Goal: Task Accomplishment & Management: Manage account settings

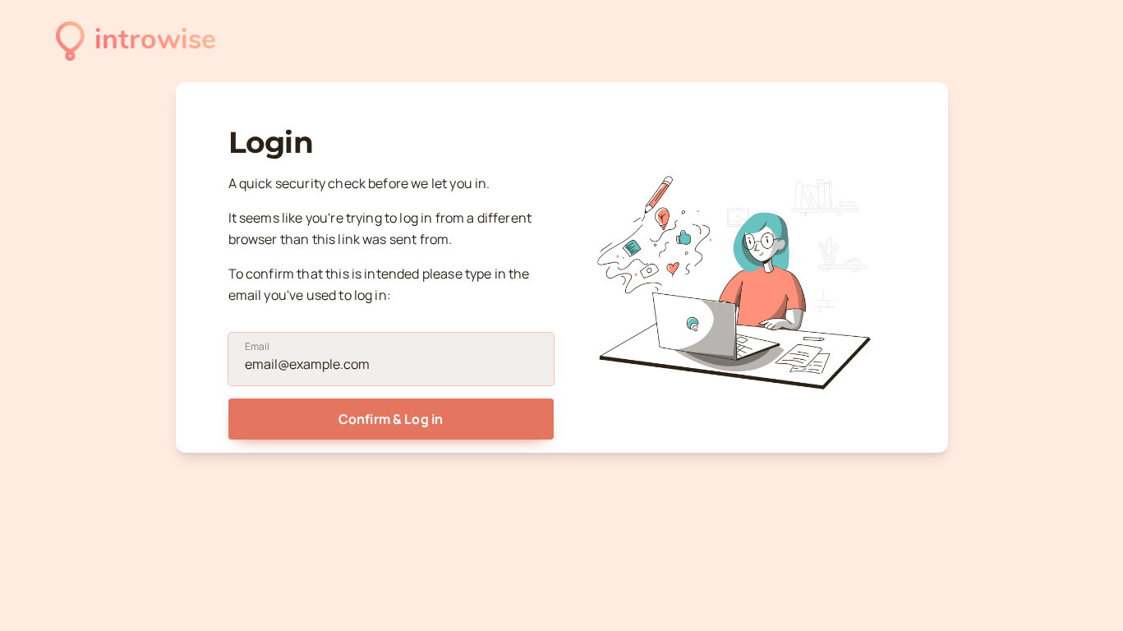
click at [478, 366] on input "Email" at bounding box center [390, 359] width 325 height 53
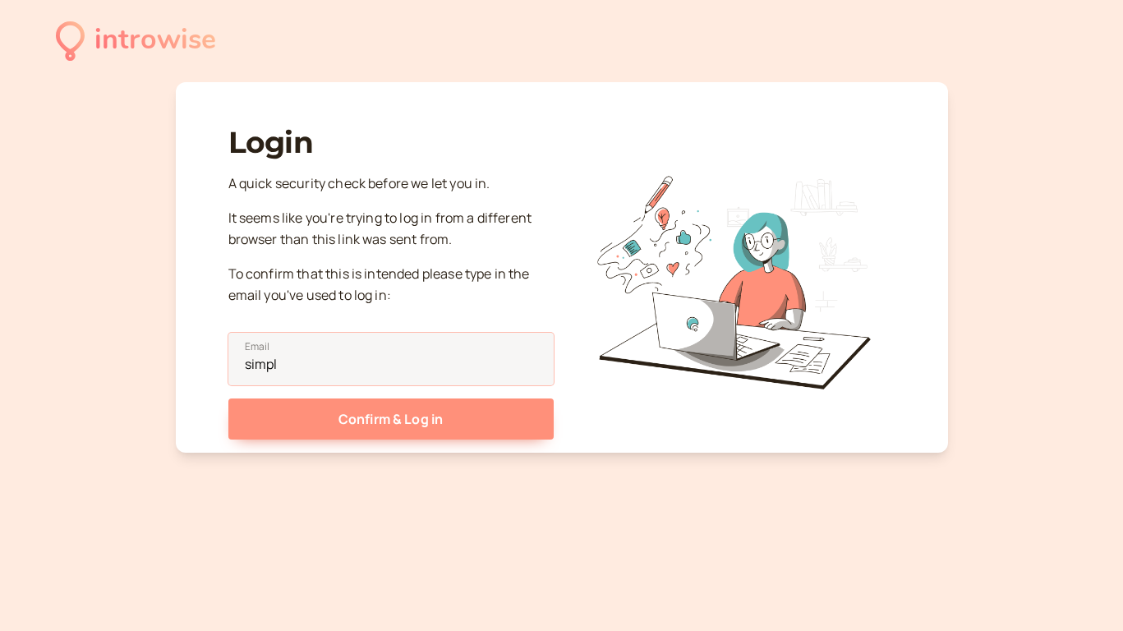
type input "simplyjoycek@gmail.com"
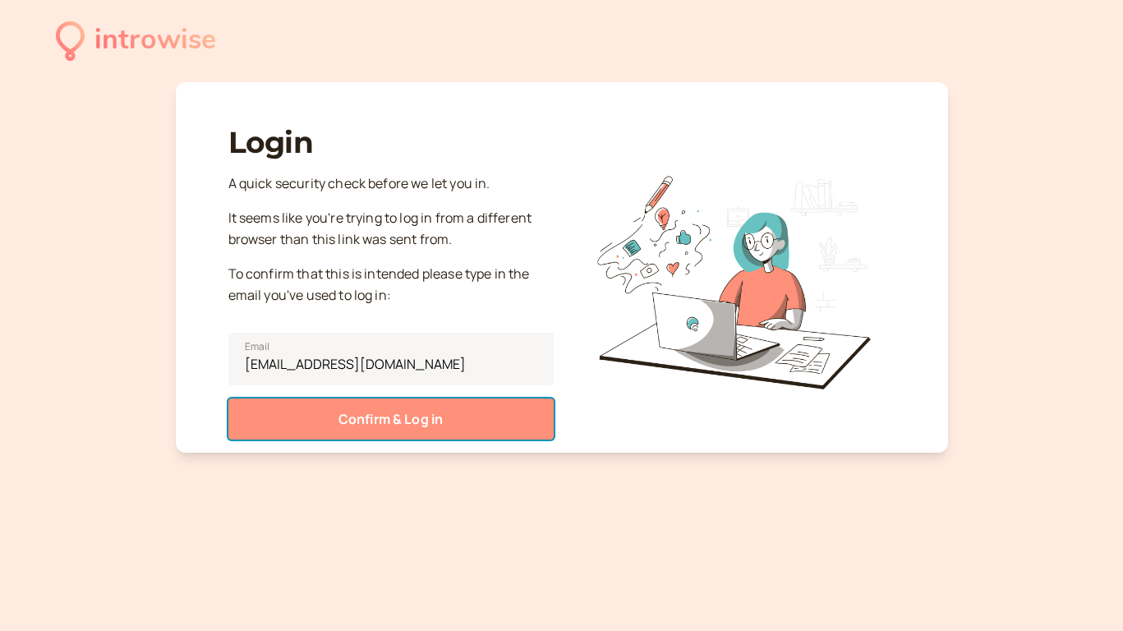
click at [445, 416] on button "Confirm & Log in" at bounding box center [390, 419] width 325 height 41
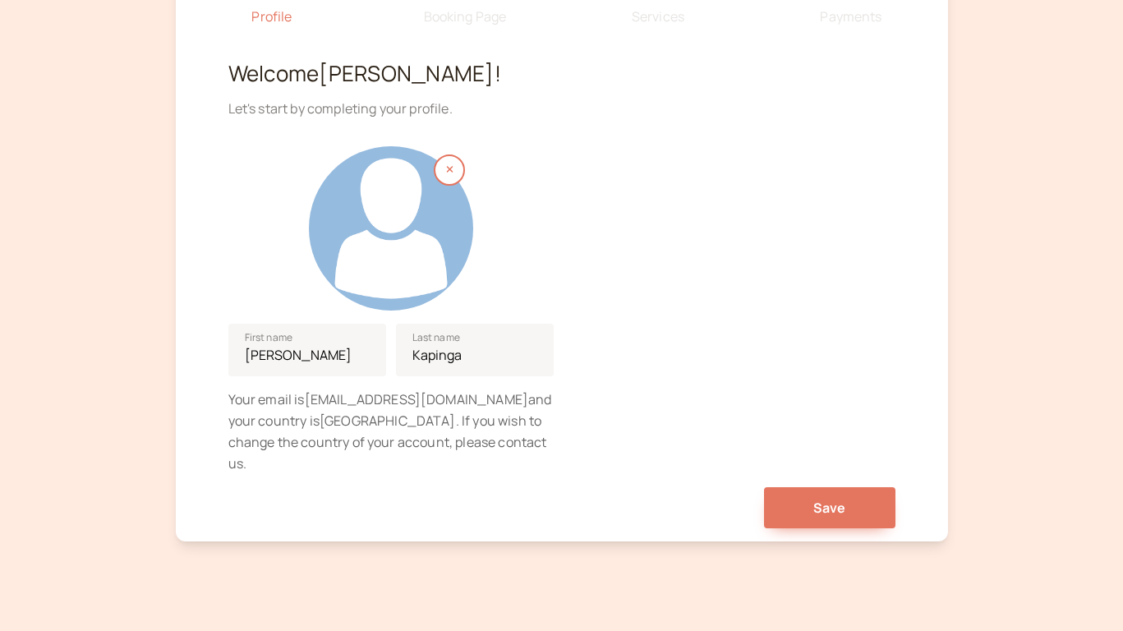
scroll to position [152, 0]
click at [411, 264] on div at bounding box center [391, 227] width 164 height 164
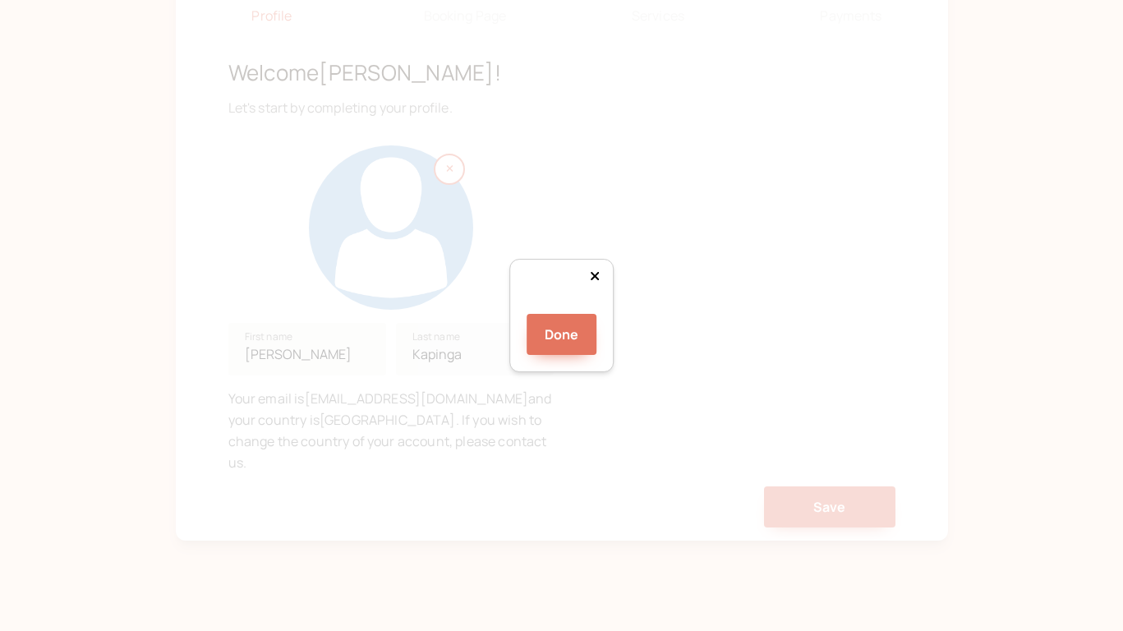
click at [608, 393] on div at bounding box center [716, 516] width 247 height 247
click at [573, 355] on button "Done" at bounding box center [562, 334] width 71 height 41
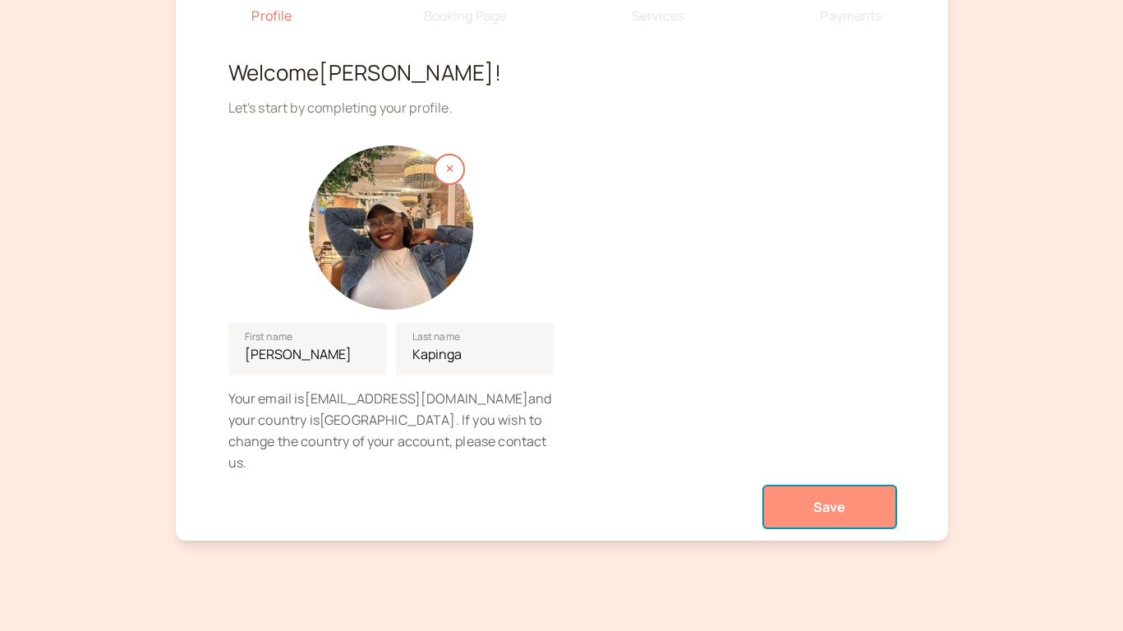
click at [795, 491] on button "Save" at bounding box center [829, 506] width 131 height 41
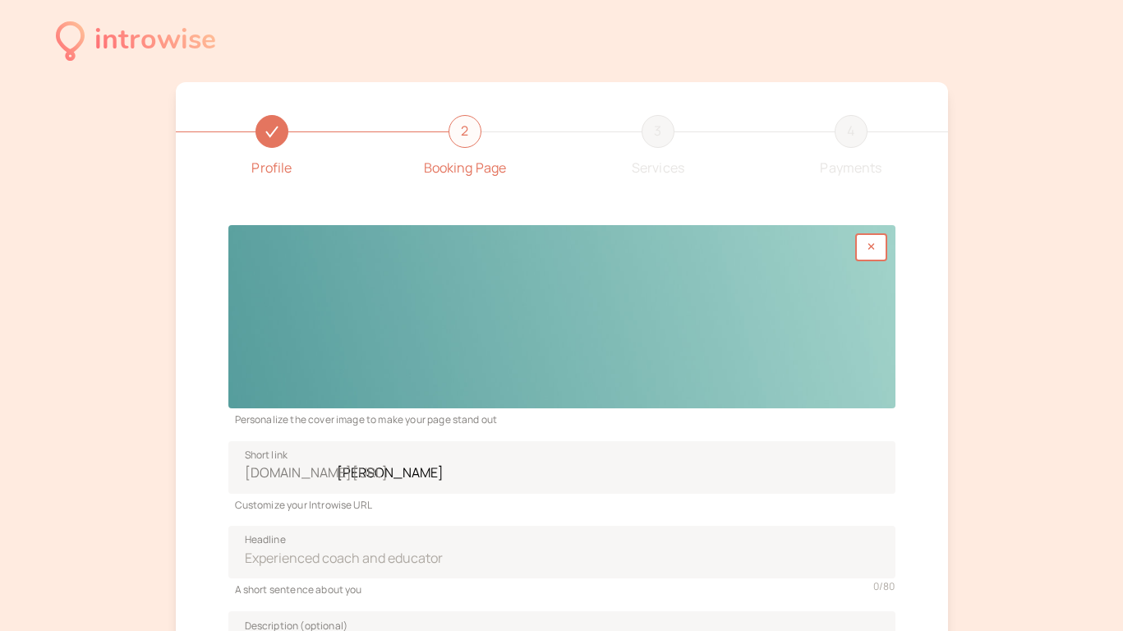
click at [852, 353] on div at bounding box center [561, 316] width 667 height 183
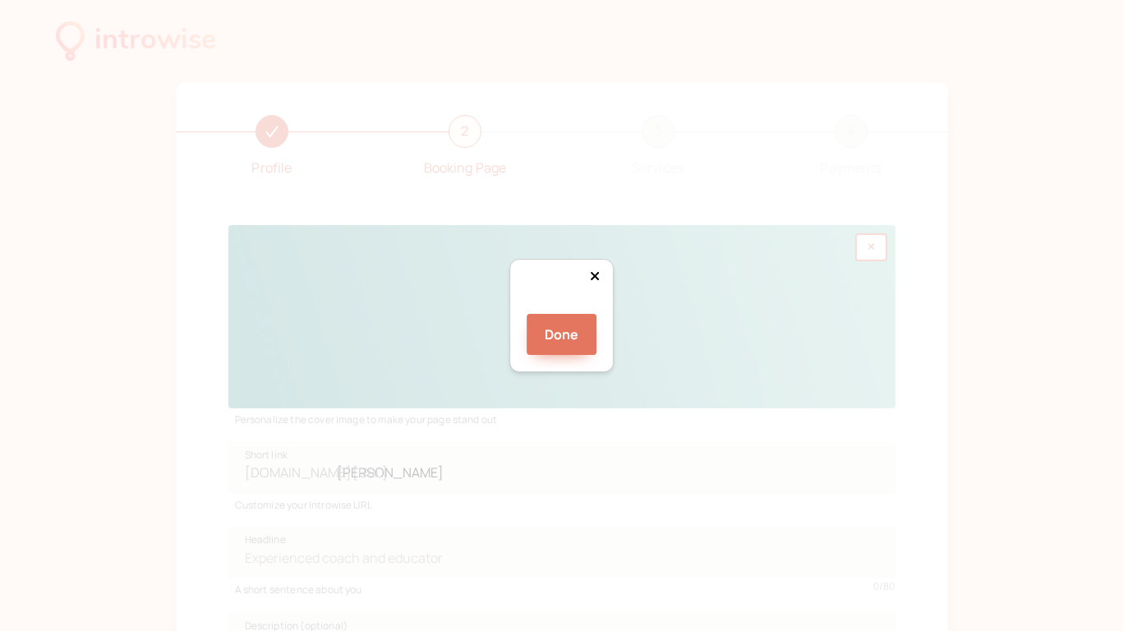
click at [665, 377] on div at bounding box center [770, 431] width 394 height 108
click at [561, 307] on div at bounding box center [561, 307] width 0 height 0
click at [724, 363] on div at bounding box center [811, 428] width 474 height 131
click at [588, 355] on button "Done" at bounding box center [562, 334] width 71 height 41
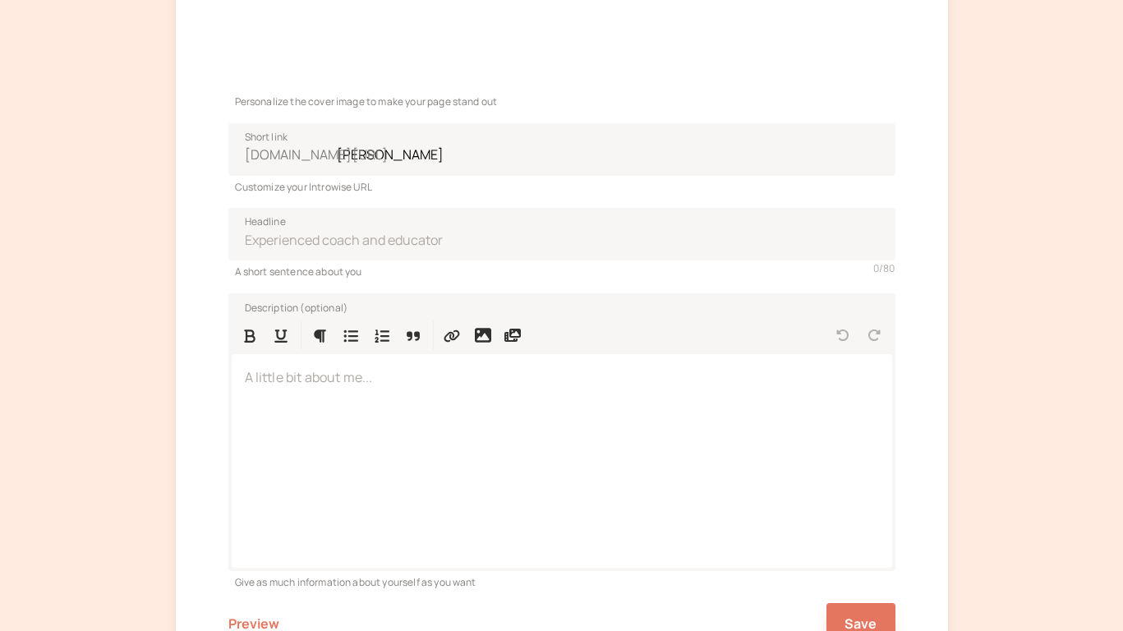
scroll to position [348, 0]
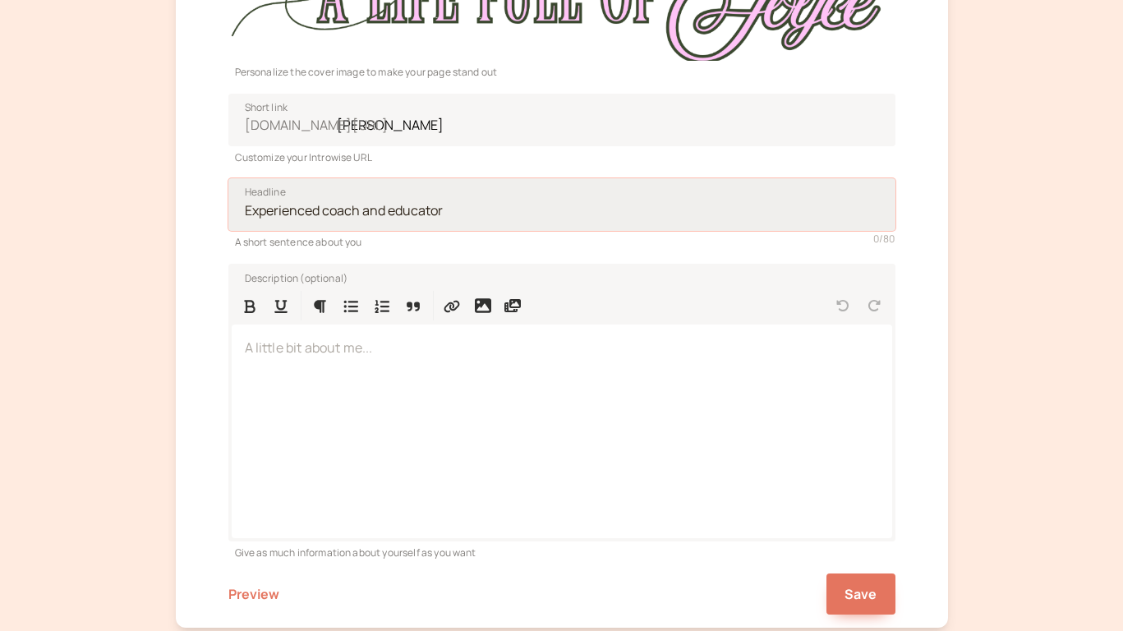
click at [679, 200] on input "Headline" at bounding box center [561, 204] width 667 height 53
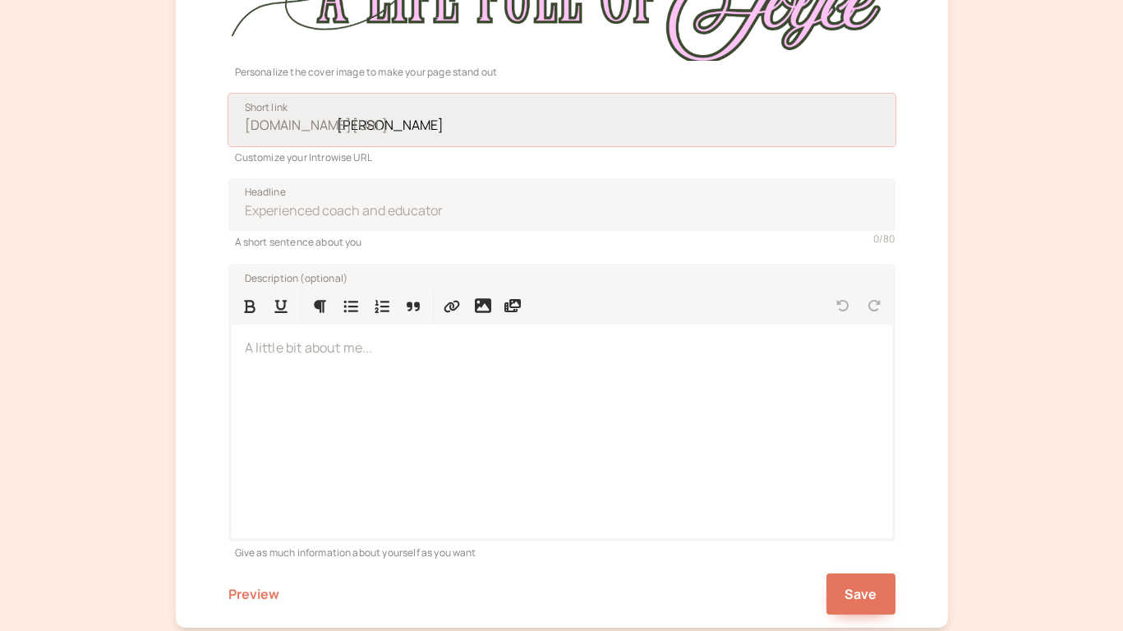
click at [520, 123] on input "joyce-kapinga" at bounding box center [561, 120] width 667 height 53
type input "j"
click at [454, 126] on input "introwise.com/ Short link" at bounding box center [561, 120] width 667 height 53
type input "j"
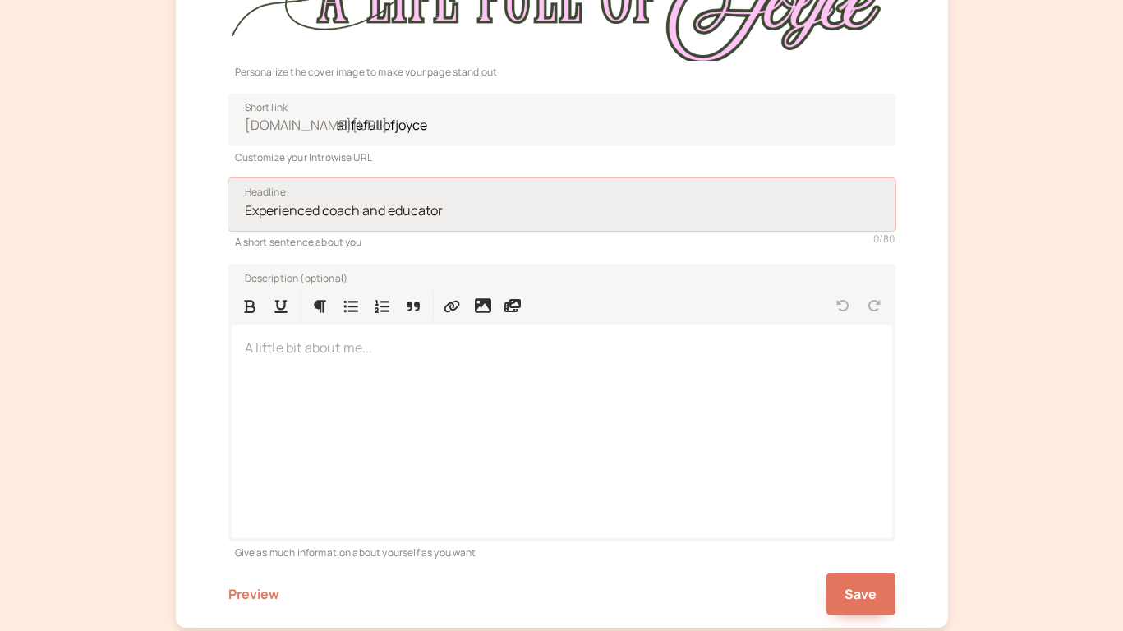
click at [425, 211] on input "Headline" at bounding box center [561, 204] width 667 height 53
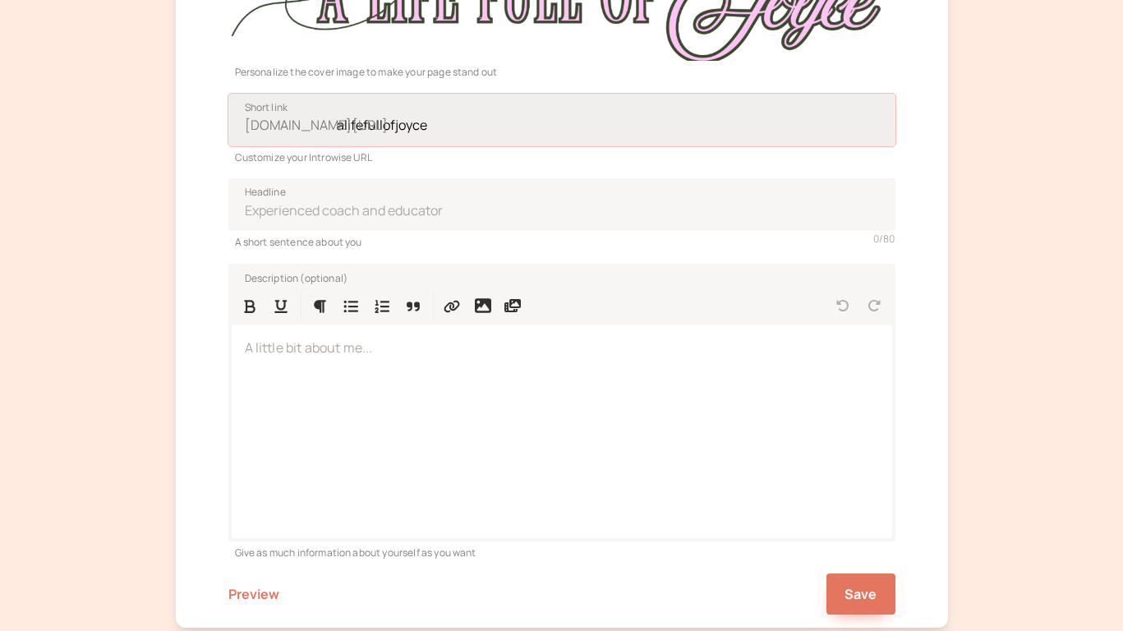
click at [491, 118] on input "alifefullofjoyce" at bounding box center [561, 120] width 667 height 53
type input "alifefullofjoyce_"
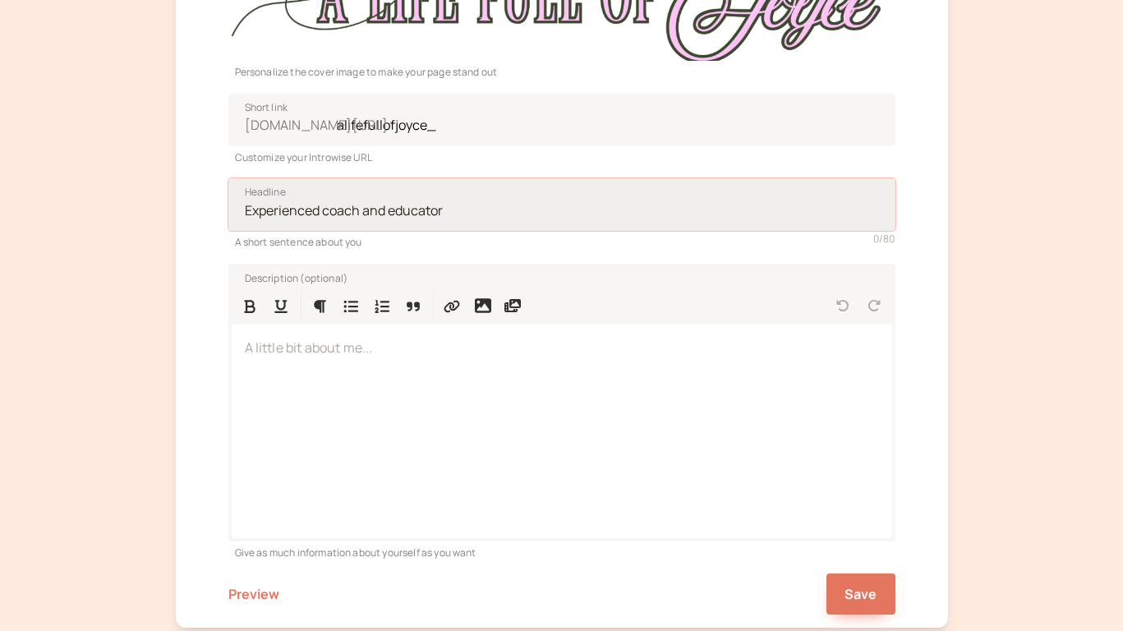
click at [467, 195] on input "Headline" at bounding box center [561, 204] width 667 height 53
click at [426, 201] on input "Headline" at bounding box center [561, 204] width 667 height 53
click at [422, 212] on input "Headline" at bounding box center [561, 204] width 667 height 53
click at [421, 211] on input "Headline" at bounding box center [561, 204] width 667 height 53
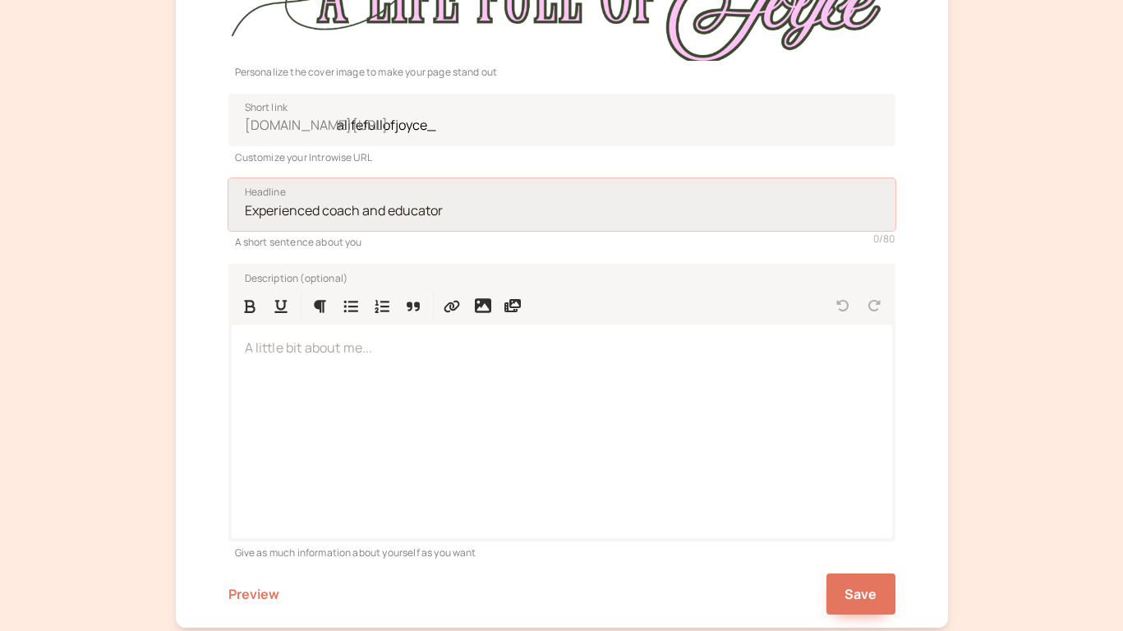
click at [421, 211] on input "Headline" at bounding box center [561, 204] width 667 height 53
type input "Reclaim your happiness, reclaim your life!"
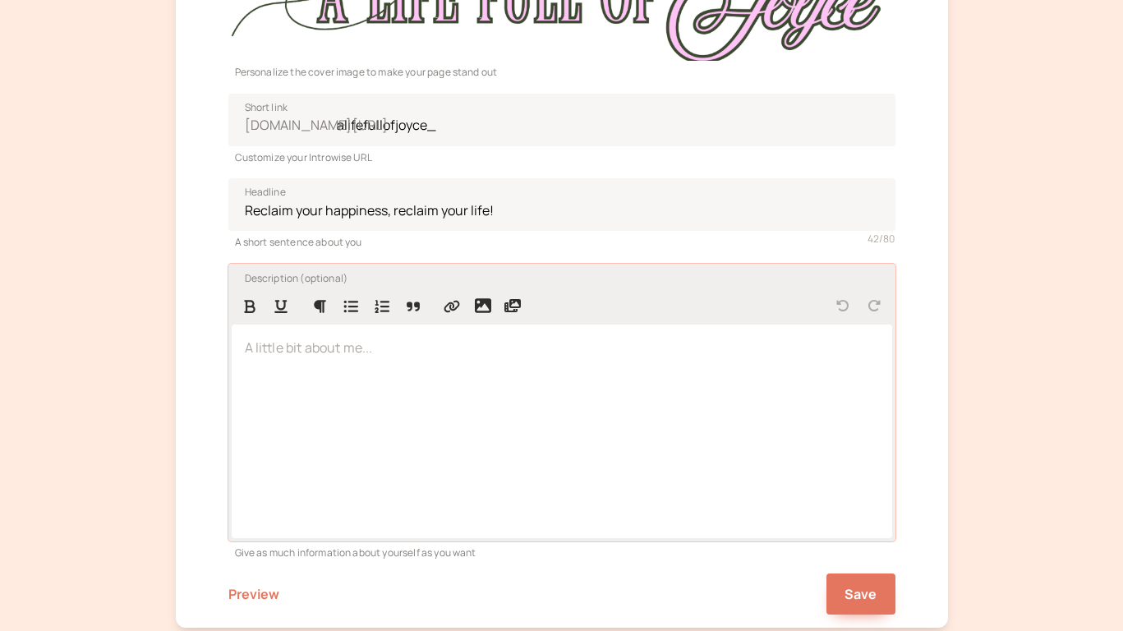
click at [307, 363] on div at bounding box center [562, 431] width 661 height 213
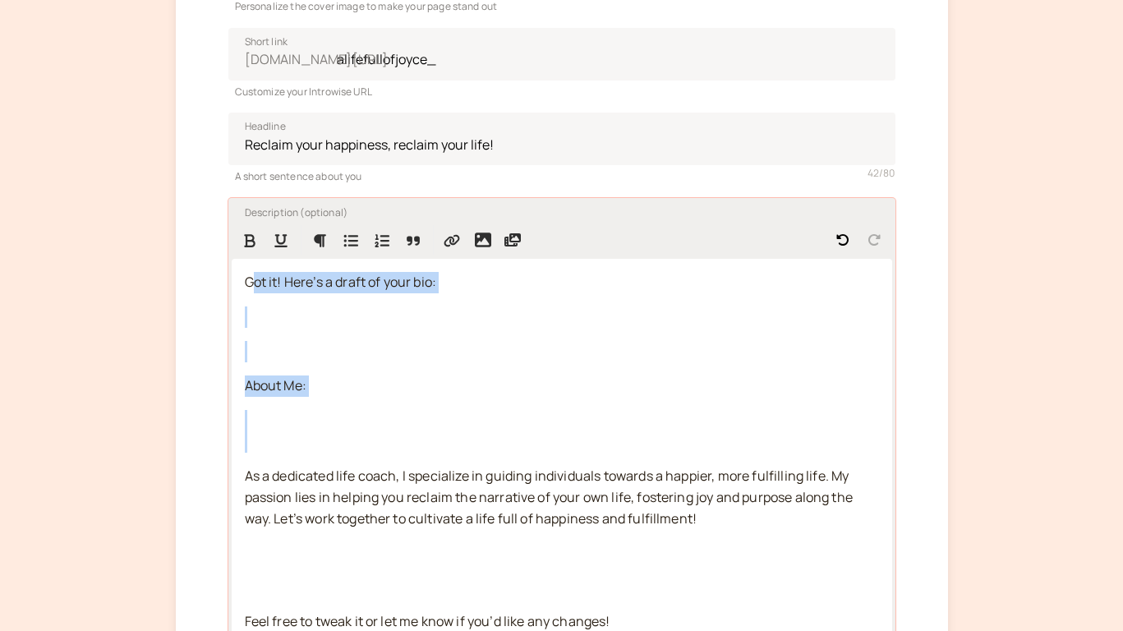
drag, startPoint x: 252, startPoint y: 280, endPoint x: 242, endPoint y: 482, distance: 202.4
click at [242, 482] on div "Got it! Here’s a draft of your bio: About Me: As a dedicated life coach, I spec…" at bounding box center [562, 452] width 661 height 387
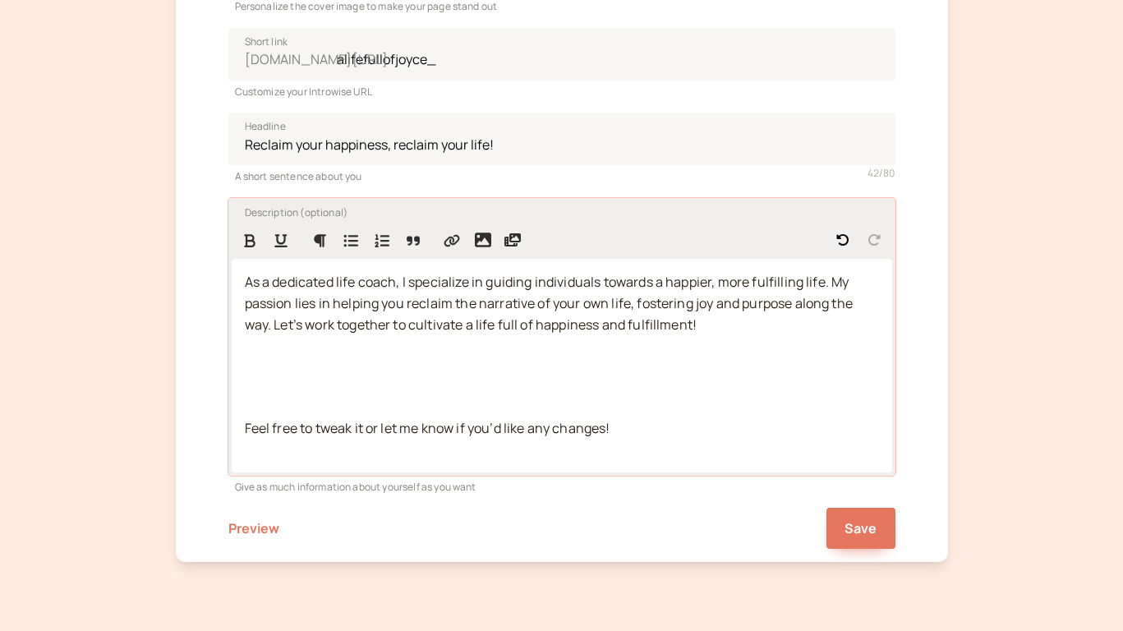
click at [621, 307] on span "As a dedicated life coach, I specialize in guiding individuals towards a happie…" at bounding box center [550, 303] width 611 height 61
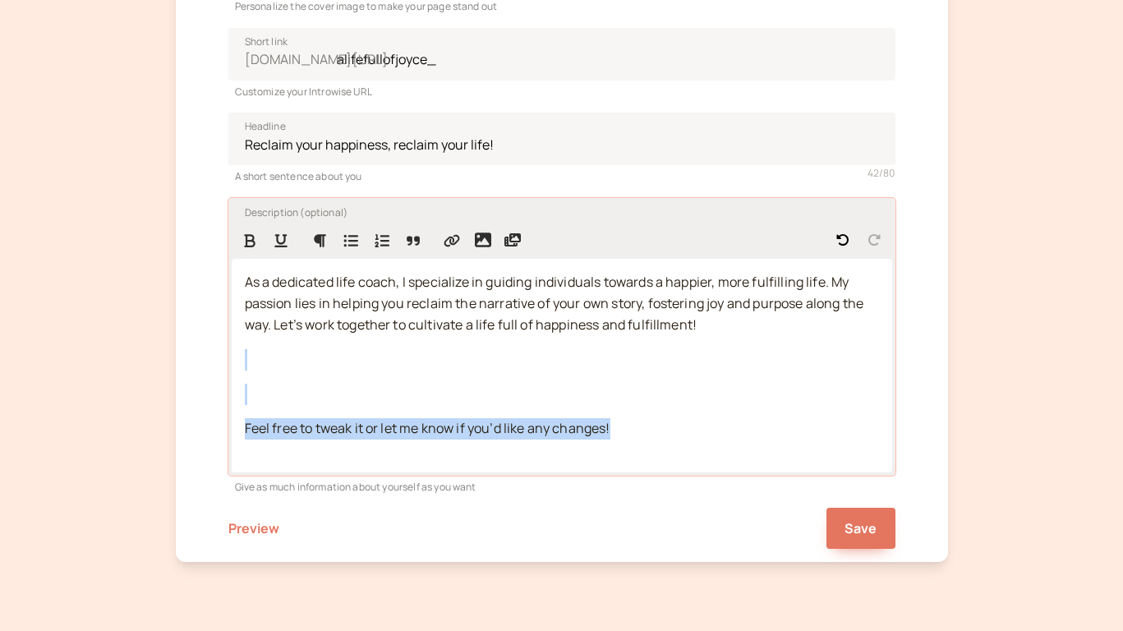
drag, startPoint x: 651, startPoint y: 434, endPoint x: 317, endPoint y: 362, distance: 341.4
click at [317, 362] on div "As a dedicated life coach, I specialize in guiding individuals towards a happie…" at bounding box center [562, 365] width 661 height 213
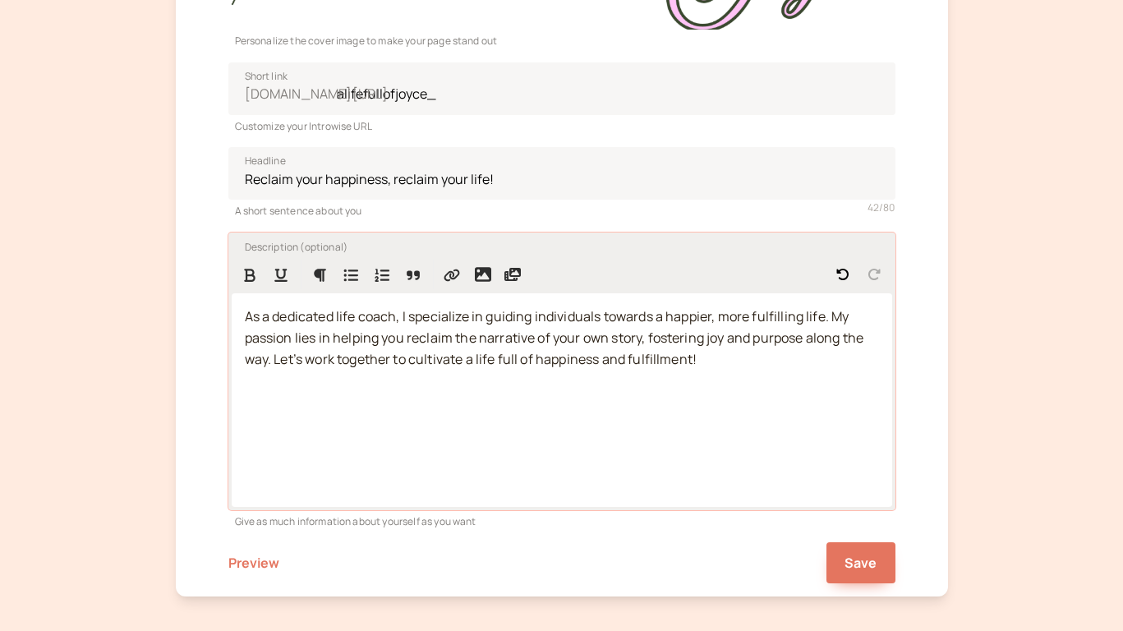
scroll to position [376, 0]
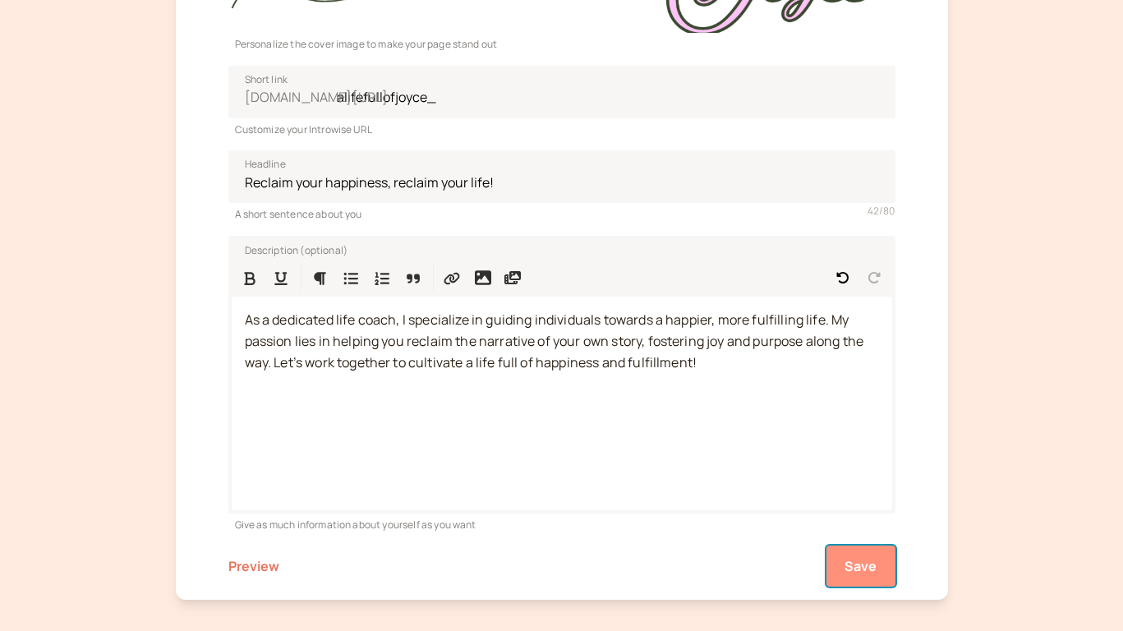
click at [858, 574] on span "Save" at bounding box center [861, 566] width 33 height 18
type input "alifefullofjoyce"
click at [874, 574] on span "Save" at bounding box center [861, 566] width 33 height 18
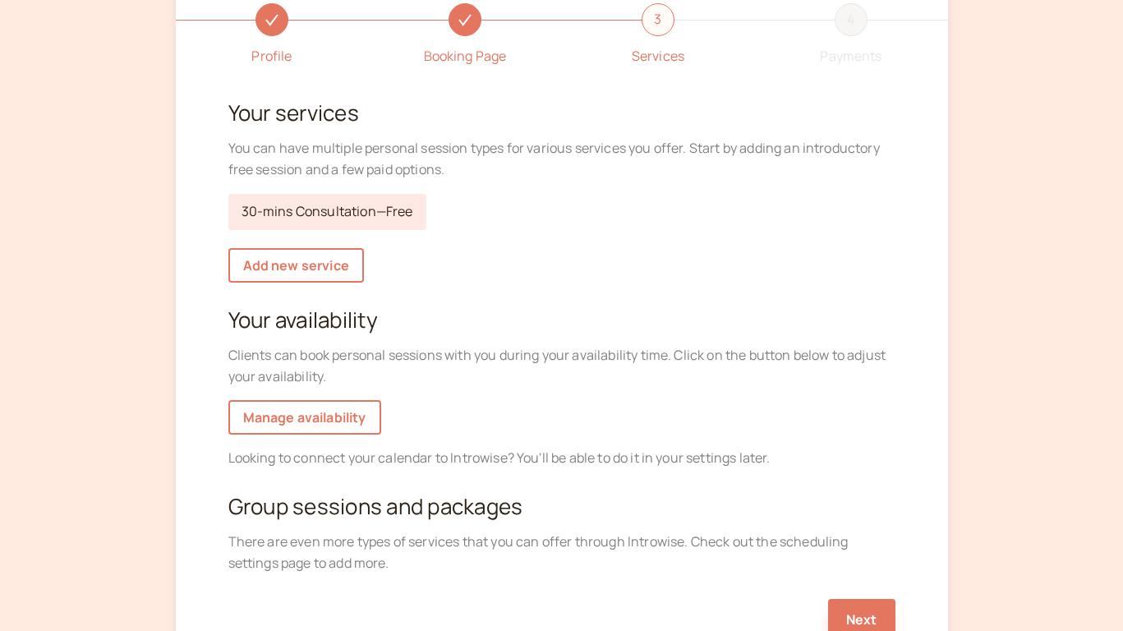
scroll to position [91, 0]
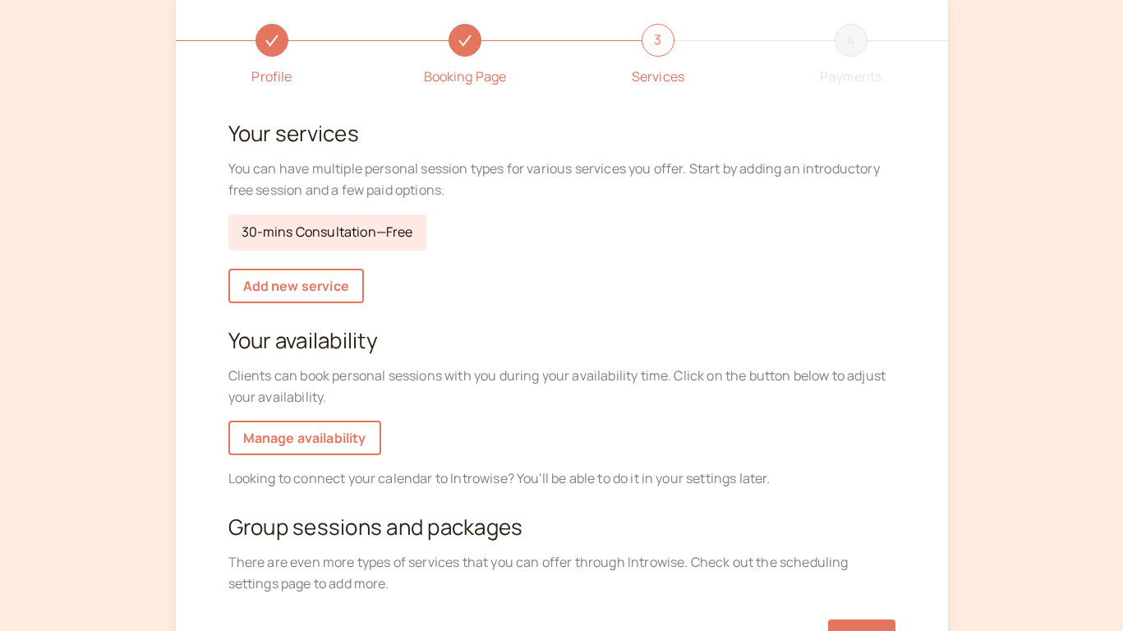
click at [354, 232] on link "30-mins Consultation — Free" at bounding box center [327, 232] width 198 height 36
select select "30"
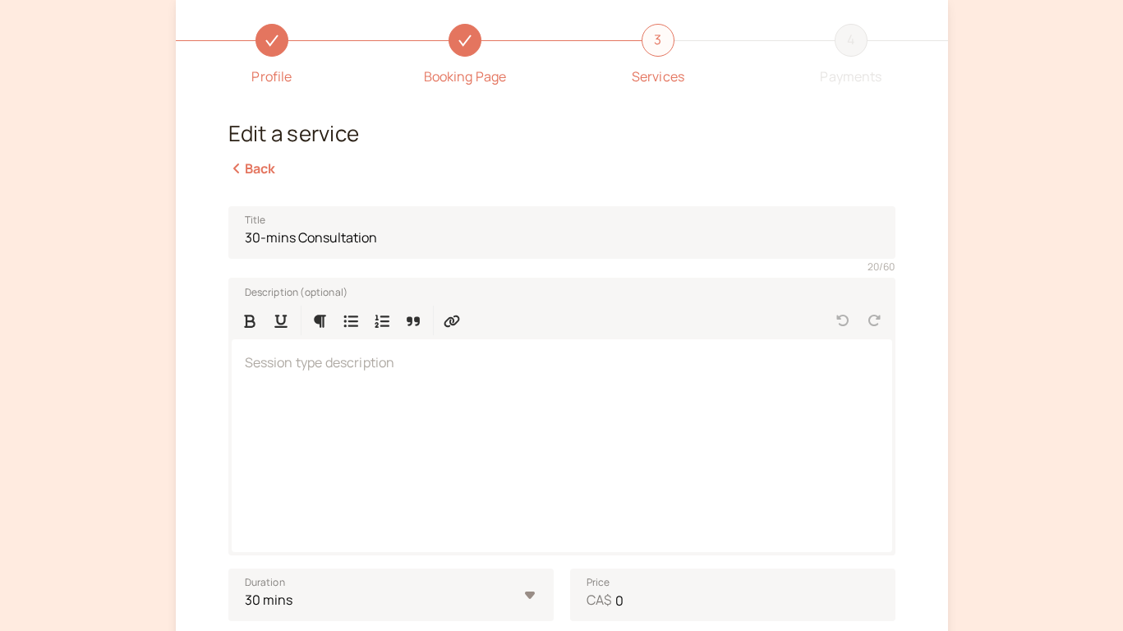
click at [239, 168] on icon at bounding box center [236, 168] width 16 height 13
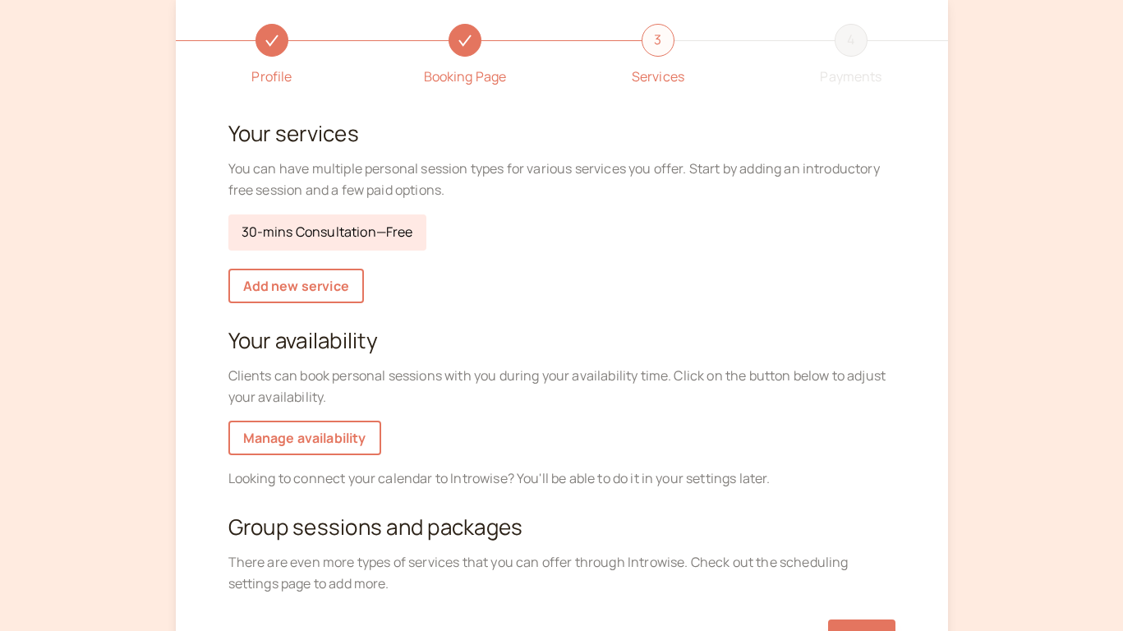
click at [368, 230] on link "30-mins Consultation — Free" at bounding box center [327, 232] width 198 height 36
select select "30"
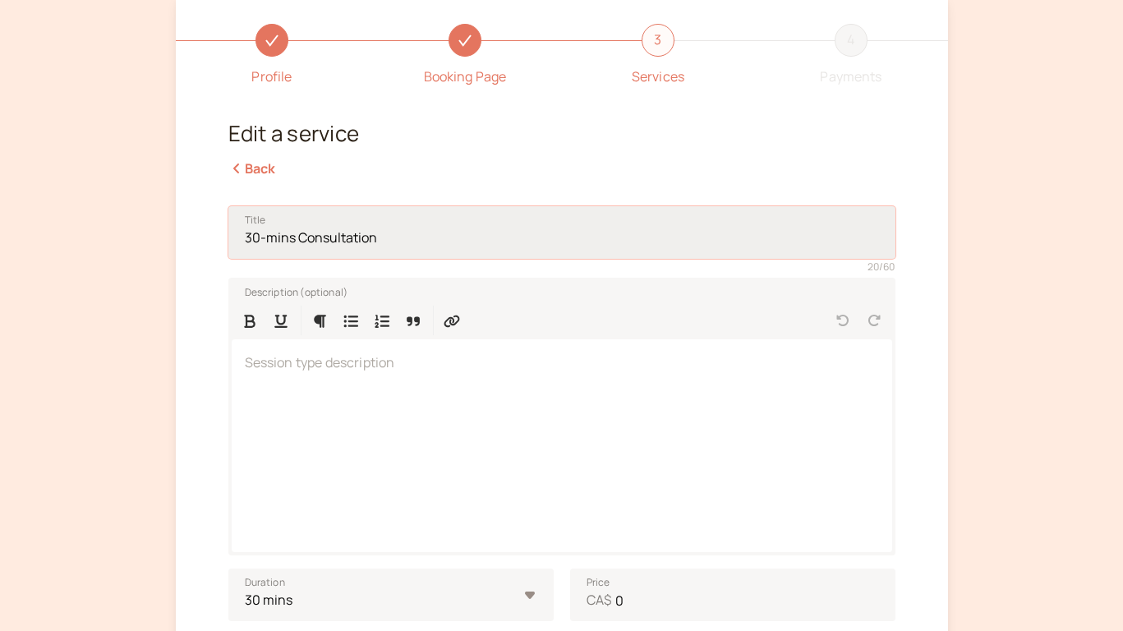
click at [384, 235] on input "30-mins Consultation" at bounding box center [561, 232] width 667 height 53
click at [292, 238] on input "30-mins Consultation" at bounding box center [561, 232] width 667 height 53
click at [257, 235] on input "A Back Cover Consultation" at bounding box center [561, 232] width 667 height 53
type input "A Free Back Cover Consultation"
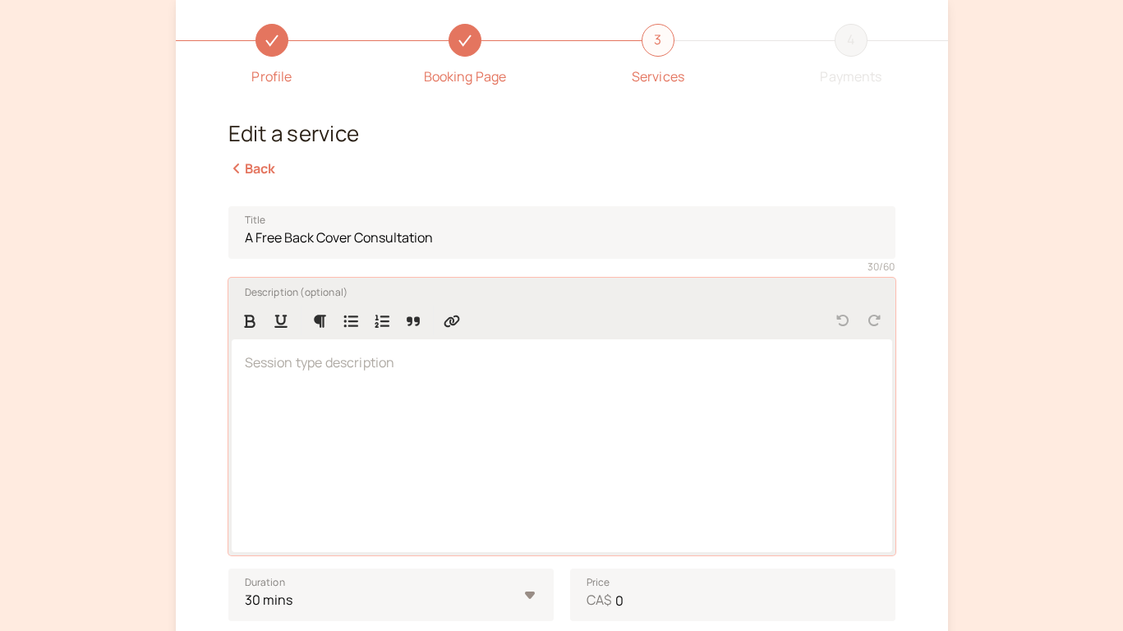
click at [346, 391] on div at bounding box center [562, 445] width 661 height 213
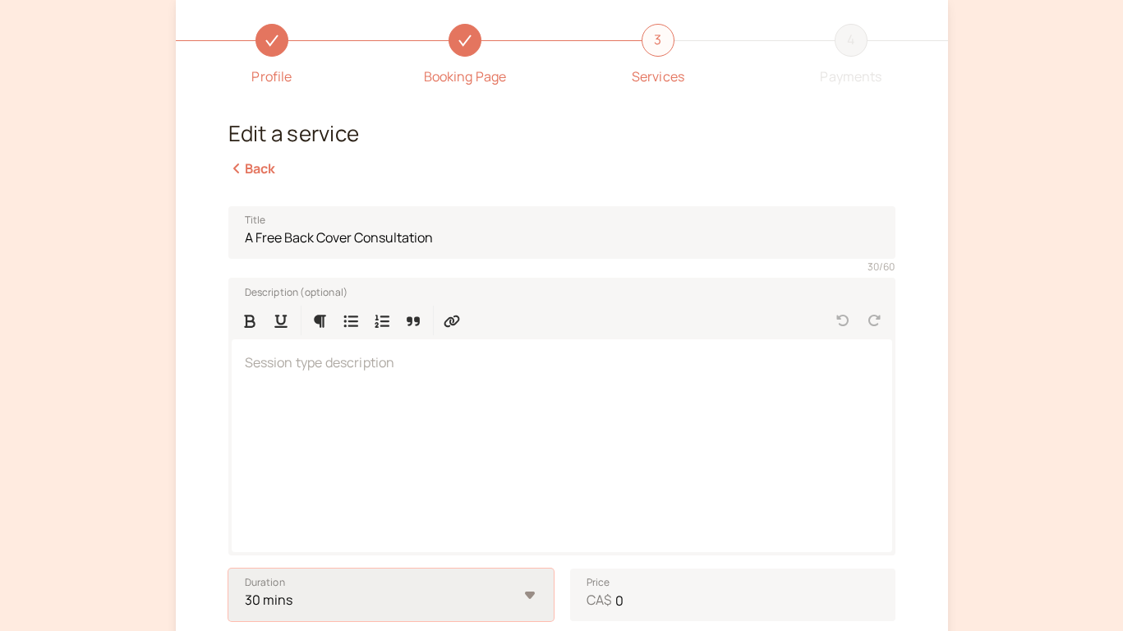
click at [461, 606] on select "10 mins 15 mins 30 mins 45 mins 1 hour 1.5 hours 2 hours Custom…" at bounding box center [390, 595] width 325 height 53
click at [361, 604] on input "25" at bounding box center [306, 595] width 156 height 53
type input "20"
click at [361, 604] on input "20" at bounding box center [306, 595] width 156 height 53
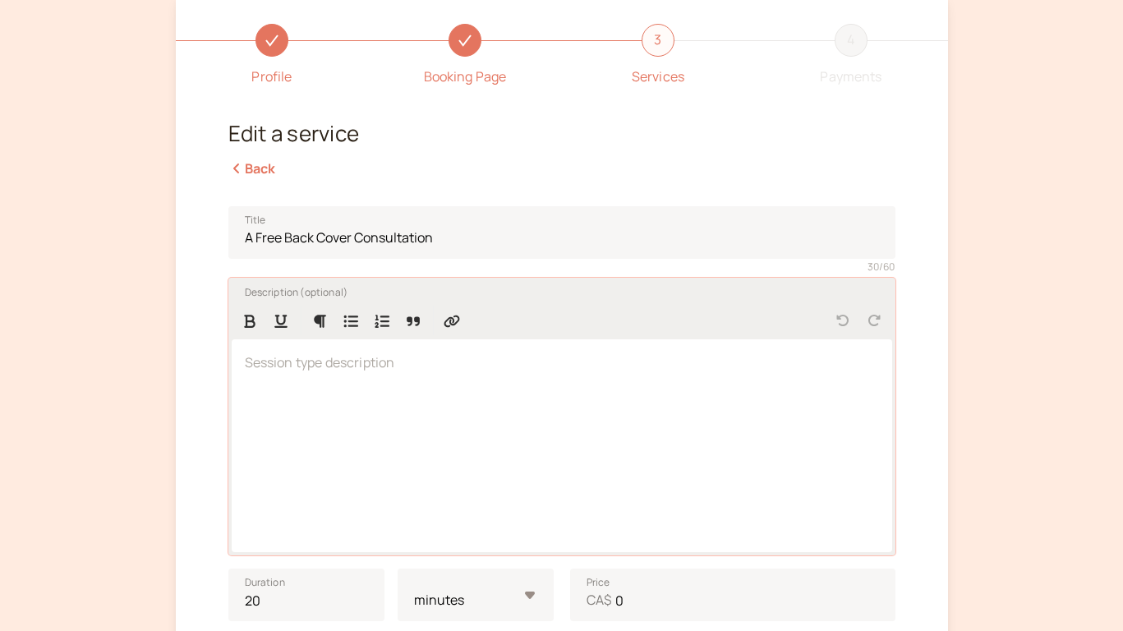
click at [443, 383] on div at bounding box center [562, 445] width 661 height 213
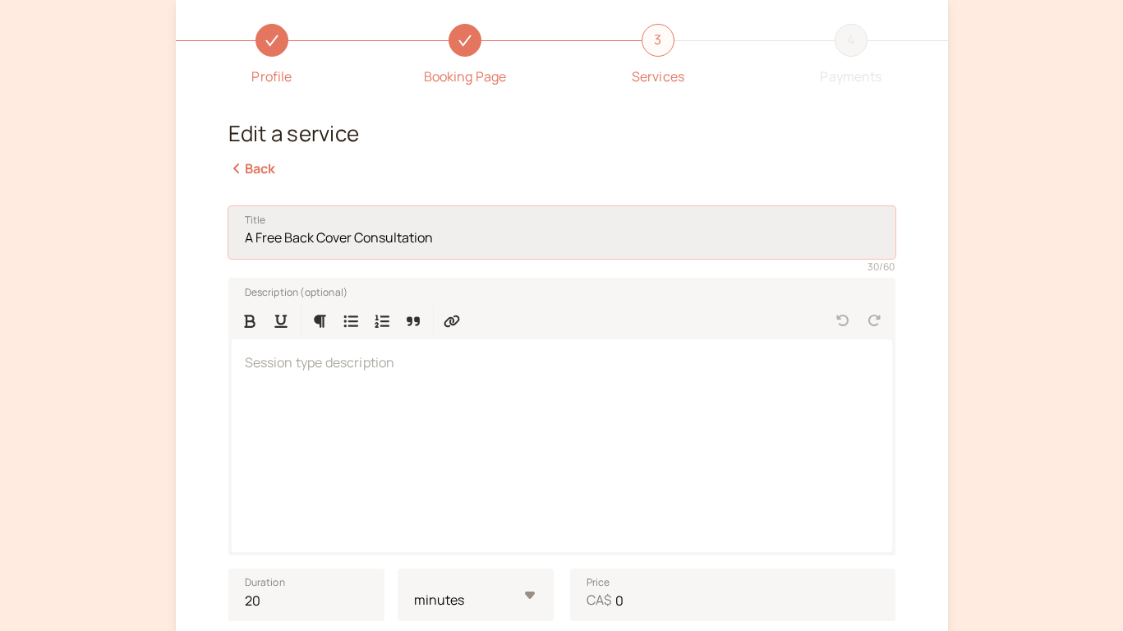
click at [277, 240] on input "A Free Back Cover Consultation" at bounding box center [561, 232] width 667 height 53
click at [270, 242] on input "A Free Back Cover Consultation" at bounding box center [561, 232] width 667 height 53
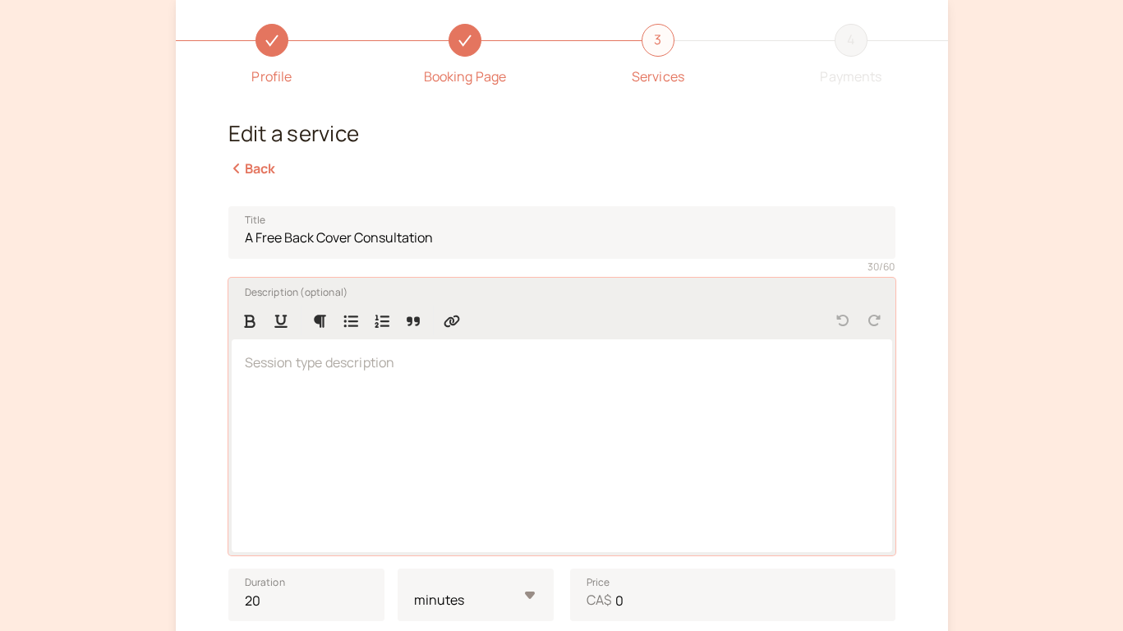
click at [334, 366] on p at bounding box center [562, 363] width 634 height 21
click at [260, 435] on div at bounding box center [562, 445] width 661 height 213
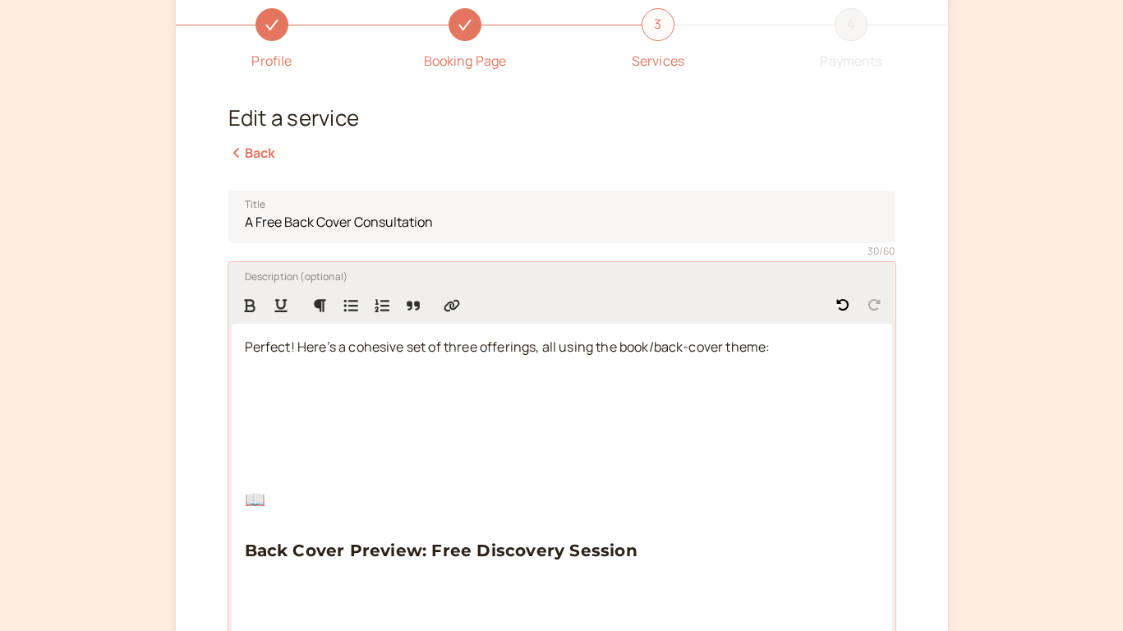
scroll to position [118, 0]
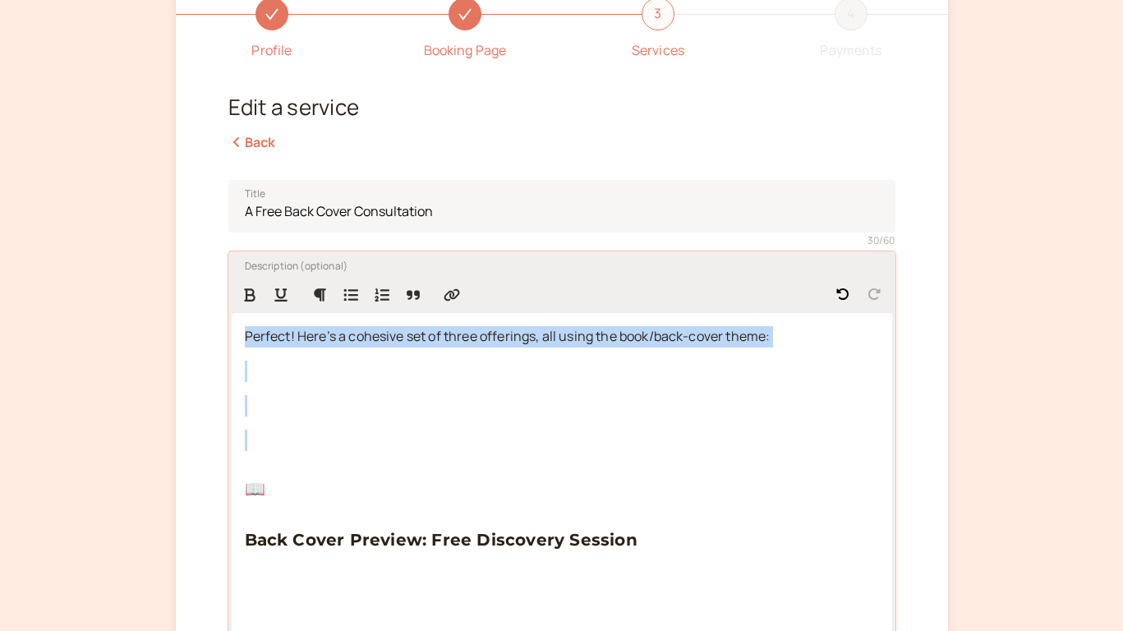
drag, startPoint x: 247, startPoint y: 336, endPoint x: 308, endPoint y: 472, distance: 148.9
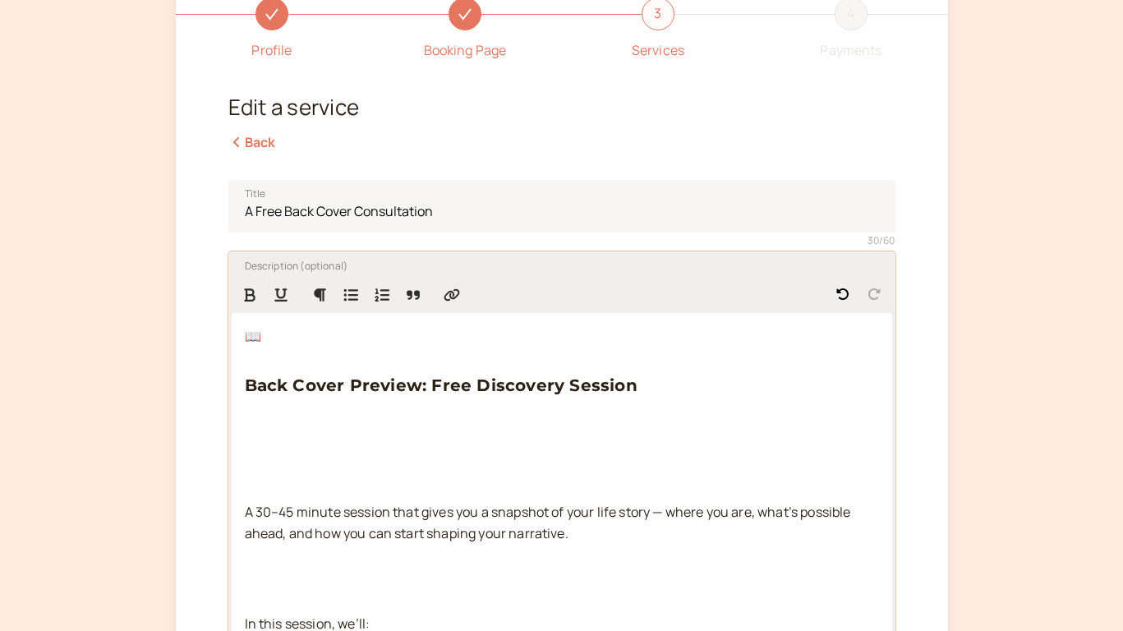
click at [248, 384] on span "Back Cover Preview: Free Discovery Session" at bounding box center [441, 386] width 393 height 20
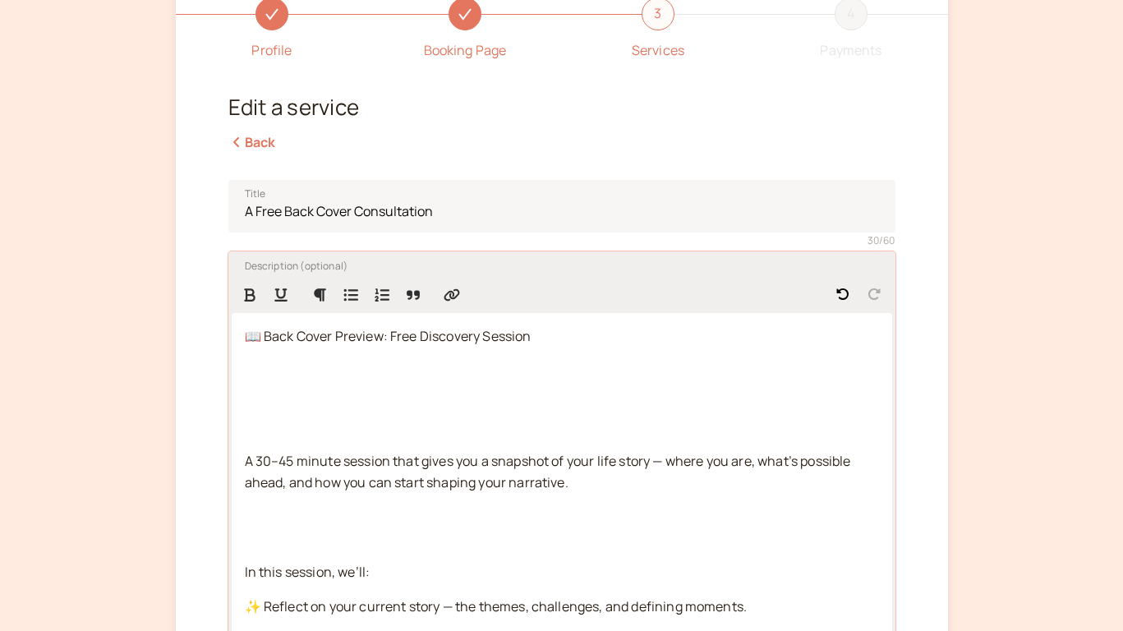
click at [313, 334] on span "📖 Back Cover Preview: Free Discovery Session" at bounding box center [388, 336] width 287 height 18
copy span "📖 Back Cover Preview: Free Discovery Session"
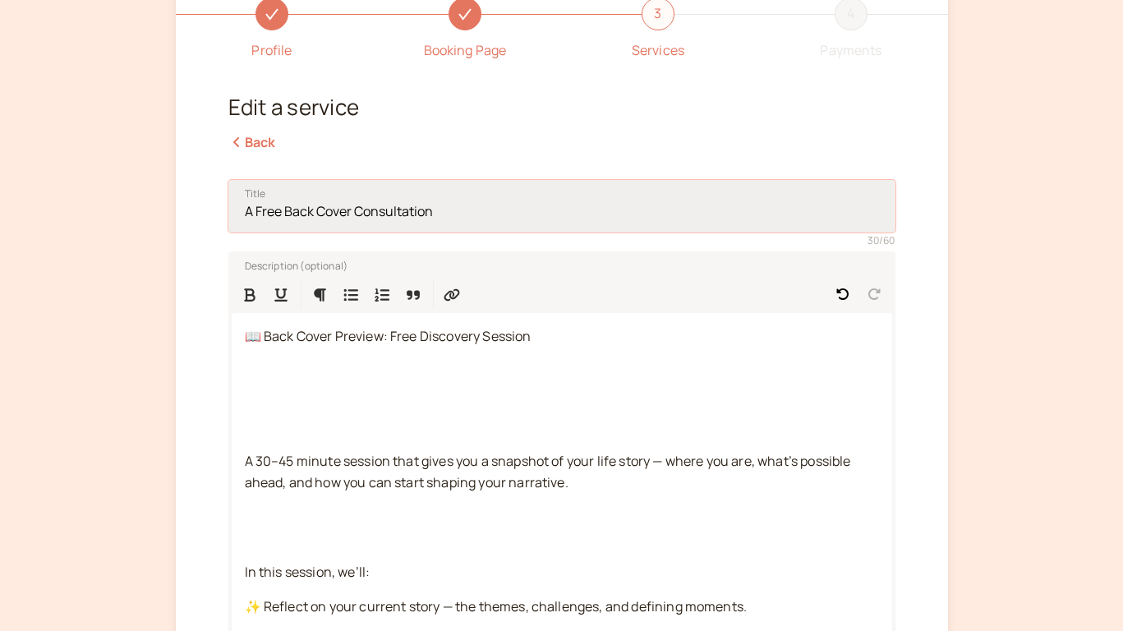
click at [297, 218] on input "A Free Back Cover Consultation" at bounding box center [561, 206] width 667 height 53
paste input "📖 Back Cover Preview: Free Discovery Sess"
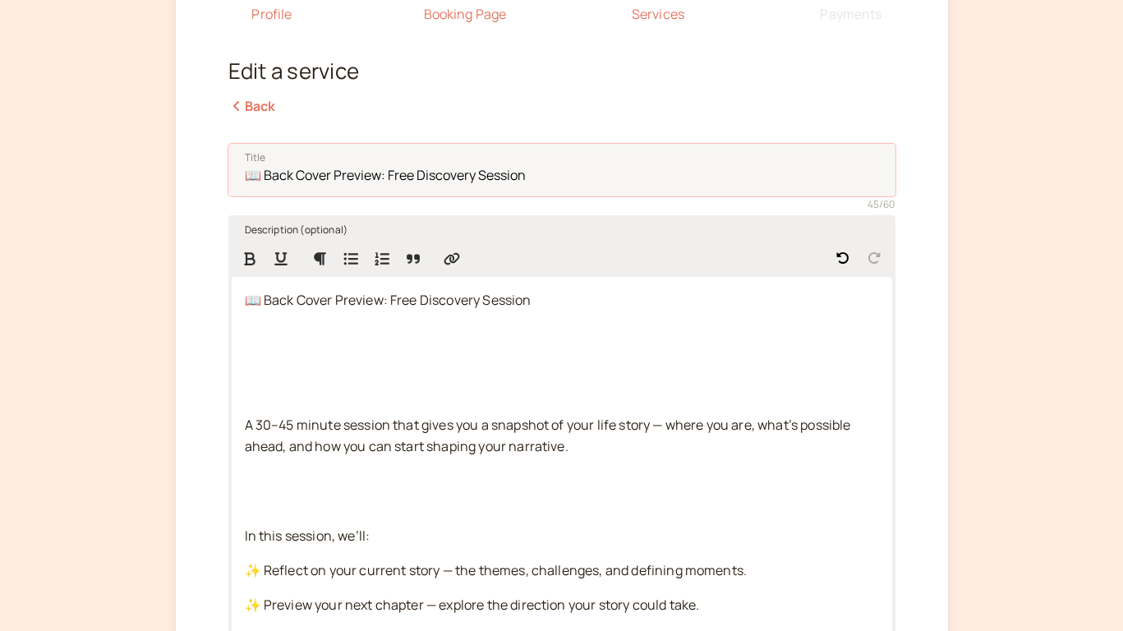
scroll to position [174, 0]
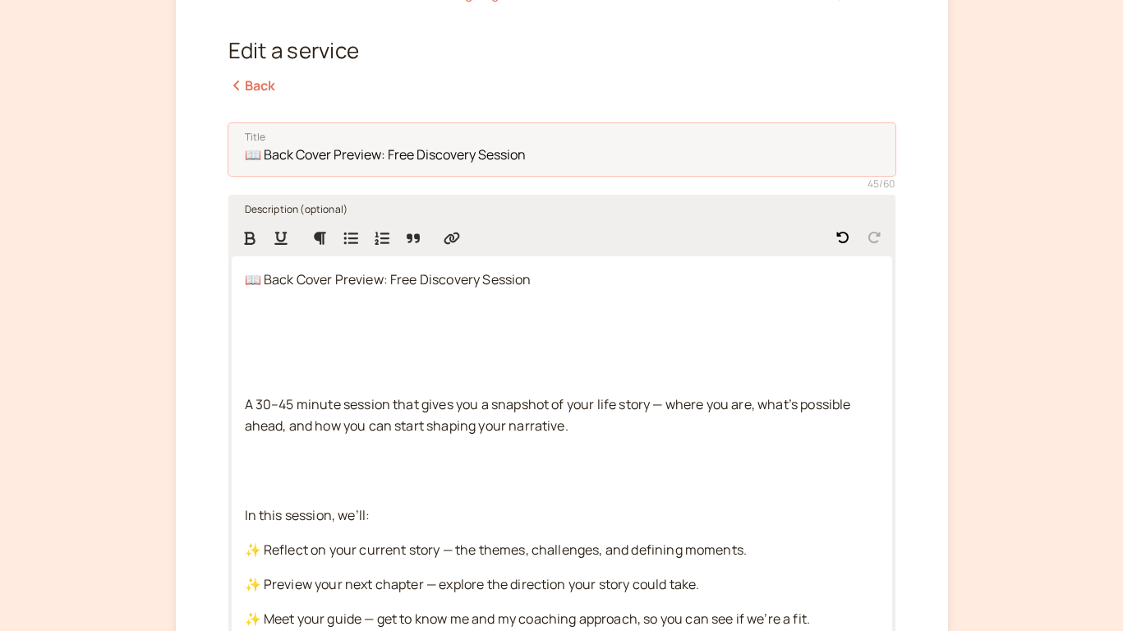
type input "📖 Back Cover Preview: Free Discovery Session"
click at [288, 375] on p at bounding box center [562, 360] width 634 height 43
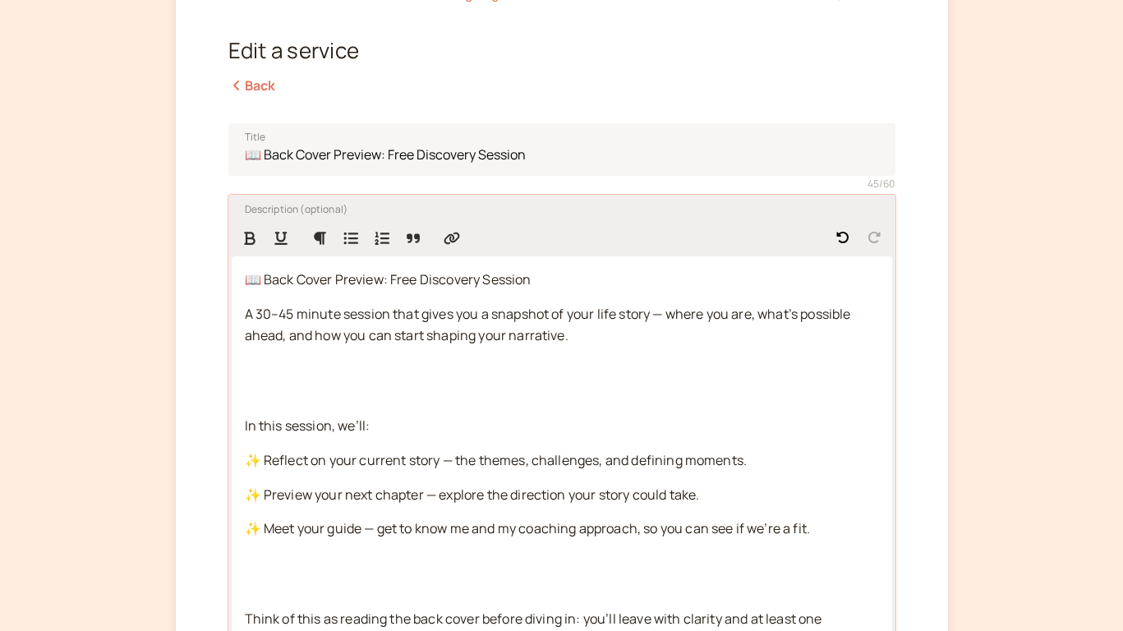
click at [253, 316] on span "A 30–45 minute session that gives you a snapshot of your life story — where you…" at bounding box center [549, 324] width 609 height 39
click at [312, 315] on span "A 15-30–45 minute session that gives you a snapshot of your life story — where …" at bounding box center [558, 324] width 627 height 39
click at [397, 316] on span "A 15–30 minute session that gives you a snapshot of your life story — where you…" at bounding box center [548, 324] width 606 height 39
click at [413, 385] on p at bounding box center [562, 381] width 634 height 43
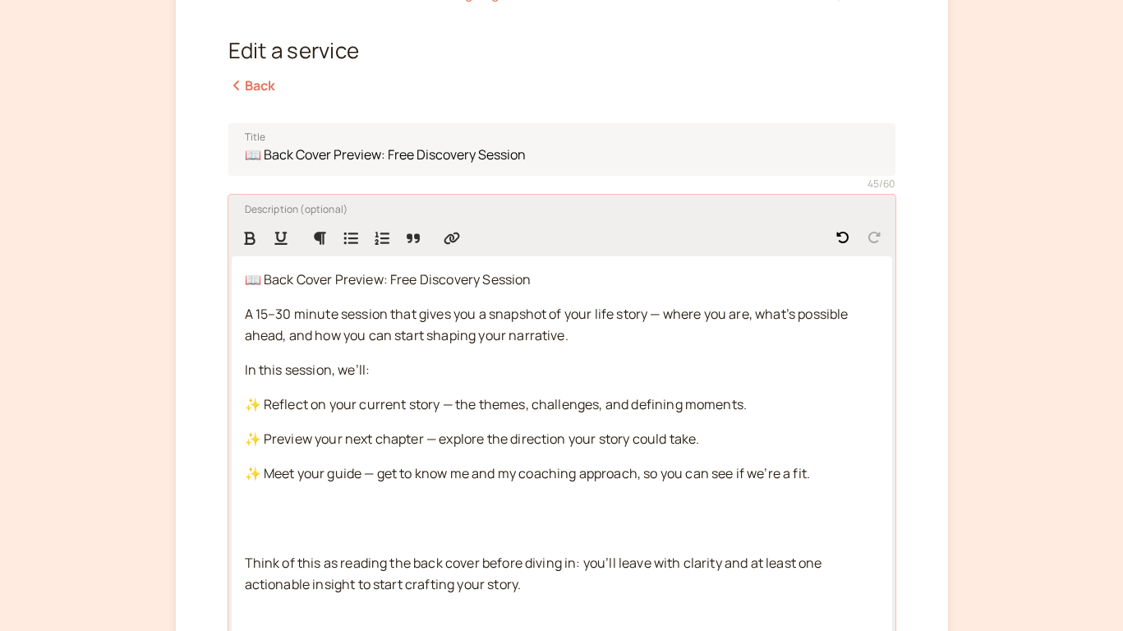
click at [436, 372] on p "In this session, we’ll:" at bounding box center [562, 370] width 634 height 21
click at [588, 339] on p "A 15–30 minute session that gives you a snapshot of your life story — where you…" at bounding box center [562, 325] width 634 height 43
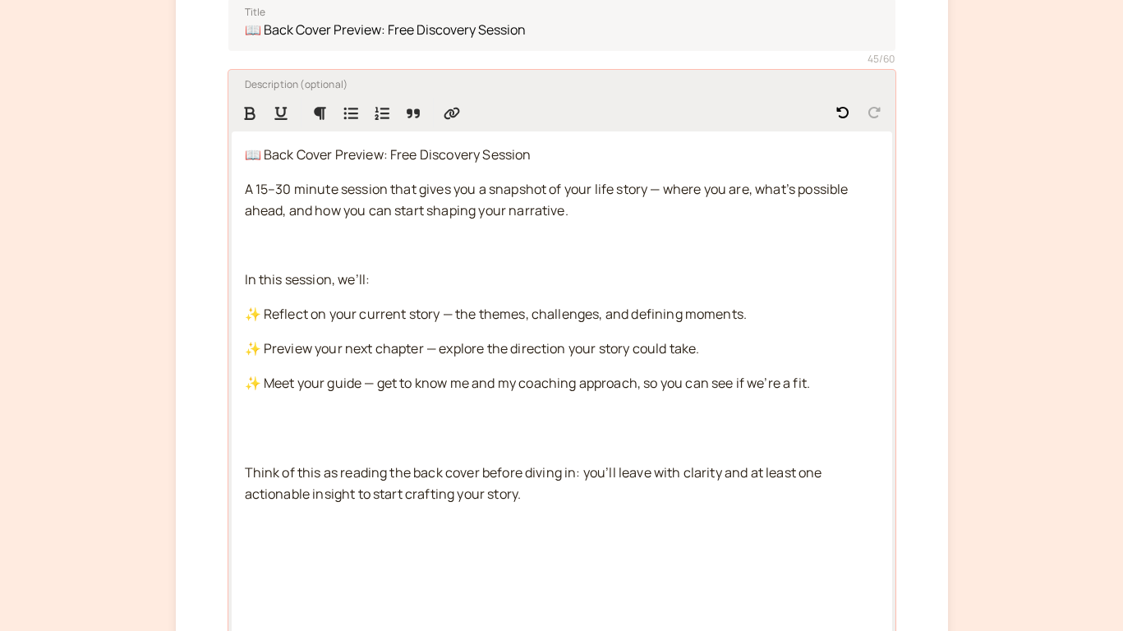
scroll to position [312, 0]
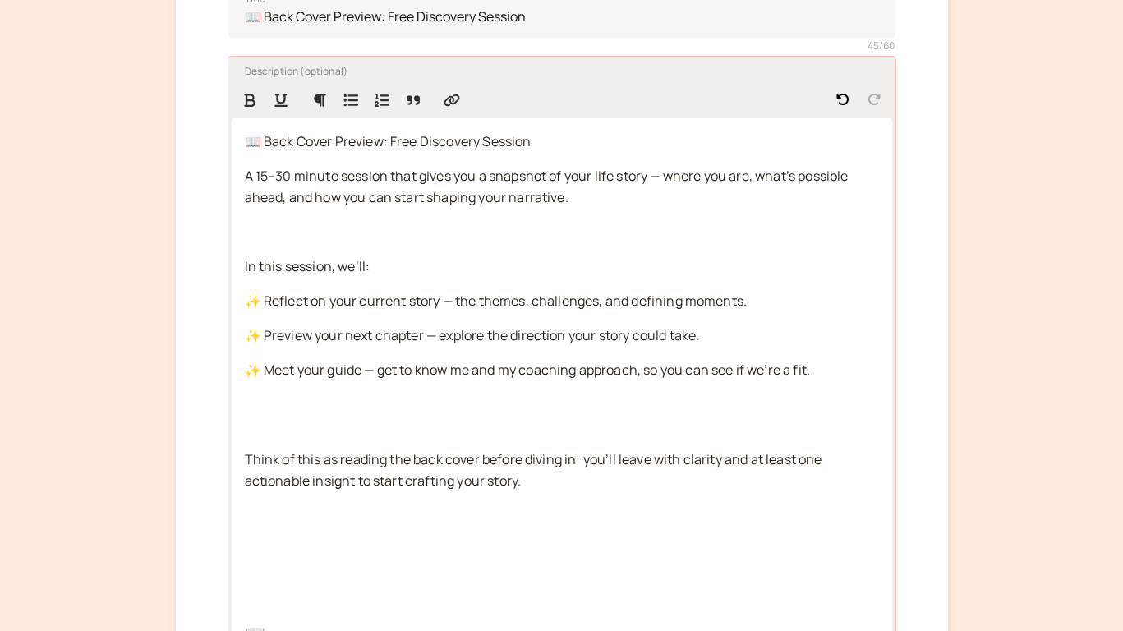
click at [289, 422] on p at bounding box center [562, 415] width 634 height 43
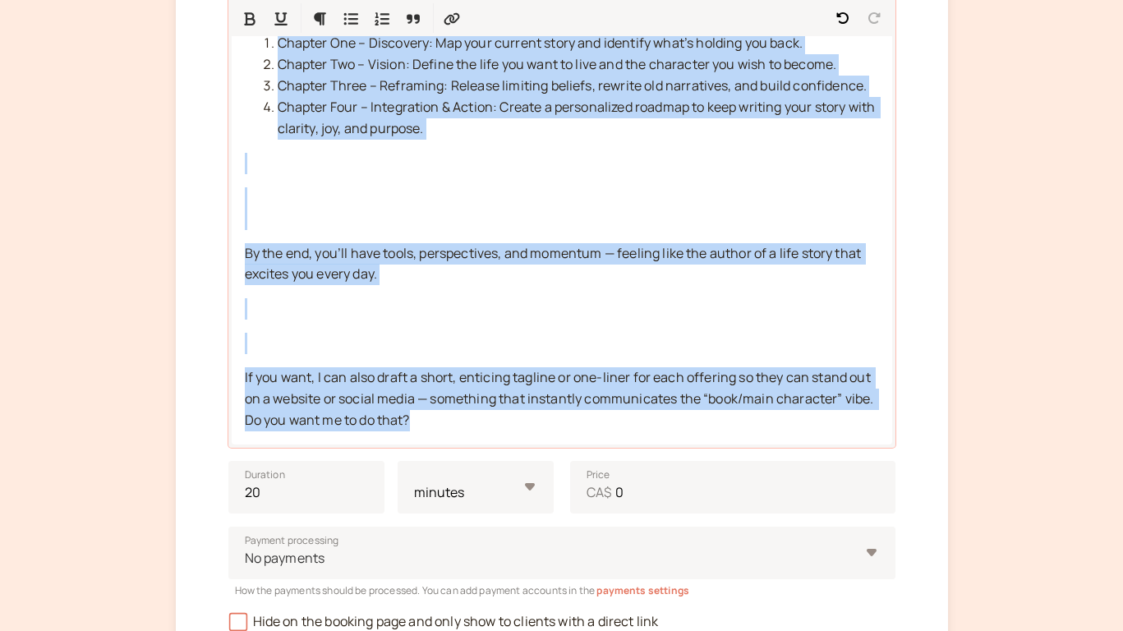
scroll to position [1869, 0]
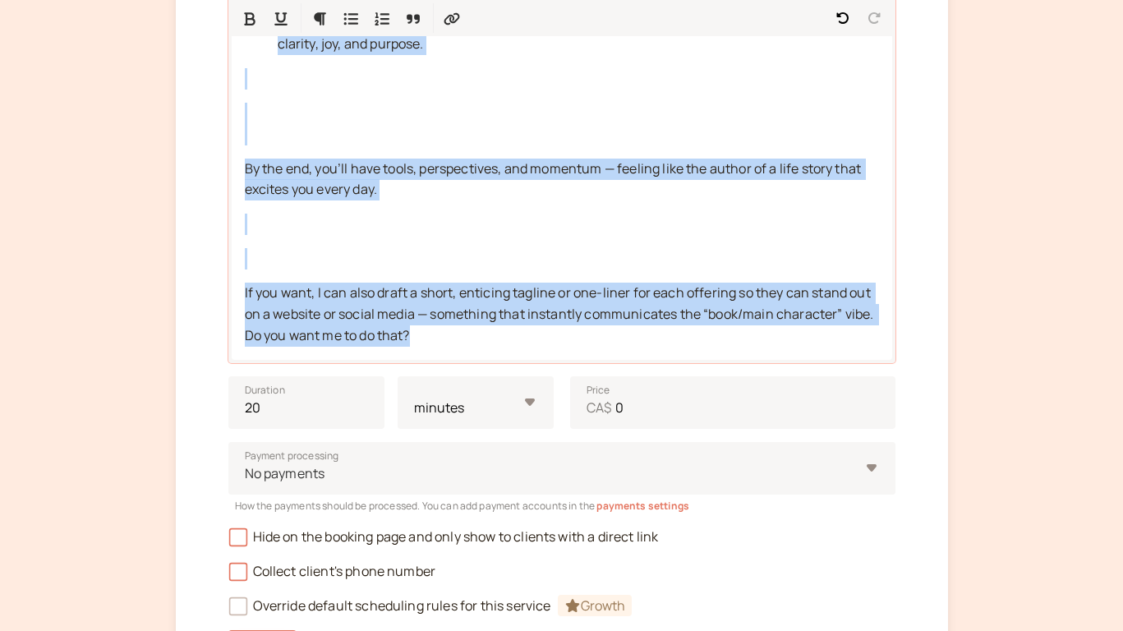
drag, startPoint x: 255, startPoint y: 489, endPoint x: 442, endPoint y: 371, distance: 221.6
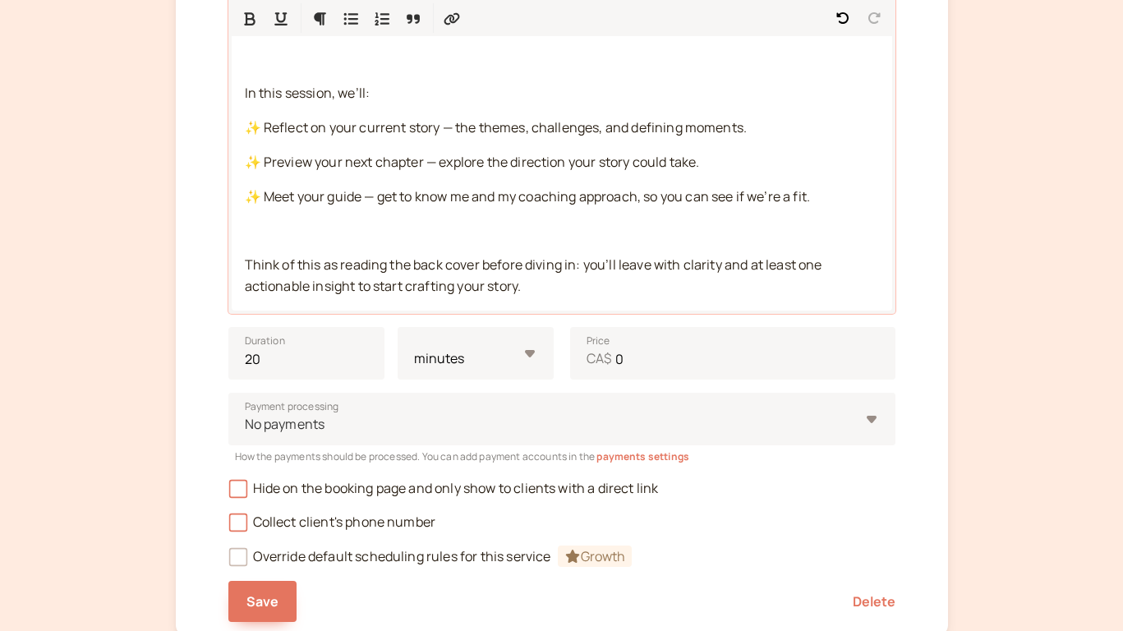
scroll to position [479, 0]
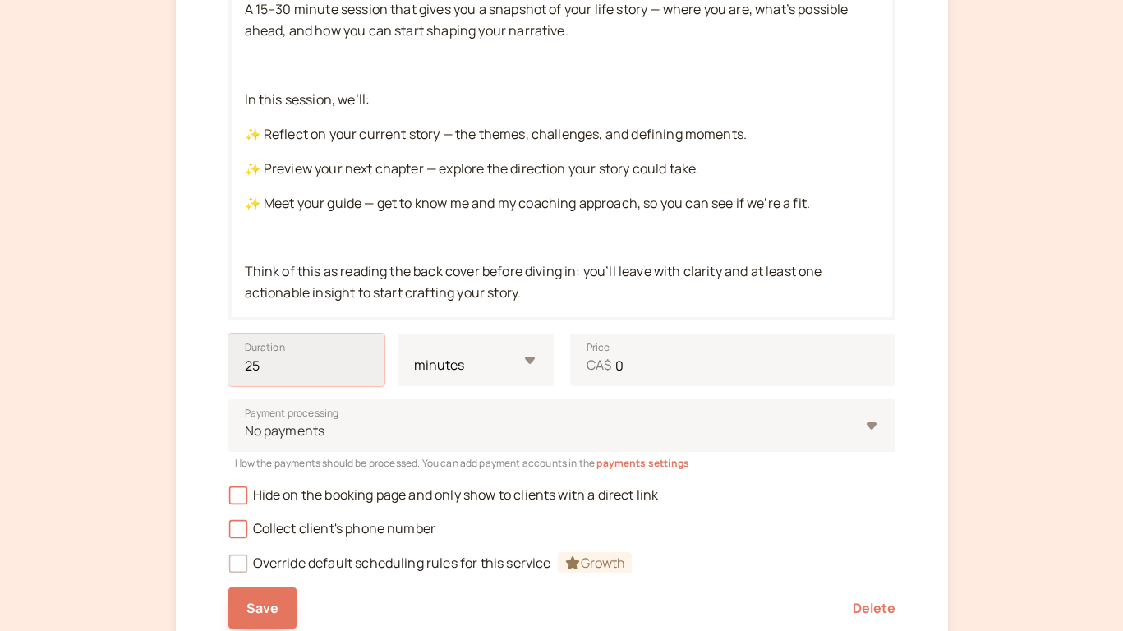
click at [362, 362] on input "25" at bounding box center [306, 360] width 156 height 53
type input "30"
click at [362, 362] on input "30" at bounding box center [306, 360] width 156 height 53
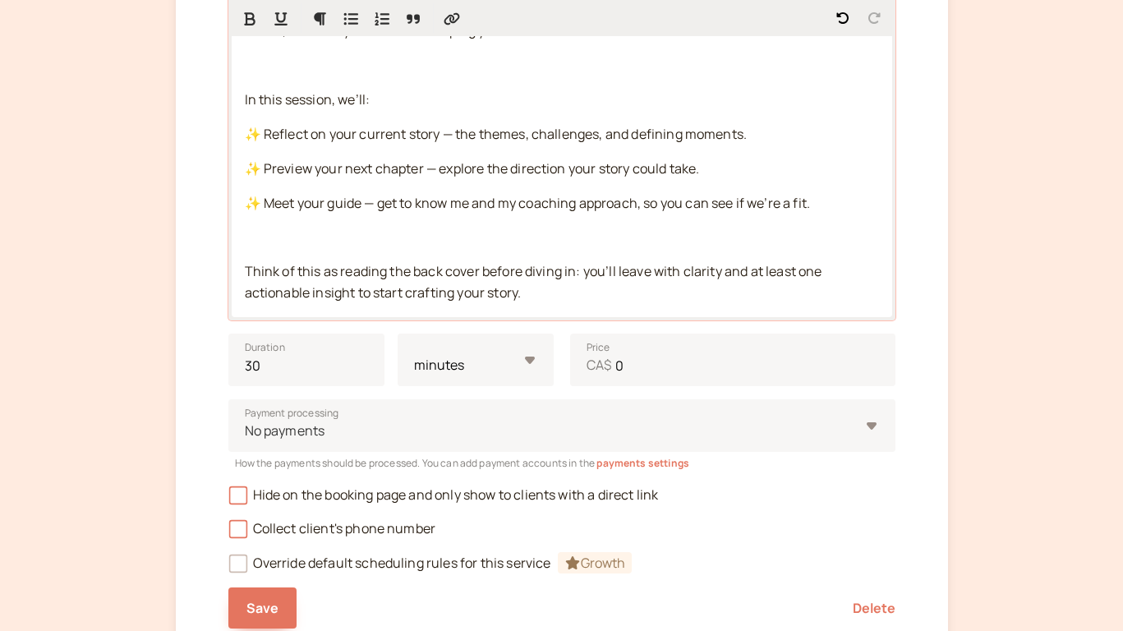
click at [496, 259] on div "📖 Back Cover Preview: Free Discovery Session A 15–30 minute session that gives …" at bounding box center [562, 135] width 661 height 366
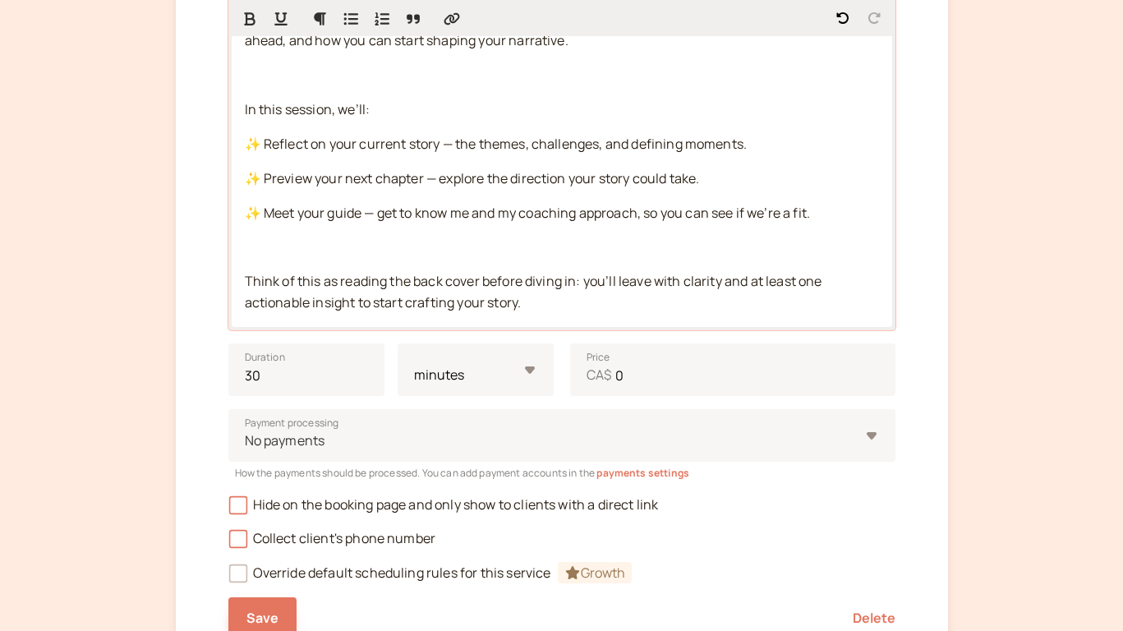
scroll to position [468, 0]
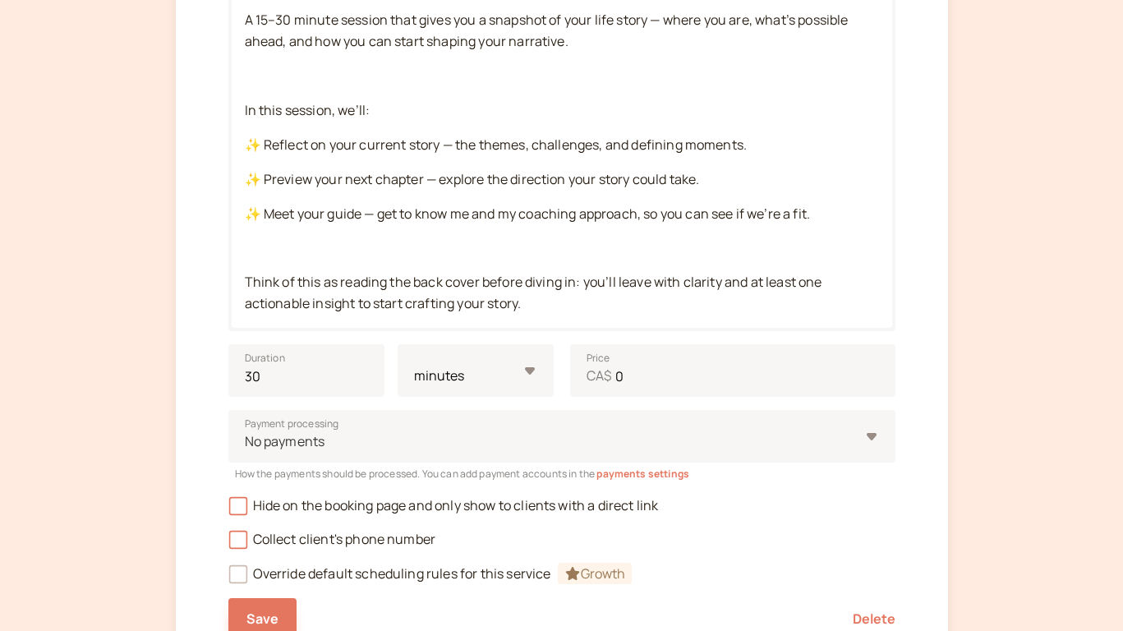
click at [584, 574] on span "Growth" at bounding box center [595, 573] width 75 height 21
click at [336, 422] on span "Payment processing" at bounding box center [292, 424] width 94 height 16
click at [246, 432] on input "Payment processing No payments" at bounding box center [244, 441] width 2 height 19
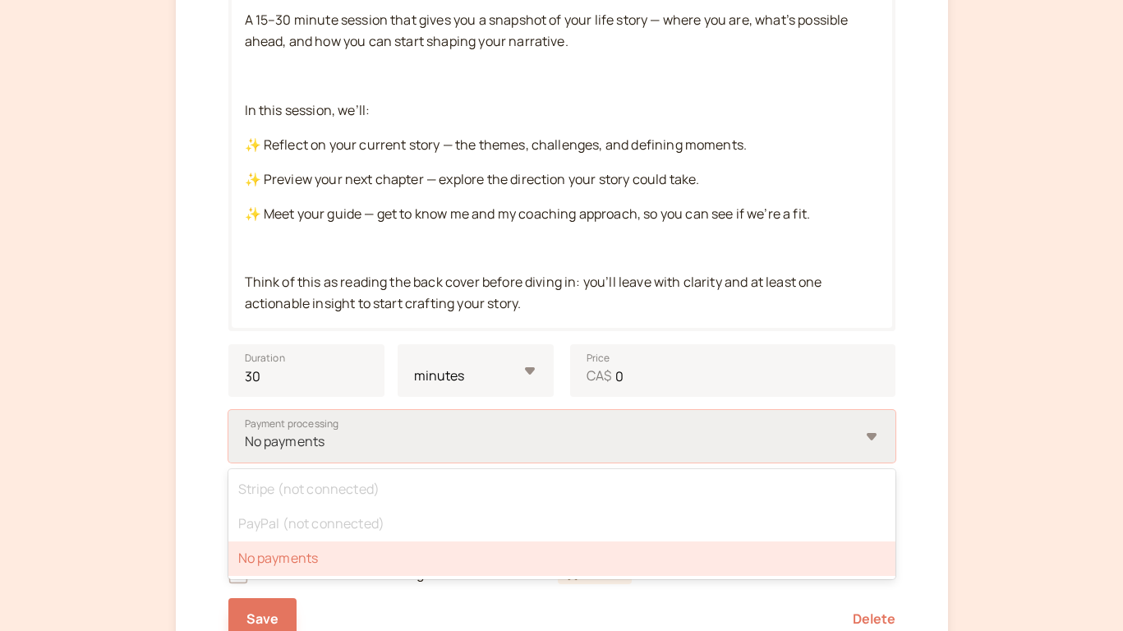
click at [334, 436] on div at bounding box center [551, 442] width 616 height 22
click at [246, 436] on input "Payment processing option No payments selected, 3 of 3. 3 results available. Us…" at bounding box center [244, 441] width 2 height 19
click at [334, 436] on div at bounding box center [551, 442] width 616 height 22
click at [246, 436] on input "Payment processing option No payments selected, 3 of 3. 3 results available. Us…" at bounding box center [244, 441] width 2 height 19
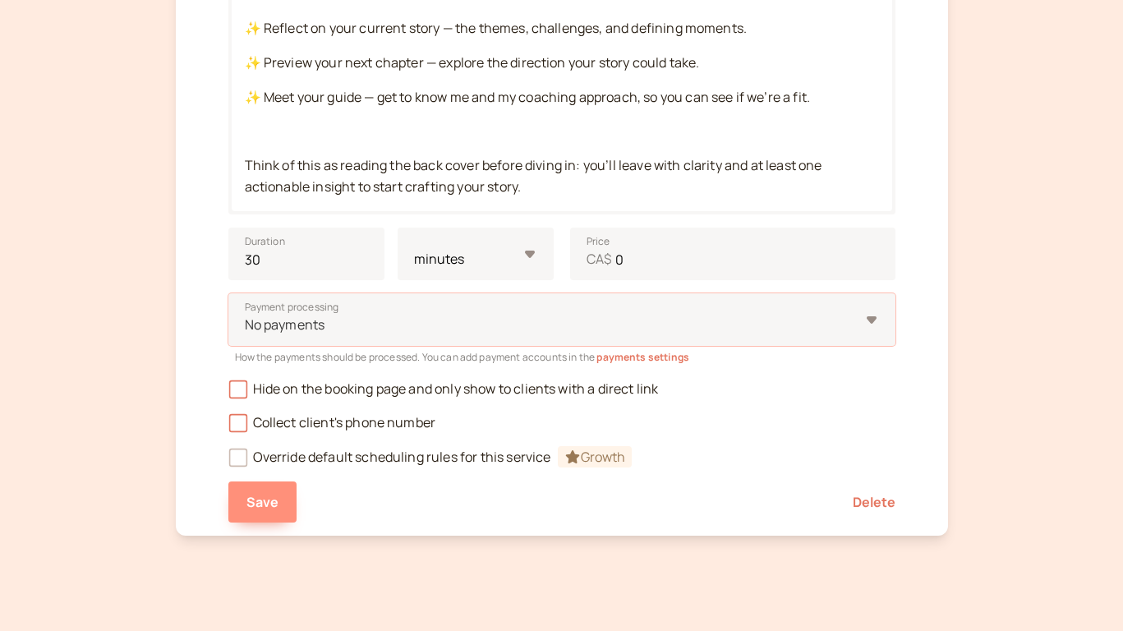
scroll to position [597, 0]
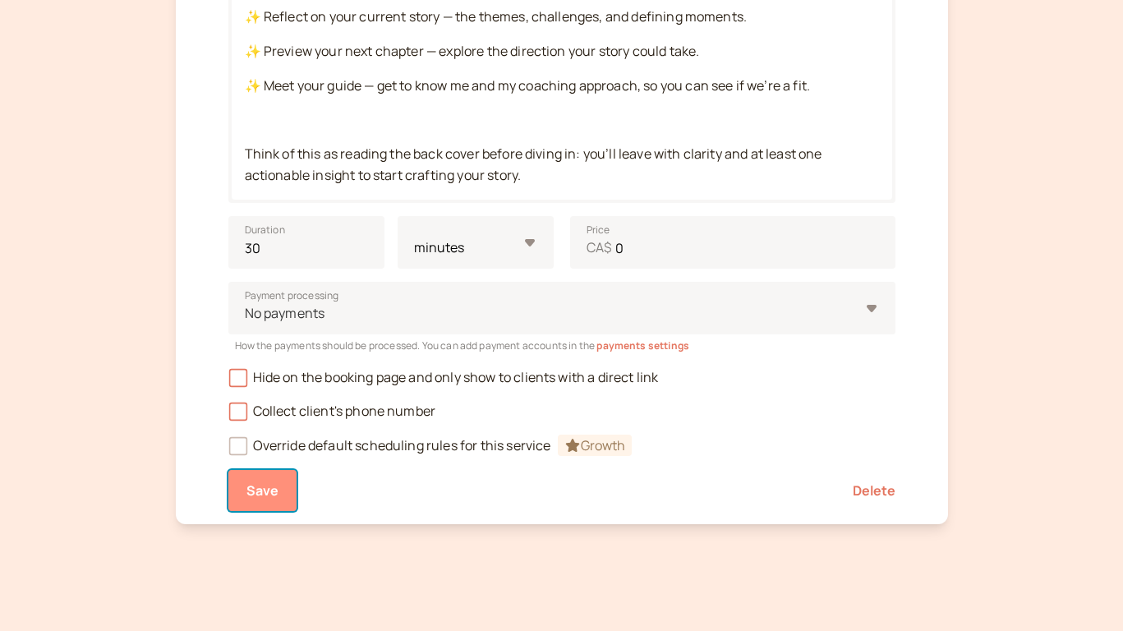
click at [272, 490] on span "Save" at bounding box center [263, 491] width 33 height 18
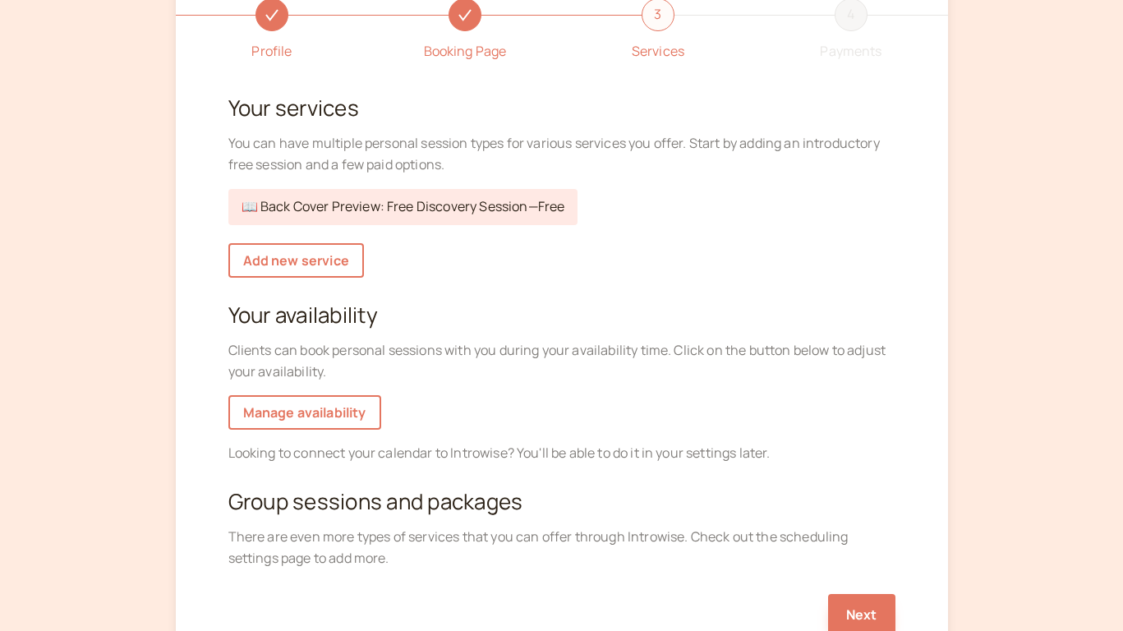
scroll to position [110, 0]
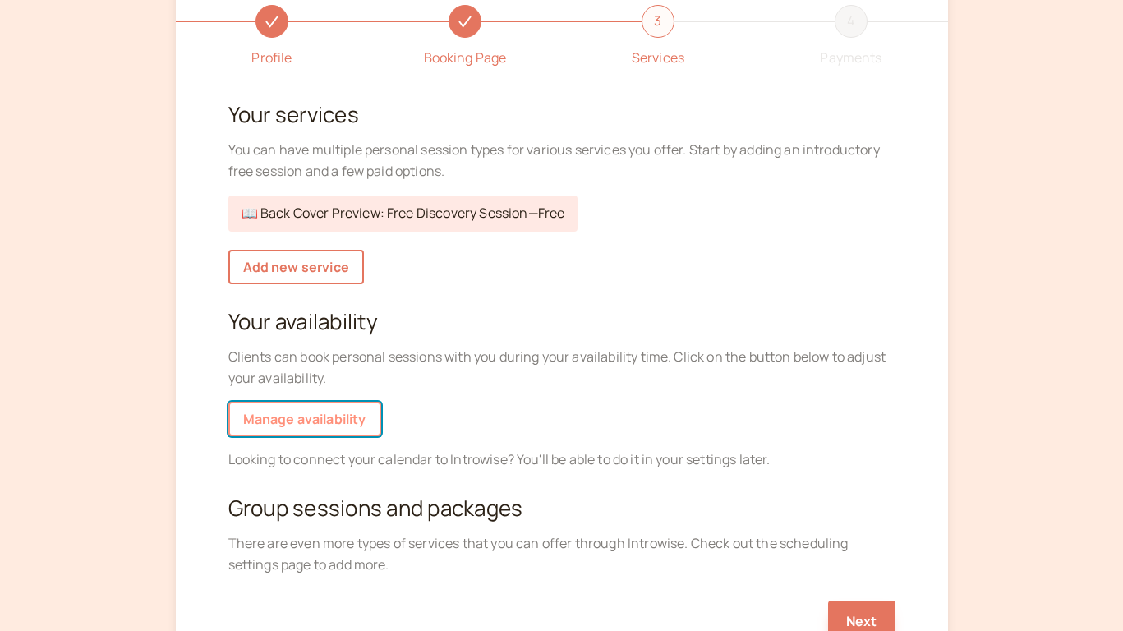
click at [325, 417] on link "Manage availability" at bounding box center [304, 419] width 153 height 35
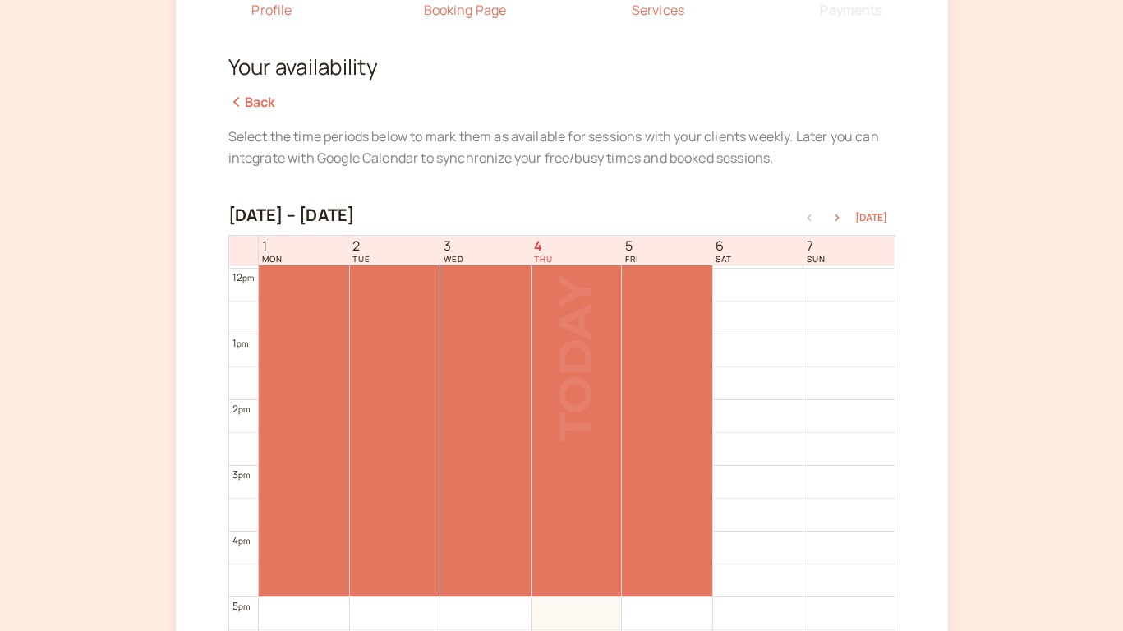
scroll to position [770, 0]
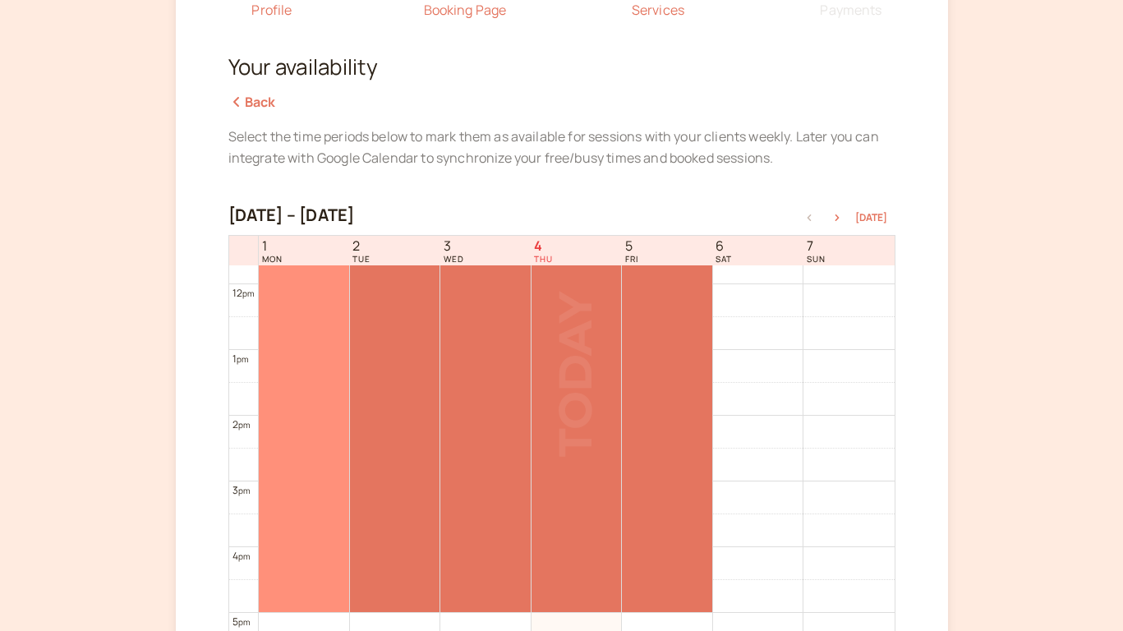
click at [306, 380] on div at bounding box center [304, 349] width 90 height 525
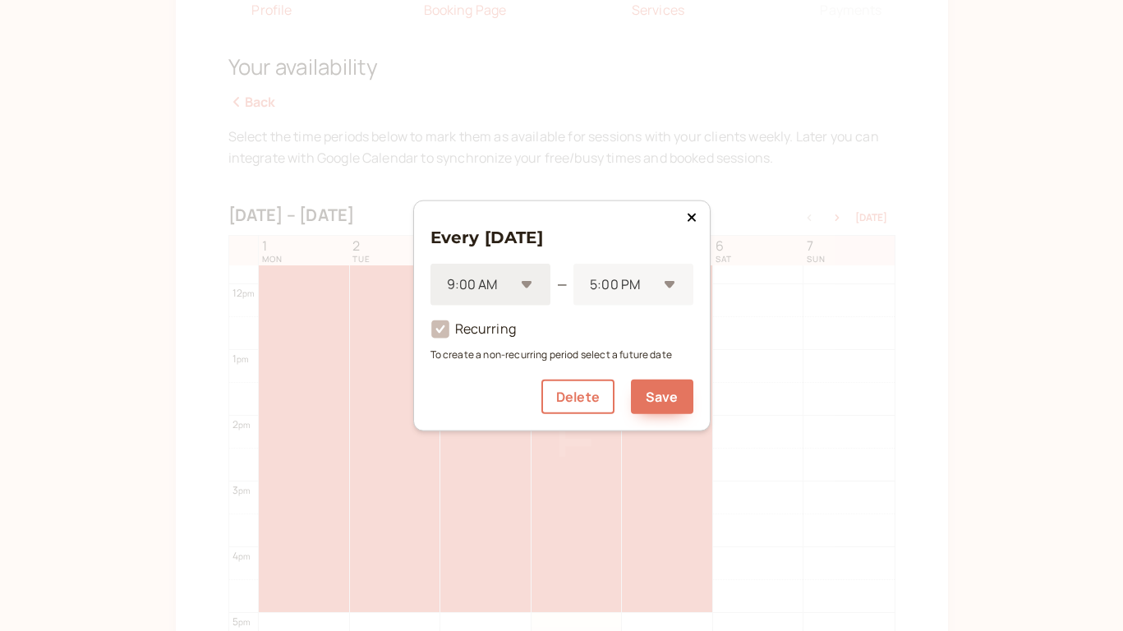
click at [525, 288] on div "9:00 AM" at bounding box center [491, 285] width 120 height 42
click at [486, 332] on div "4:00 PM" at bounding box center [491, 323] width 120 height 35
click at [663, 284] on div "5:00 PM" at bounding box center [634, 285] width 120 height 42
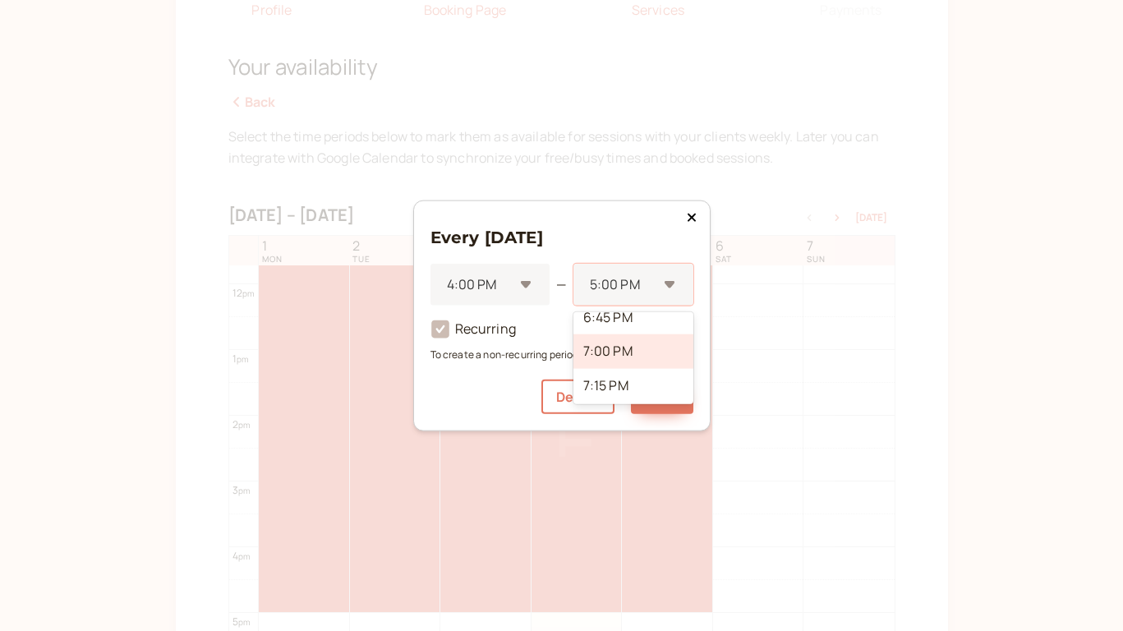
click at [629, 357] on div "7:00 PM" at bounding box center [634, 351] width 120 height 35
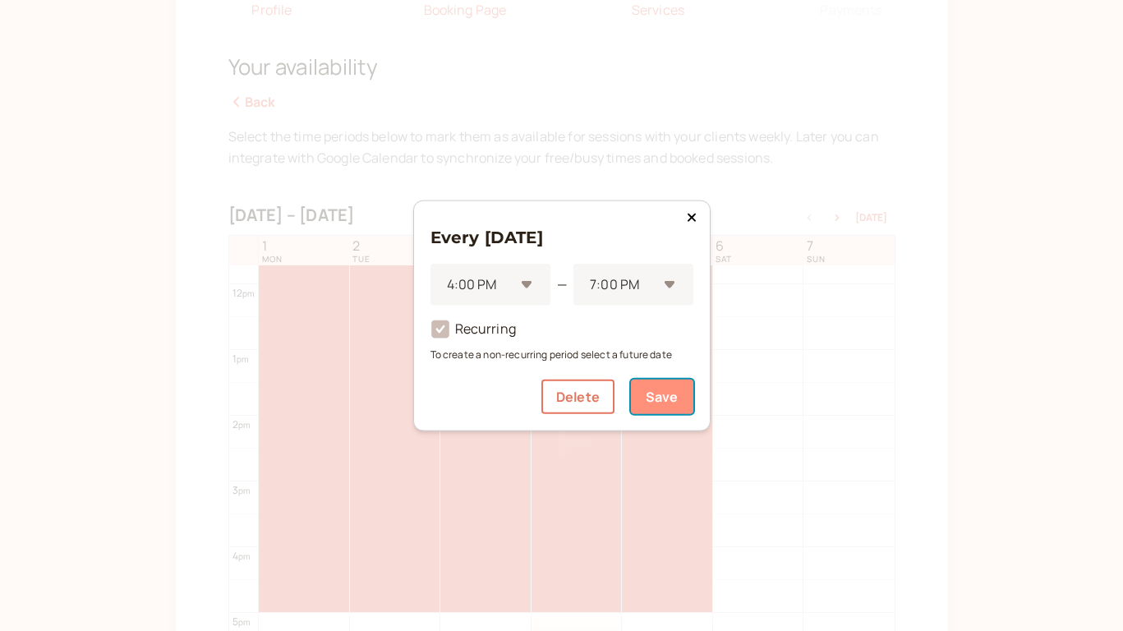
click at [669, 397] on button "Save" at bounding box center [662, 396] width 62 height 35
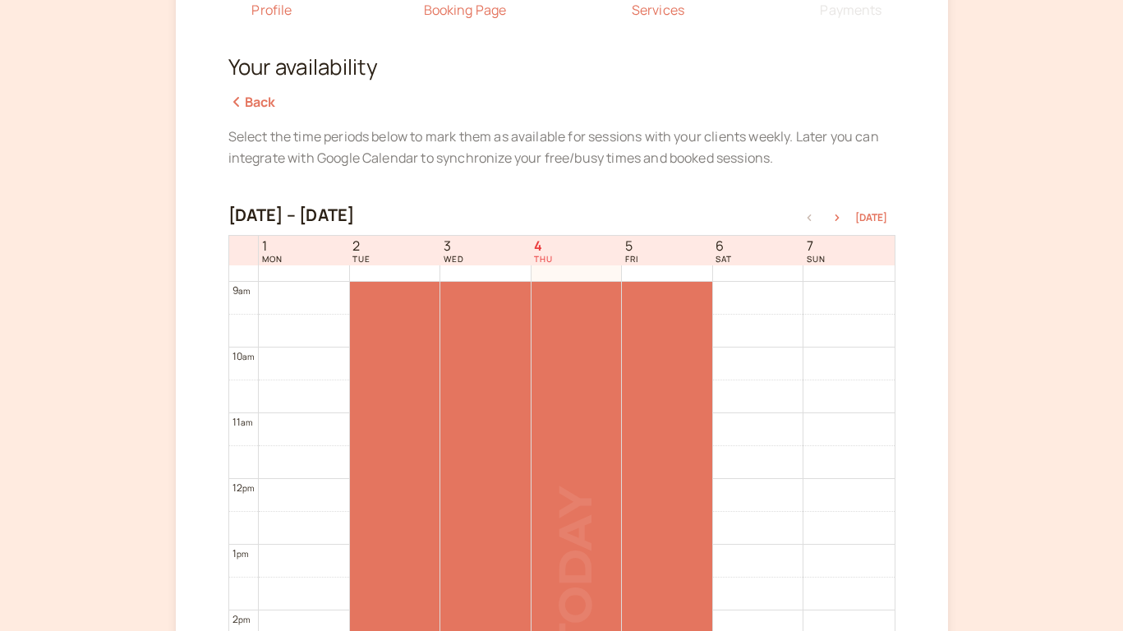
scroll to position [547, 0]
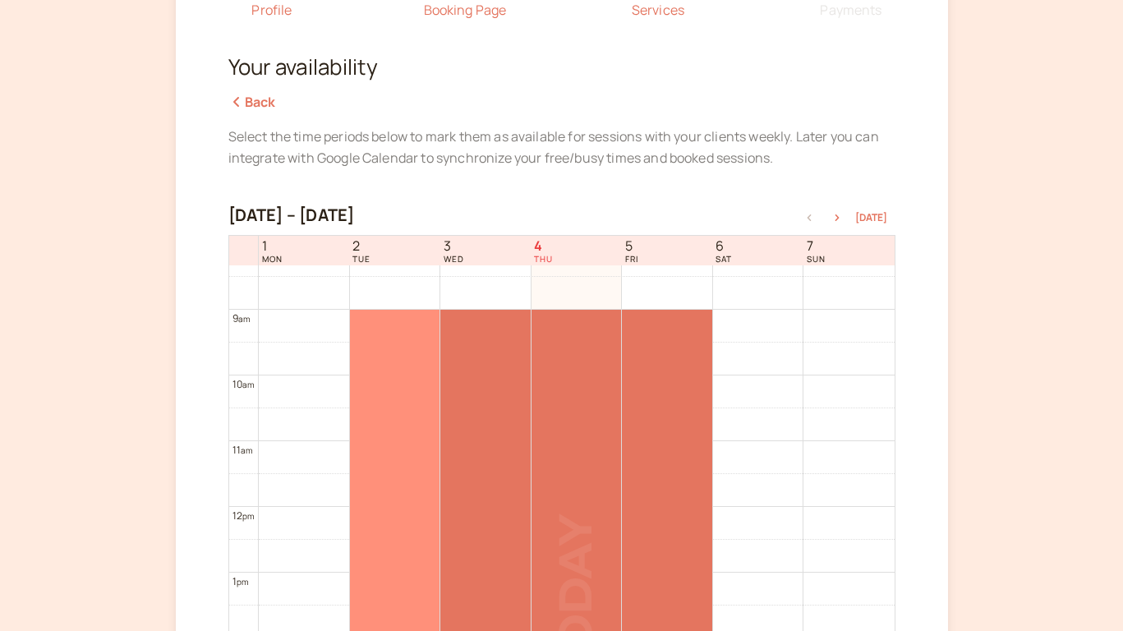
click at [417, 412] on div at bounding box center [395, 572] width 90 height 525
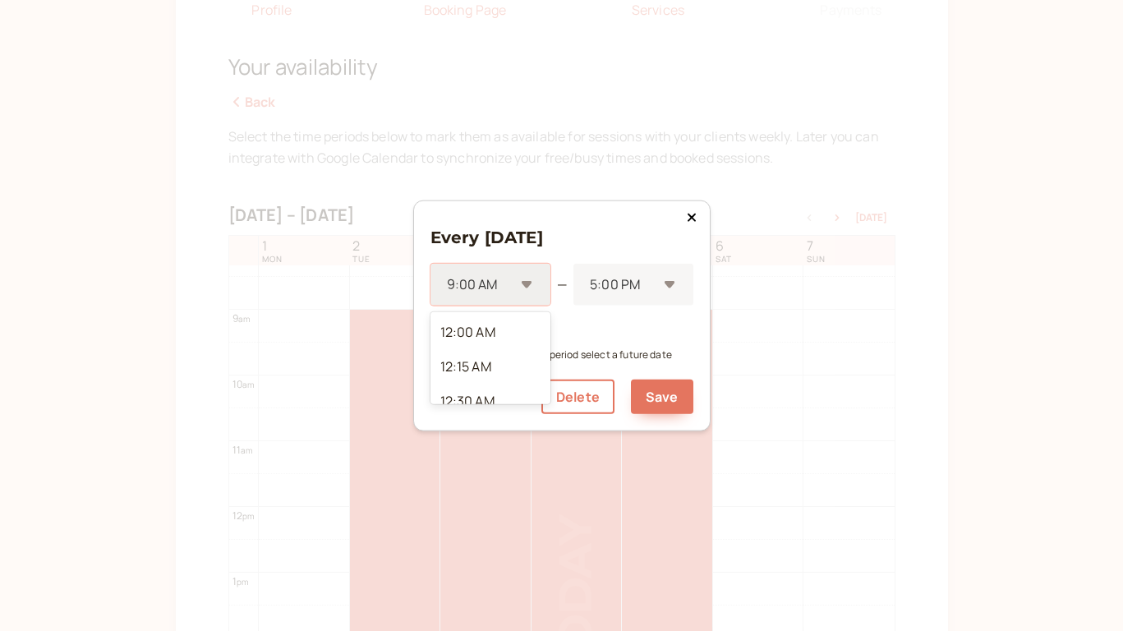
click at [537, 288] on div "9:00 AM" at bounding box center [491, 285] width 120 height 42
click at [480, 364] on div "3:00 PM" at bounding box center [491, 354] width 120 height 35
click at [633, 293] on div at bounding box center [622, 285] width 69 height 22
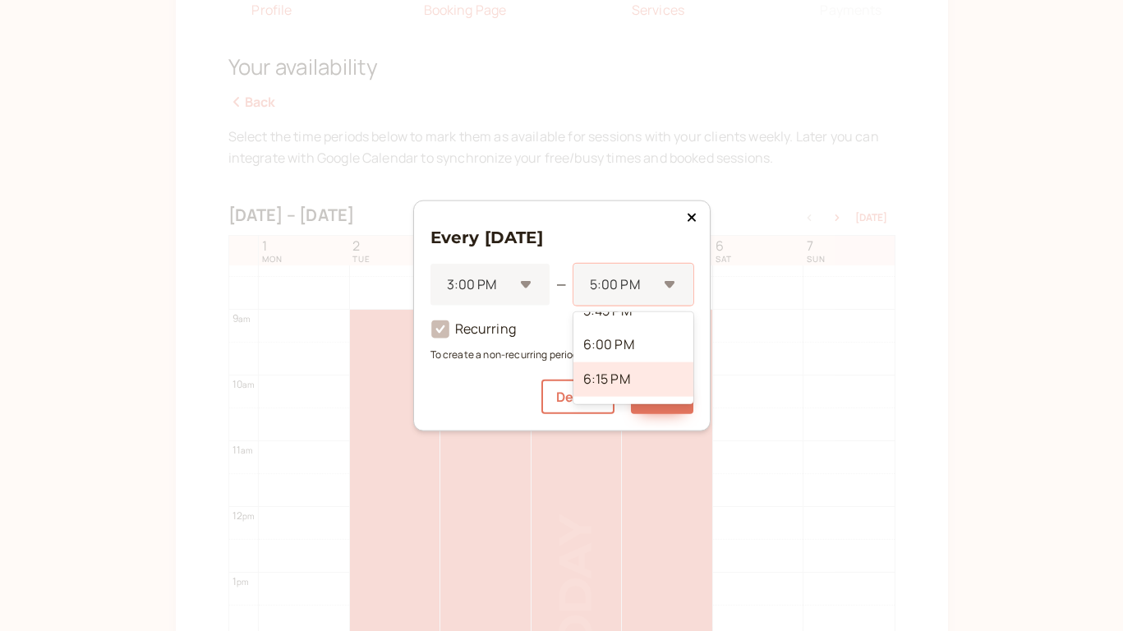
scroll to position [314, 0]
click at [620, 368] on div "6:00 PM" at bounding box center [634, 363] width 120 height 35
click at [650, 397] on button "Save" at bounding box center [662, 396] width 62 height 35
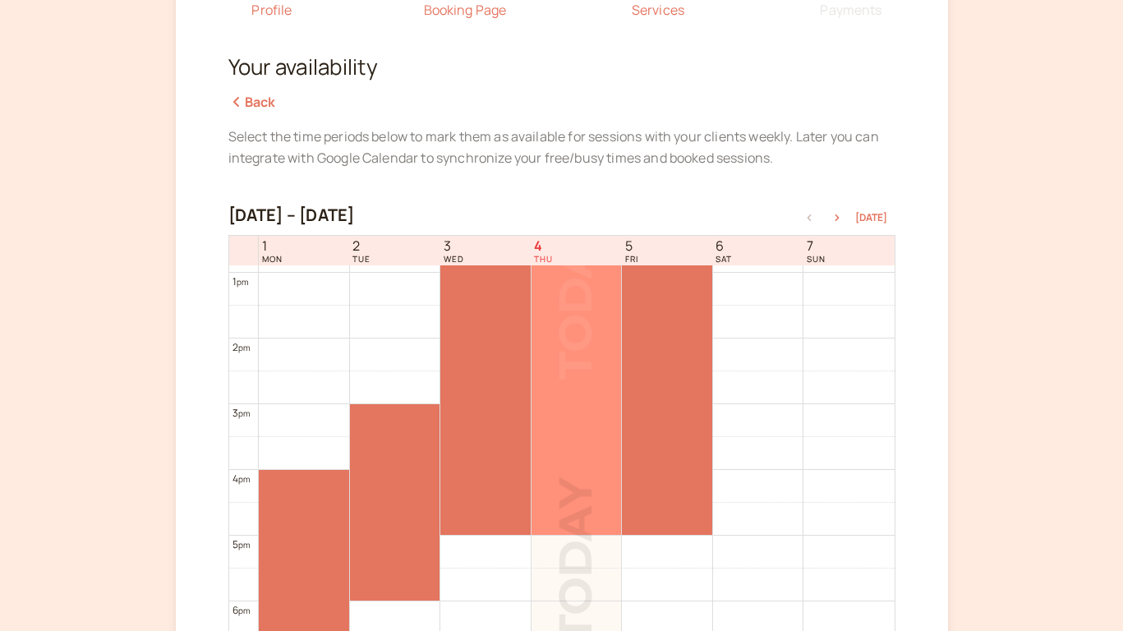
scroll to position [883, 0]
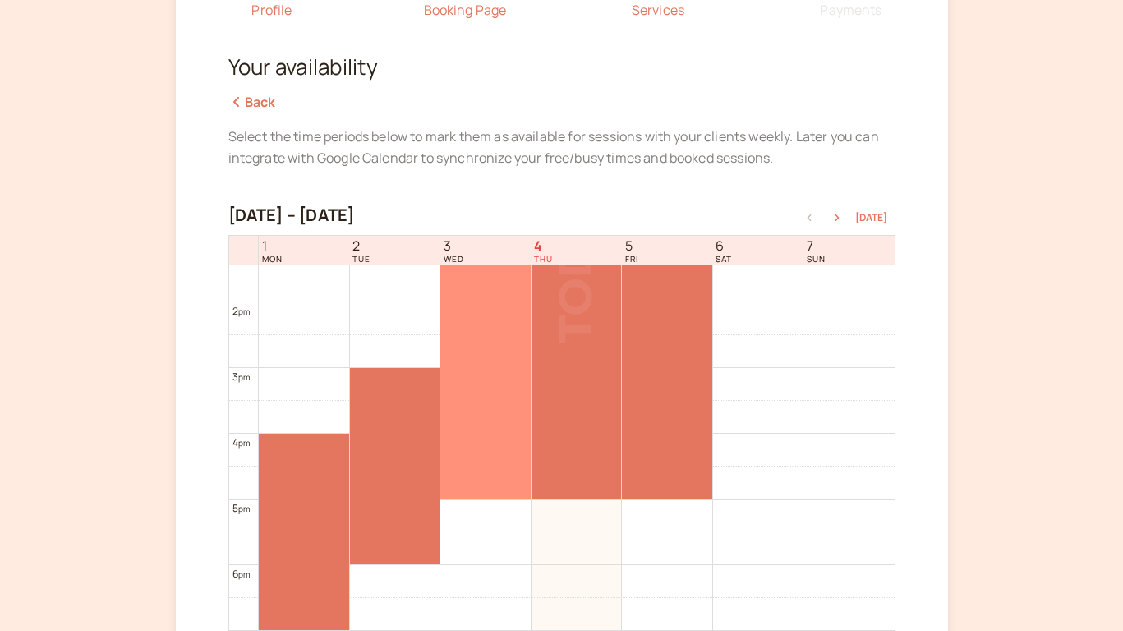
click at [498, 437] on div at bounding box center [485, 236] width 90 height 525
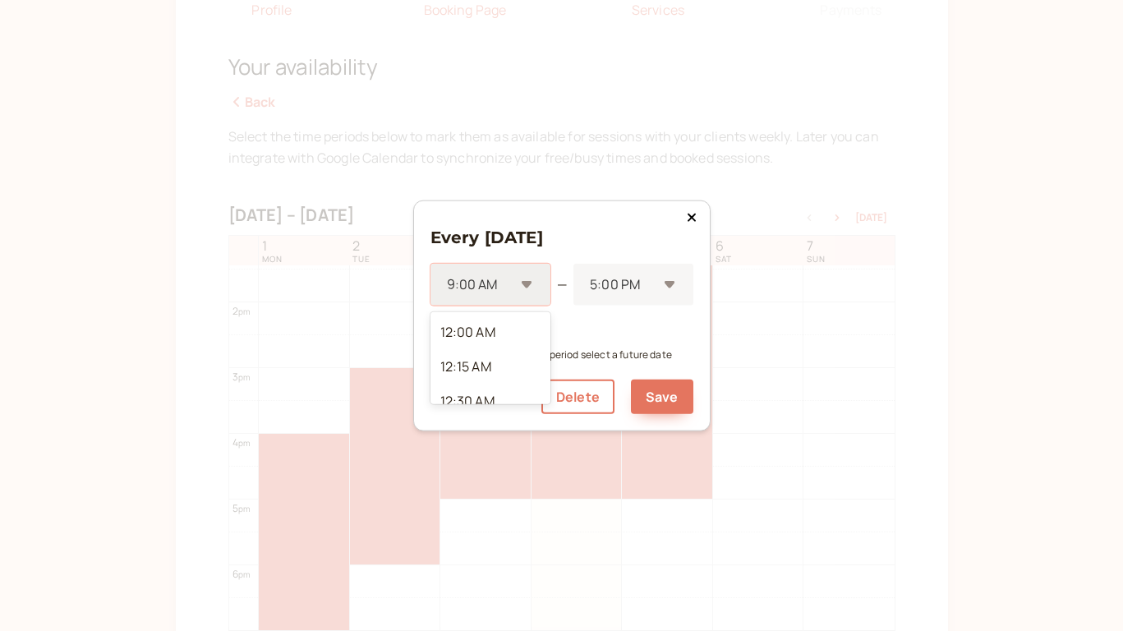
scroll to position [1197, 0]
click at [523, 292] on div "9:00 AM" at bounding box center [491, 285] width 120 height 42
click at [491, 353] on div "3:00 PM" at bounding box center [491, 352] width 120 height 35
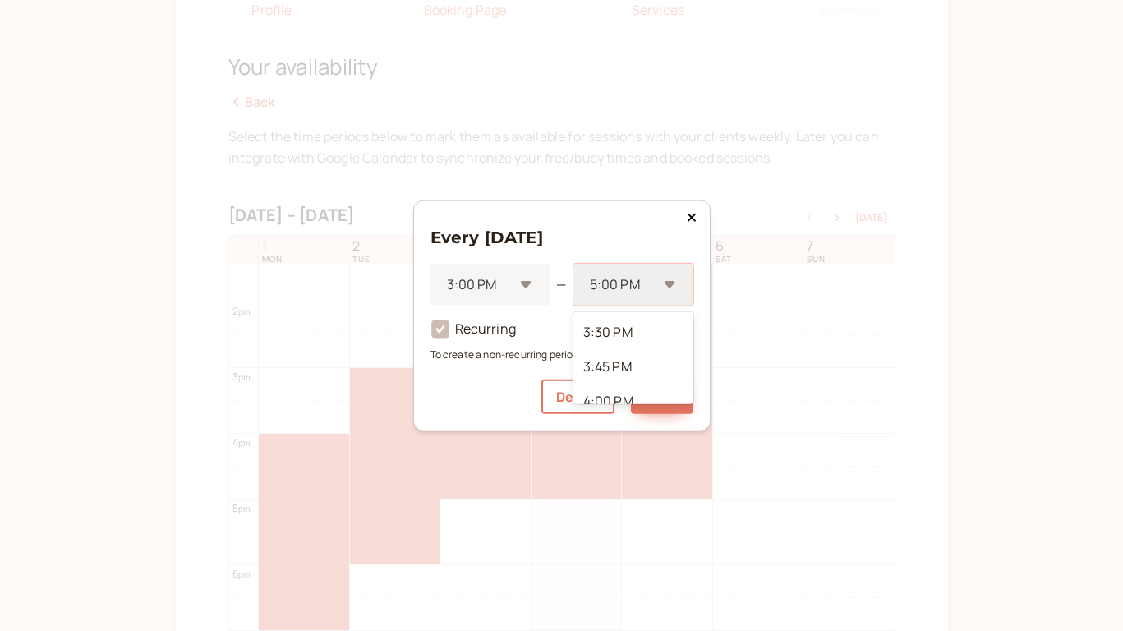
click at [629, 295] on div at bounding box center [622, 285] width 69 height 22
click at [617, 376] on div "9:00 PM" at bounding box center [634, 374] width 120 height 35
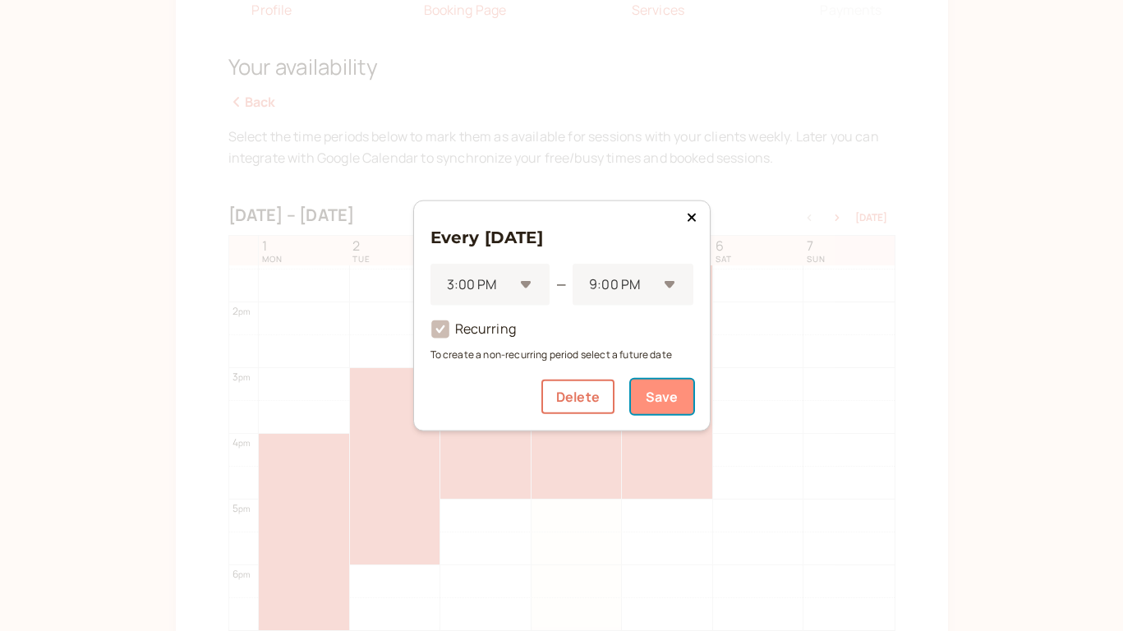
click at [661, 394] on button "Save" at bounding box center [662, 396] width 62 height 35
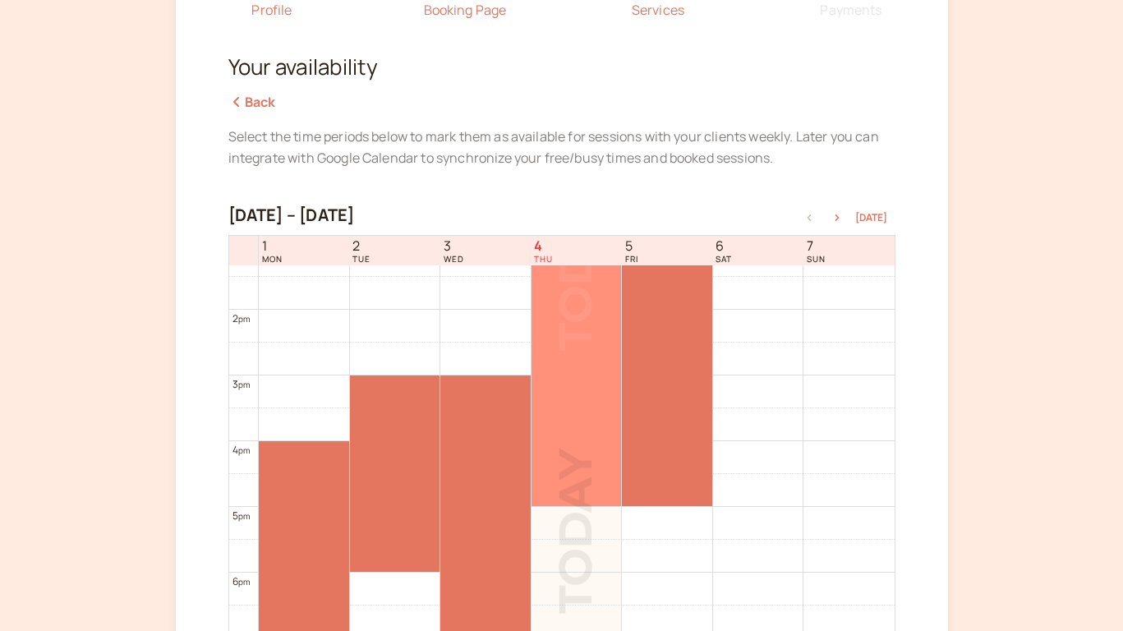
scroll to position [853, 0]
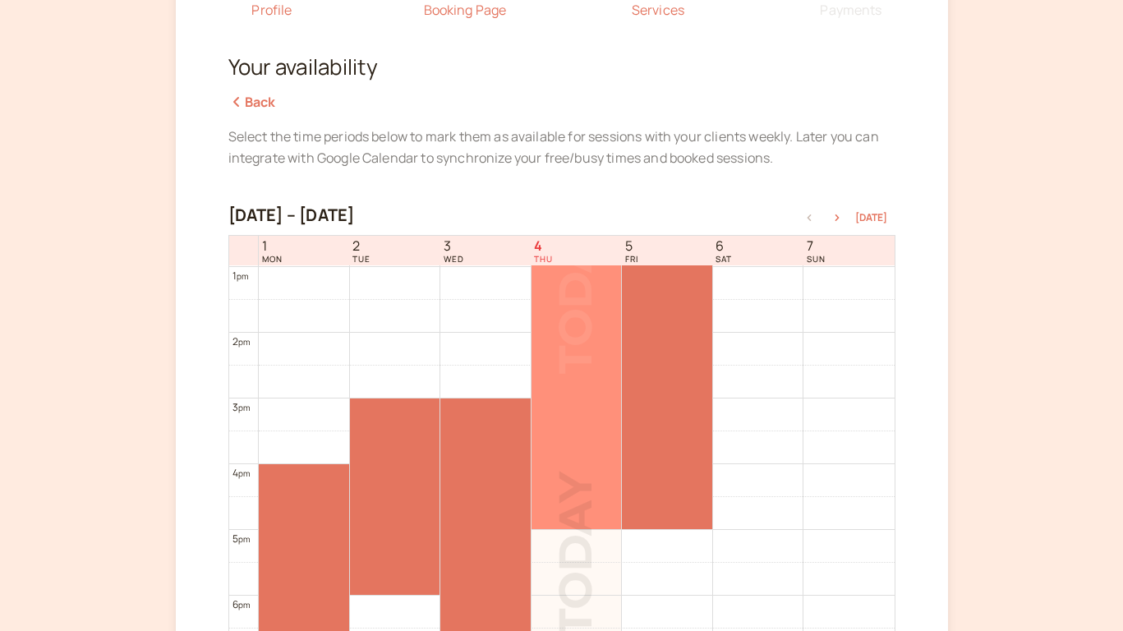
click at [593, 431] on div at bounding box center [577, 266] width 90 height 525
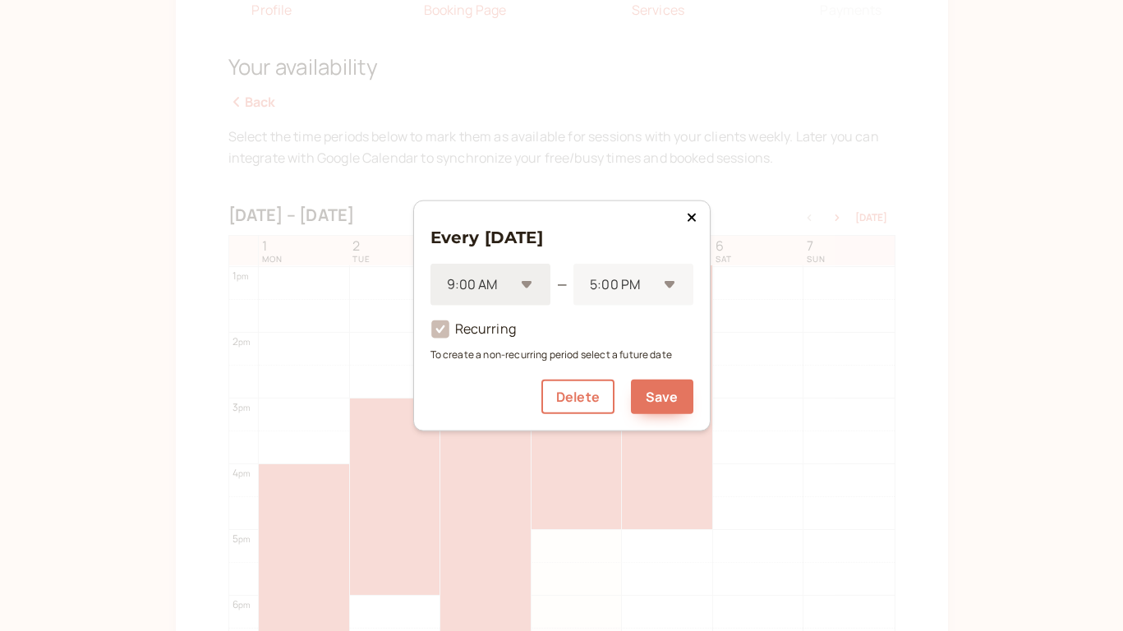
click at [529, 287] on div "9:00 AM" at bounding box center [491, 285] width 120 height 42
click at [491, 353] on div "12:00 PM" at bounding box center [491, 345] width 120 height 35
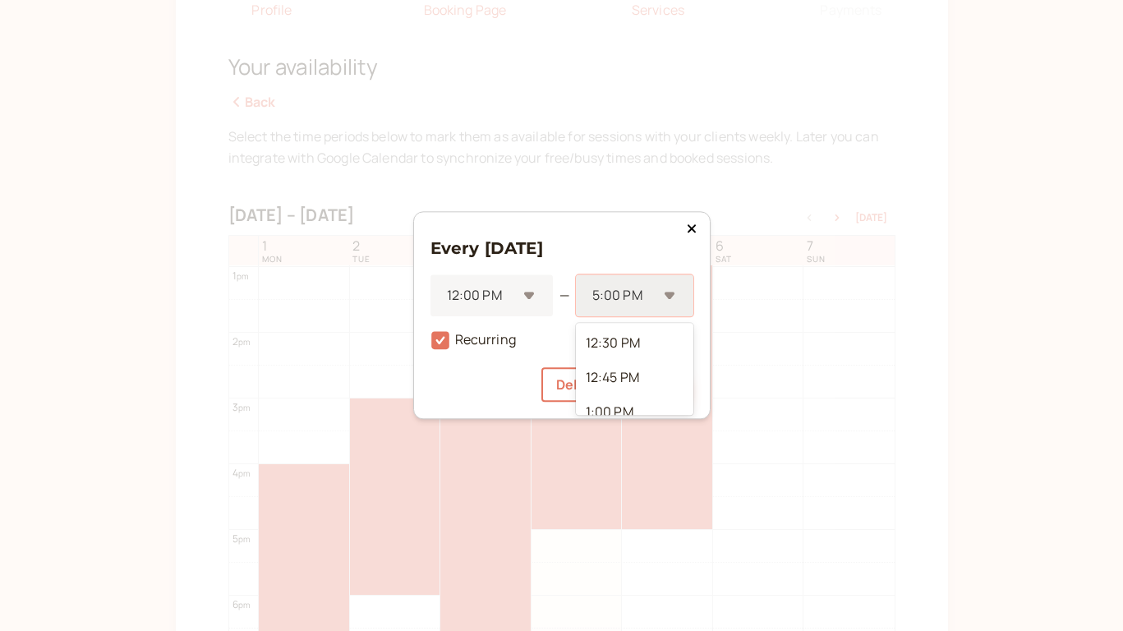
scroll to position [577, 0]
click at [647, 292] on div at bounding box center [624, 296] width 67 height 22
click at [618, 358] on div "6:00 PM" at bounding box center [635, 356] width 118 height 35
click at [661, 380] on button "Save" at bounding box center [662, 385] width 62 height 35
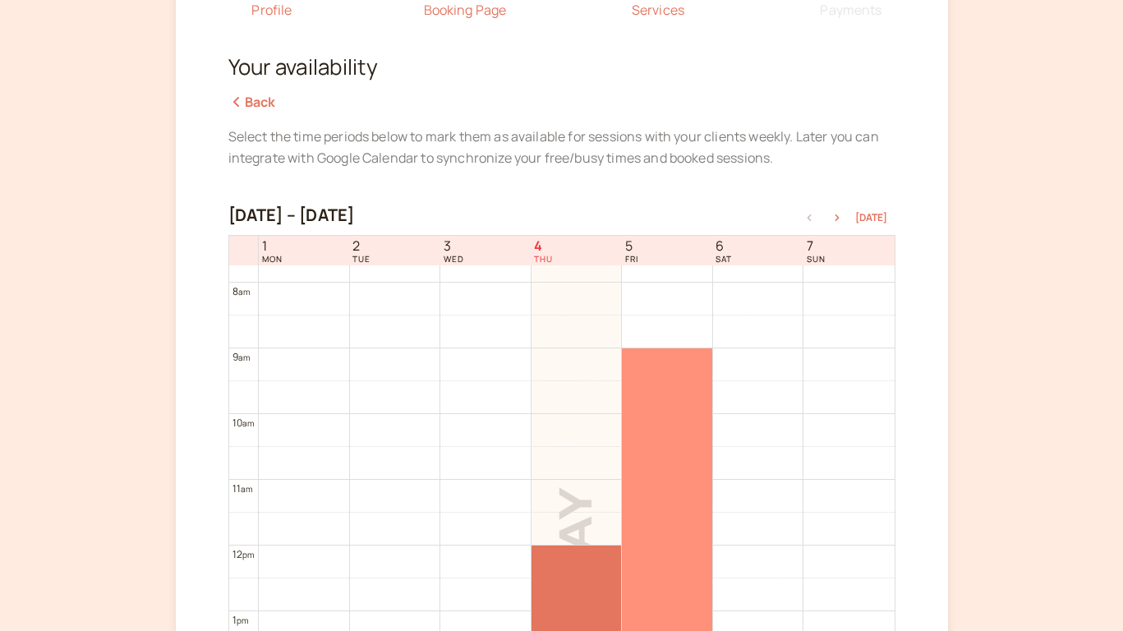
scroll to position [493, 0]
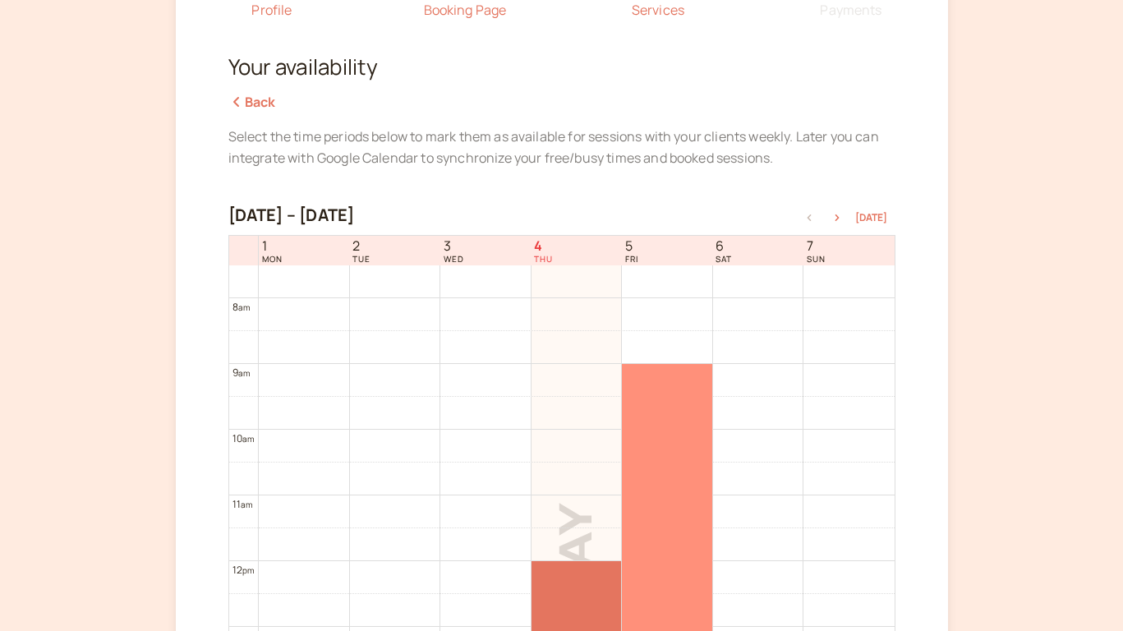
click at [662, 419] on div at bounding box center [667, 626] width 90 height 525
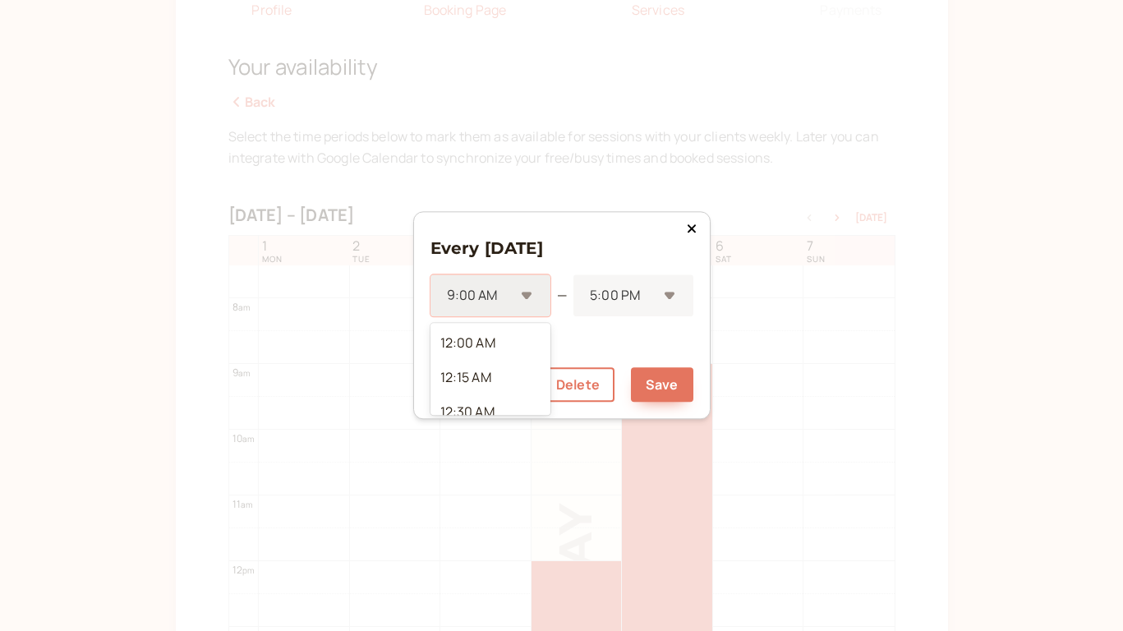
click at [519, 297] on div "9:00 AM" at bounding box center [491, 296] width 120 height 42
click at [469, 362] on div "3:00 PM" at bounding box center [491, 351] width 120 height 35
click at [638, 302] on div at bounding box center [622, 296] width 69 height 22
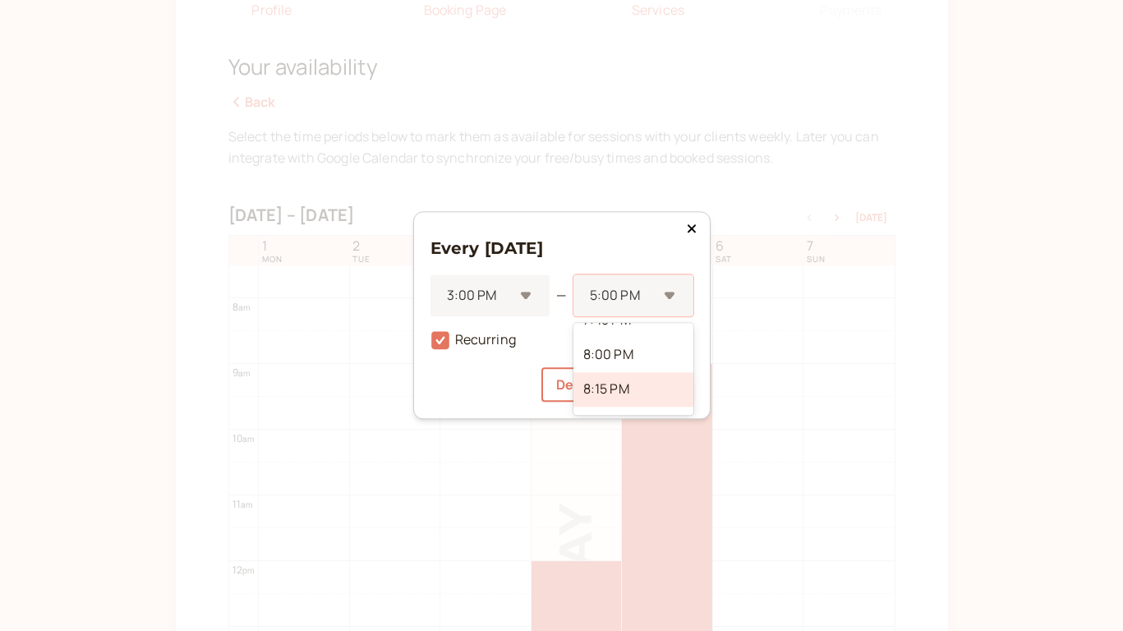
scroll to position [604, 0]
click at [634, 361] on div "8:00 PM" at bounding box center [634, 360] width 120 height 35
click at [655, 389] on button "Save" at bounding box center [662, 385] width 62 height 35
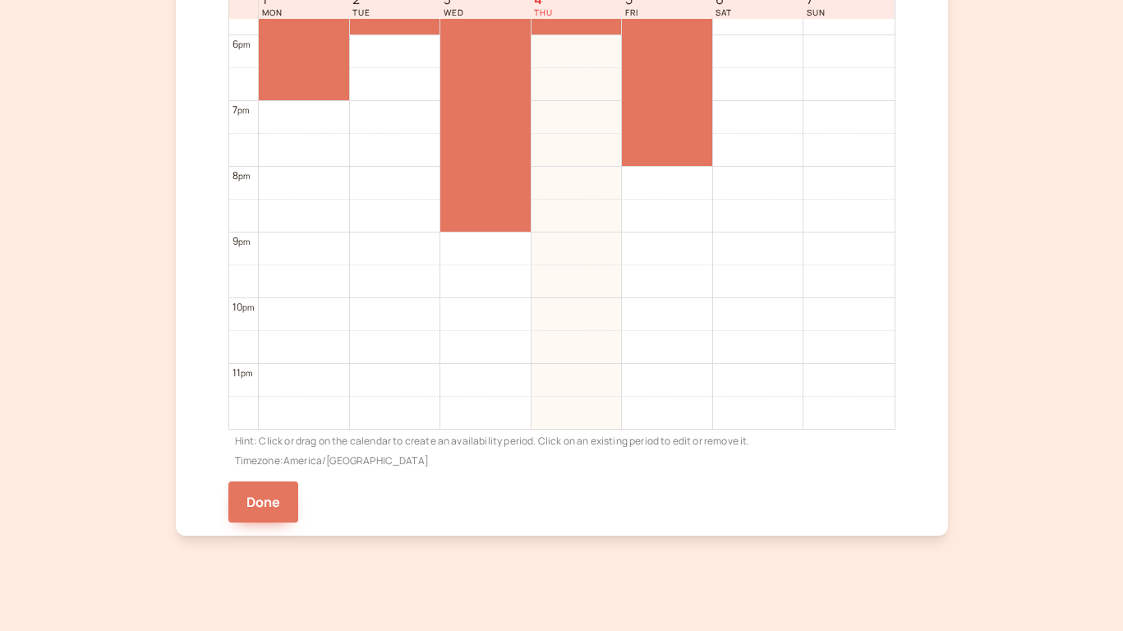
scroll to position [410, 0]
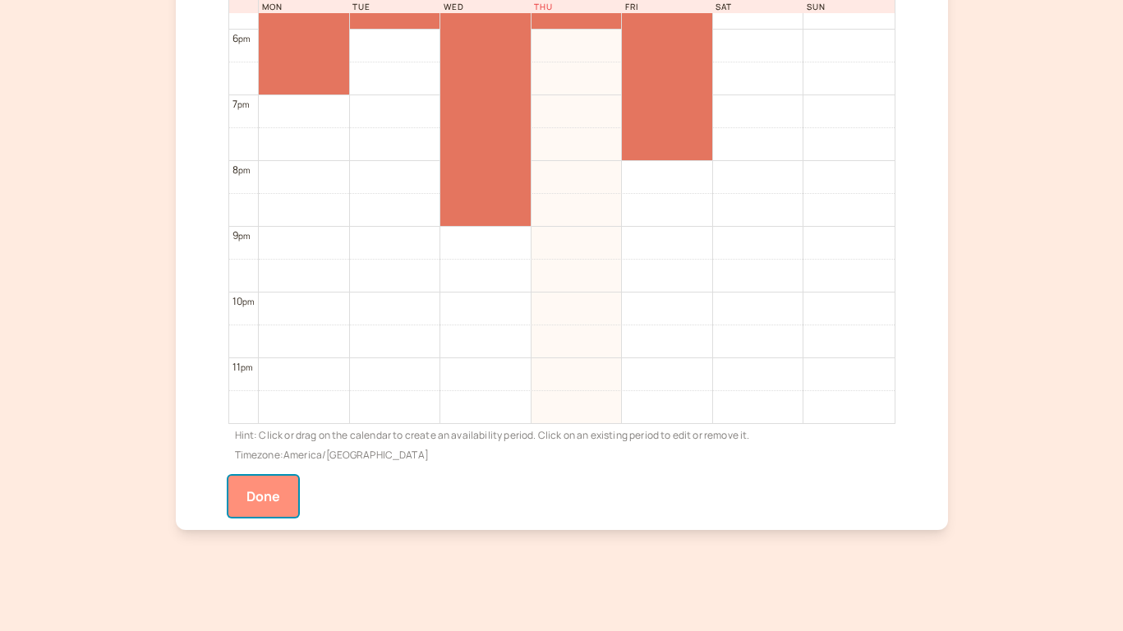
click at [271, 503] on button "Done" at bounding box center [263, 496] width 71 height 41
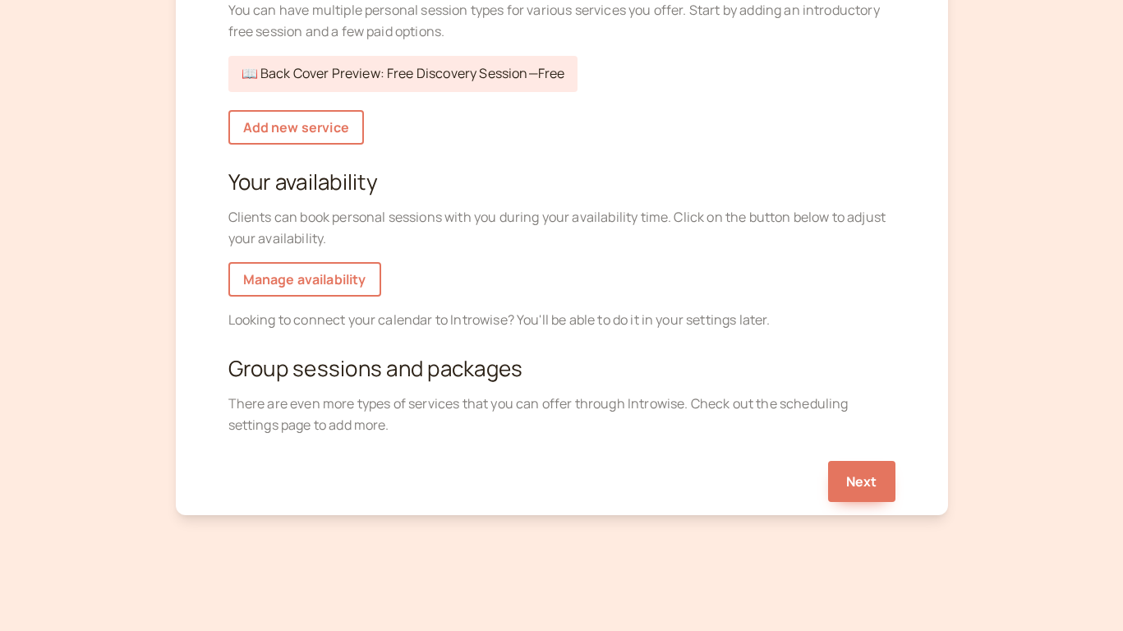
scroll to position [254, 0]
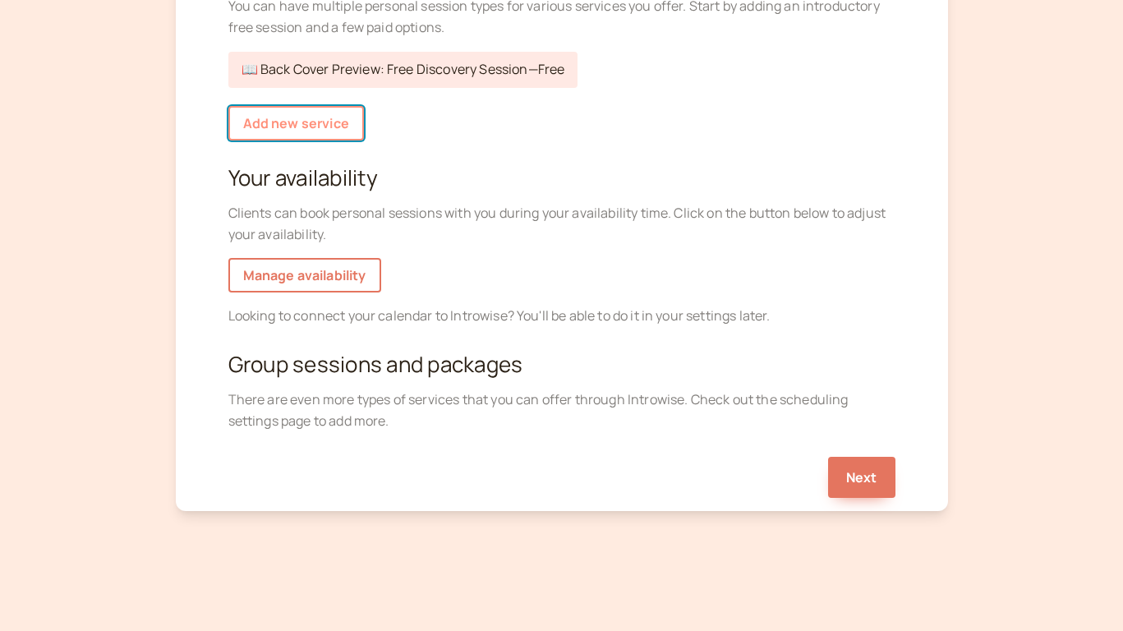
click at [334, 122] on link "Add new service" at bounding box center [296, 123] width 136 height 35
select select "30"
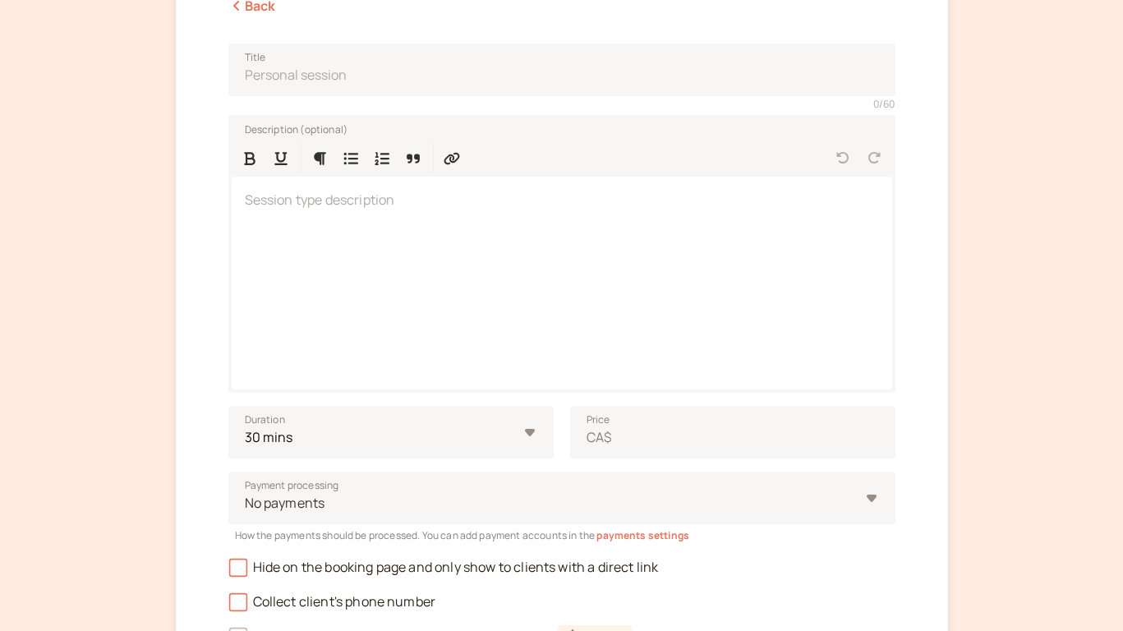
scroll to position [160, 0]
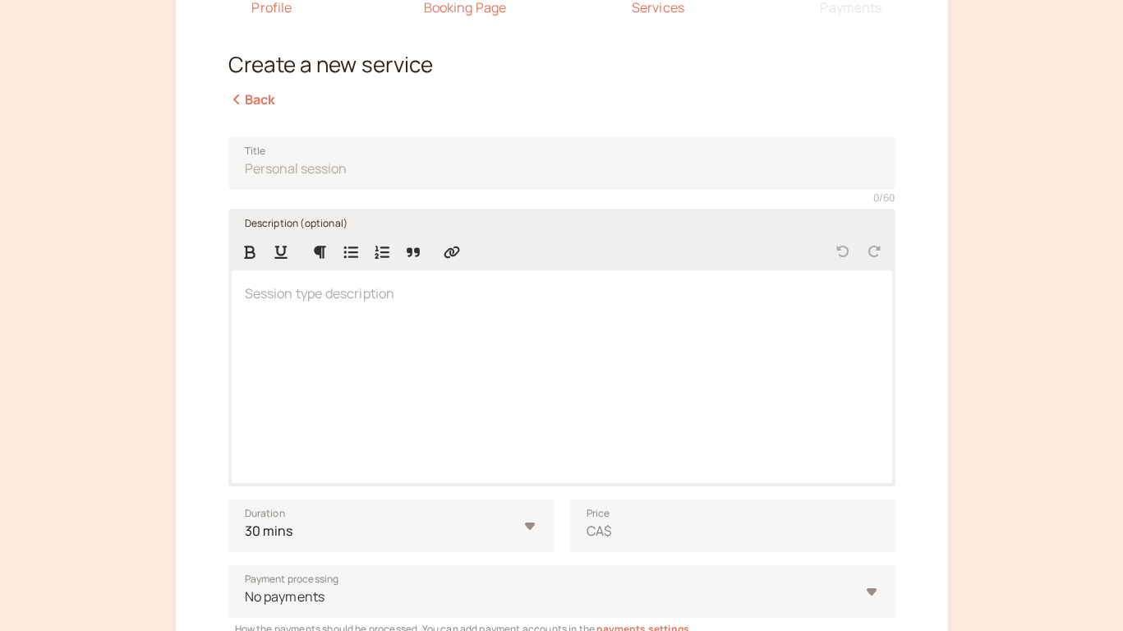
click at [309, 308] on div at bounding box center [562, 376] width 661 height 213
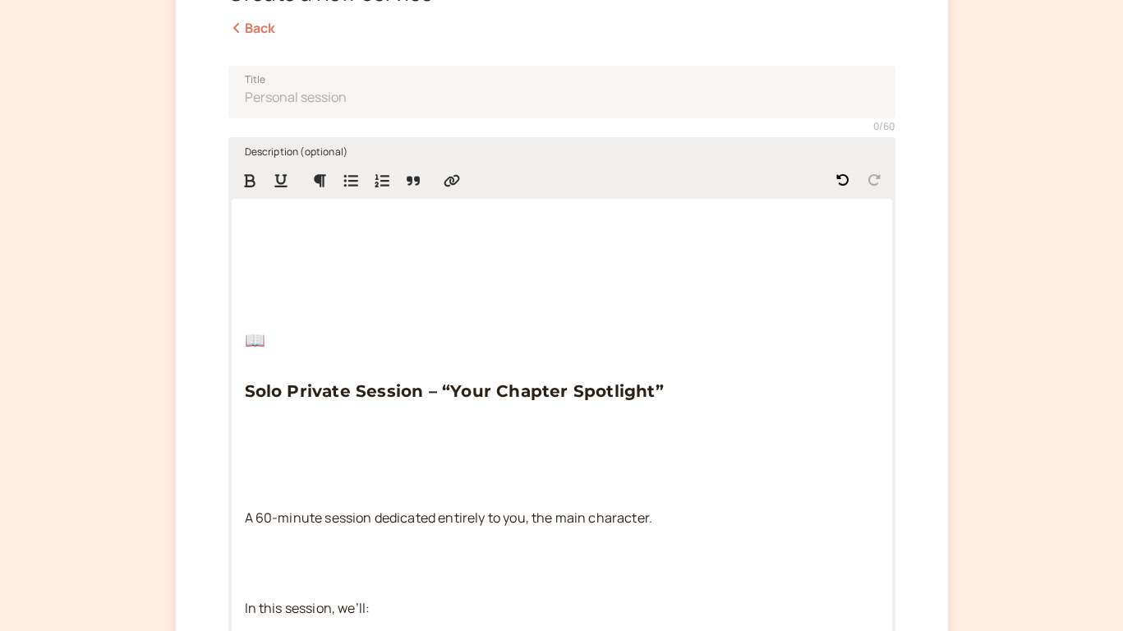
scroll to position [170, 0]
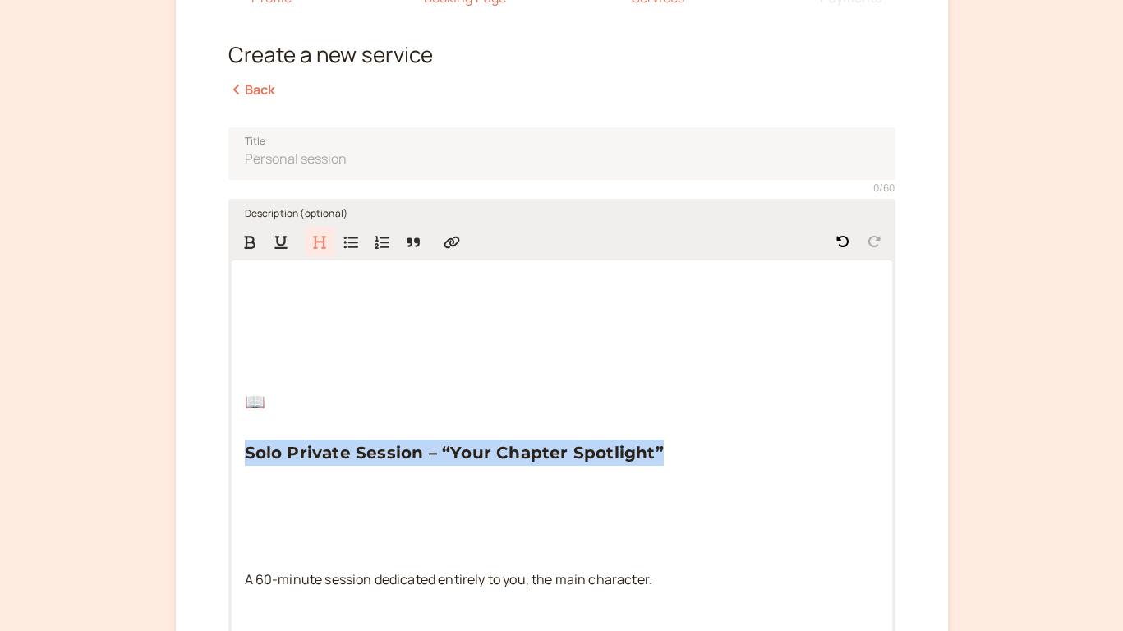
drag, startPoint x: 246, startPoint y: 450, endPoint x: 669, endPoint y: 454, distance: 423.2
click at [669, 454] on h3 "Solo Private Session – “Your Chapter Spotlight”" at bounding box center [562, 453] width 634 height 26
copy span "Solo Private Session – “Your Chapter Spotlight”"
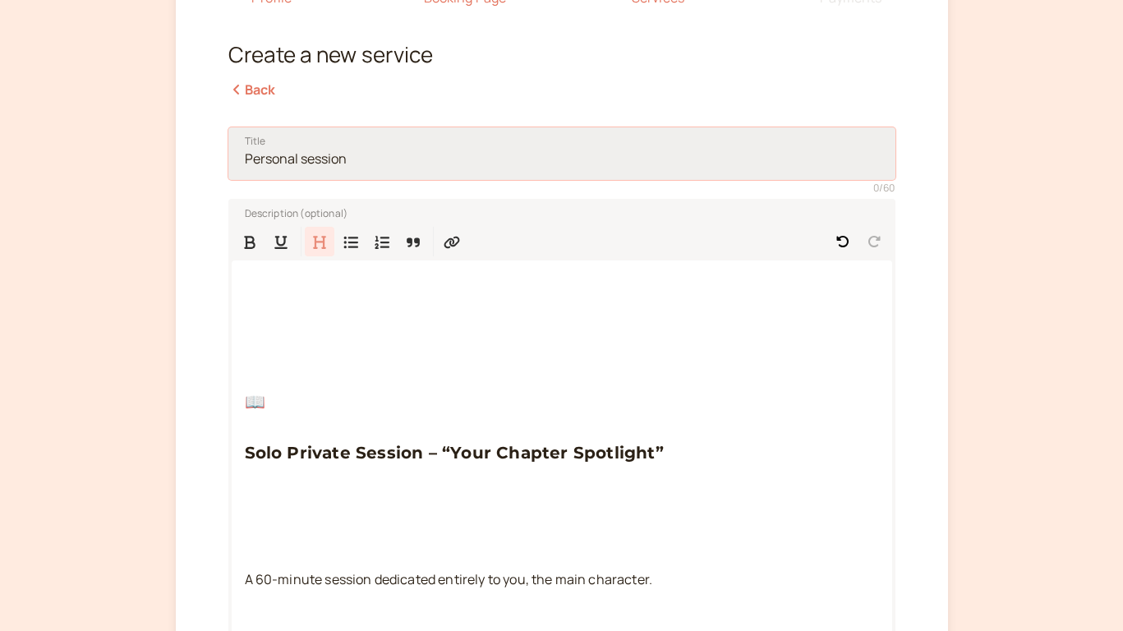
click at [302, 152] on input "Title" at bounding box center [561, 153] width 667 height 53
paste input "Solo Private Session – “Your Chapter Spotlight”"
click at [381, 158] on input "Solo Private Session – “Your Chapter Spotlight" at bounding box center [561, 153] width 667 height 53
drag, startPoint x: 380, startPoint y: 159, endPoint x: 546, endPoint y: 160, distance: 166.0
click at [546, 160] on input "Solo Private Session – Your Chapter Spotlight" at bounding box center [561, 153] width 667 height 53
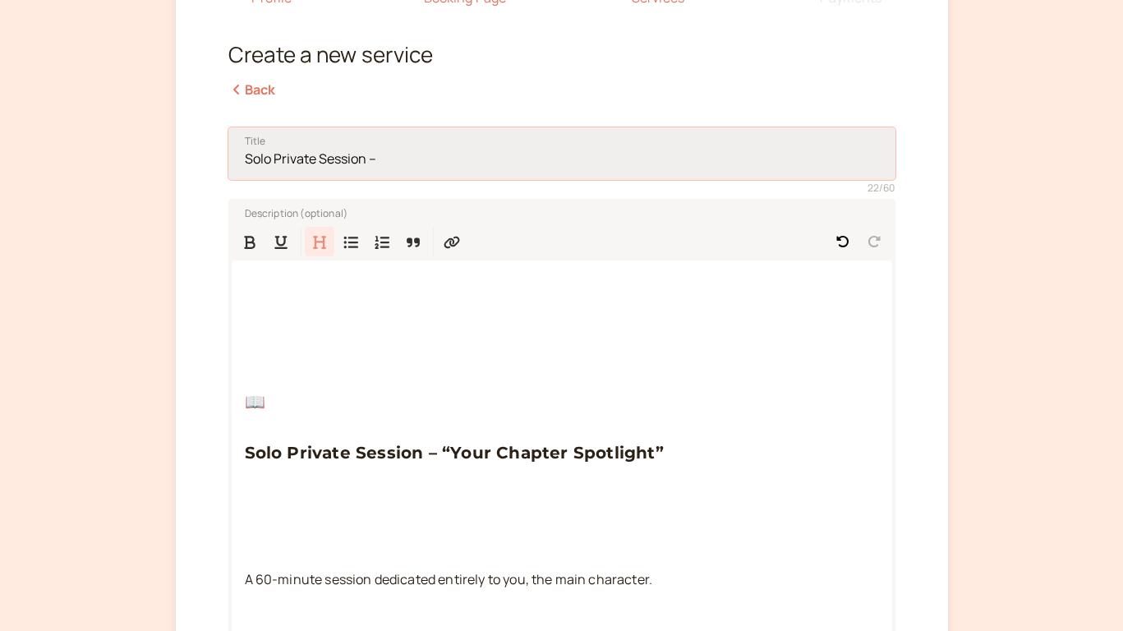
click at [247, 156] on input "Solo Private Session –" at bounding box center [561, 153] width 667 height 53
paste input "Your Chapter Spotlight"
click at [524, 156] on input "Your Chapter Spotlight: Solo Private Session –" at bounding box center [561, 153] width 667 height 53
click at [390, 161] on input "Your Chapter Spotlight: Solo Private Session" at bounding box center [561, 153] width 667 height 53
type input "Your Chapter Spotlight: A Solo Private Session"
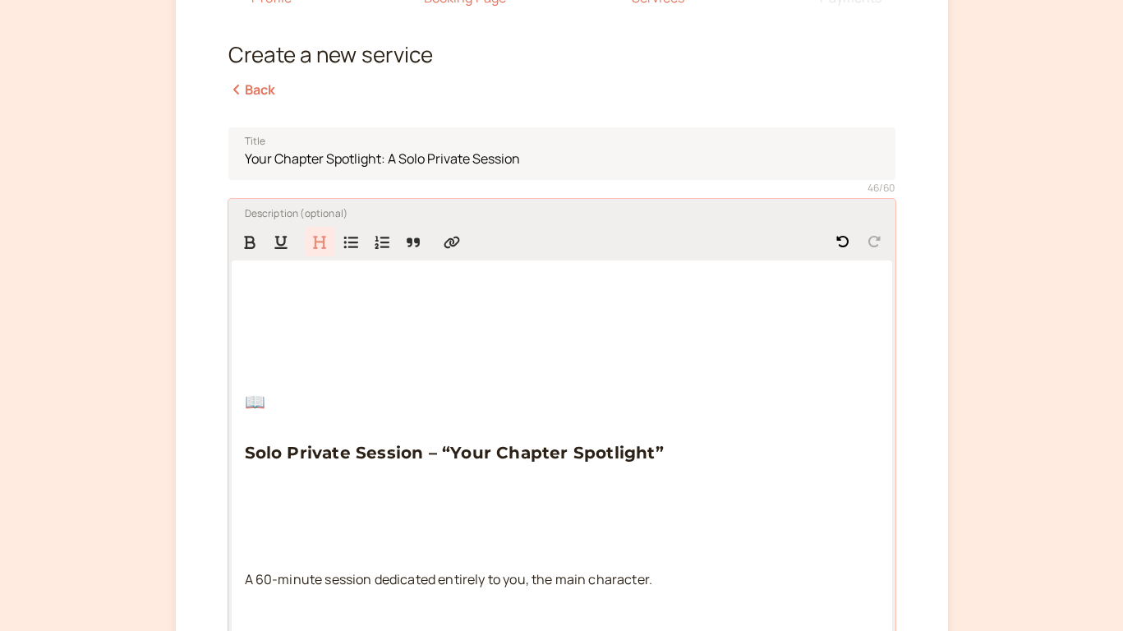
click at [248, 456] on span "Solo Private Session – “Your Chapter Spotlight”" at bounding box center [454, 453] width 419 height 20
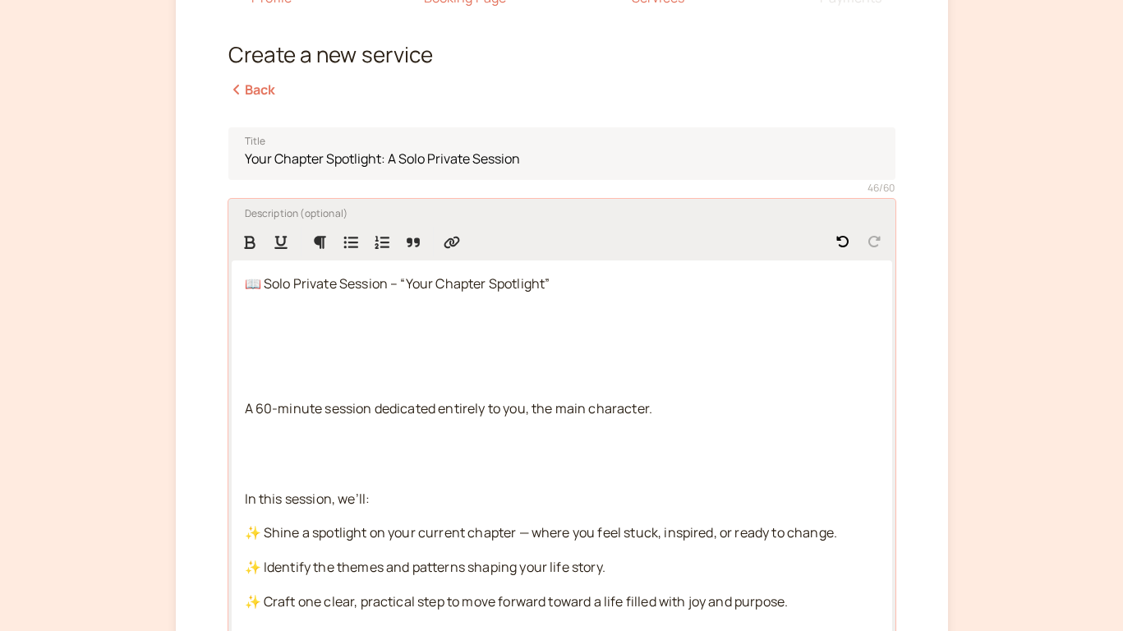
click at [405, 278] on span "📖 Solo Private Session – “Your Chapter Spotlight”" at bounding box center [398, 283] width 306 height 18
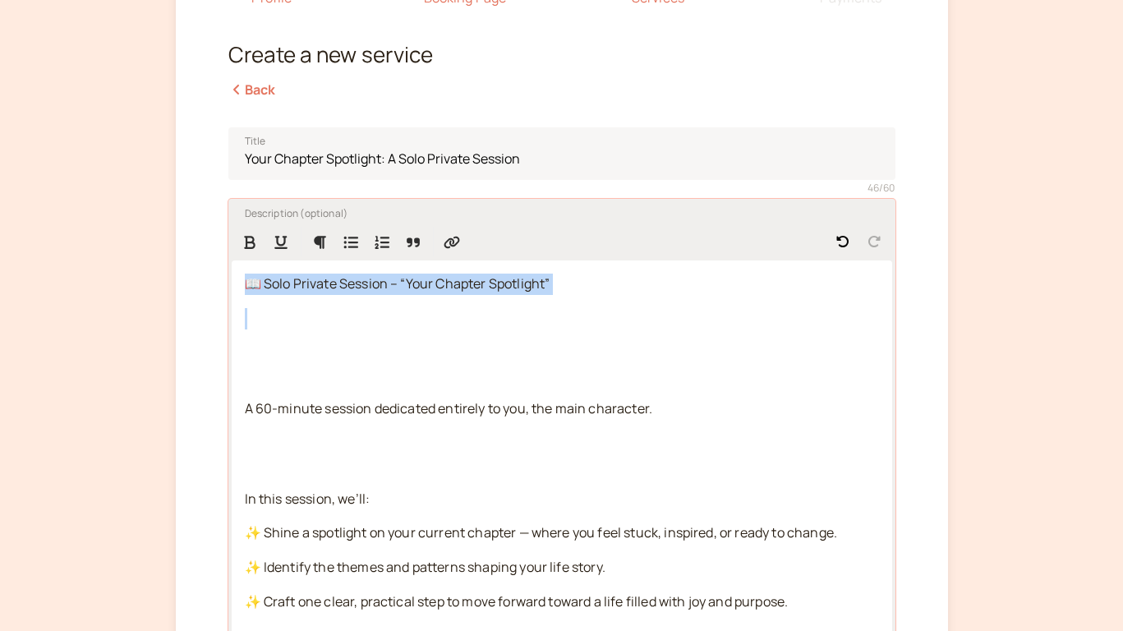
click at [405, 278] on span "📖 Solo Private Session – “Your Chapter Spotlight”" at bounding box center [398, 283] width 306 height 18
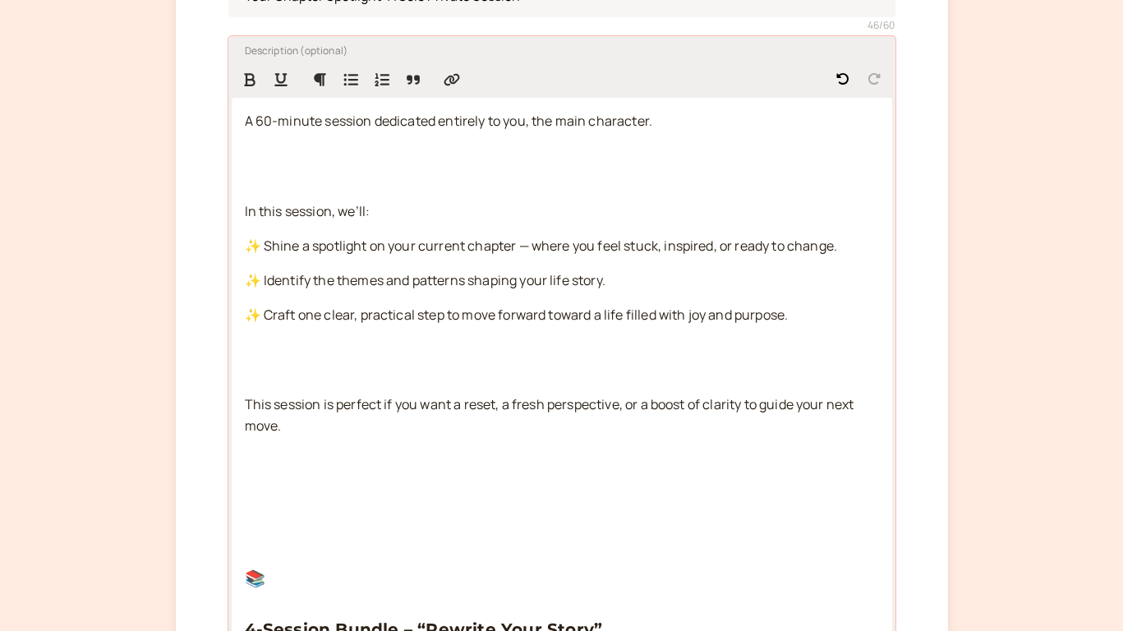
scroll to position [334, 0]
click at [354, 370] on p at bounding box center [562, 360] width 634 height 43
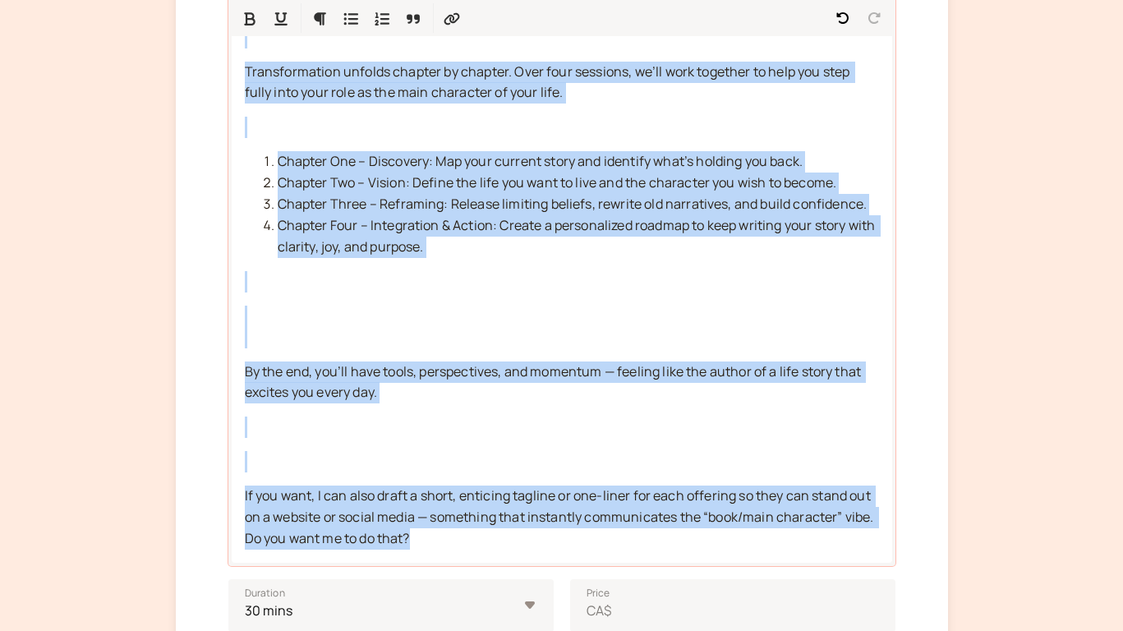
scroll to position [993, 0]
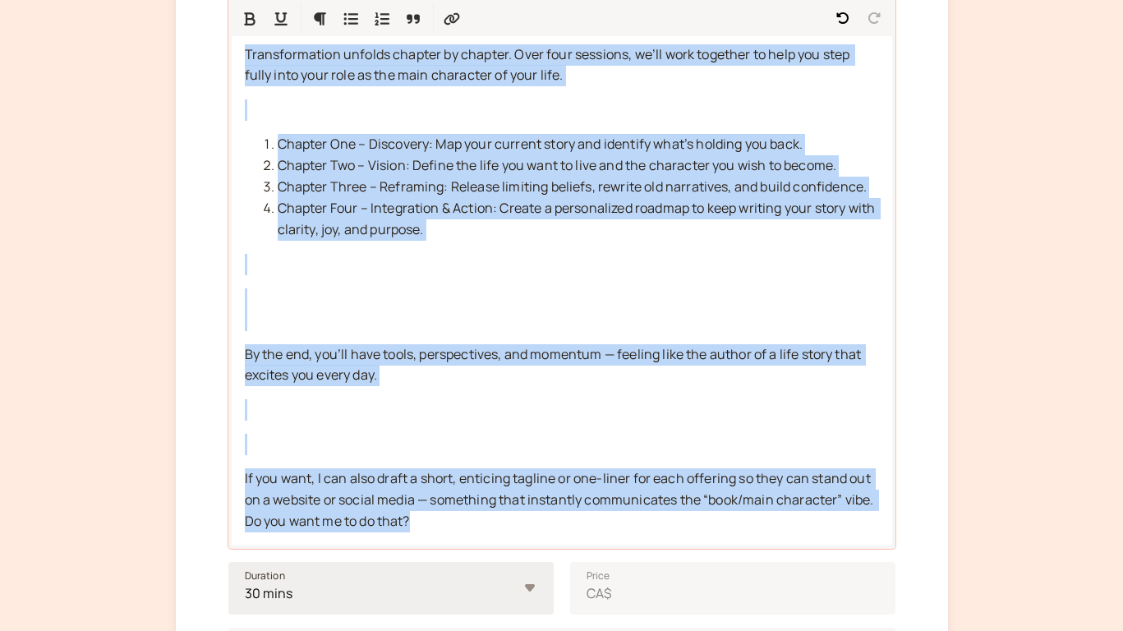
drag, startPoint x: 251, startPoint y: 436, endPoint x: 468, endPoint y: 568, distance: 253.0
click at [468, 568] on fieldset "Title Your Chapter Spotlight: A Solo Private Session 46 / 60 Description (optio…" at bounding box center [561, 47] width 667 height 1511
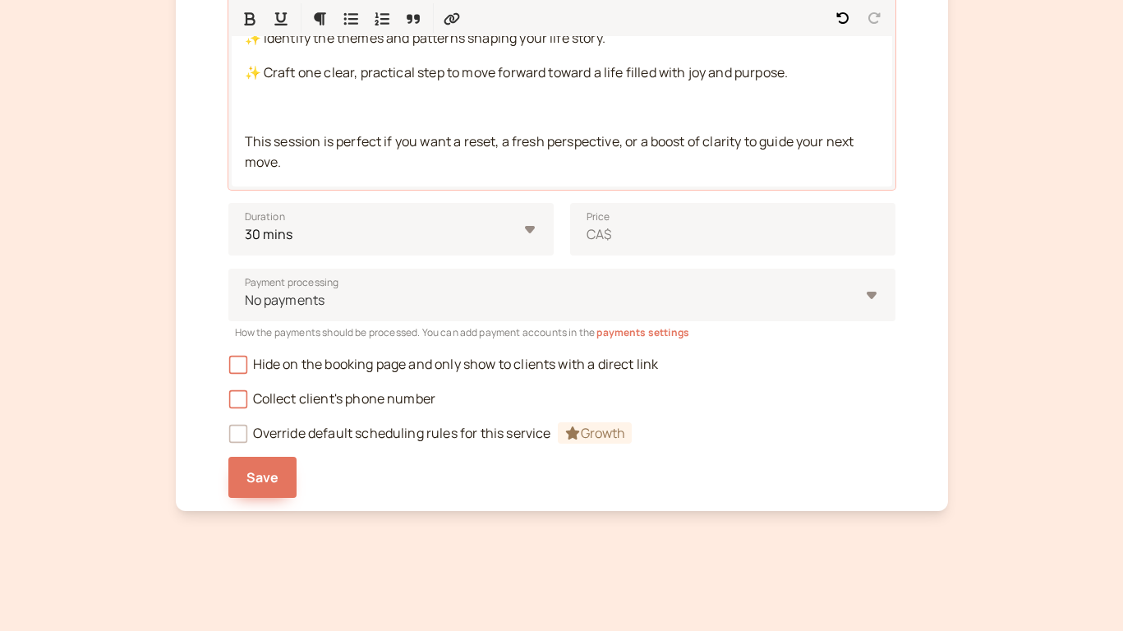
scroll to position [554, 0]
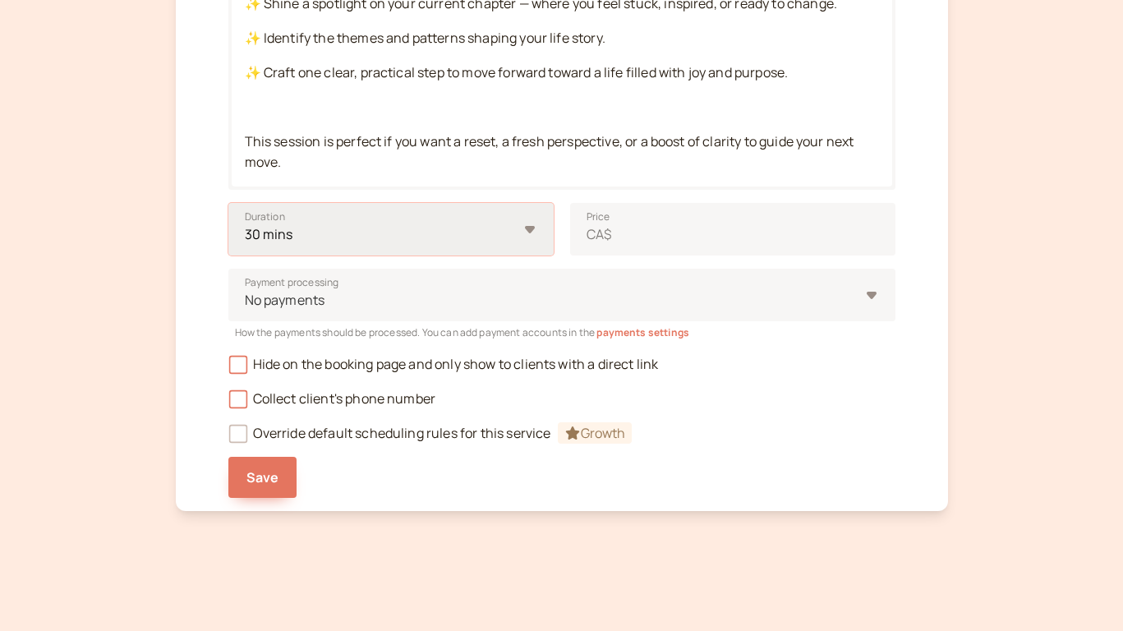
click at [514, 228] on select "10 mins 15 mins 30 mins 45 mins 1 hour 1.5 hours 2 hours Custom…" at bounding box center [390, 229] width 325 height 53
select select "60"
click at [228, 203] on select "10 mins 15 mins 30 mins 45 mins 1 hour 1.5 hours 2 hours Custom…" at bounding box center [390, 229] width 325 height 53
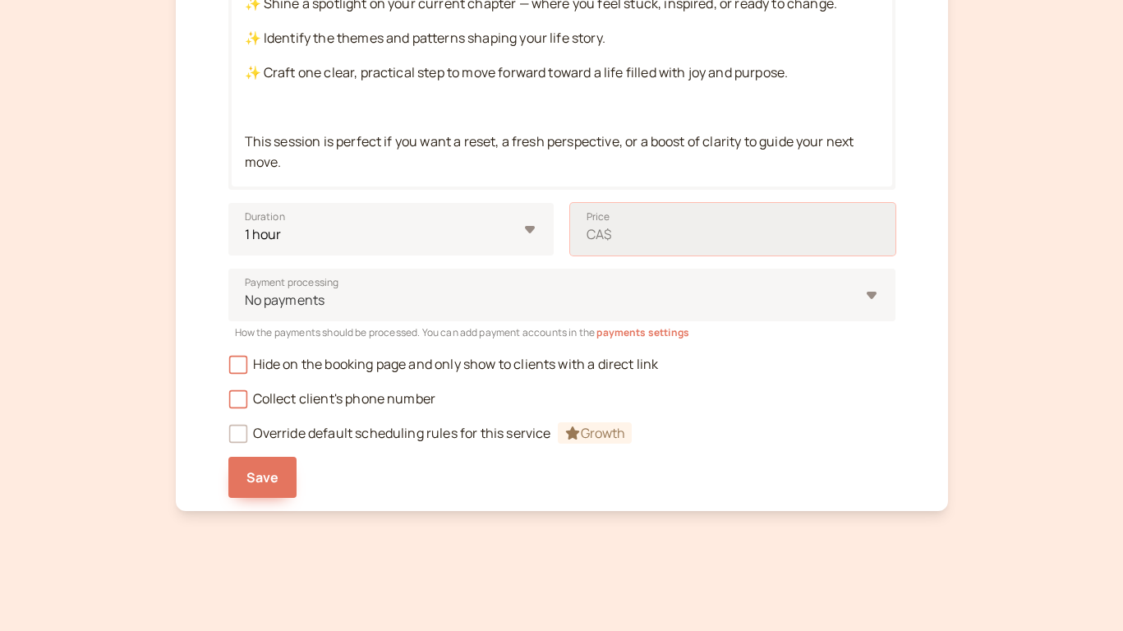
click at [615, 237] on input "Price CA$" at bounding box center [732, 229] width 325 height 53
type input "2"
click at [676, 237] on input "150" at bounding box center [732, 229] width 325 height 53
type input "150"
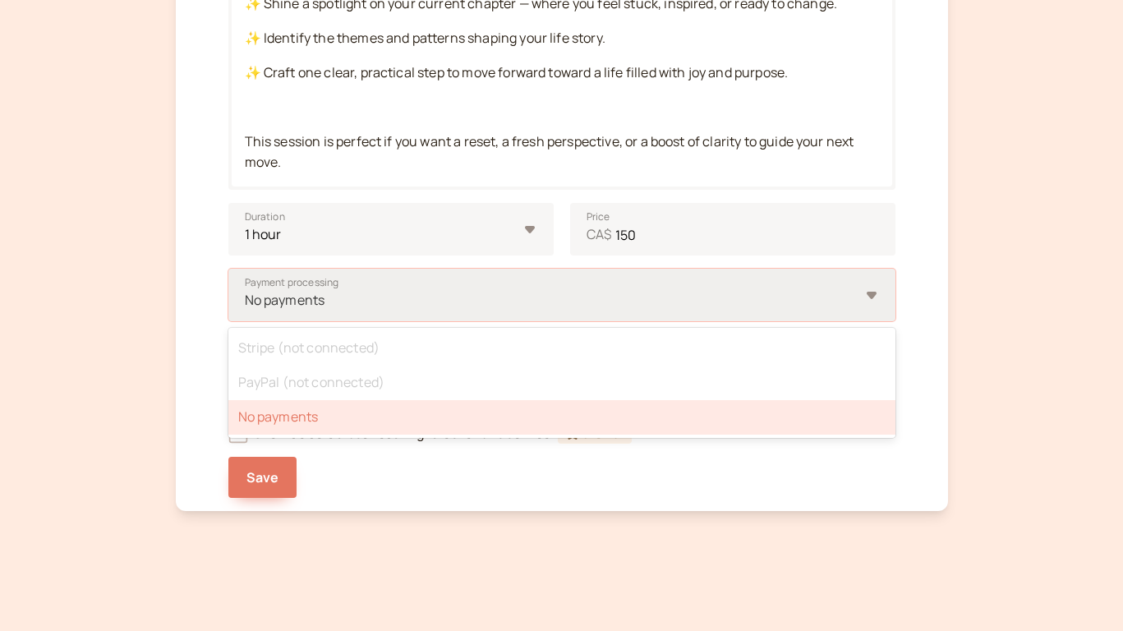
click at [604, 304] on div at bounding box center [551, 300] width 616 height 22
click at [246, 304] on input "Payment processing option No payments selected, 3 of 3. 3 results available. Us…" at bounding box center [244, 300] width 2 height 19
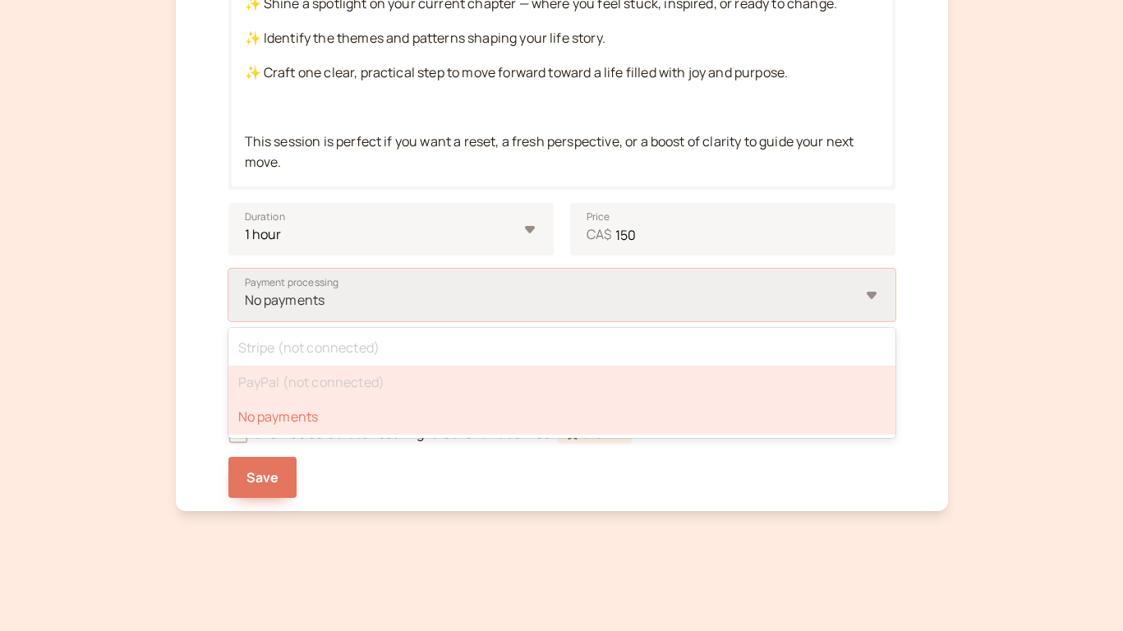
click at [552, 389] on div "PayPal (not connected)" at bounding box center [561, 383] width 667 height 35
click at [246, 310] on input "Payment processing option No payments selected, 3 of 3. 3 results available. Us…" at bounding box center [244, 300] width 2 height 19
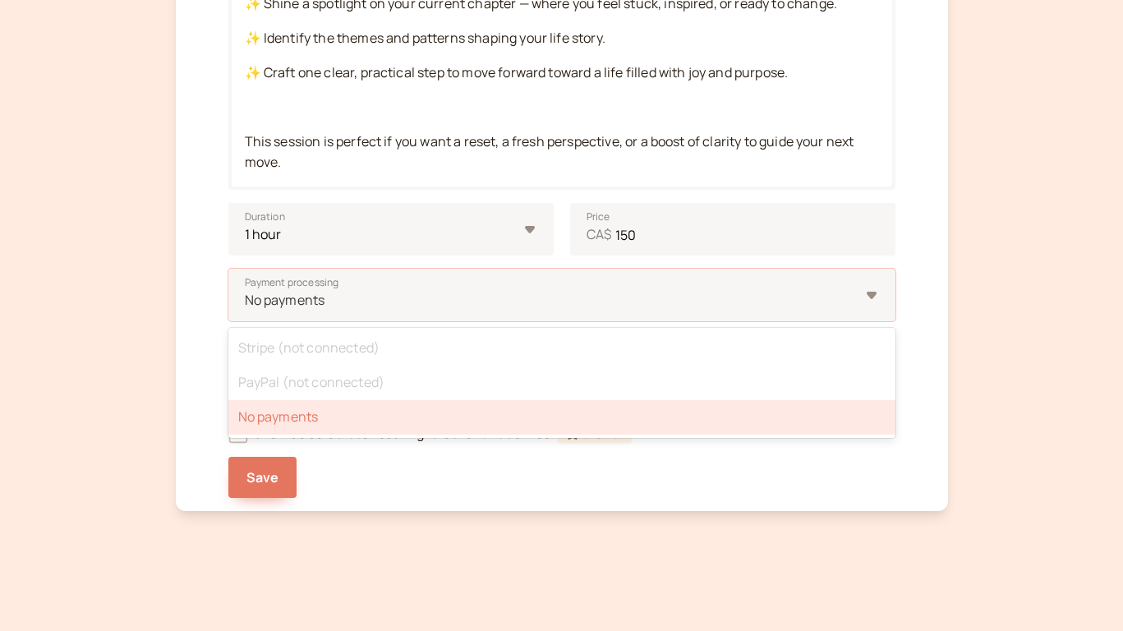
click at [757, 499] on div "Profile Booking Page 3 Services 4 Payments Create a new service Back Title Your…" at bounding box center [562, 19] width 772 height 983
click at [446, 288] on div "No payments" at bounding box center [553, 300] width 616 height 30
click at [246, 291] on input "Payment processing option No payments selected, 3 of 3. 3 results available. Us…" at bounding box center [244, 300] width 2 height 19
click at [436, 273] on div "No payments" at bounding box center [561, 295] width 667 height 53
click at [246, 291] on input "Payment processing option No payments selected, 3 of 3. 3 results available. Us…" at bounding box center [244, 300] width 2 height 19
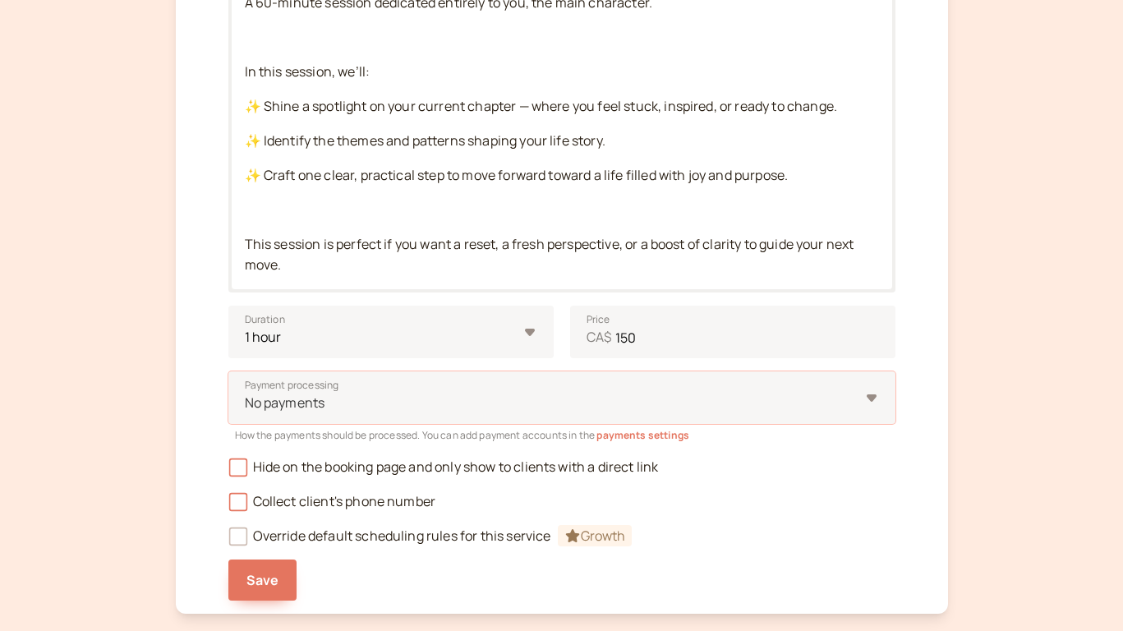
scroll to position [481, 0]
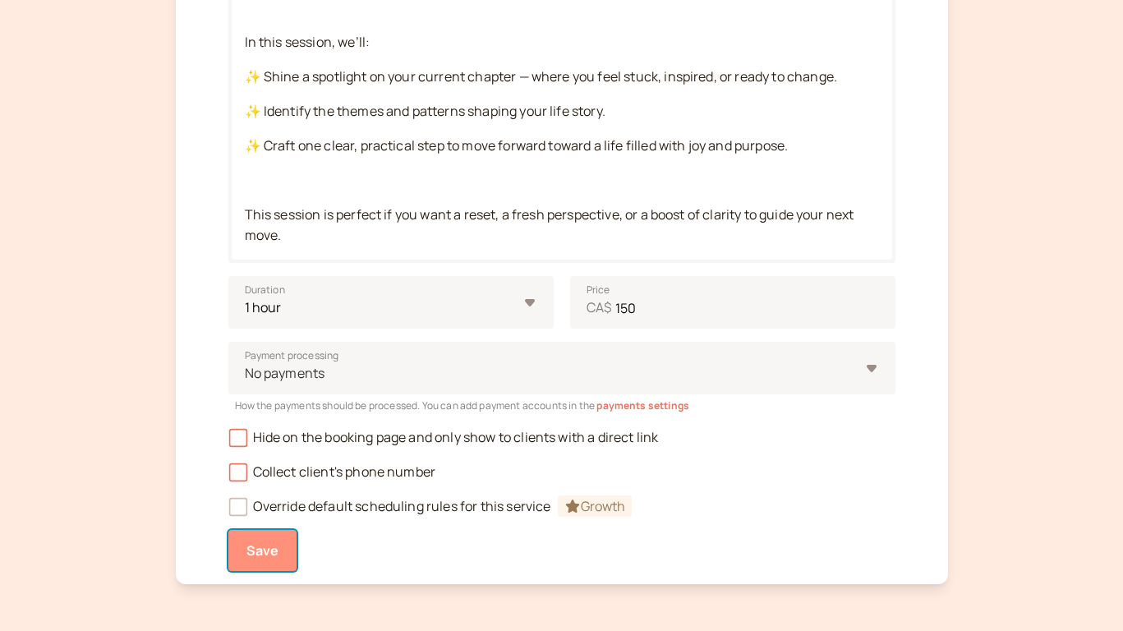
click at [278, 565] on button "Save" at bounding box center [262, 550] width 69 height 41
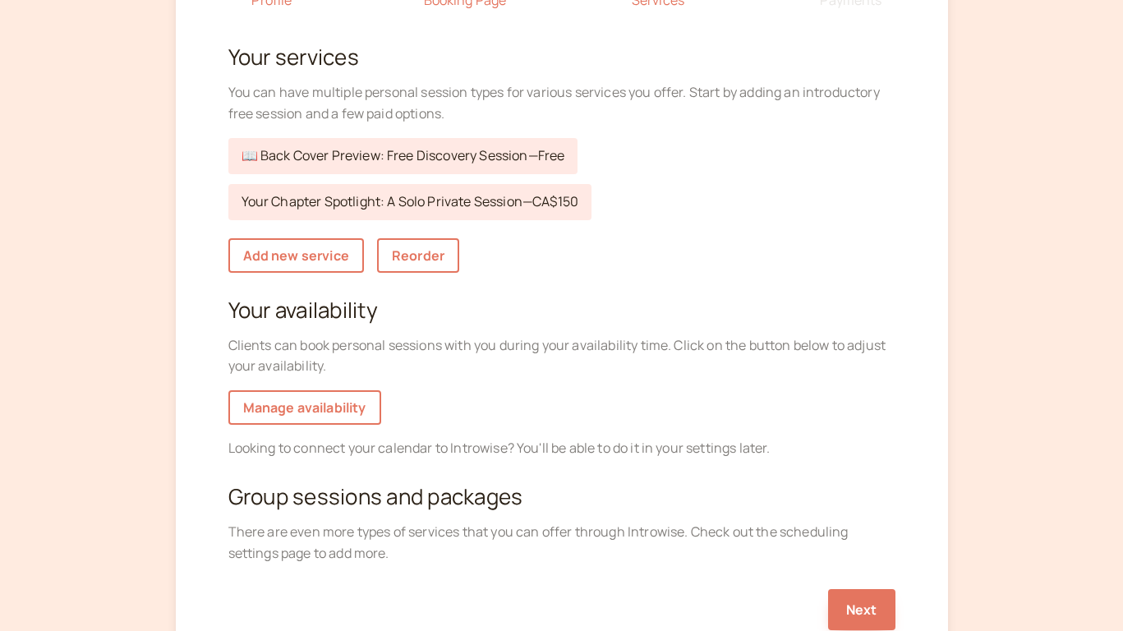
scroll to position [164, 0]
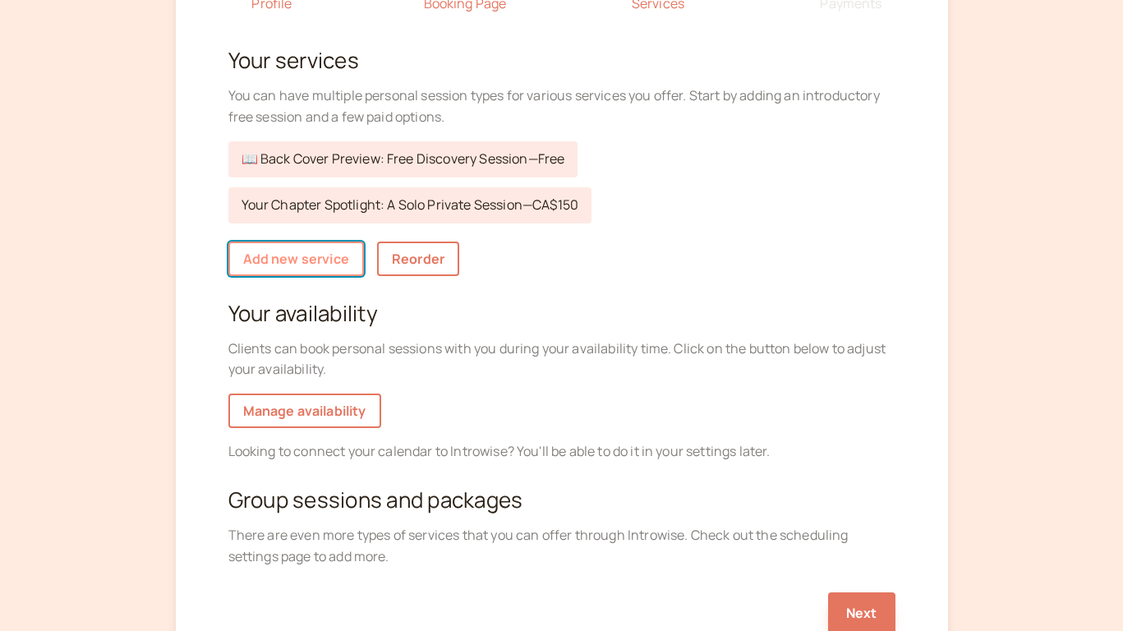
click at [330, 261] on link "Add new service" at bounding box center [296, 259] width 136 height 35
select select "30"
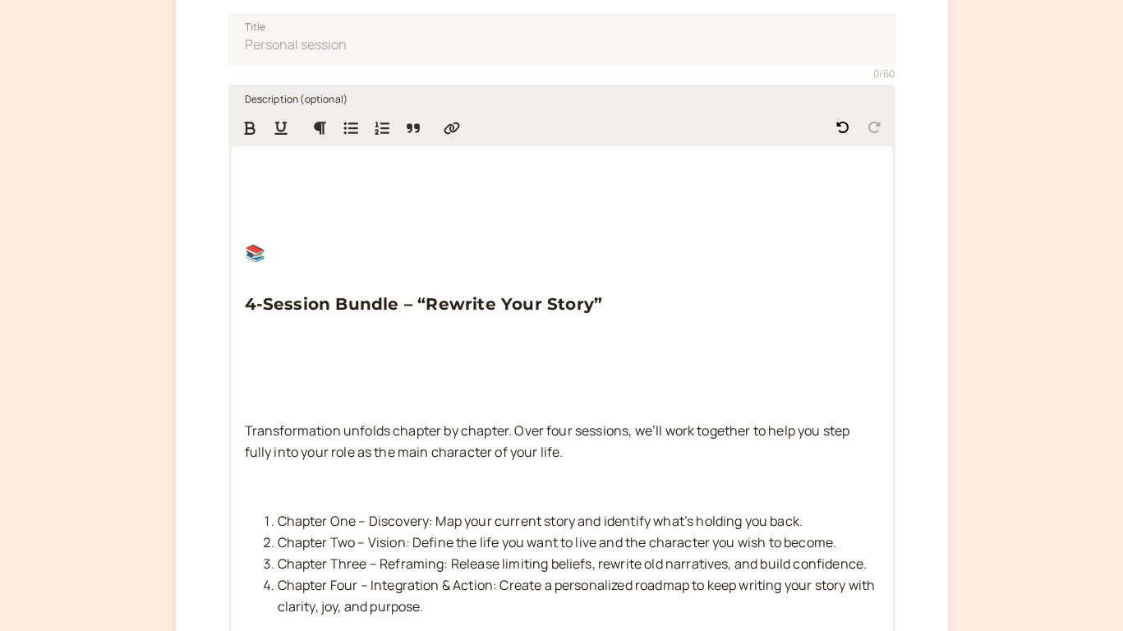
scroll to position [282, 0]
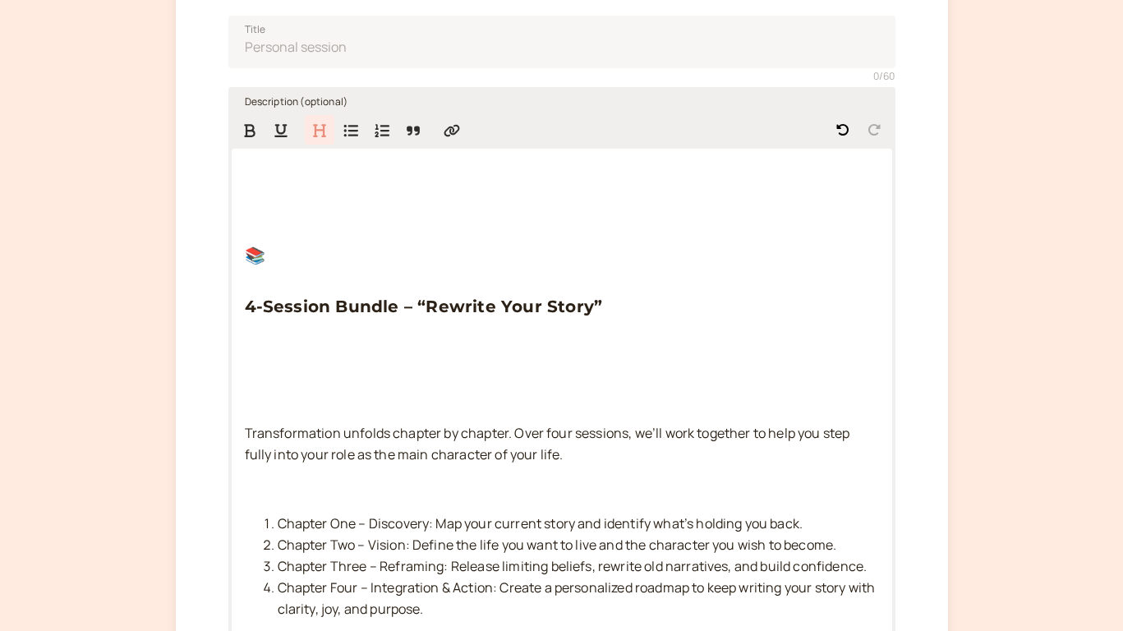
click at [245, 308] on span "4-Session Bundle – “Rewrite Your Story”" at bounding box center [424, 307] width 358 height 20
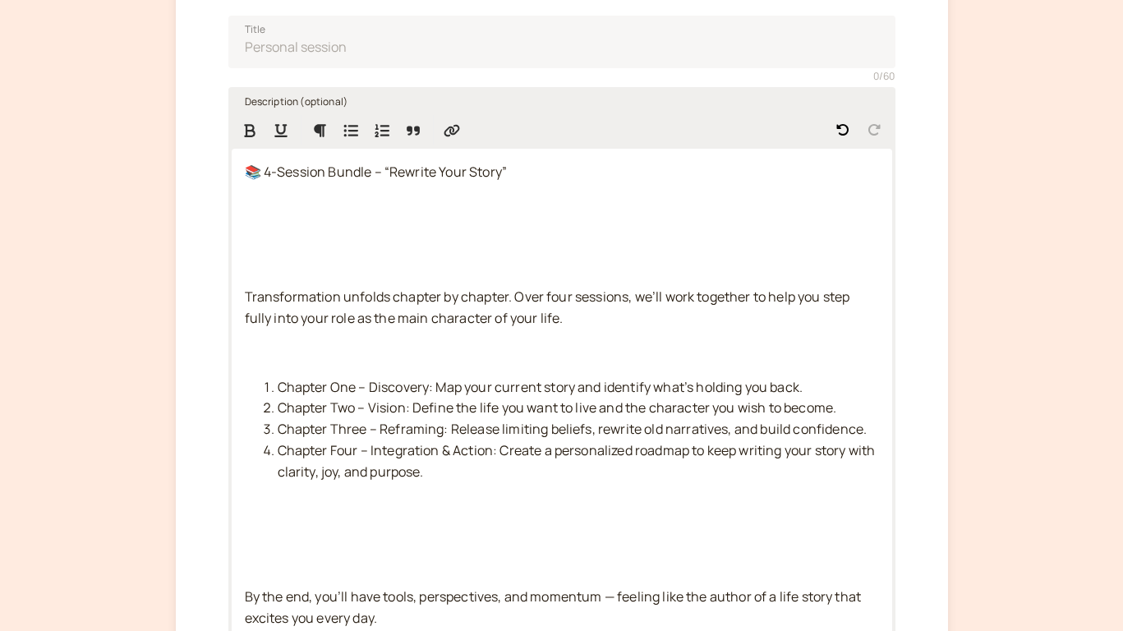
click at [368, 177] on span "📚 4-Session Bundle – “Rewrite Your Story”" at bounding box center [376, 172] width 263 height 18
copy span "📚 4-Session Bundle – “Rewrite Your Story”"
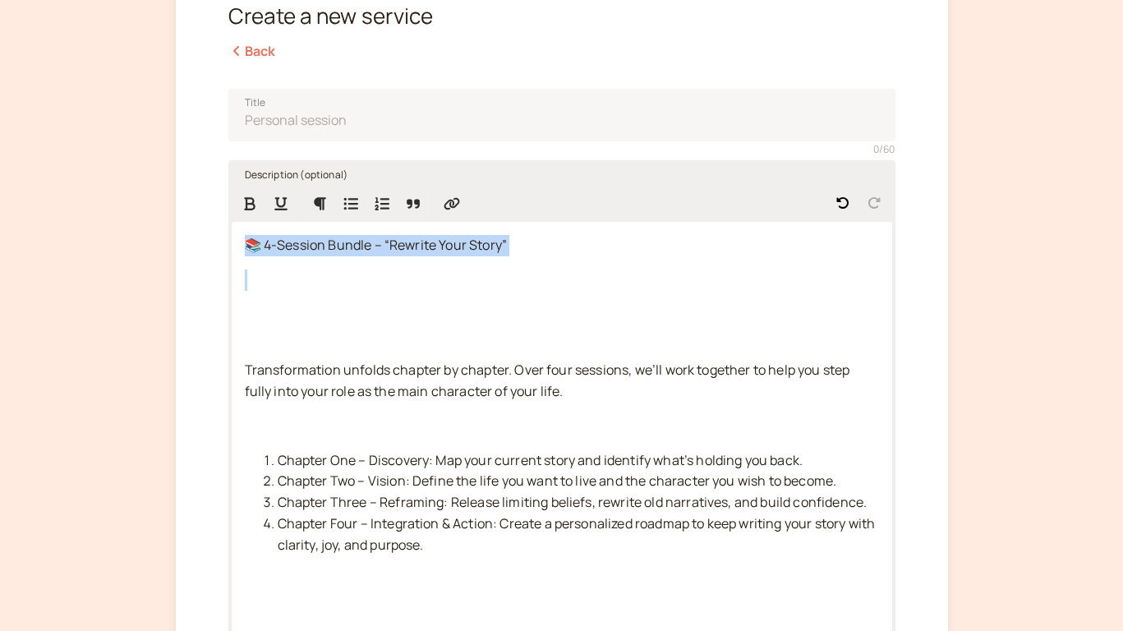
scroll to position [98, 0]
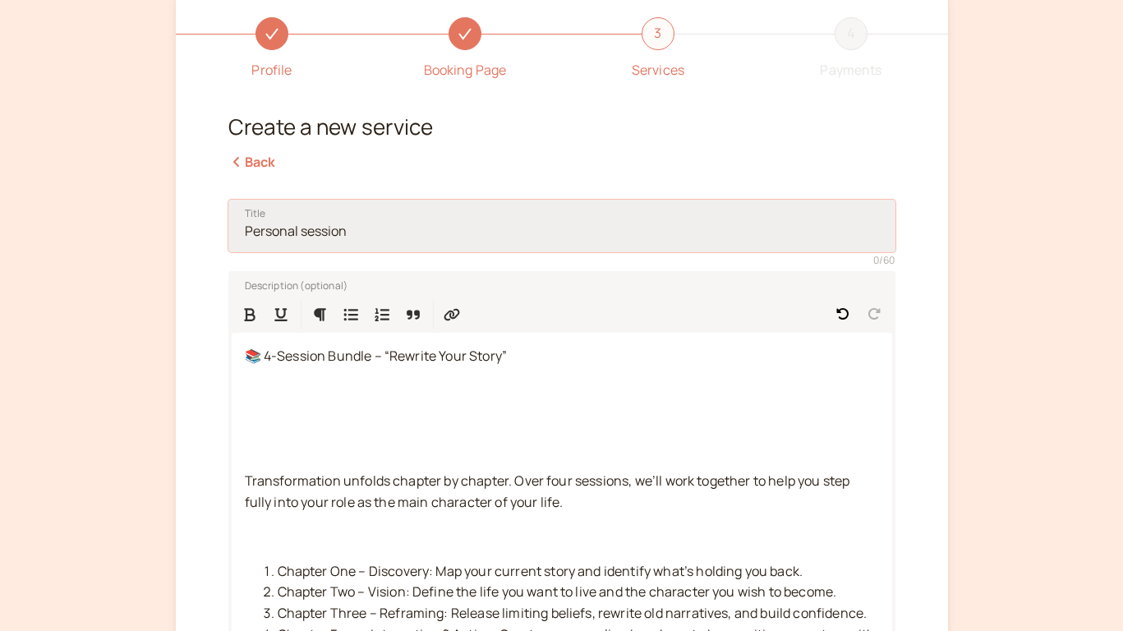
click at [305, 223] on input "Title" at bounding box center [561, 226] width 667 height 53
paste input "📚 4-Session Bundle – “Rewrite Your Story”"
click at [259, 236] on input "📚 4-Session Bundle – “Rewrite Your Story”" at bounding box center [561, 226] width 667 height 53
click at [370, 228] on input "4-Session Bundle – “Rewrite Your Story”" at bounding box center [561, 226] width 667 height 53
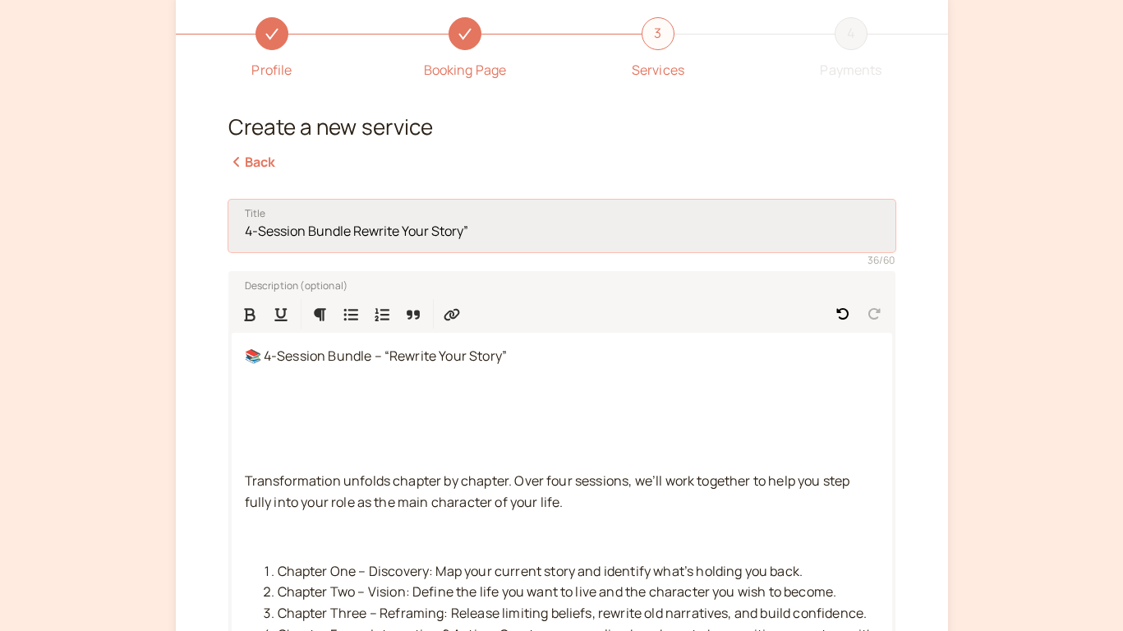
click at [508, 232] on input "4-Session Bundle Rewrite Your Story”" at bounding box center [561, 226] width 667 height 53
paste input "–"
drag, startPoint x: 354, startPoint y: 232, endPoint x: 212, endPoint y: 223, distance: 142.4
click at [212, 223] on div "Profile Booking Page 3 Services 4 Payments Create a new service Back Title 4-Se…" at bounding box center [562, 640] width 772 height 1312
click at [408, 234] on input "Rewrite Your Story –" at bounding box center [561, 226] width 667 height 53
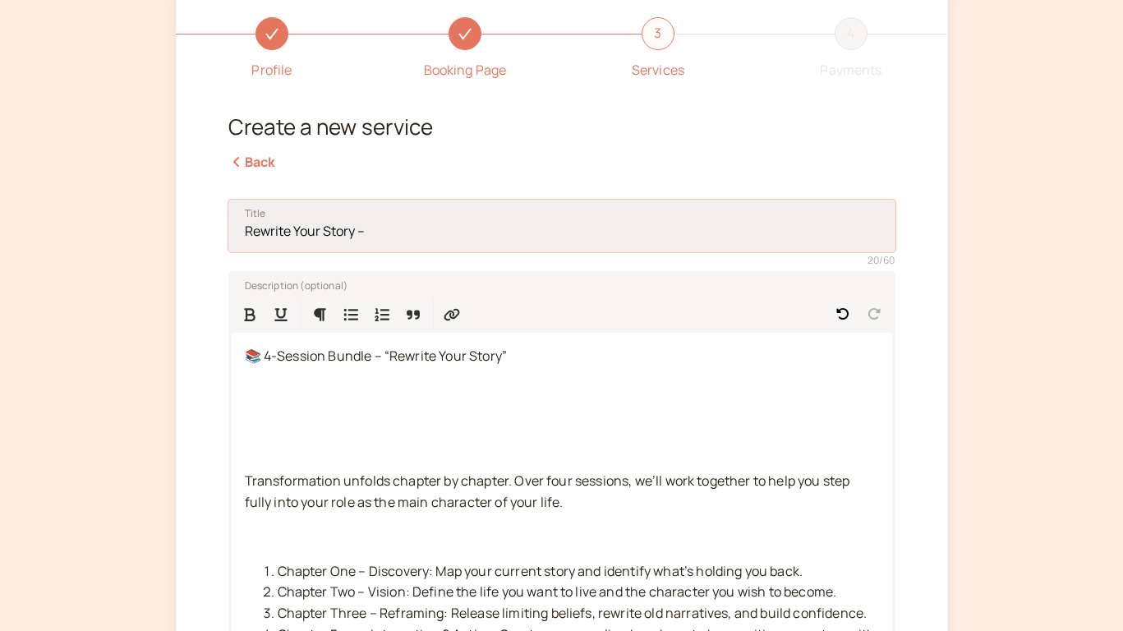
paste input "4-Session Bundle"
type input "Rewrite Your Story – 4-Session Bundle"
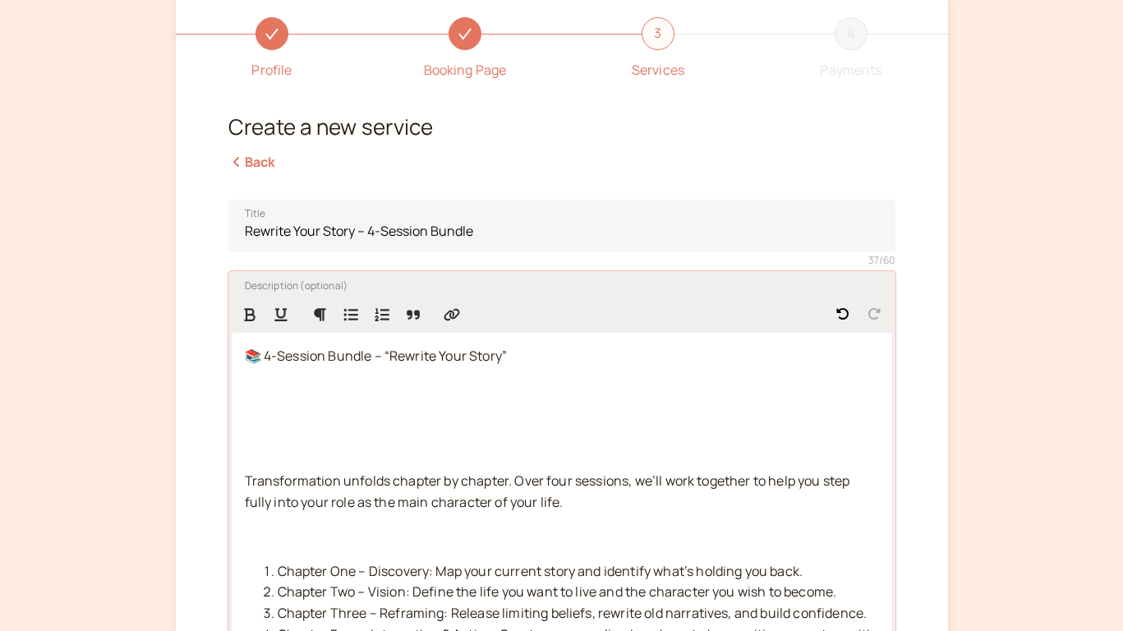
drag, startPoint x: 243, startPoint y: 485, endPoint x: 228, endPoint y: 334, distance: 151.2
click at [228, 334] on div "Description (optional) 📚 4-Session Bundle – “Rewrite Your Story” Transformation…" at bounding box center [561, 623] width 667 height 704
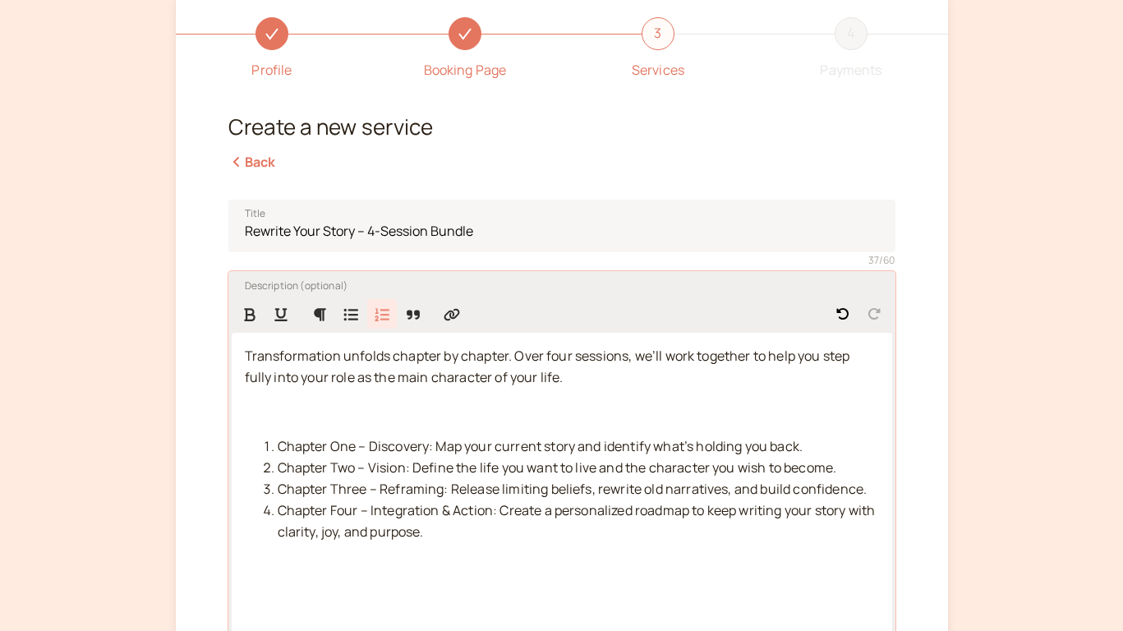
click at [557, 426] on div "Transformation unfolds chapter by chapter. Over four sessions, we’ll work toget…" at bounding box center [562, 590] width 661 height 514
click at [579, 397] on div "Transformation unfolds chapter by chapter. Over four sessions, we’ll work toget…" at bounding box center [562, 590] width 661 height 514
click at [259, 537] on ol "Chapter One – Discovery: Map your current story and identify what’s holding you…" at bounding box center [562, 489] width 634 height 107
click at [286, 412] on p at bounding box center [562, 412] width 634 height 21
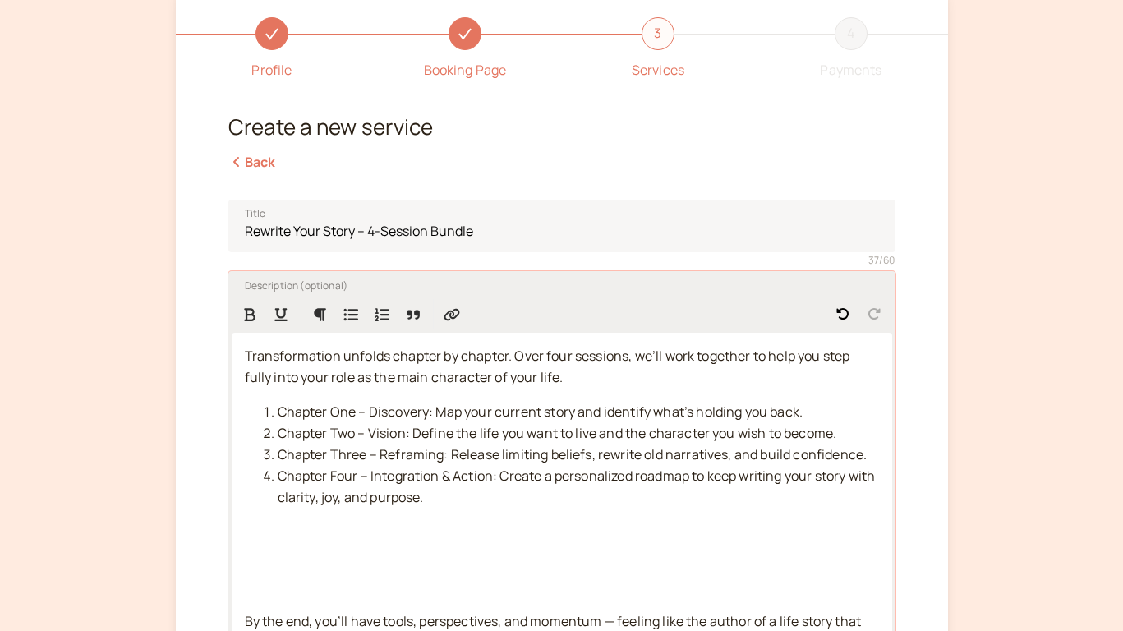
scroll to position [140, 0]
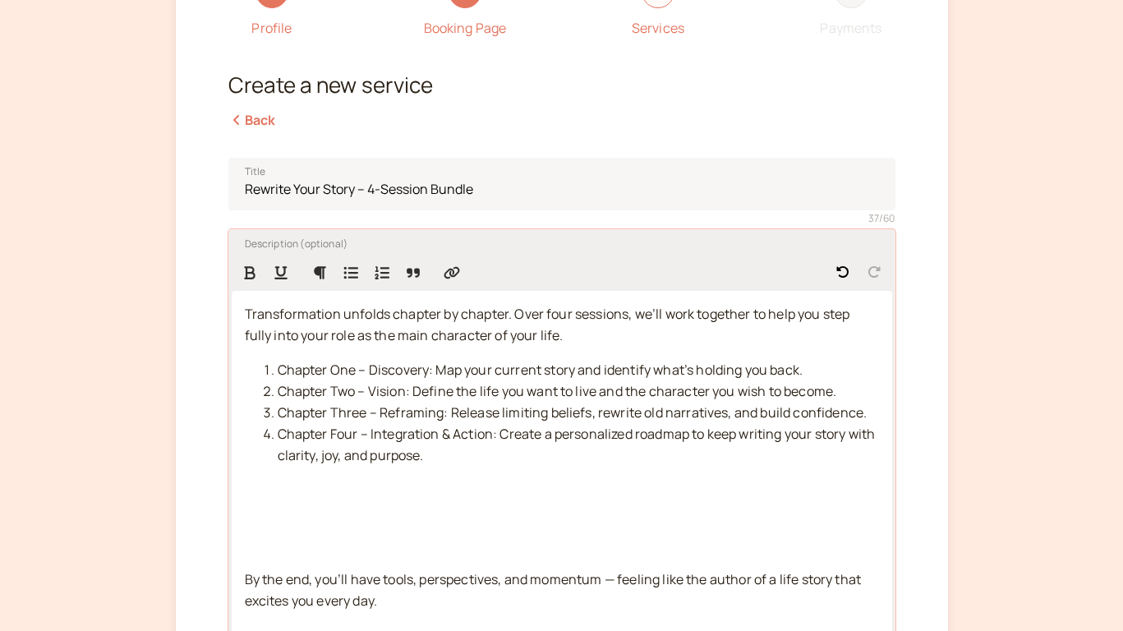
click at [303, 555] on p at bounding box center [562, 535] width 634 height 43
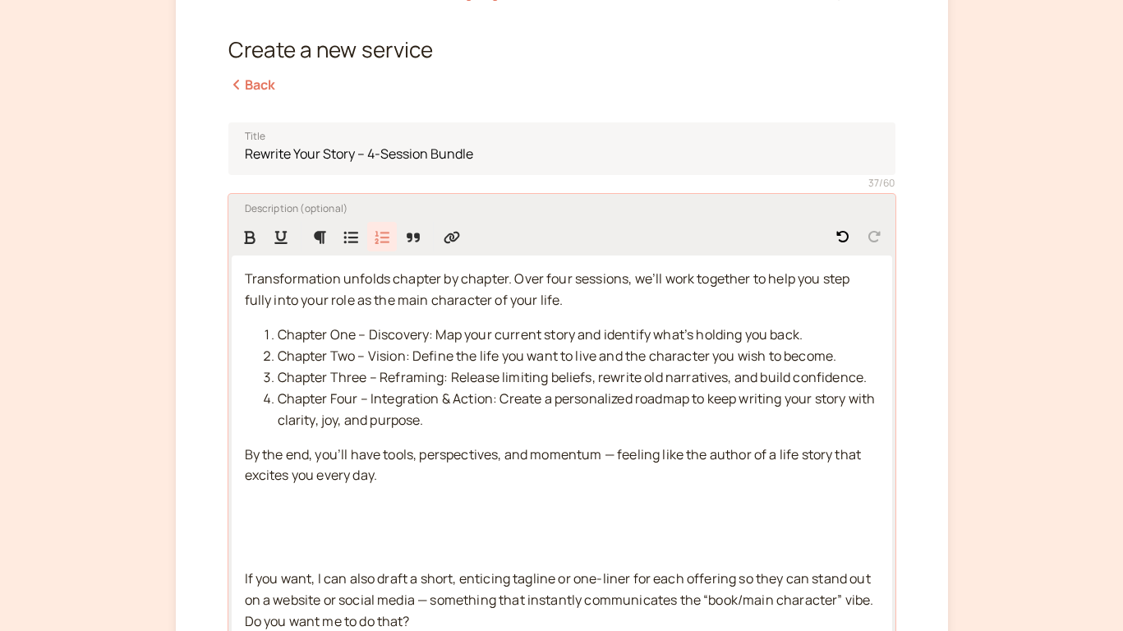
scroll to position [203, 0]
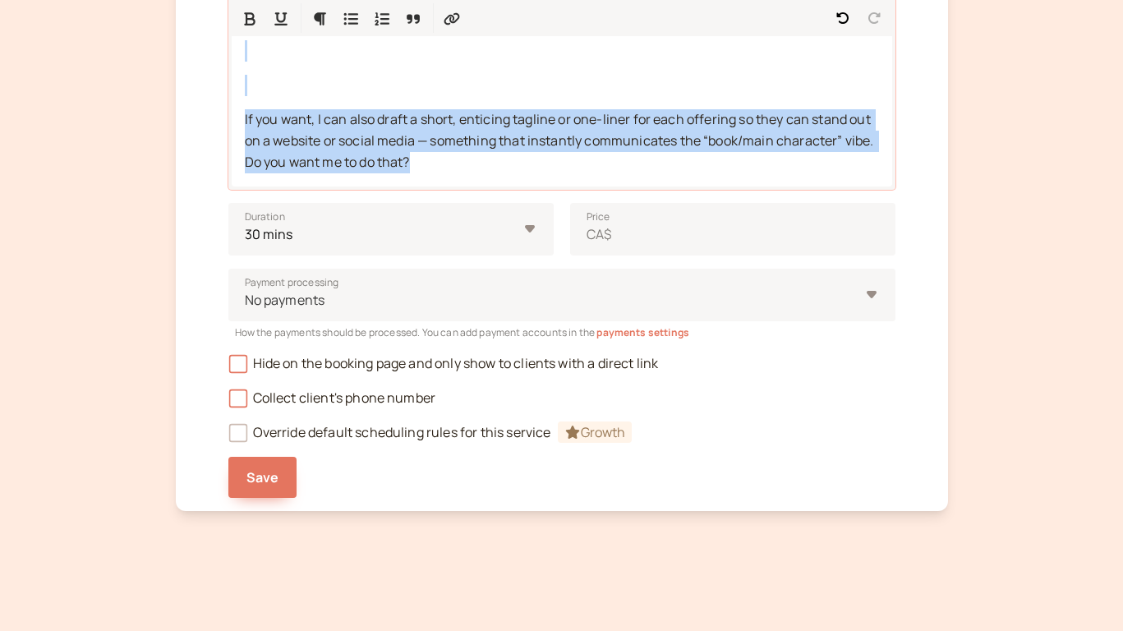
drag, startPoint x: 249, startPoint y: 471, endPoint x: 361, endPoint y: 604, distance: 173.8
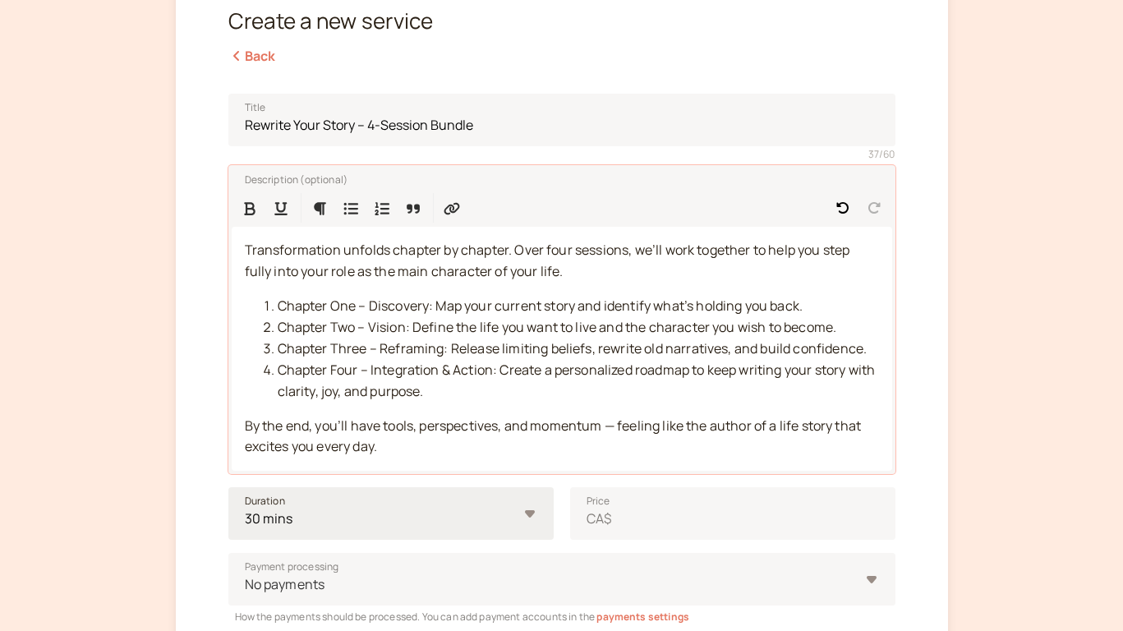
scroll to position [206, 0]
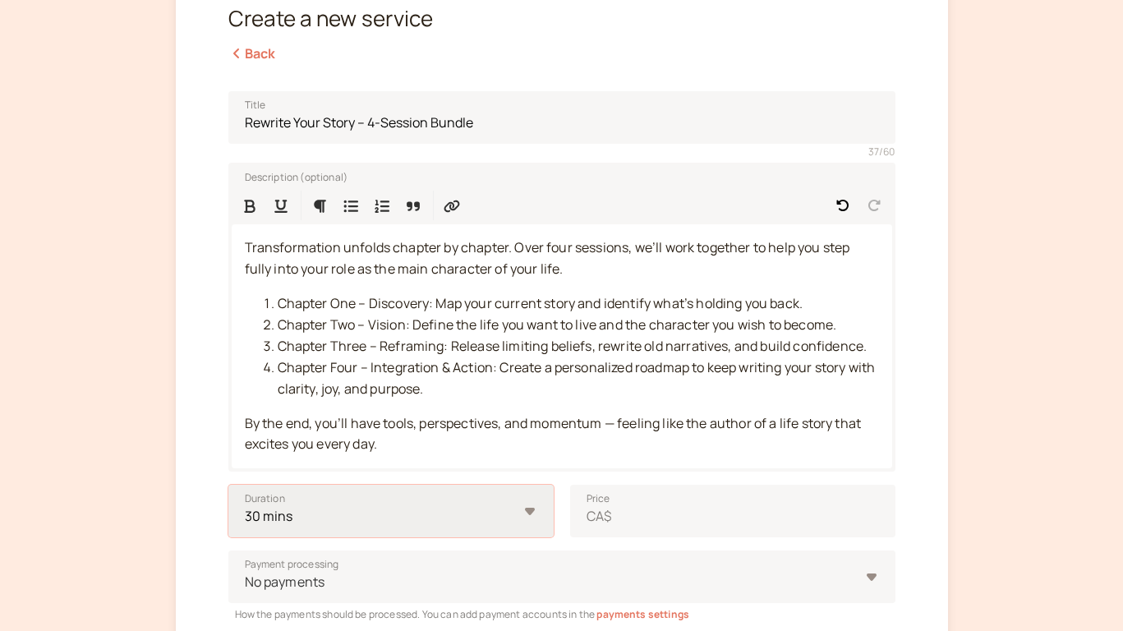
click at [517, 503] on select "10 mins 15 mins 30 mins 45 mins 1 hour 1.5 hours 2 hours Custom…" at bounding box center [390, 511] width 325 height 53
click at [528, 512] on select "minutes hours" at bounding box center [476, 511] width 156 height 53
select select "hour"
click at [398, 485] on select "minutes hours" at bounding box center [476, 511] width 156 height 53
click at [329, 510] on input "30" at bounding box center [306, 511] width 156 height 53
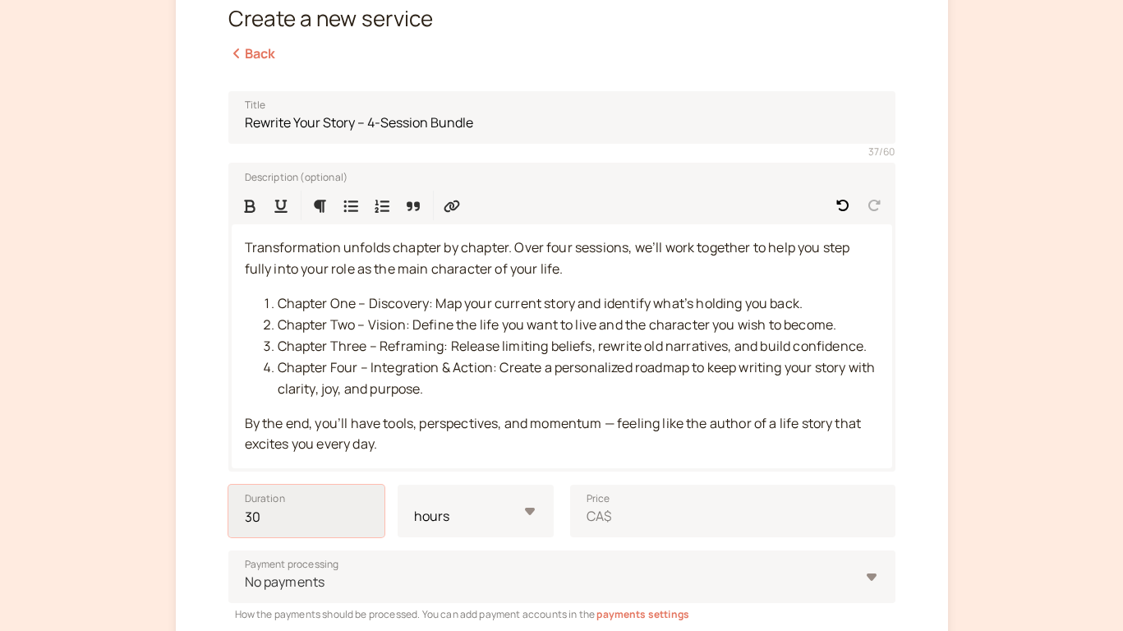
click at [329, 510] on input "30" at bounding box center [306, 511] width 156 height 53
click at [326, 510] on input "30" at bounding box center [306, 511] width 156 height 53
click at [248, 522] on input "30" at bounding box center [306, 511] width 156 height 53
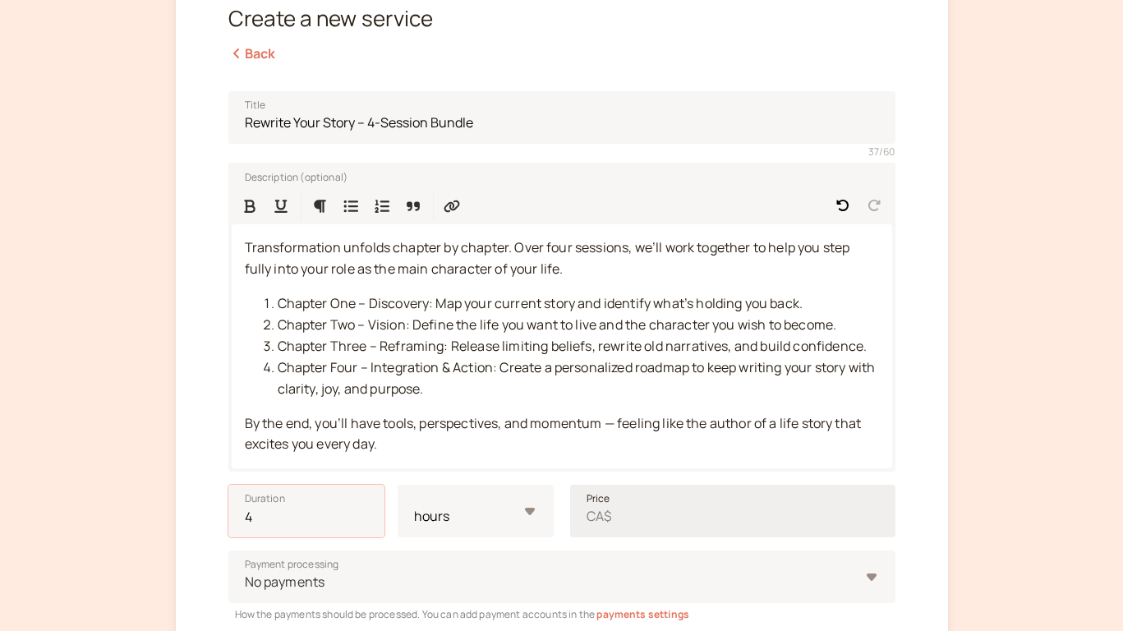
type input "4"
click at [601, 517] on span "CA$" at bounding box center [599, 516] width 25 height 21
click at [601, 517] on input "Price CA$" at bounding box center [732, 511] width 325 height 53
type input "4"
type input "450"
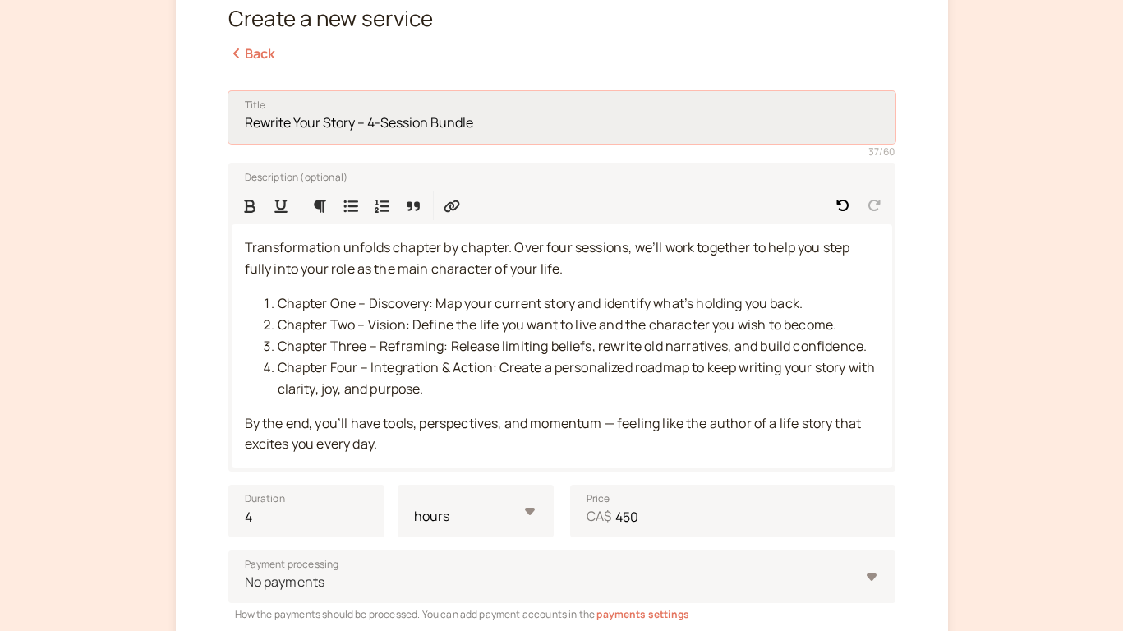
click at [519, 130] on input "Rewrite Your Story – 4-Session Bundle" at bounding box center [561, 117] width 667 height 53
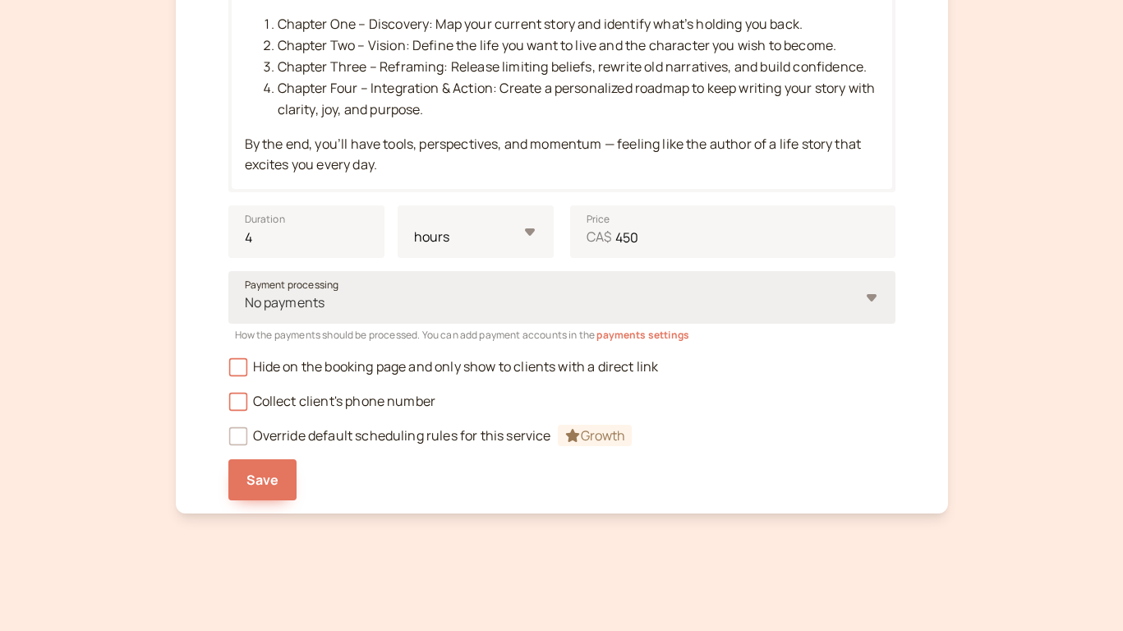
scroll to position [488, 0]
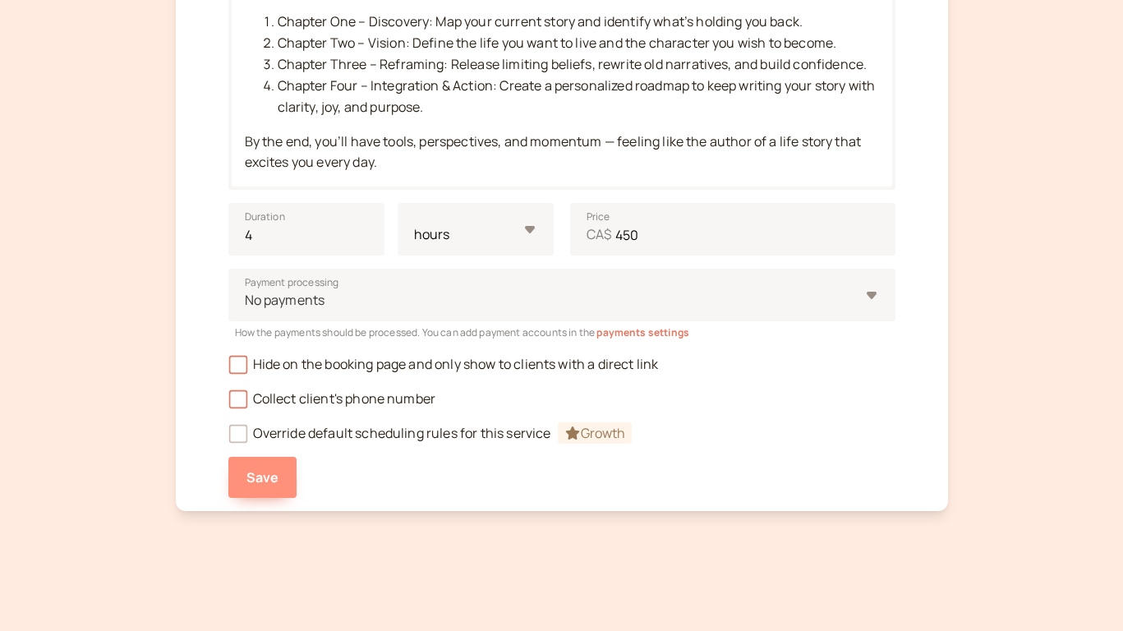
type input "Rewrite Your Story – 4-Session Bundle (1 Free Hour!)"
click at [249, 481] on span "Save" at bounding box center [263, 477] width 33 height 18
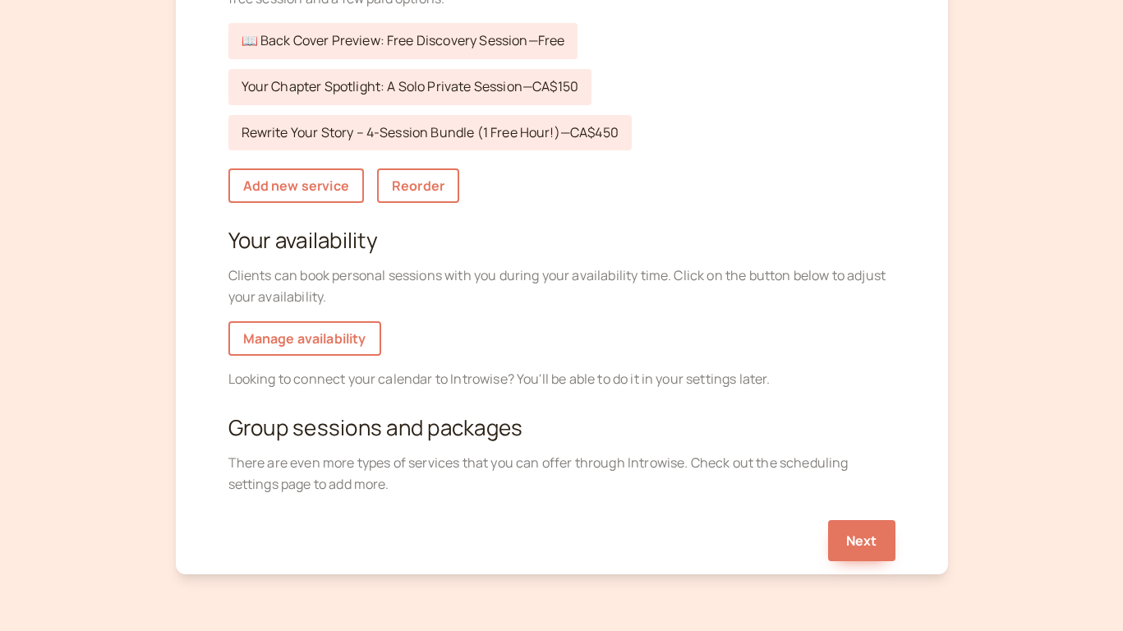
scroll to position [346, 0]
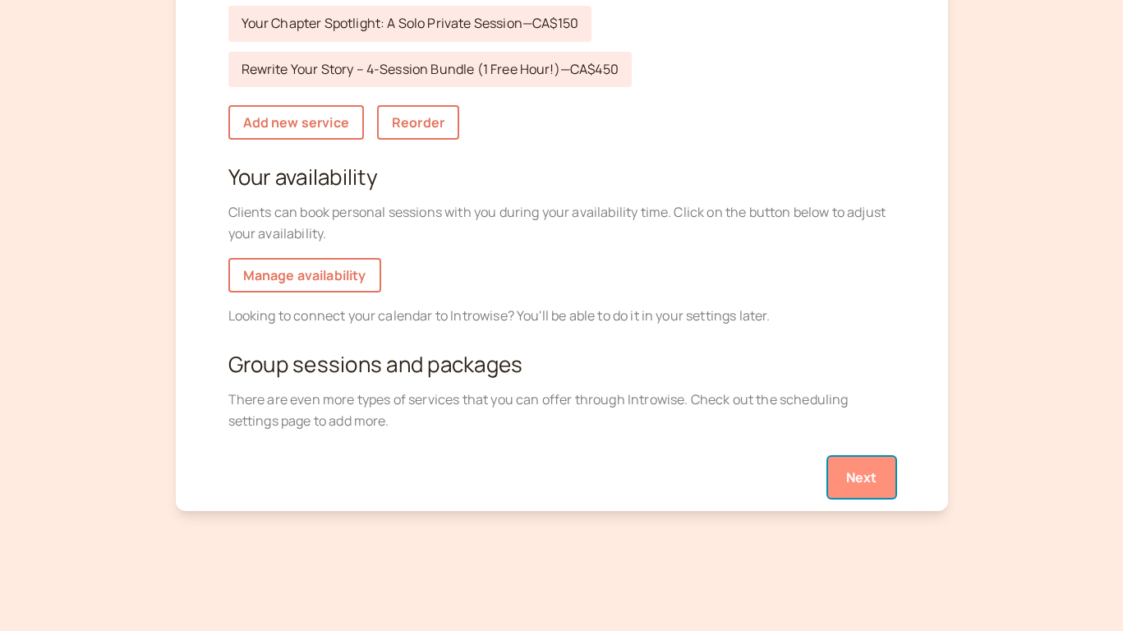
click at [872, 491] on button "Next" at bounding box center [861, 477] width 67 height 41
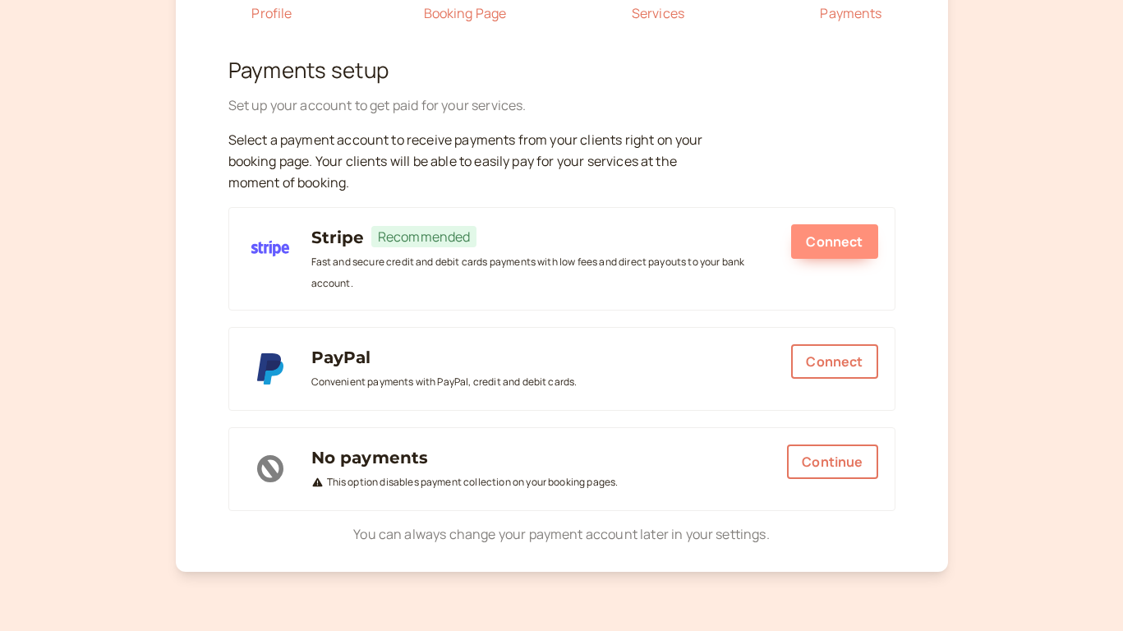
scroll to position [214, 0]
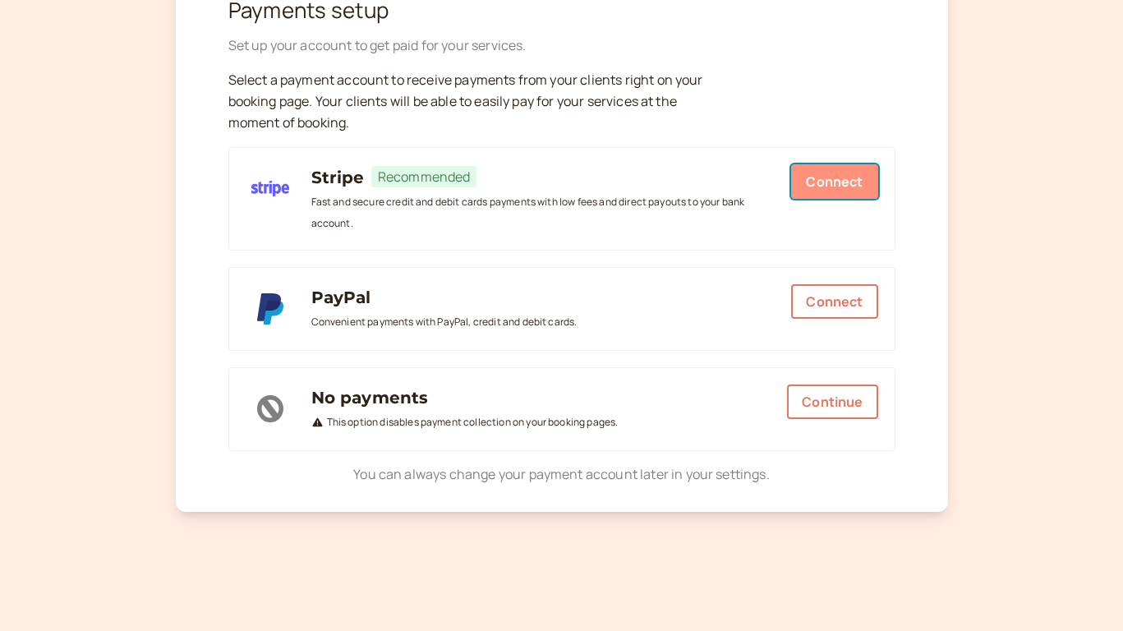
click at [835, 170] on button "Connect" at bounding box center [834, 181] width 86 height 35
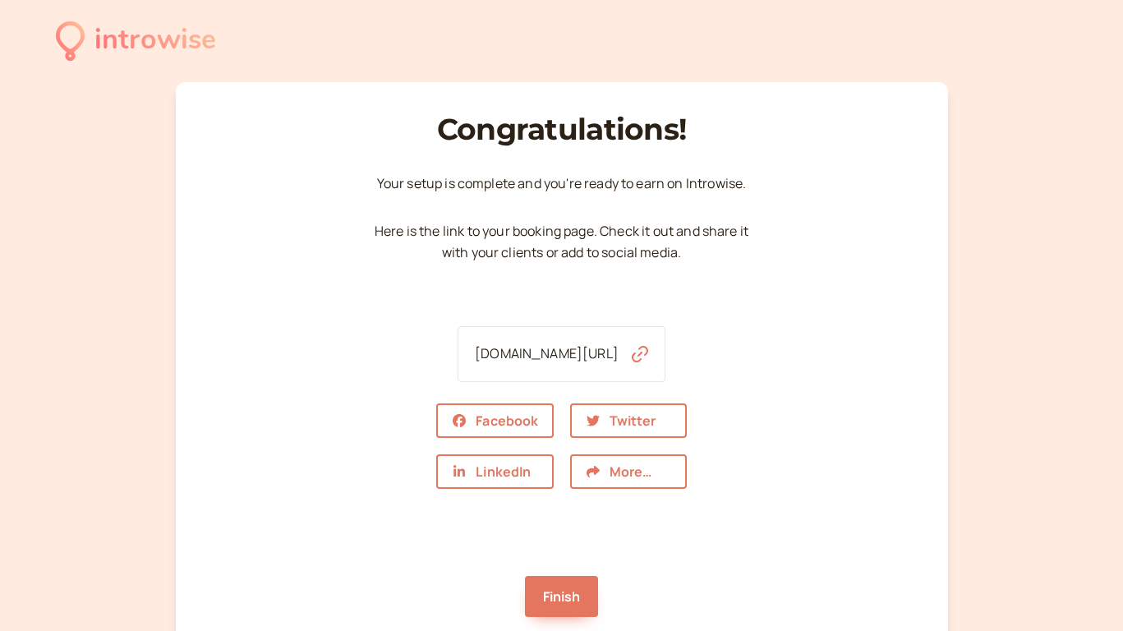
click at [648, 351] on icon "button" at bounding box center [640, 354] width 16 height 16
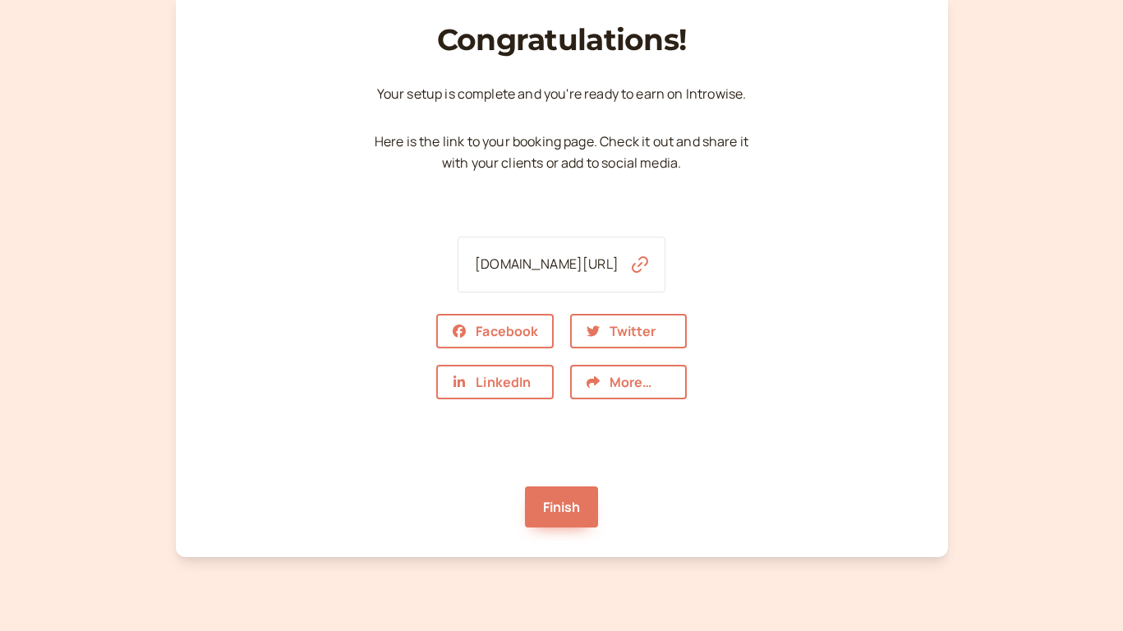
scroll to position [136, 0]
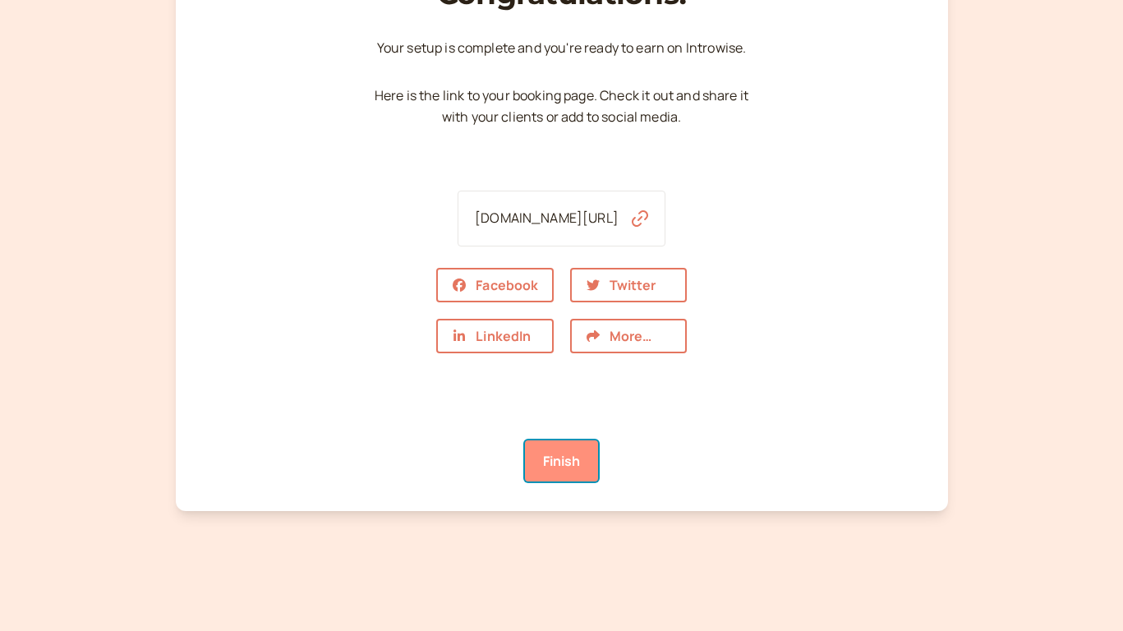
click at [588, 475] on link "Finish" at bounding box center [562, 460] width 74 height 41
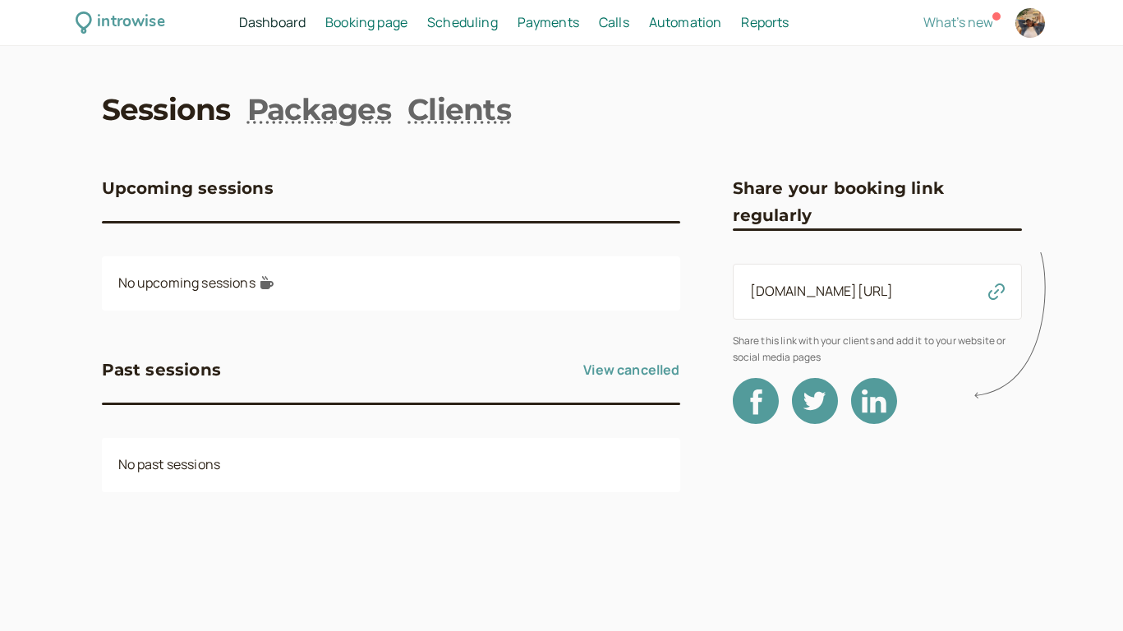
click at [287, 20] on span "Dashboard" at bounding box center [272, 22] width 67 height 18
click at [379, 23] on span "Booking page" at bounding box center [366, 22] width 82 height 18
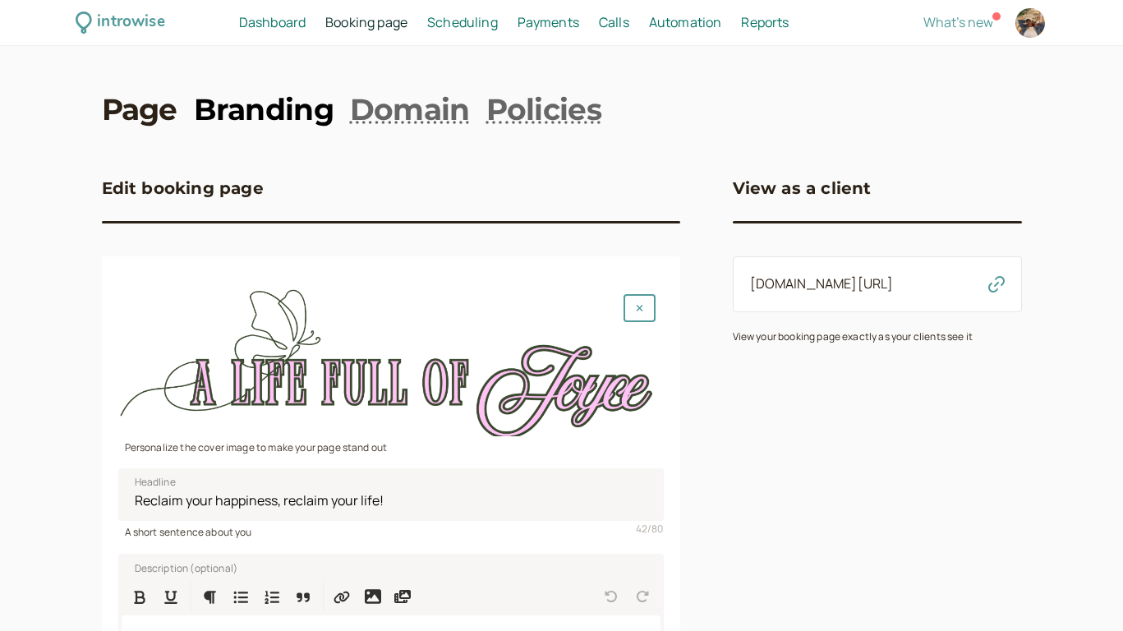
click at [293, 114] on link "Branding" at bounding box center [264, 109] width 140 height 41
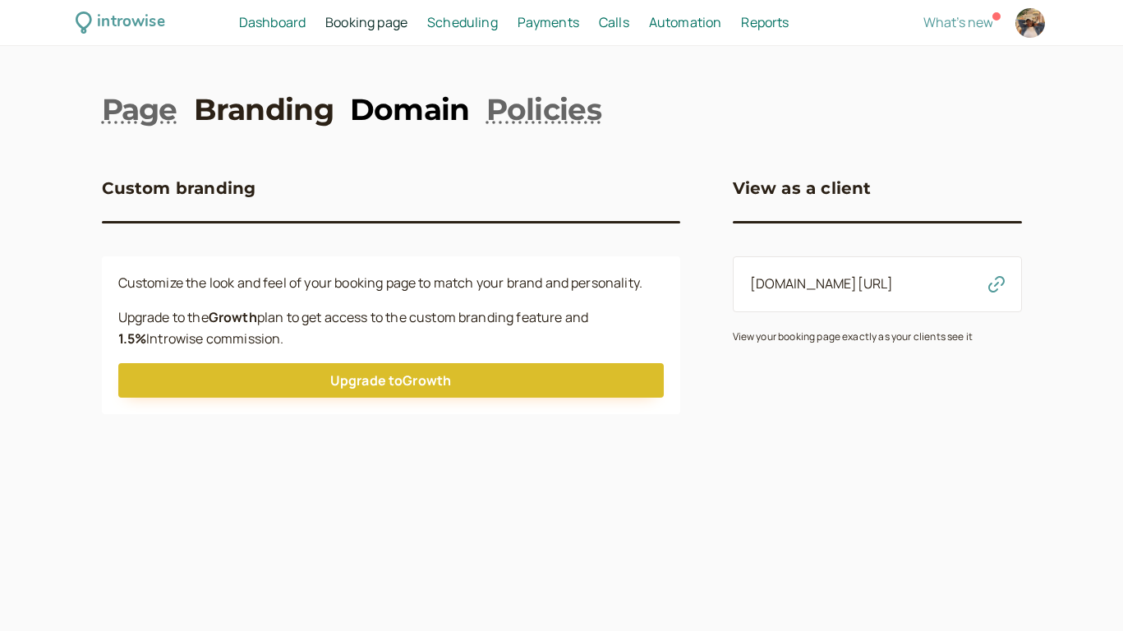
click at [421, 104] on link "Domain" at bounding box center [410, 109] width 120 height 41
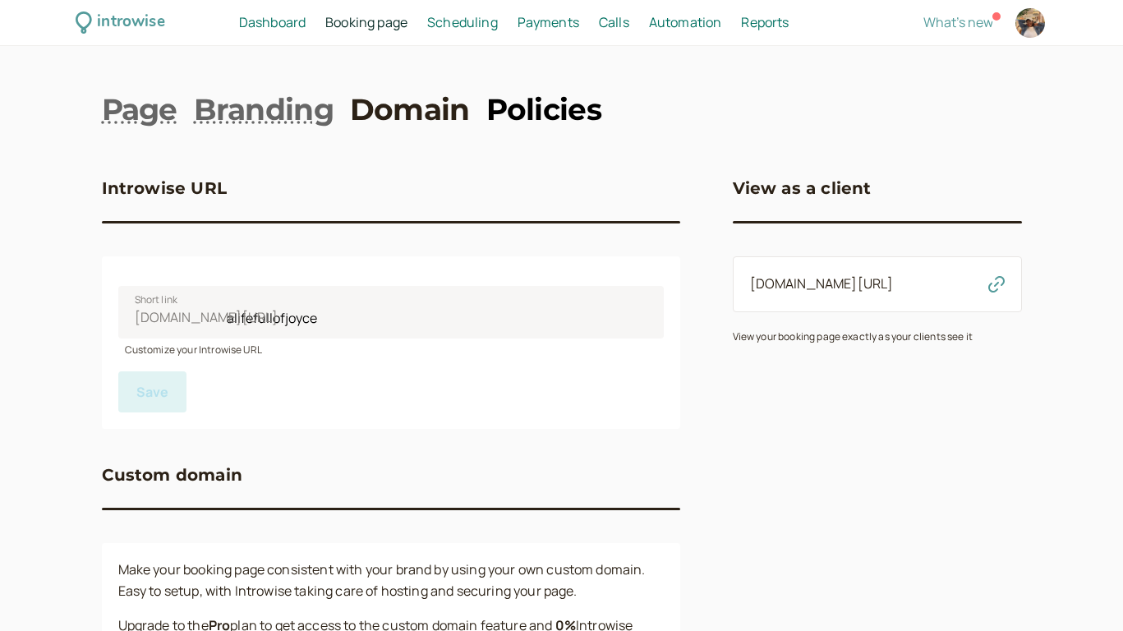
click at [524, 108] on link "Policies" at bounding box center [543, 109] width 115 height 41
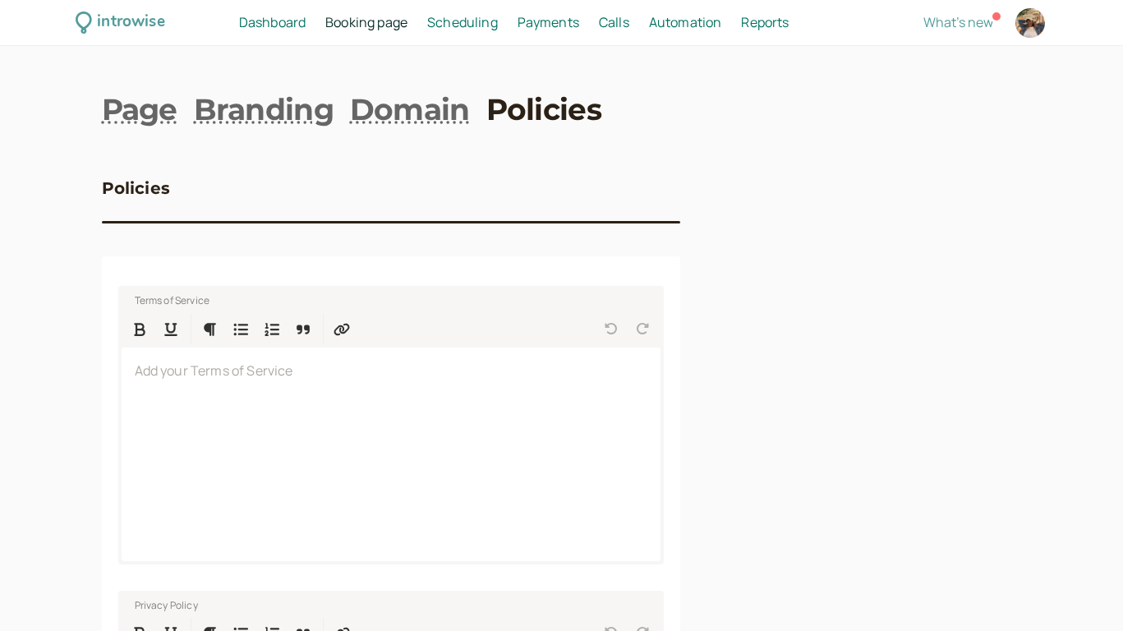
click at [459, 21] on span "Scheduling" at bounding box center [462, 22] width 71 height 18
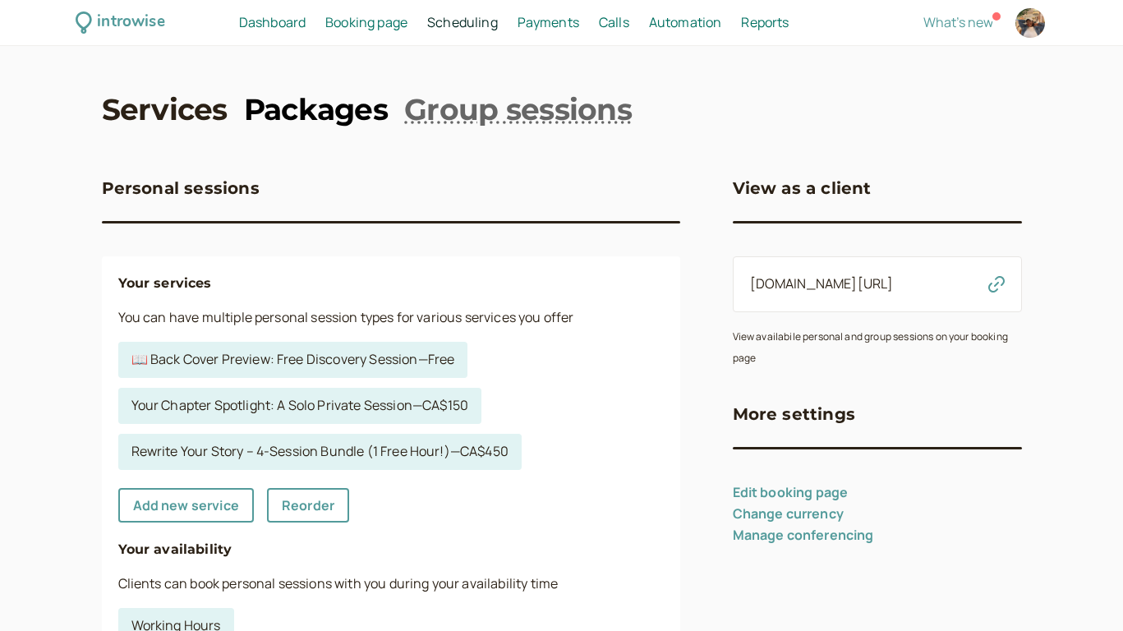
click at [311, 102] on link "Packages" at bounding box center [316, 109] width 144 height 41
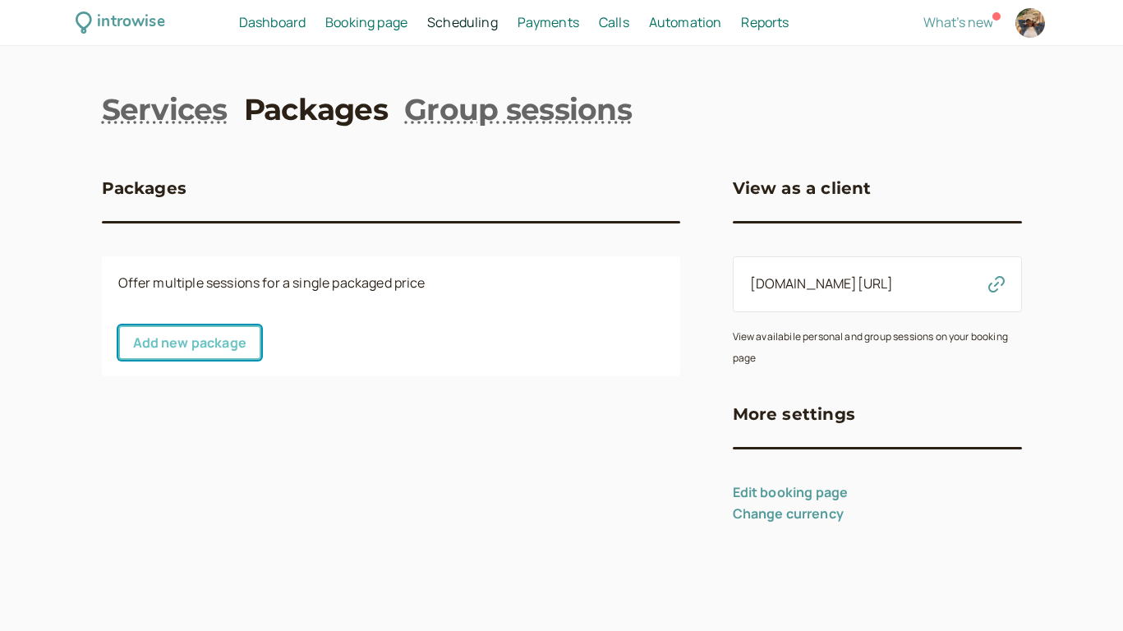
click at [190, 339] on link "Add new package" at bounding box center [189, 342] width 143 height 35
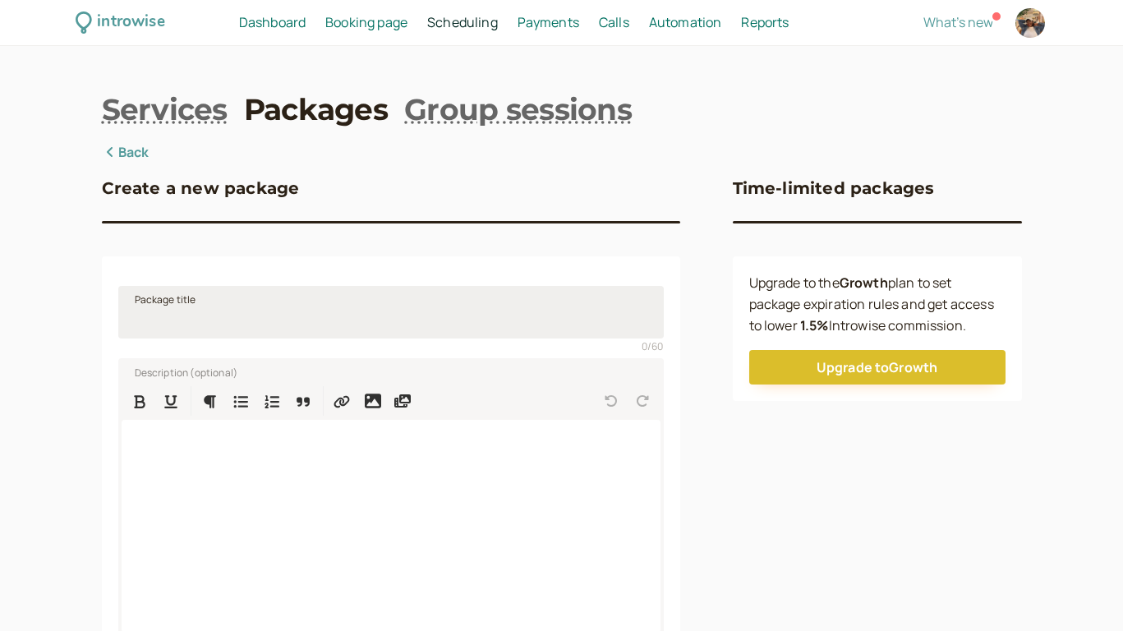
click at [185, 306] on span "Package title" at bounding box center [166, 300] width 62 height 16
click at [185, 306] on input "Package title" at bounding box center [391, 312] width 546 height 53
click at [156, 111] on link "Services" at bounding box center [165, 109] width 126 height 41
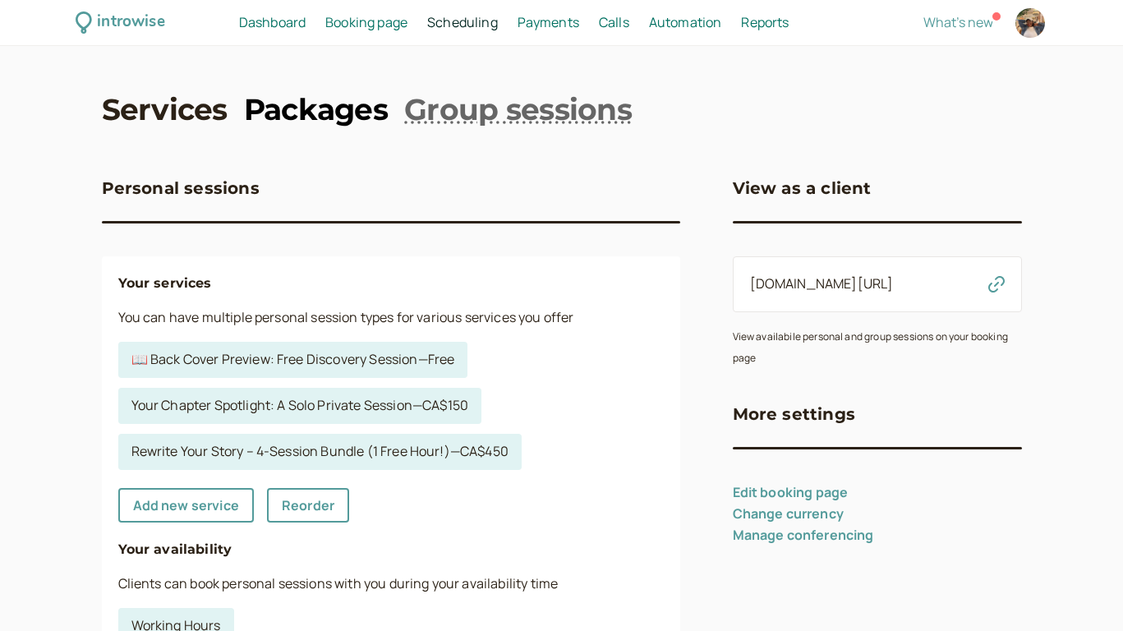
click at [307, 104] on link "Packages" at bounding box center [316, 109] width 144 height 41
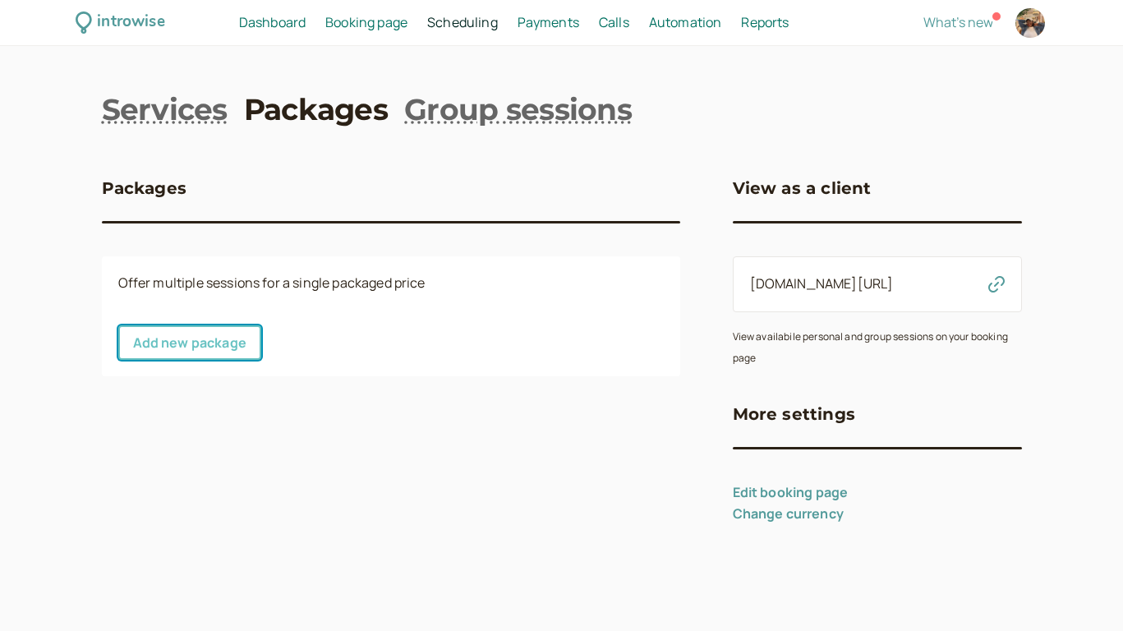
click at [224, 341] on link "Add new package" at bounding box center [189, 342] width 143 height 35
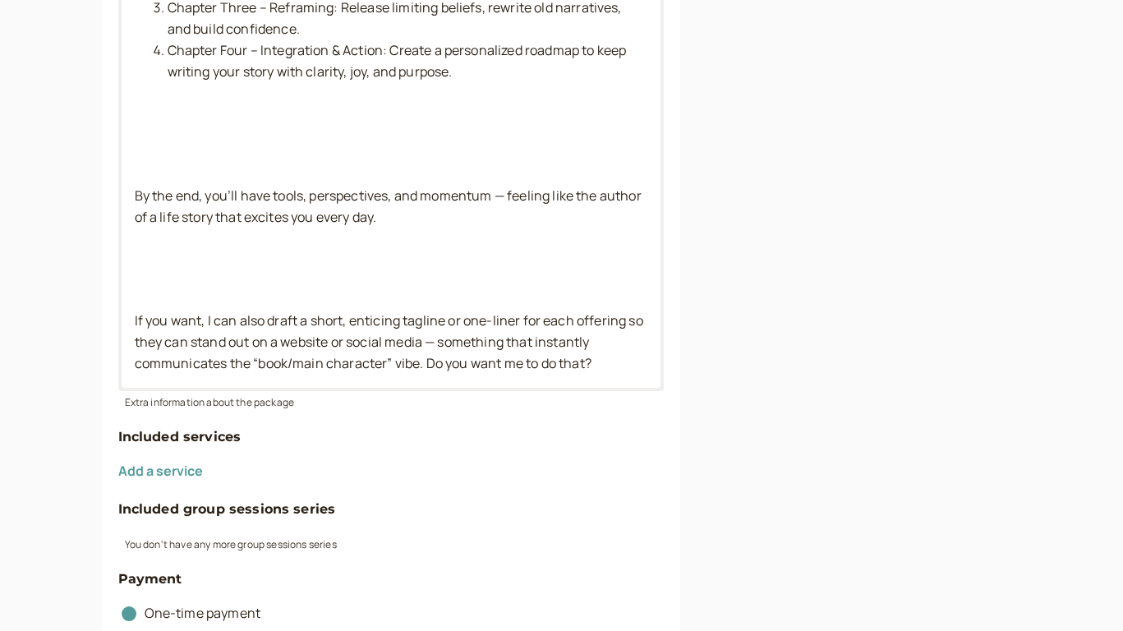
scroll to position [2327, 0]
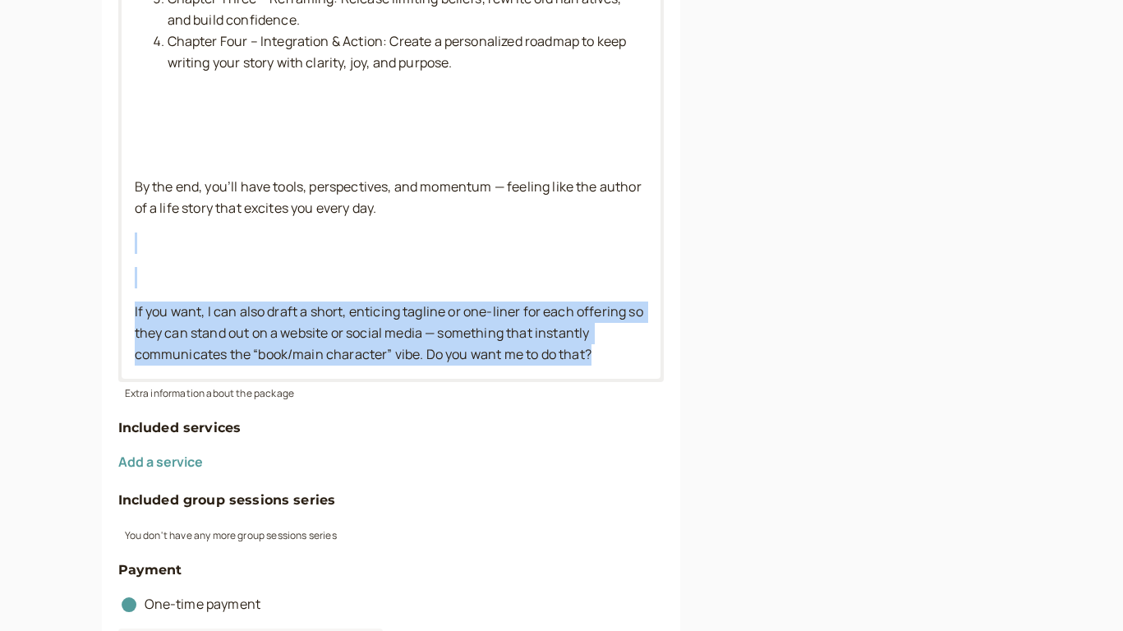
drag, startPoint x: 610, startPoint y: 356, endPoint x: 436, endPoint y: 220, distance: 220.7
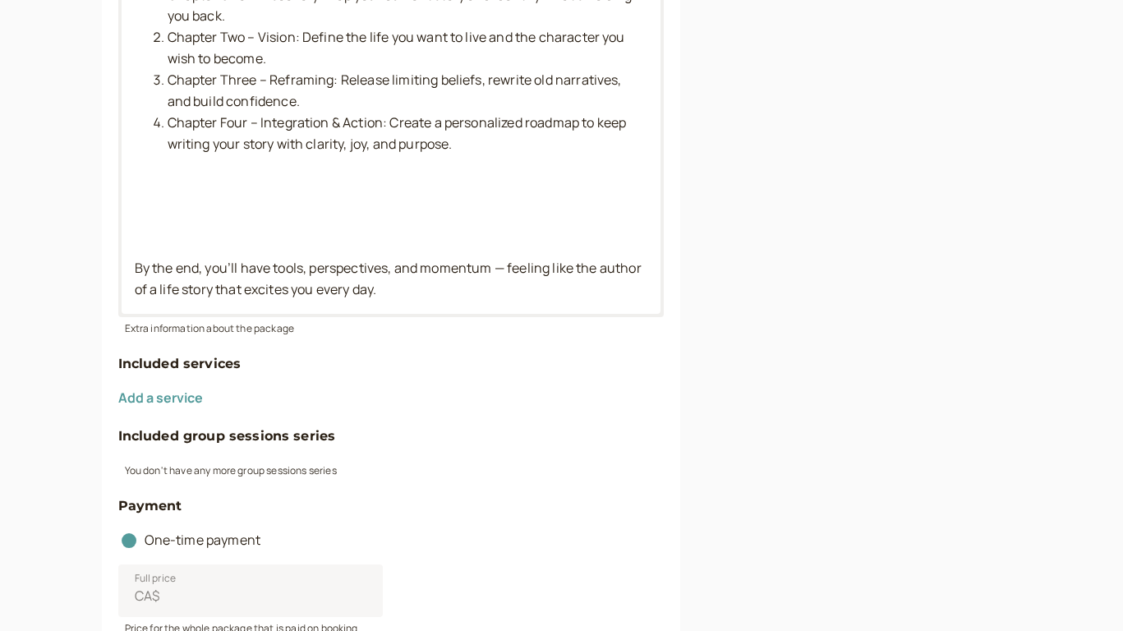
scroll to position [2233, 0]
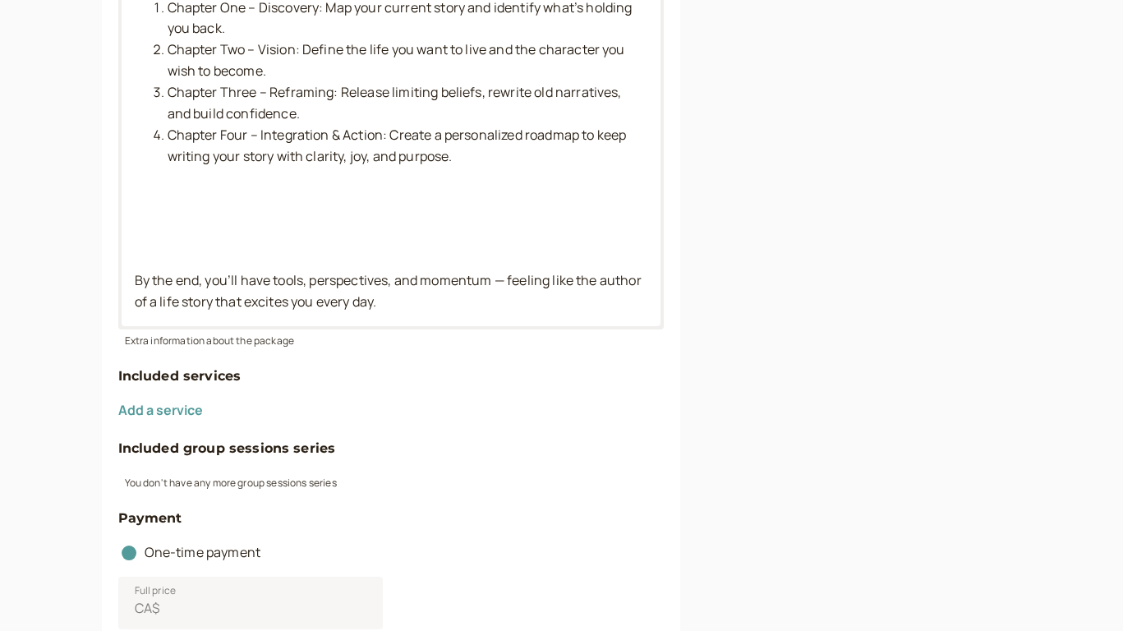
click at [343, 244] on p at bounding box center [391, 236] width 513 height 43
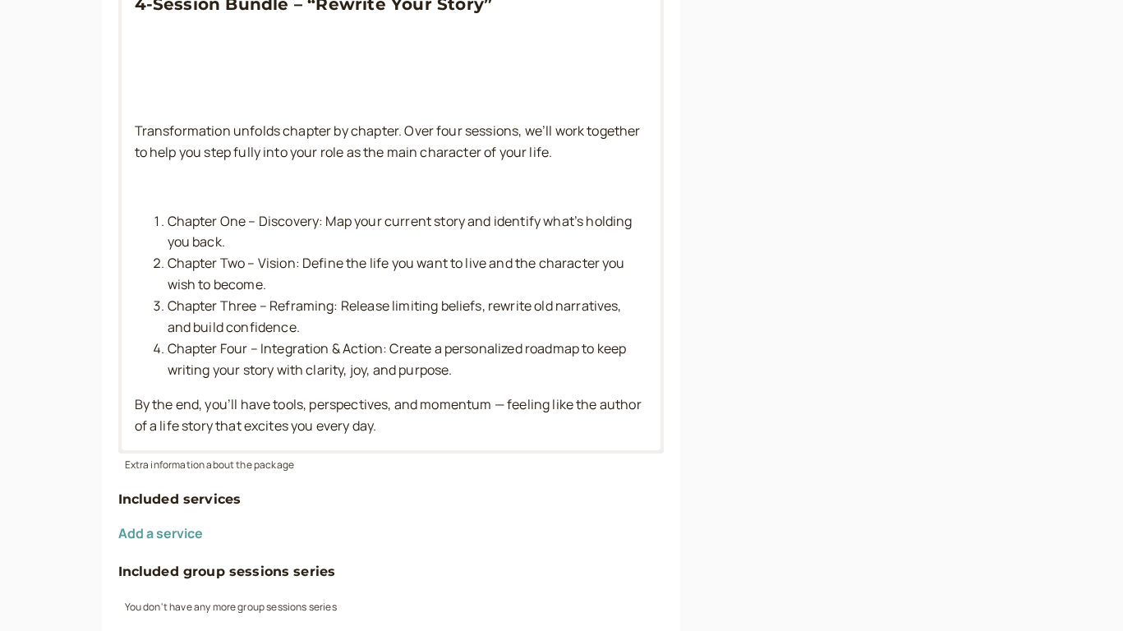
scroll to position [2006, 0]
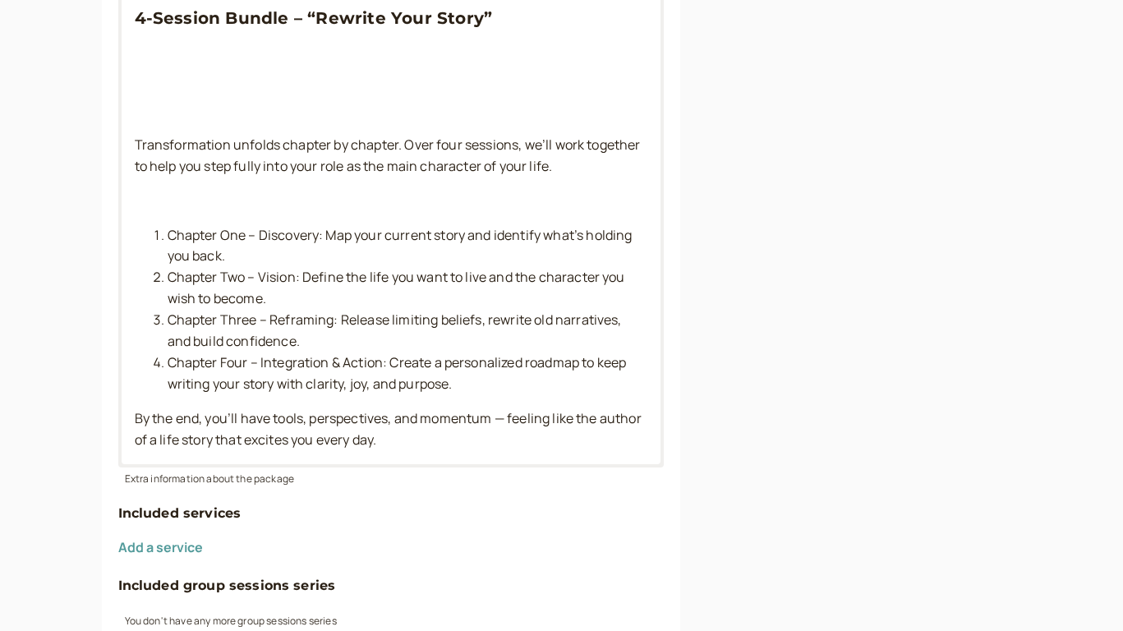
click at [285, 205] on p at bounding box center [391, 201] width 513 height 21
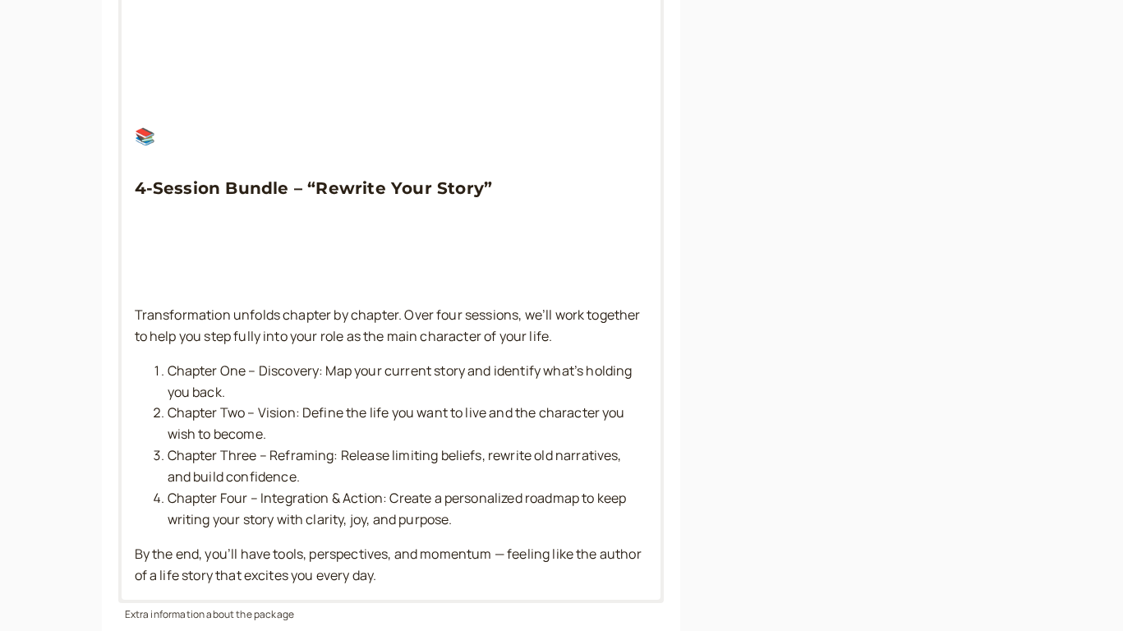
scroll to position [1800, 0]
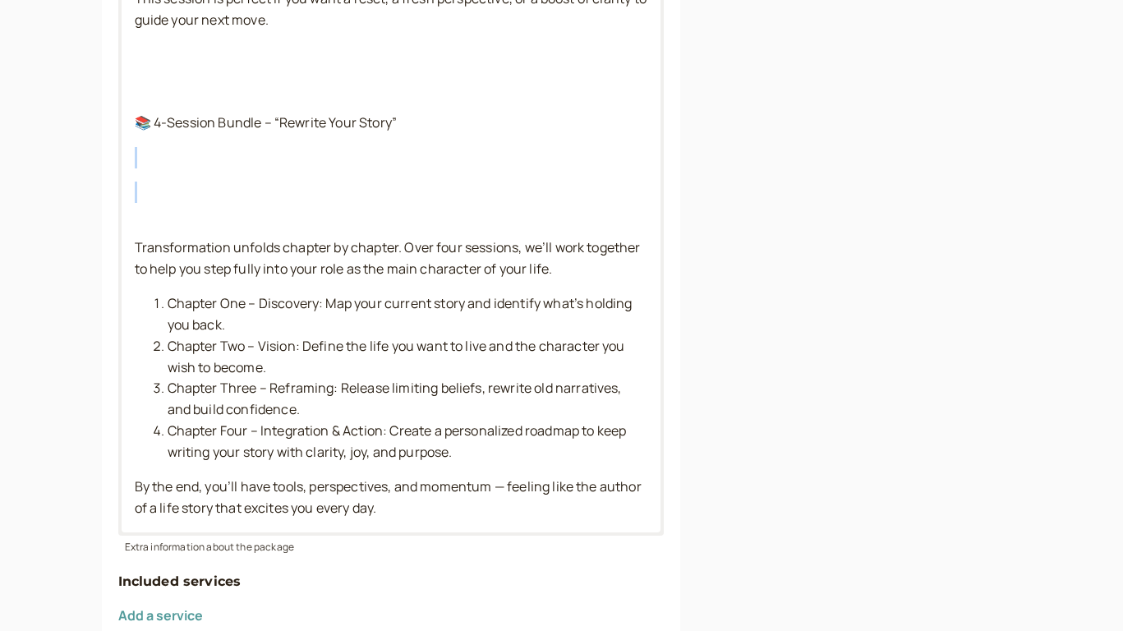
drag, startPoint x: 145, startPoint y: 223, endPoint x: 124, endPoint y: 151, distance: 74.6
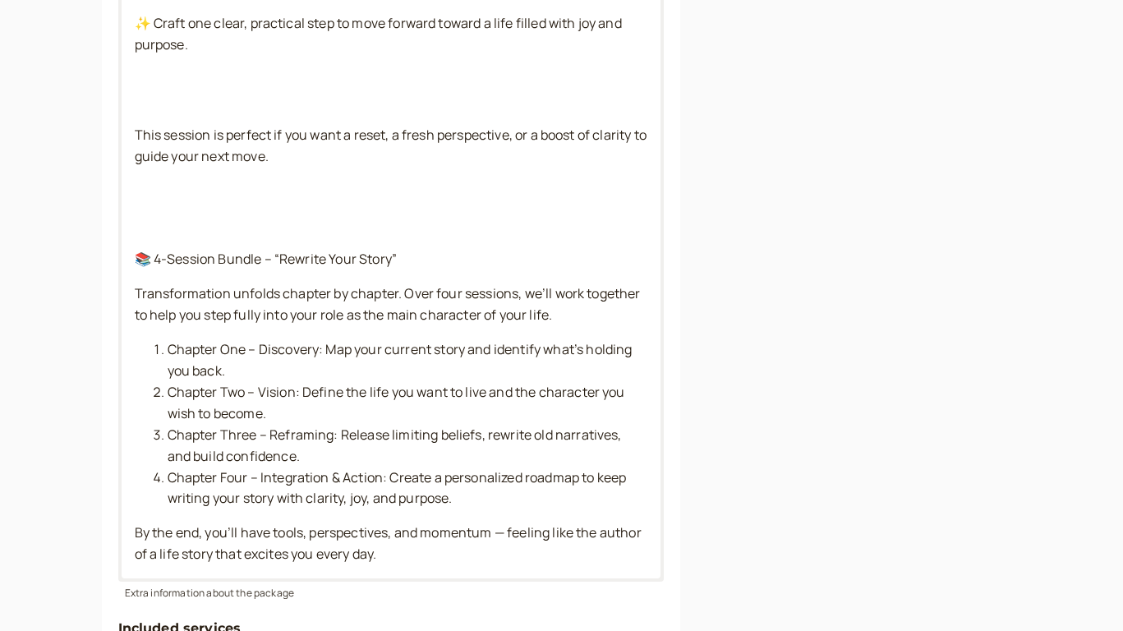
scroll to position [1652, 0]
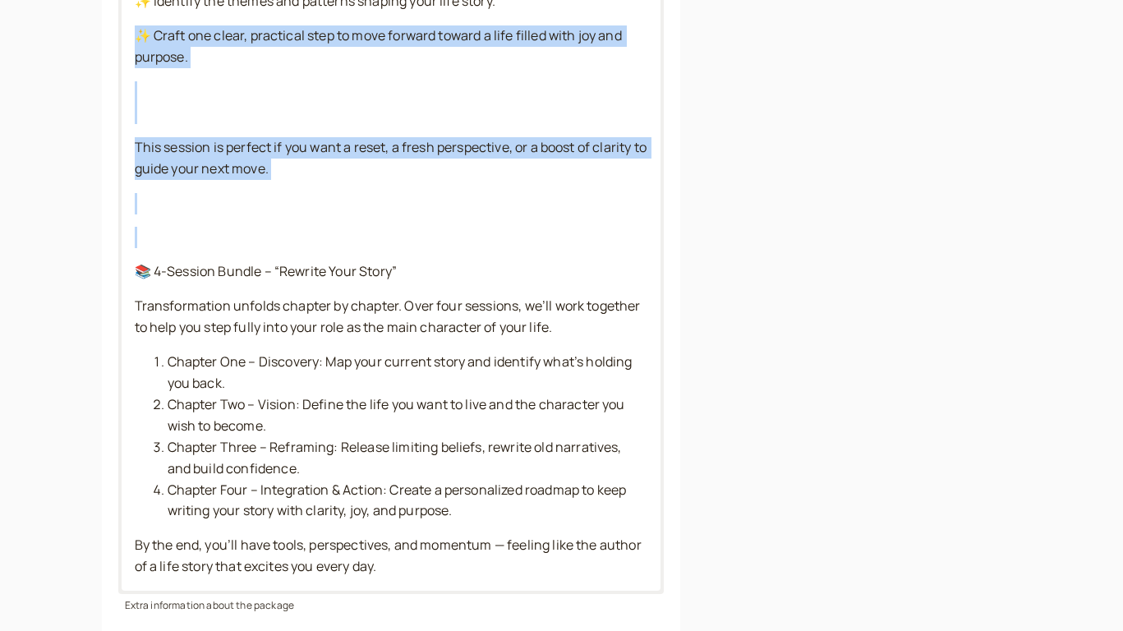
drag, startPoint x: 193, startPoint y: 251, endPoint x: 122, endPoint y: 37, distance: 226.1
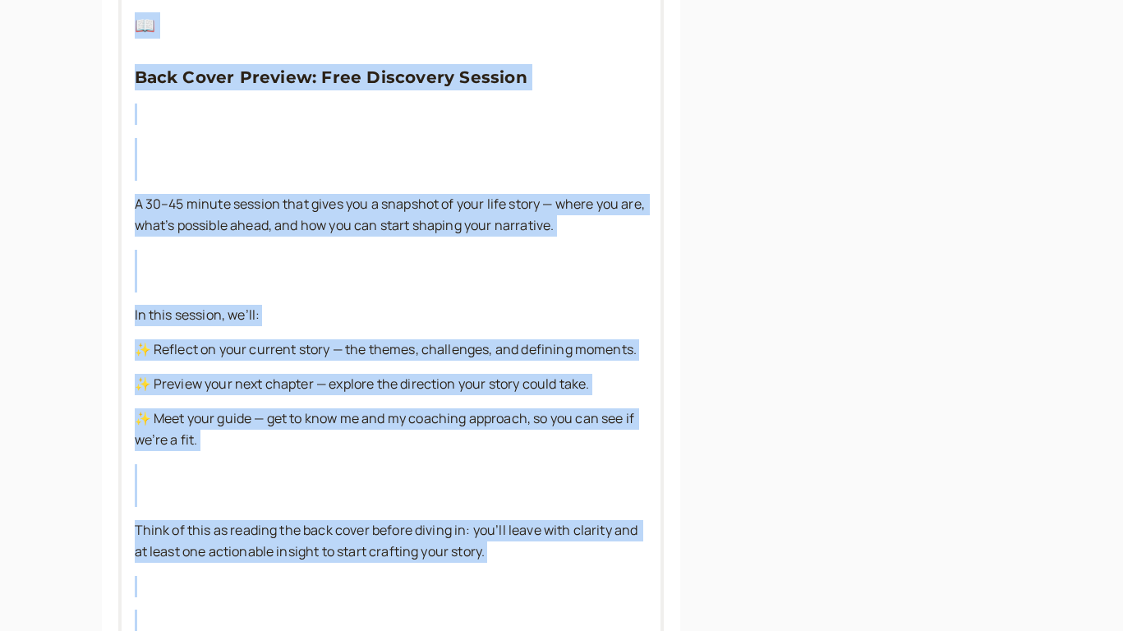
scroll to position [252, 0]
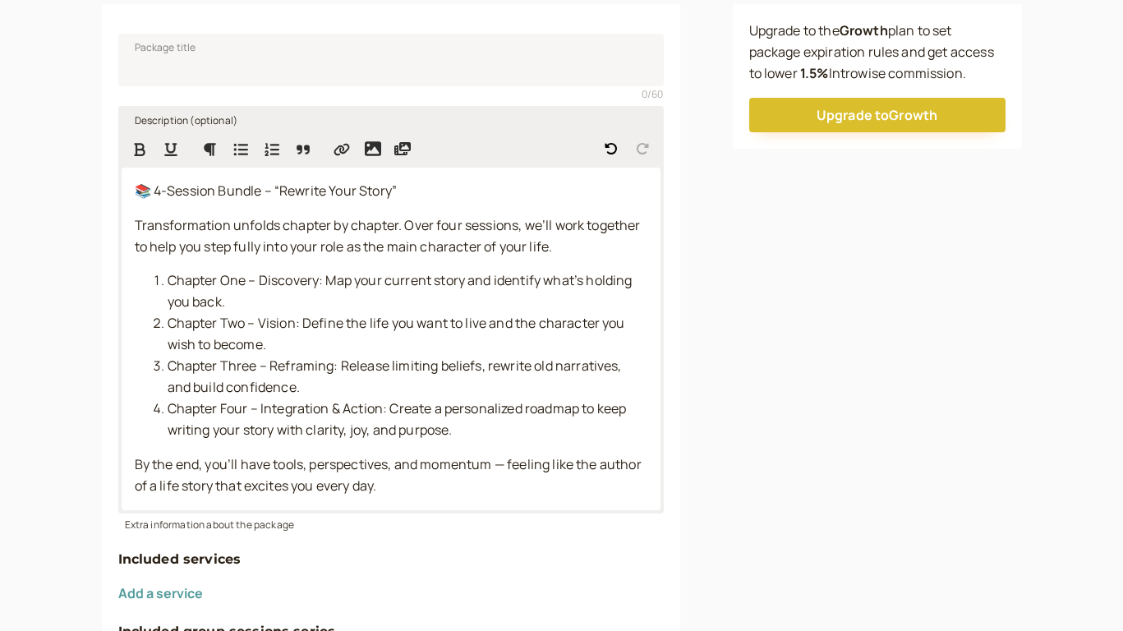
click at [208, 196] on span "📚 4-Session Bundle – “Rewrite Your Story”" at bounding box center [266, 191] width 263 height 18
drag, startPoint x: 276, startPoint y: 191, endPoint x: 387, endPoint y: 199, distance: 111.2
click at [387, 199] on span "📚 4-Session Bundle – “Rewrite Your Story”" at bounding box center [266, 191] width 263 height 18
copy span "ewrite Your Story”"
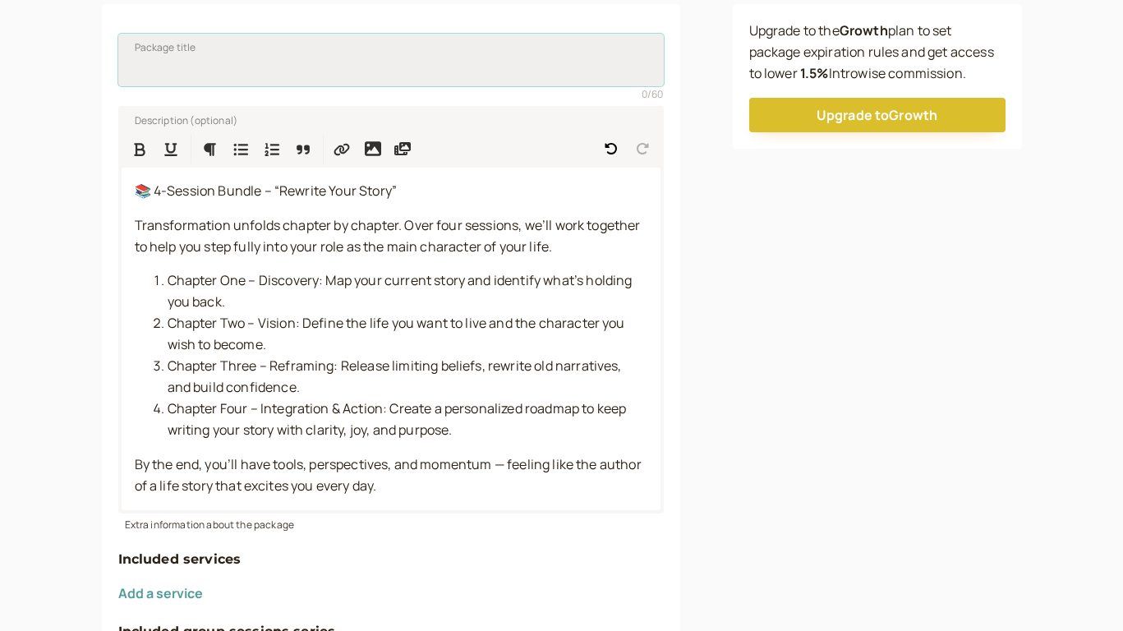
click at [253, 58] on input "Package title" at bounding box center [391, 60] width 546 height 53
paste input "Rewrite Your Story"
click at [260, 191] on span "📚 4-Session Bundle – “Rewrite Your Story”" at bounding box center [266, 191] width 263 height 18
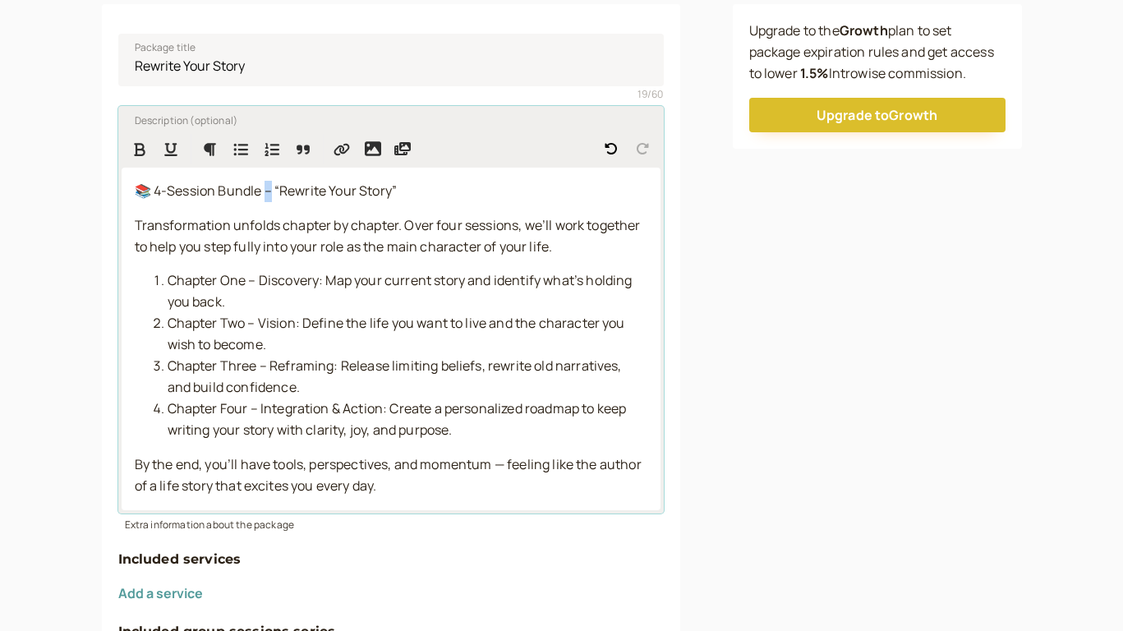
click at [260, 191] on span "📚 4-Session Bundle – “Rewrite Your Story”" at bounding box center [266, 191] width 263 height 18
click at [272, 65] on input "Rewrite Your Story" at bounding box center [391, 60] width 546 height 53
drag, startPoint x: 150, startPoint y: 191, endPoint x: 255, endPoint y: 189, distance: 104.4
click at [255, 189] on span "📚 4-Session Bundle “Rewrite Your Story”" at bounding box center [262, 191] width 255 height 18
copy span "-Session Bundle"
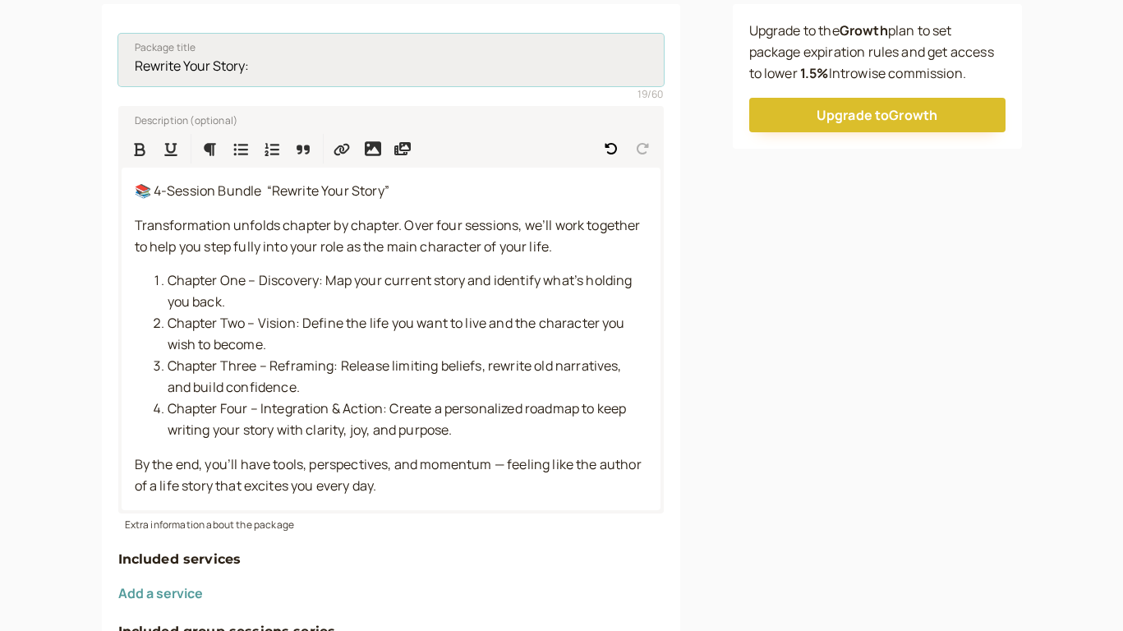
click at [272, 62] on input "Rewrite Your Story:" at bounding box center [391, 60] width 546 height 53
paste input "4-Session Bundle"
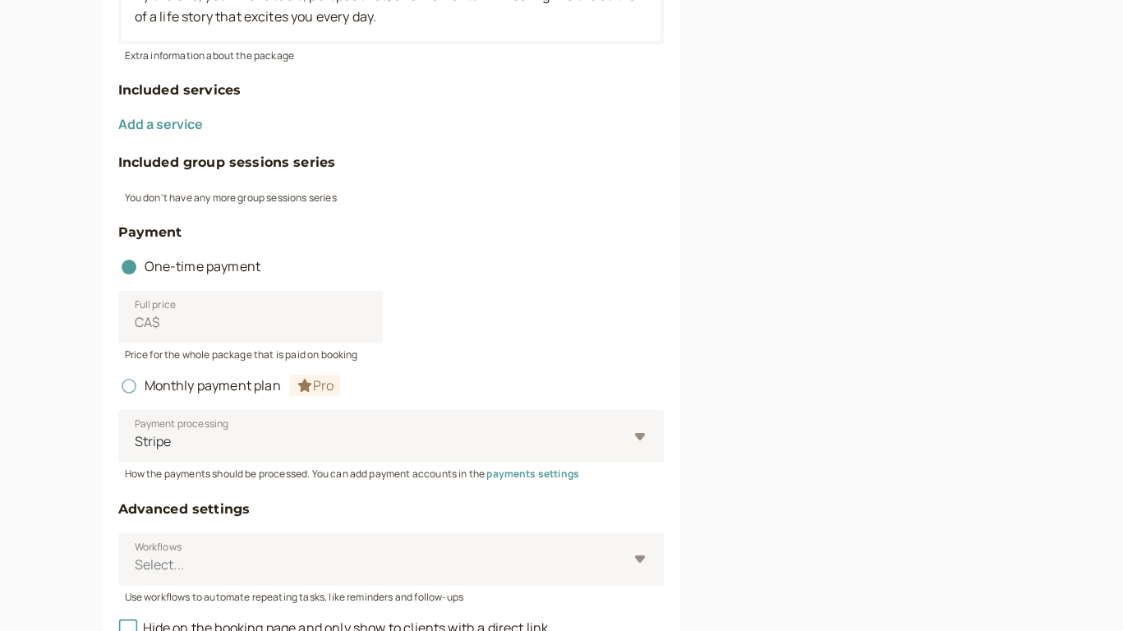
scroll to position [725, 0]
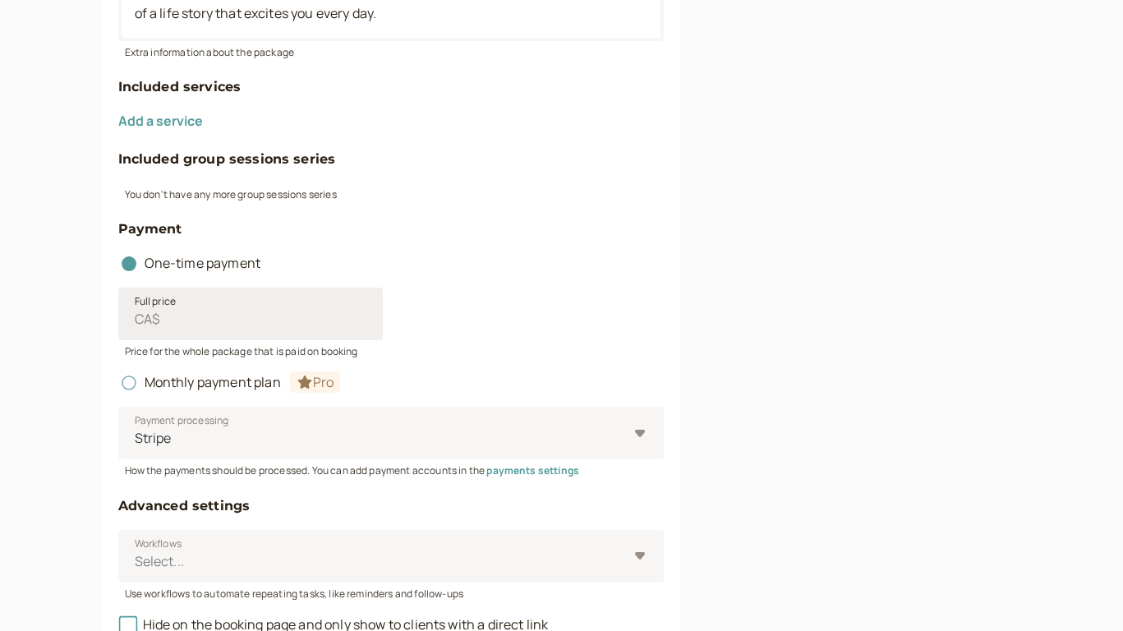
type input "Rewrite Your Story: 4-Session Bundle (1 Hour Free!)"
click at [200, 333] on input "Full price CA$" at bounding box center [250, 314] width 265 height 53
type input "450"
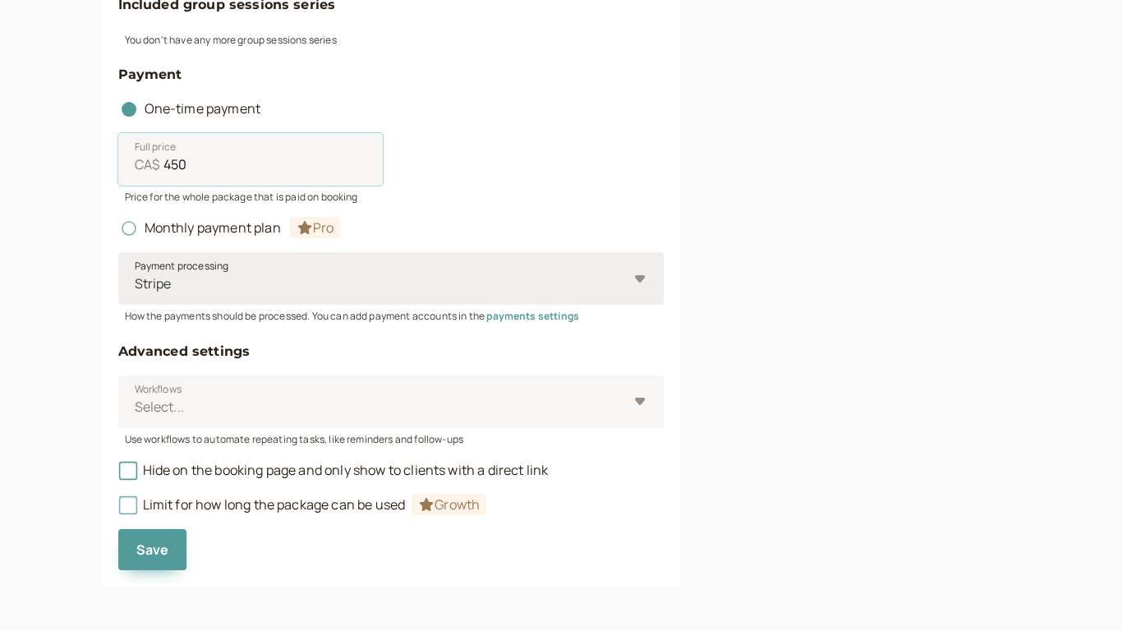
scroll to position [881, 0]
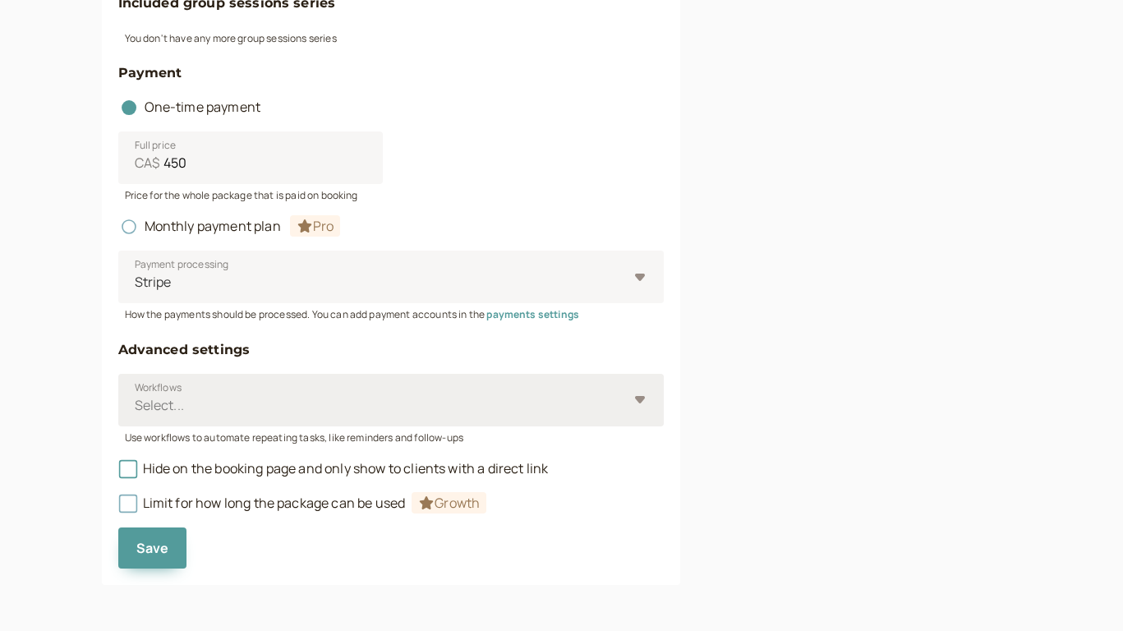
click at [214, 400] on div at bounding box center [380, 405] width 495 height 22
click at [136, 400] on input "Workflows Select..." at bounding box center [134, 405] width 2 height 19
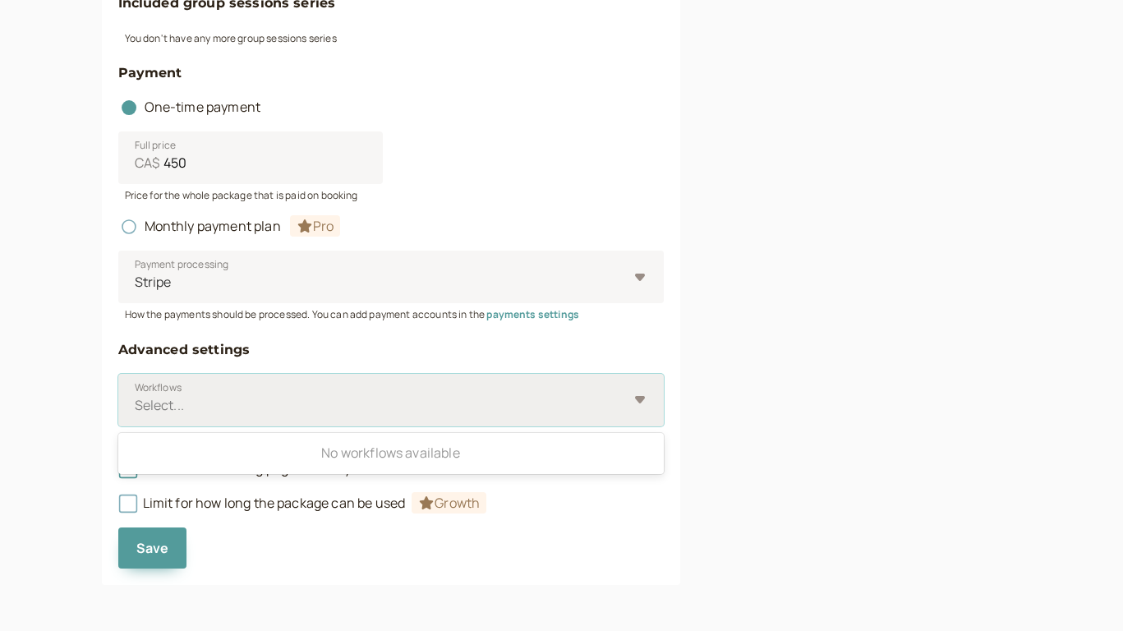
click at [214, 400] on div at bounding box center [380, 405] width 495 height 22
click at [136, 400] on input "Workflows Use Up and Down to choose options, press Enter to select the currentl…" at bounding box center [134, 405] width 2 height 19
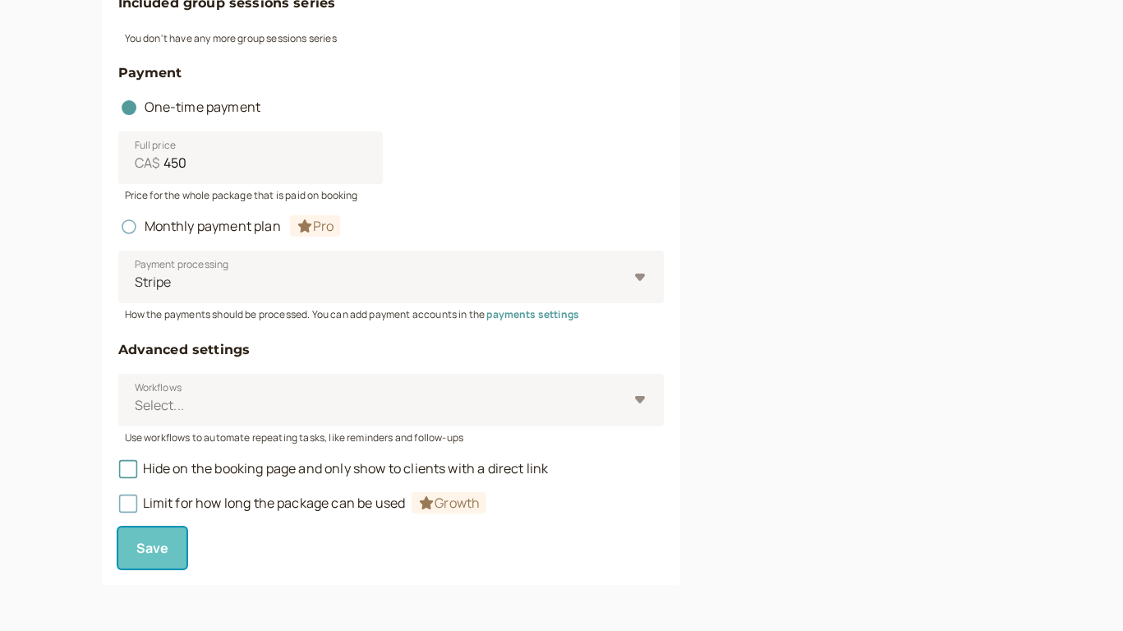
click at [150, 542] on span "Save" at bounding box center [152, 548] width 33 height 18
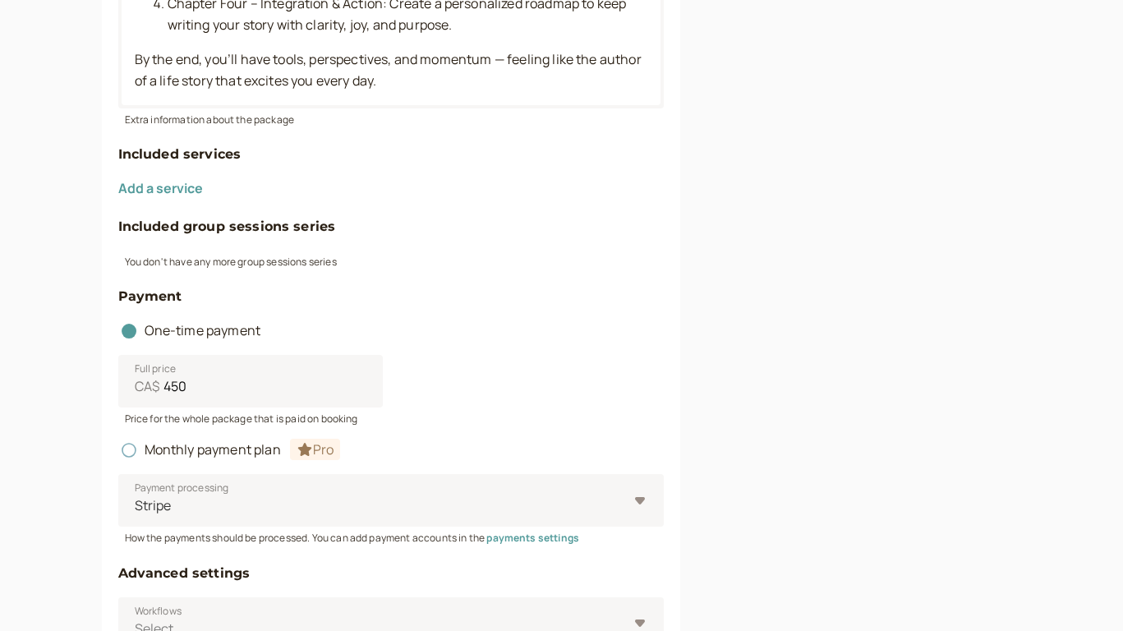
scroll to position [577, 0]
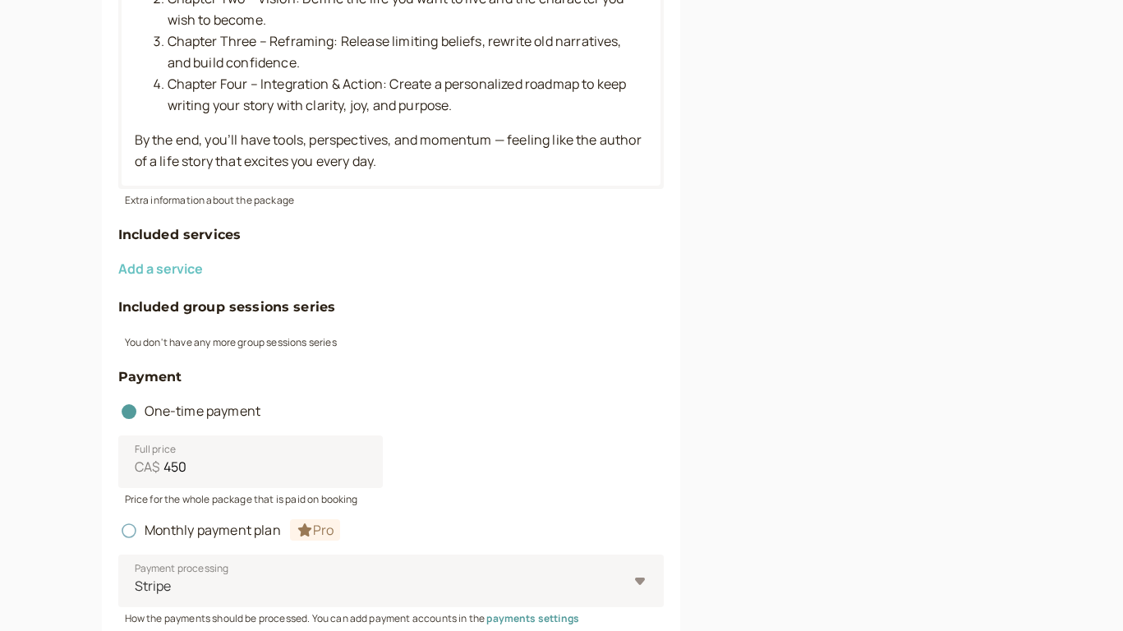
click at [149, 272] on button "Add a service" at bounding box center [160, 268] width 85 height 15
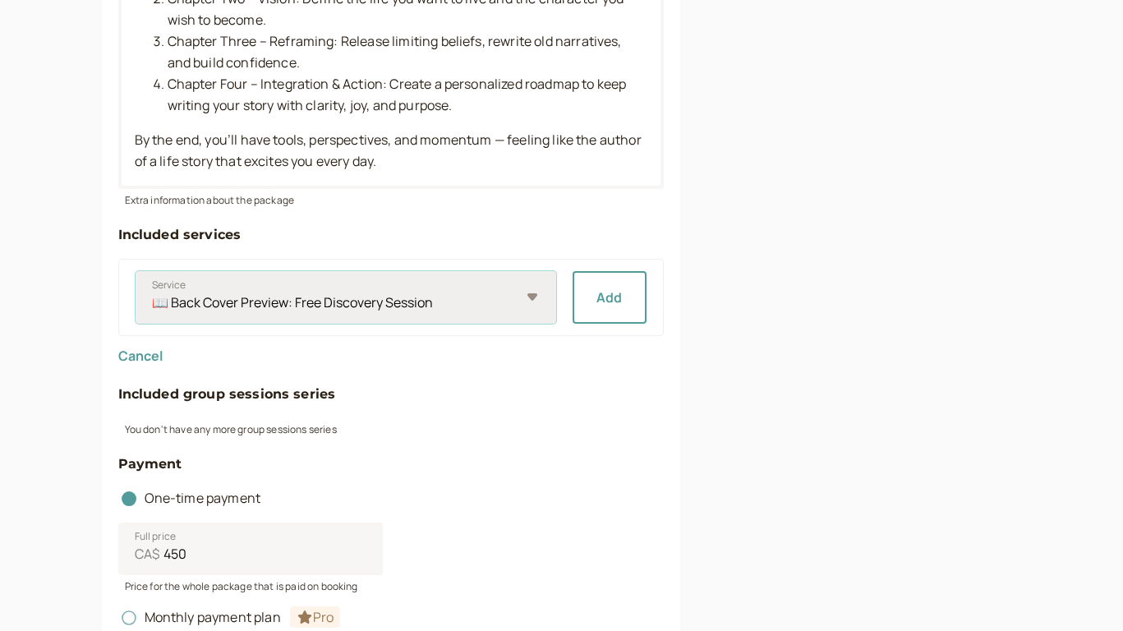
click at [307, 307] on select "📖 Back Cover Preview: Free Discovery Session Rewrite Your Story – 4-Session Bun…" at bounding box center [346, 297] width 421 height 53
select select "510ad12714"
click at [136, 271] on select "📖 Back Cover Preview: Free Discovery Session Rewrite Your Story – 4-Session Bun…" at bounding box center [346, 297] width 421 height 53
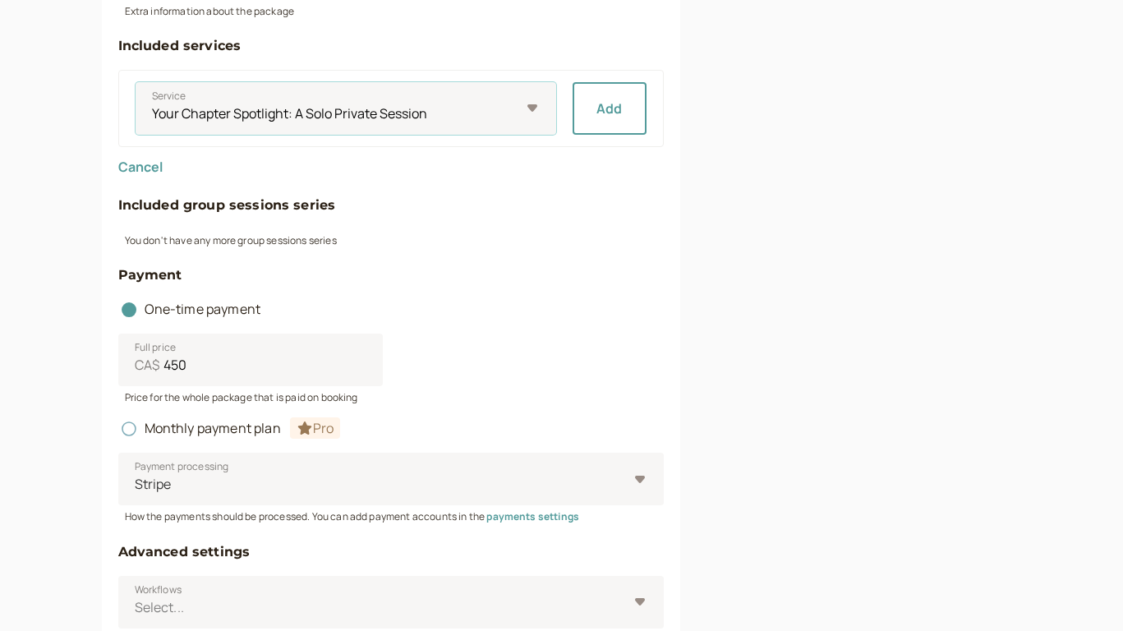
scroll to position [778, 0]
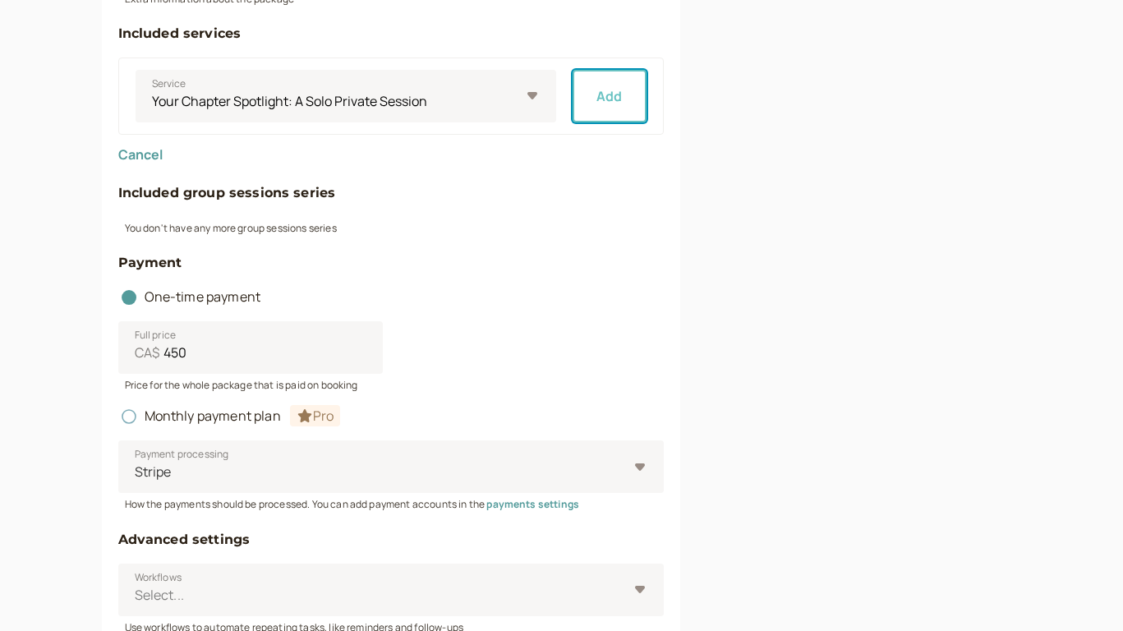
click at [615, 97] on button "Add" at bounding box center [610, 96] width 74 height 53
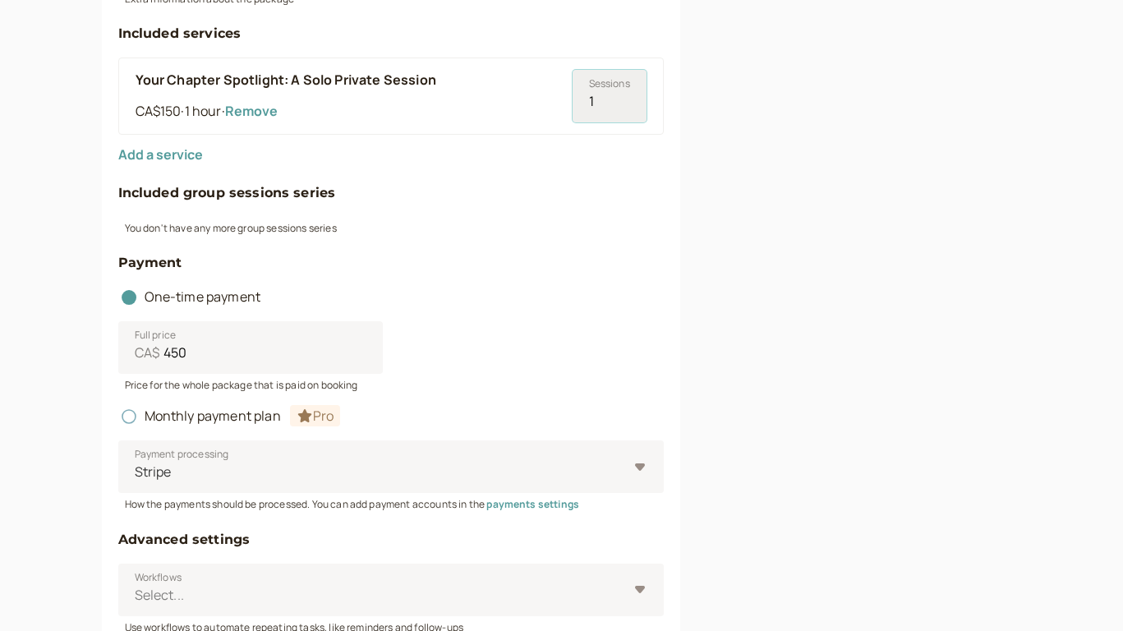
click at [622, 97] on input "1" at bounding box center [610, 96] width 74 height 53
click at [624, 97] on input "2" at bounding box center [610, 96] width 74 height 53
click at [624, 97] on input "3" at bounding box center [610, 96] width 74 height 53
type input "4"
click at [624, 97] on input "4" at bounding box center [610, 96] width 74 height 53
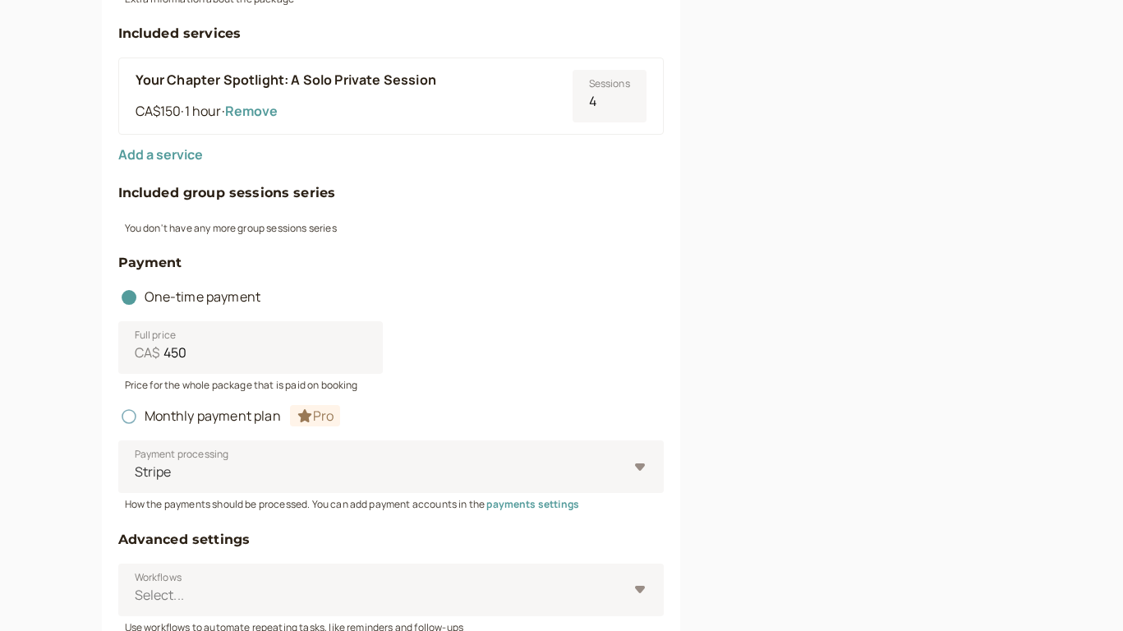
click at [555, 184] on h4 "Included group sessions series" at bounding box center [391, 192] width 546 height 21
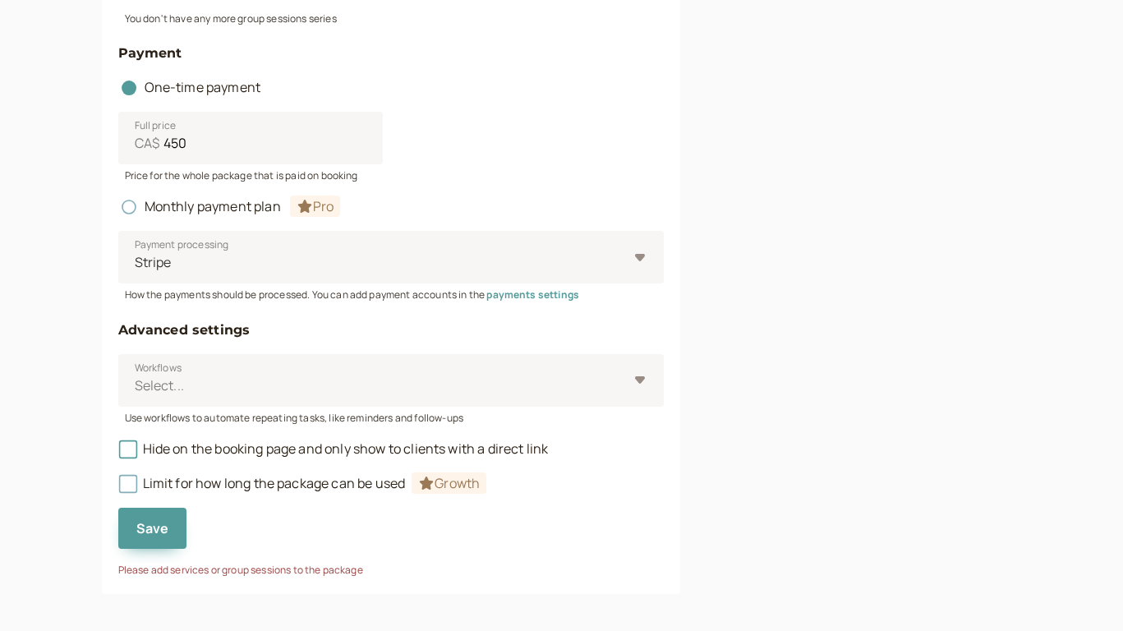
scroll to position [997, 0]
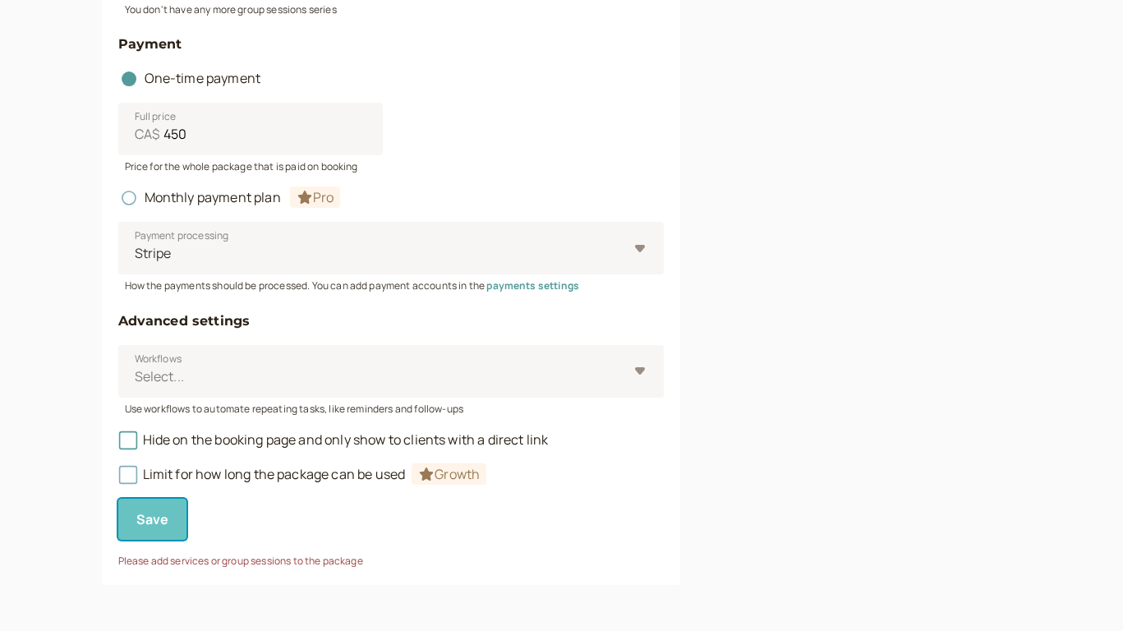
click at [160, 523] on span "Save" at bounding box center [152, 519] width 33 height 18
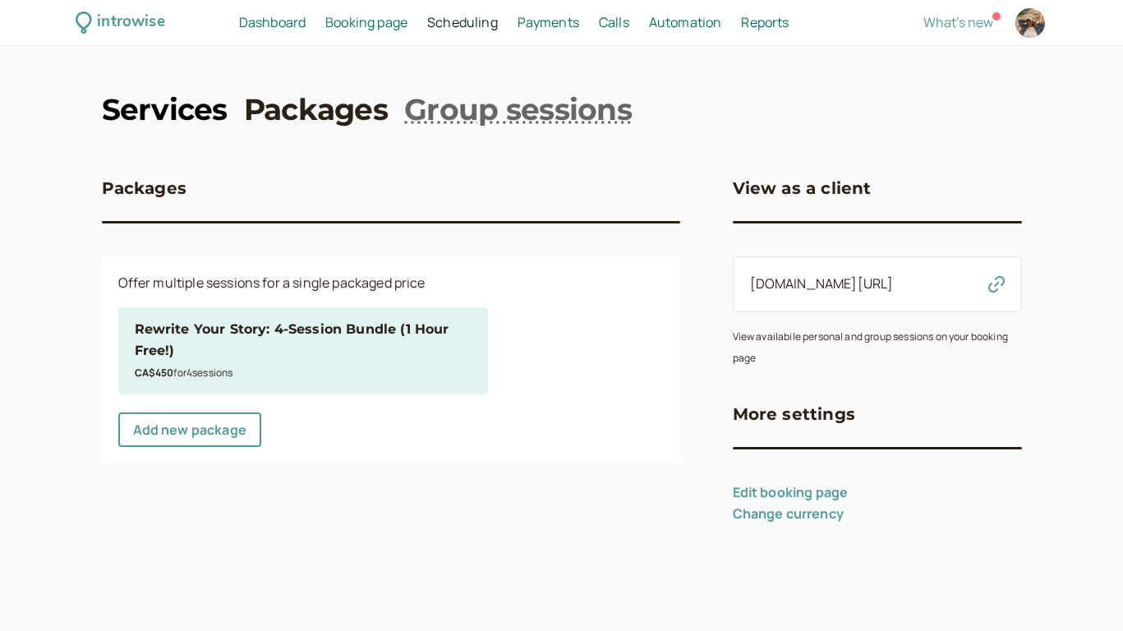
click at [200, 110] on link "Services" at bounding box center [165, 109] width 126 height 41
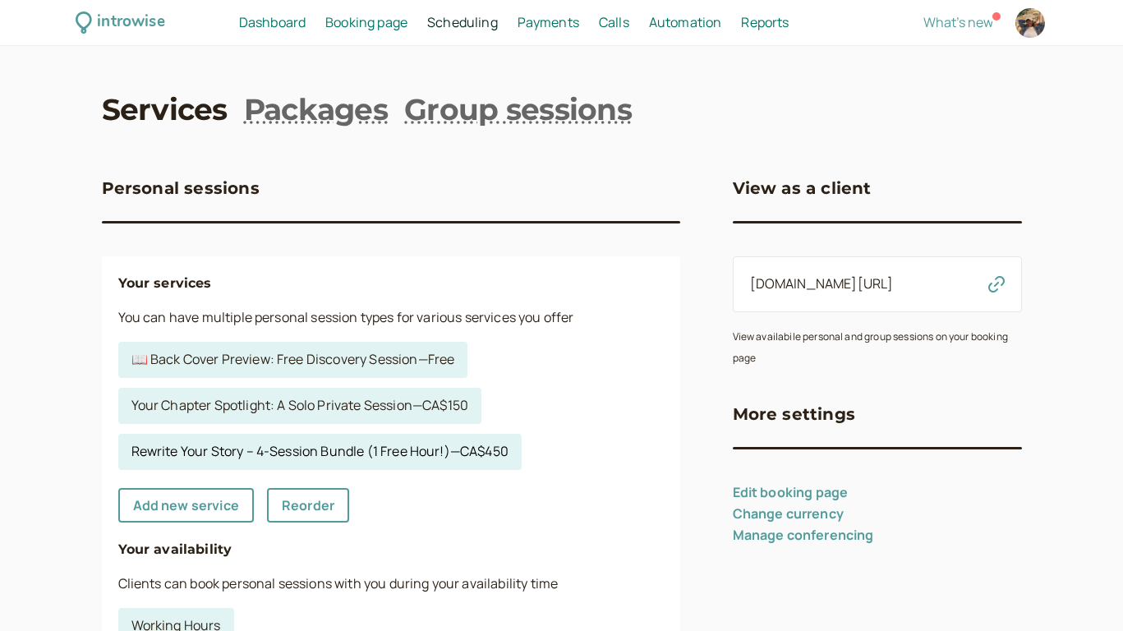
click at [463, 454] on link "Rewrite Your Story – 4-Session Bundle (1 Free Hour!) — CA$450" at bounding box center [319, 452] width 403 height 36
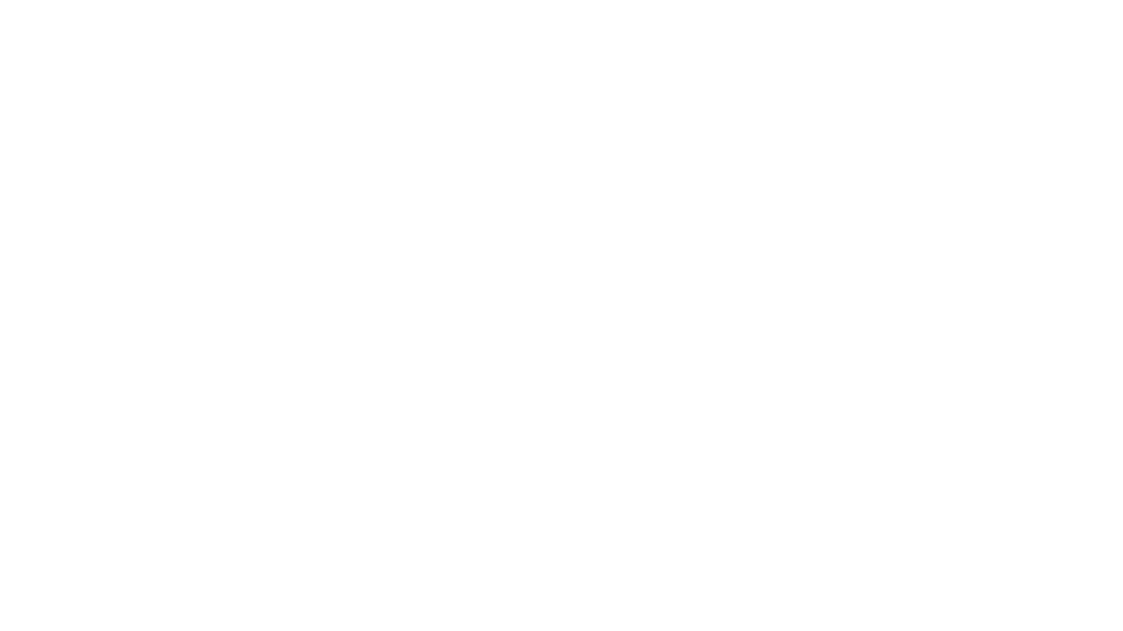
select select "hour"
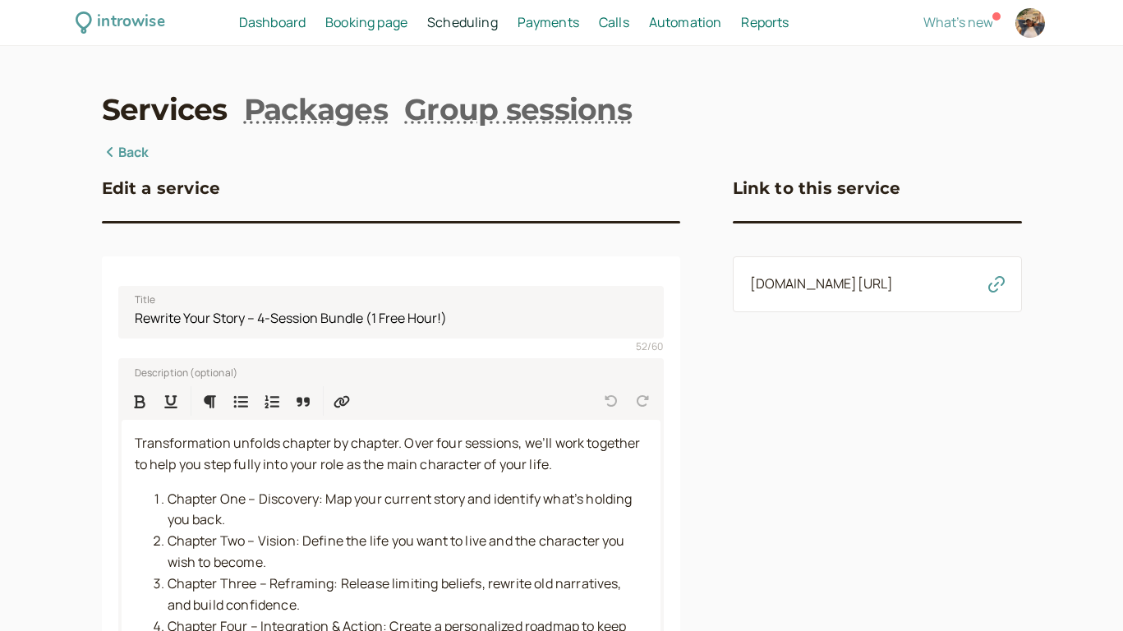
click at [122, 146] on link "Back" at bounding box center [126, 152] width 48 height 21
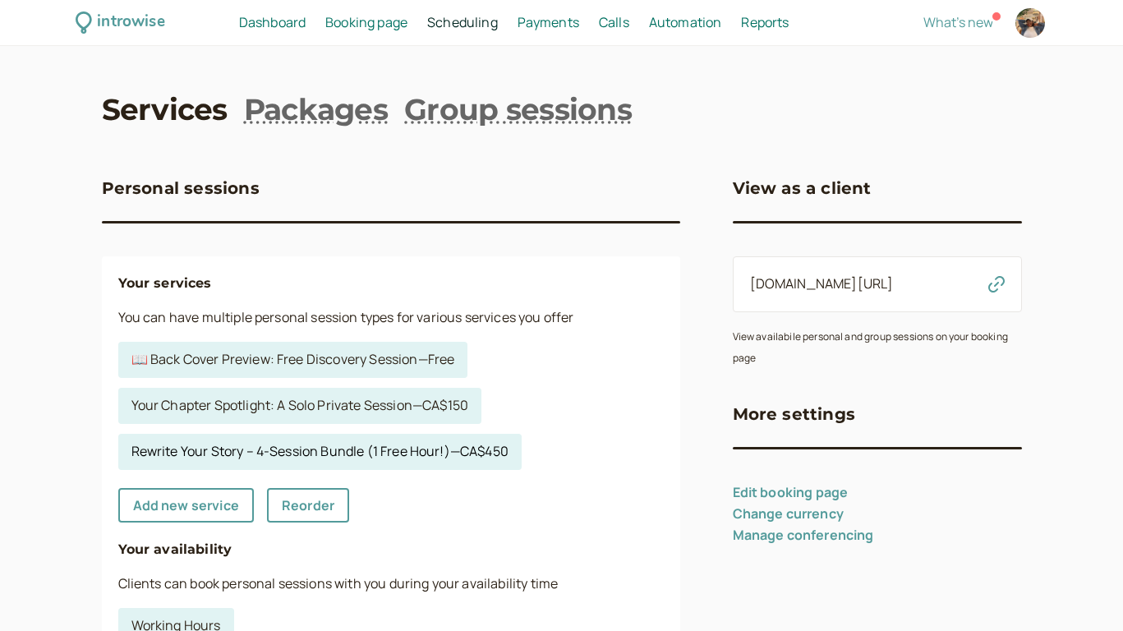
click at [201, 453] on link "Rewrite Your Story – 4-Session Bundle (1 Free Hour!) — CA$450" at bounding box center [319, 452] width 403 height 36
select select "hour"
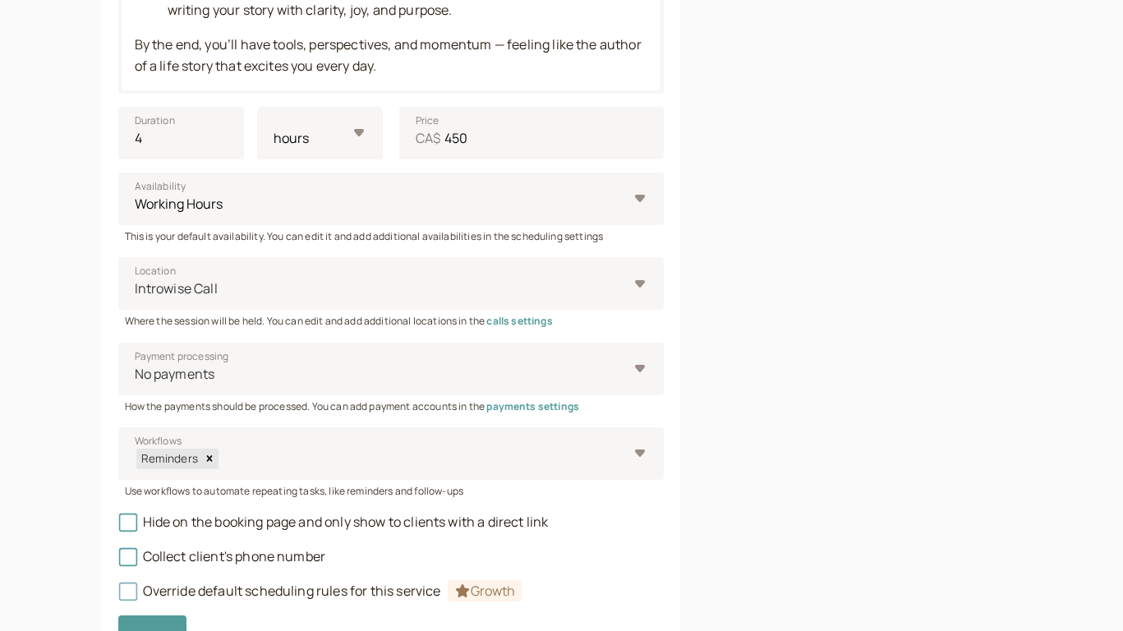
scroll to position [726, 0]
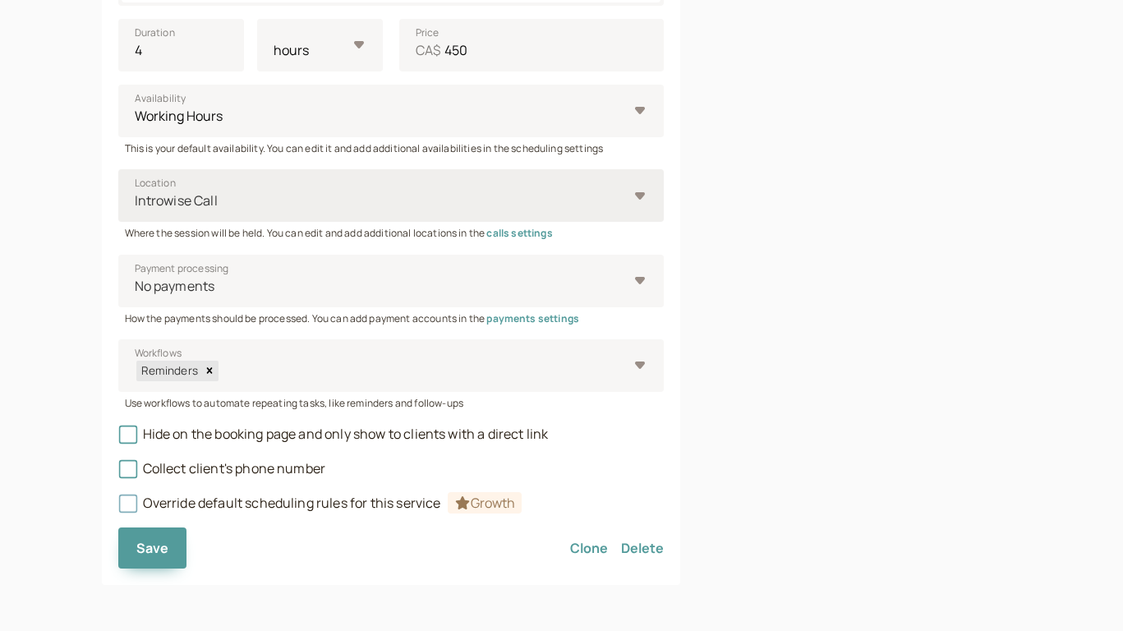
click at [543, 205] on div at bounding box center [380, 201] width 495 height 22
click at [136, 205] on input "Location Introwise Call" at bounding box center [134, 200] width 2 height 19
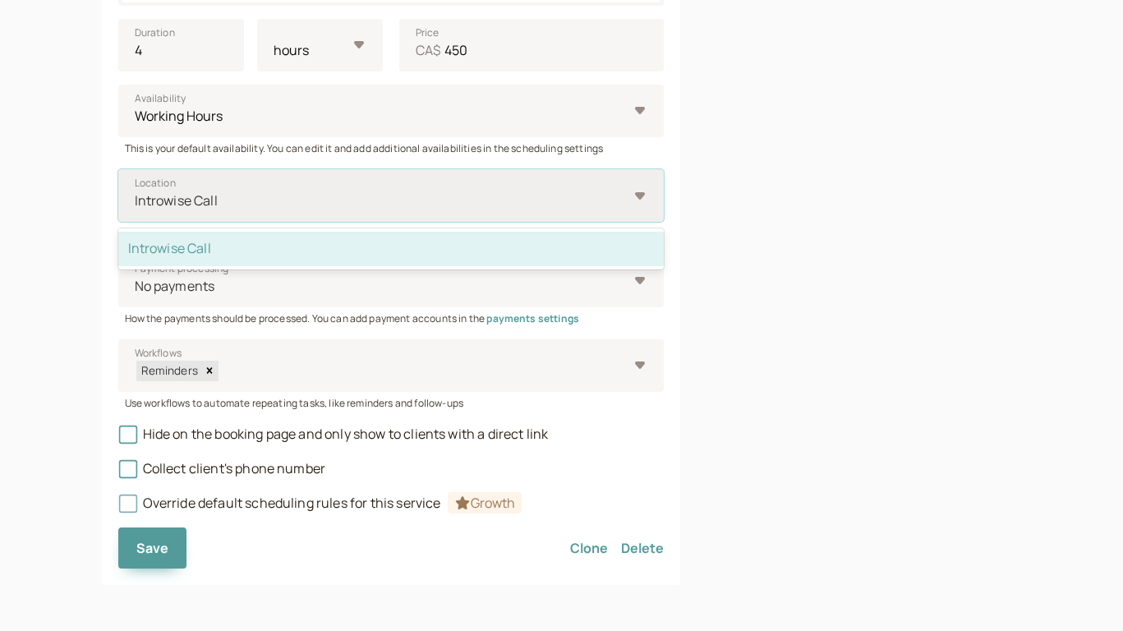
click at [543, 204] on div at bounding box center [380, 201] width 495 height 22
click at [136, 204] on input "Location option Introwise Call selected, 1 of 1. 1 result available. Use Up and…" at bounding box center [134, 200] width 2 height 19
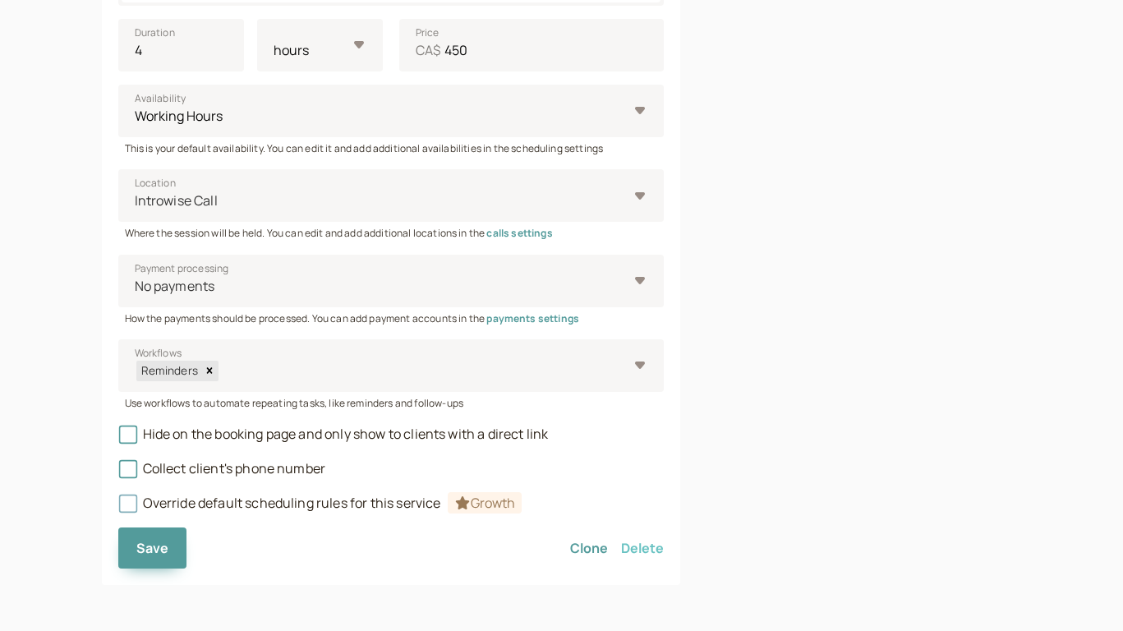
click at [630, 550] on button "Delete" at bounding box center [642, 548] width 43 height 41
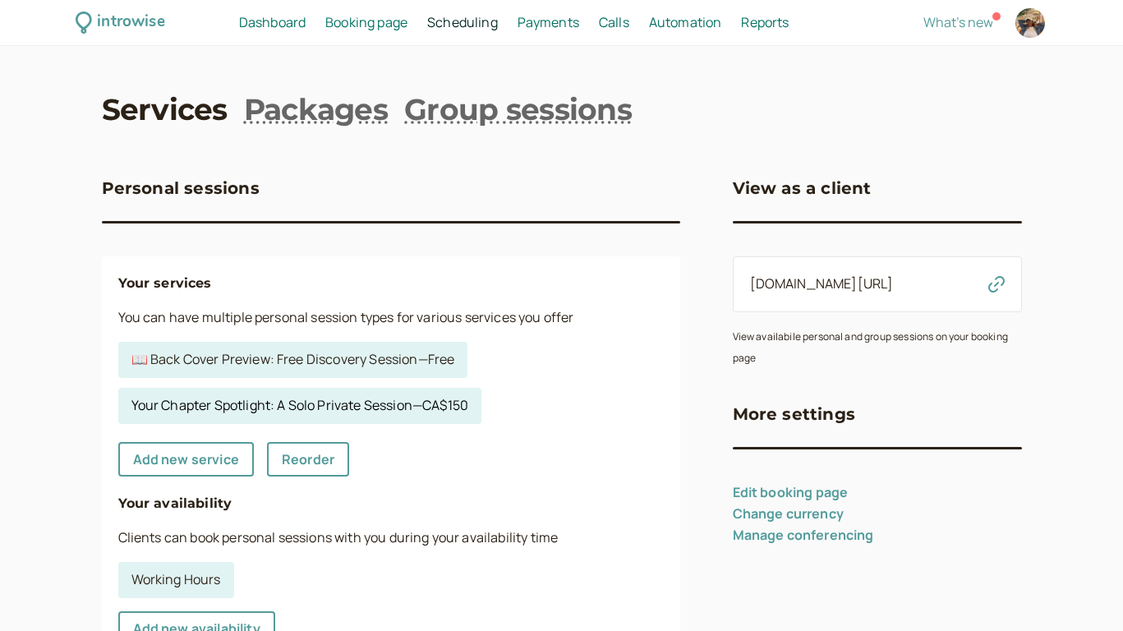
click at [410, 408] on link "Your Chapter Spotlight: A Solo Private Session — CA$150" at bounding box center [300, 406] width 364 height 36
select select "60"
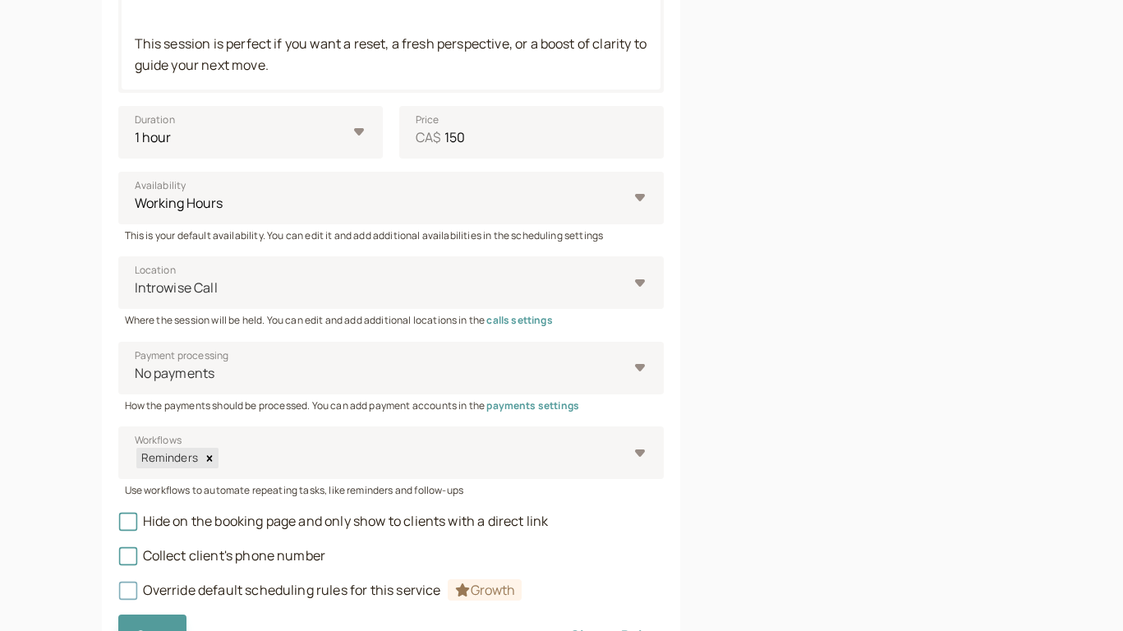
scroll to position [770, 0]
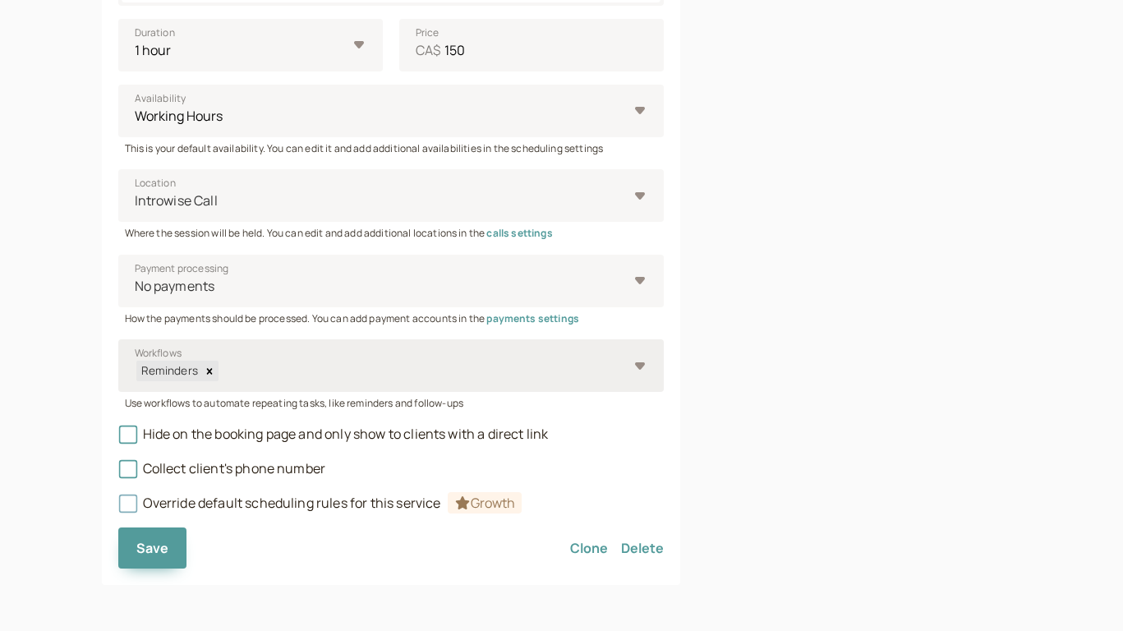
click at [634, 368] on div "Reminders" at bounding box center [391, 365] width 546 height 53
click at [221, 368] on input "Workflows Reminders" at bounding box center [220, 371] width 2 height 19
click at [634, 368] on div "Reminders" at bounding box center [391, 365] width 546 height 53
click at [221, 368] on input "Workflows Select is focused ,type to refine list, press Down to open the menu, …" at bounding box center [220, 371] width 2 height 19
click at [612, 275] on div at bounding box center [380, 286] width 495 height 22
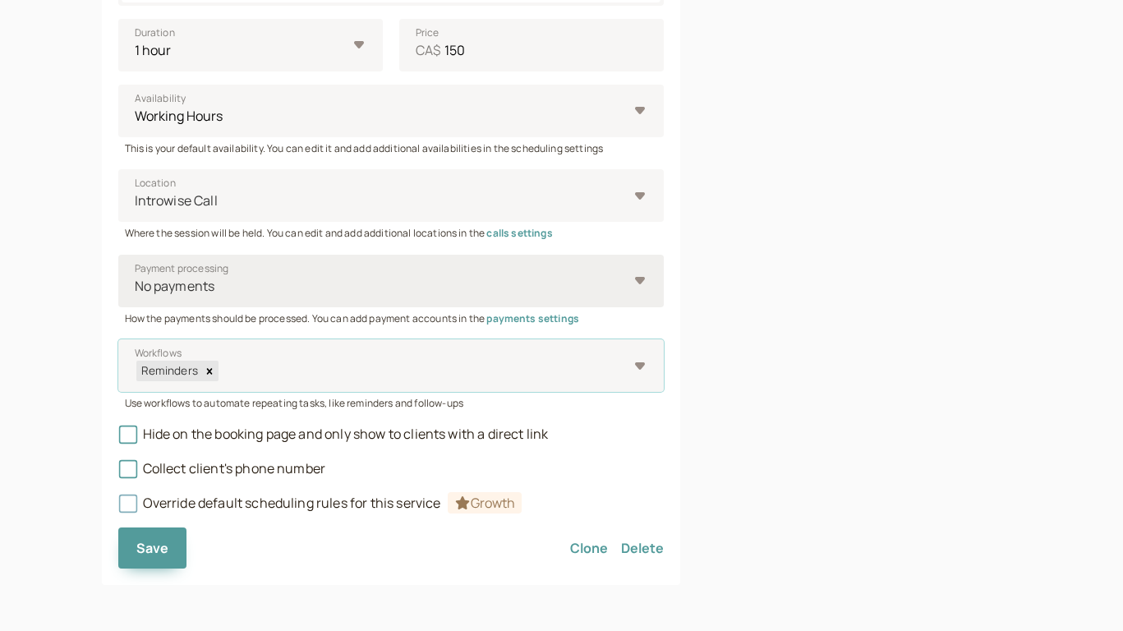
click at [136, 277] on input "Payment processing No payments" at bounding box center [134, 286] width 2 height 19
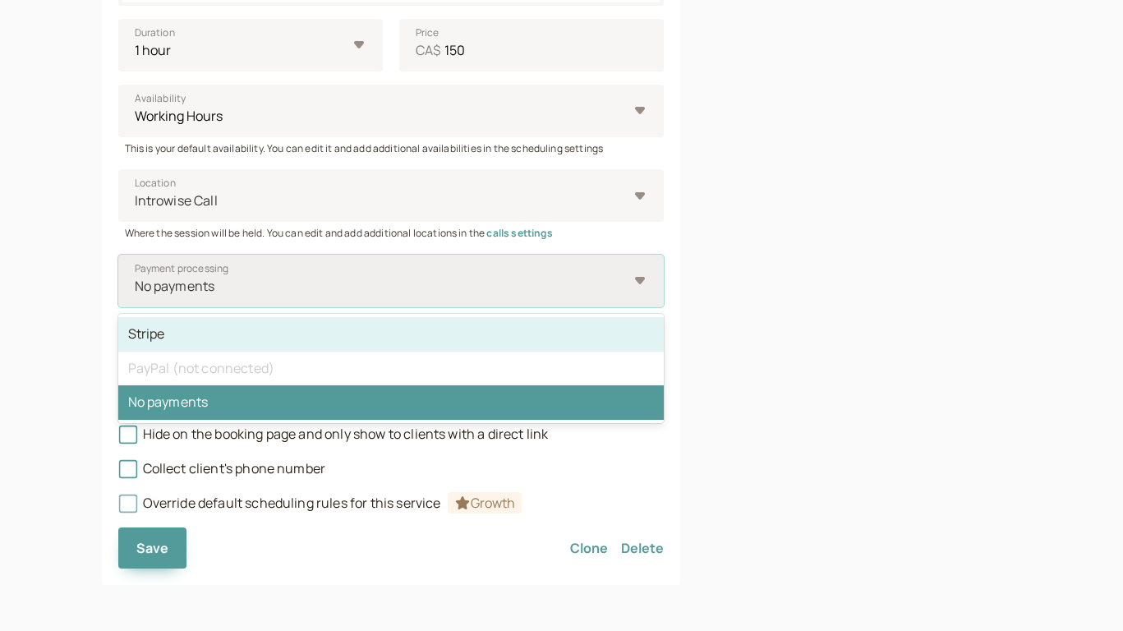
click at [399, 320] on div "Stripe" at bounding box center [391, 334] width 546 height 35
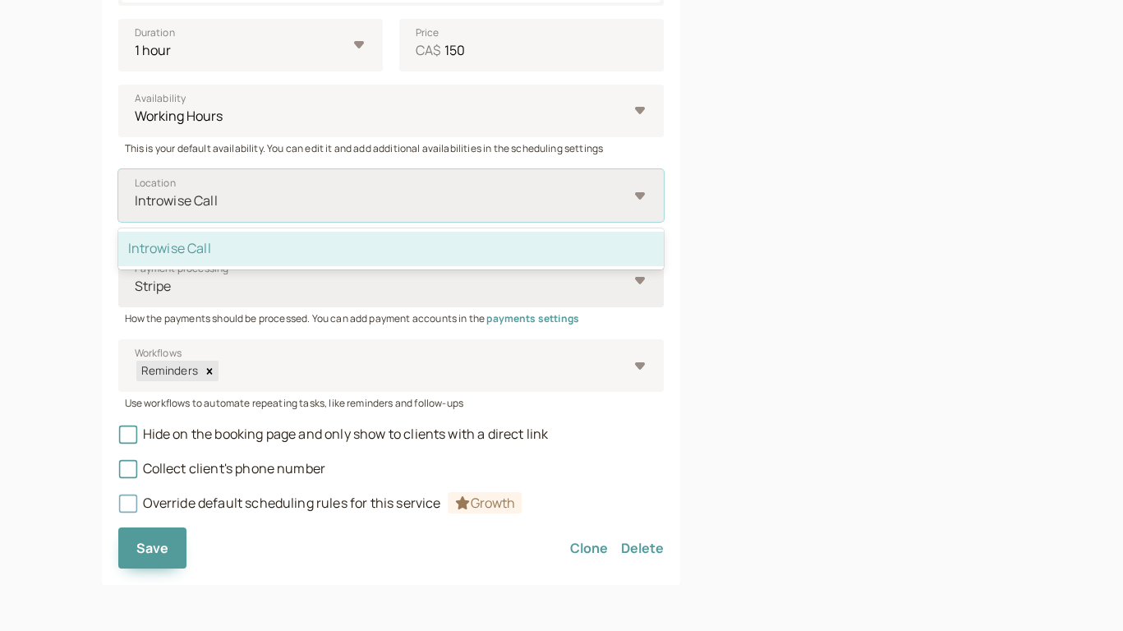
click at [632, 205] on div "Introwise Call" at bounding box center [391, 195] width 546 height 53
click at [136, 205] on input "Location option Introwise Call selected, 1 of 1. 1 result available. Use Up and…" at bounding box center [134, 200] width 2 height 19
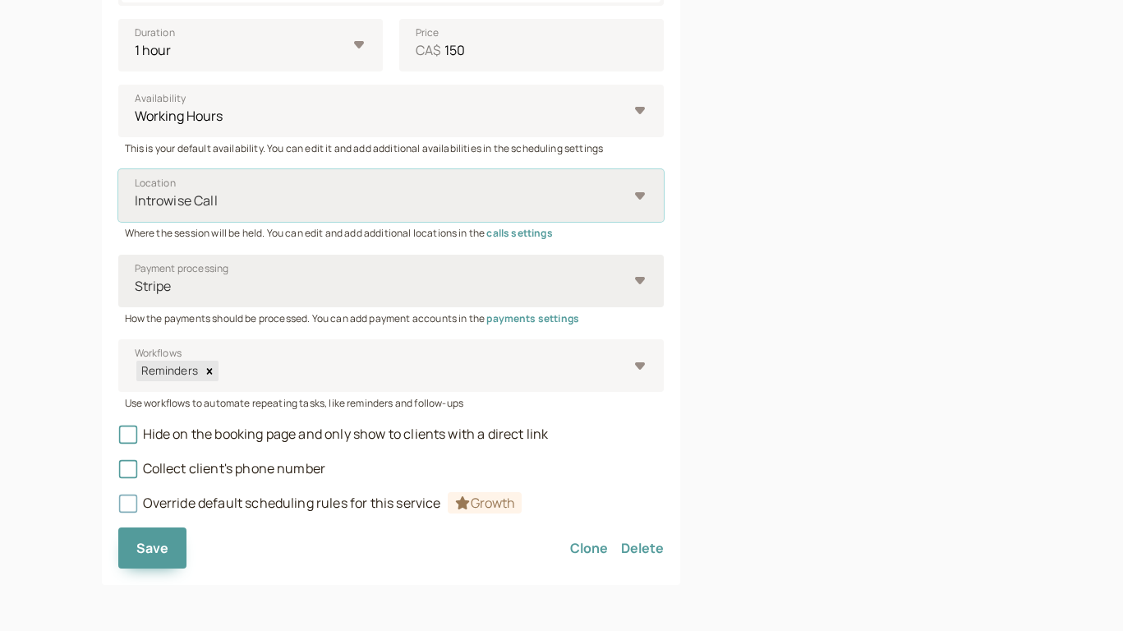
click at [632, 205] on div "Introwise Call" at bounding box center [391, 195] width 546 height 53
click at [136, 205] on input "Location Select is focused ,type to refine list, press Down to open the menu, I…" at bounding box center [134, 200] width 2 height 19
click at [162, 549] on span "Save" at bounding box center [152, 548] width 33 height 18
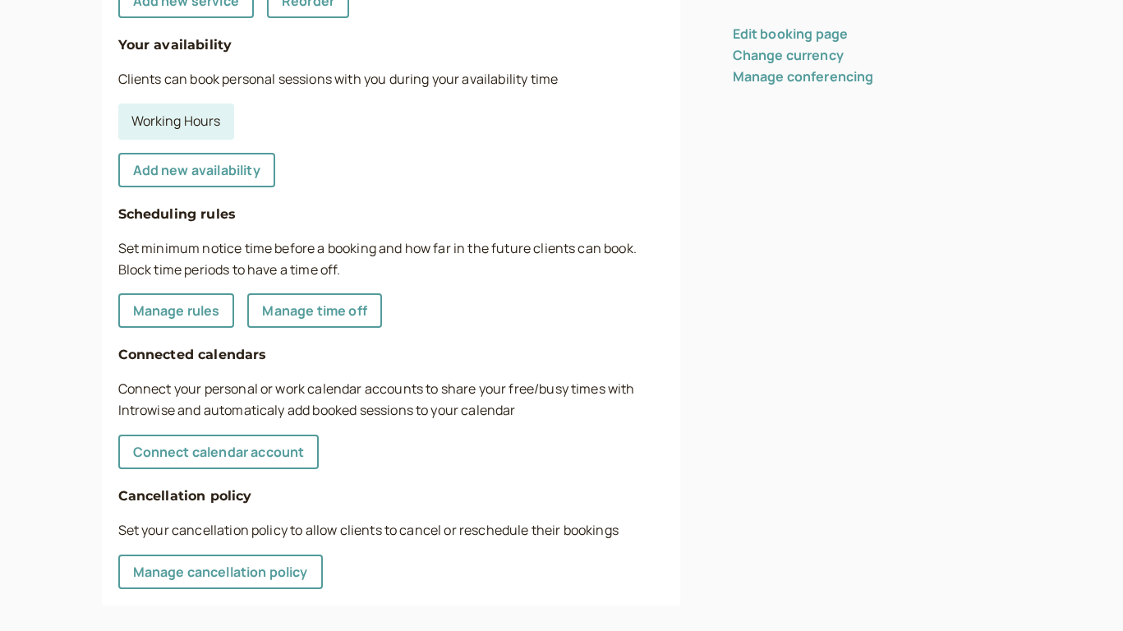
scroll to position [479, 0]
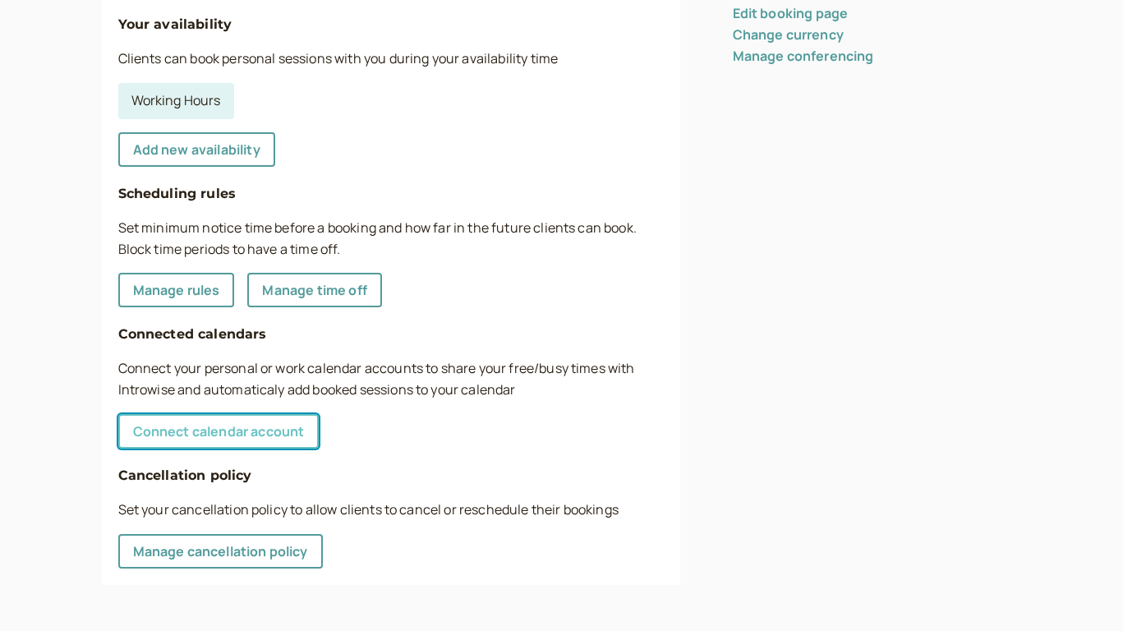
click at [218, 431] on link "Connect calendar account" at bounding box center [218, 431] width 201 height 35
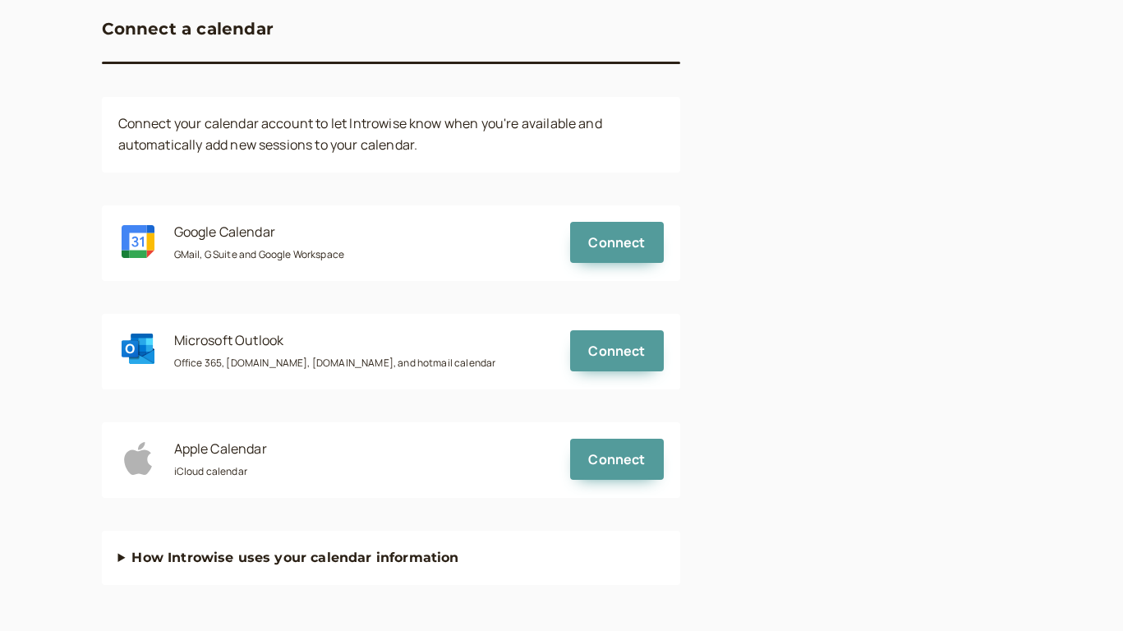
scroll to position [159, 0]
click at [615, 244] on span "Connect" at bounding box center [616, 243] width 57 height 18
click at [222, 556] on summary "How Introwise uses your calendar information" at bounding box center [391, 558] width 546 height 21
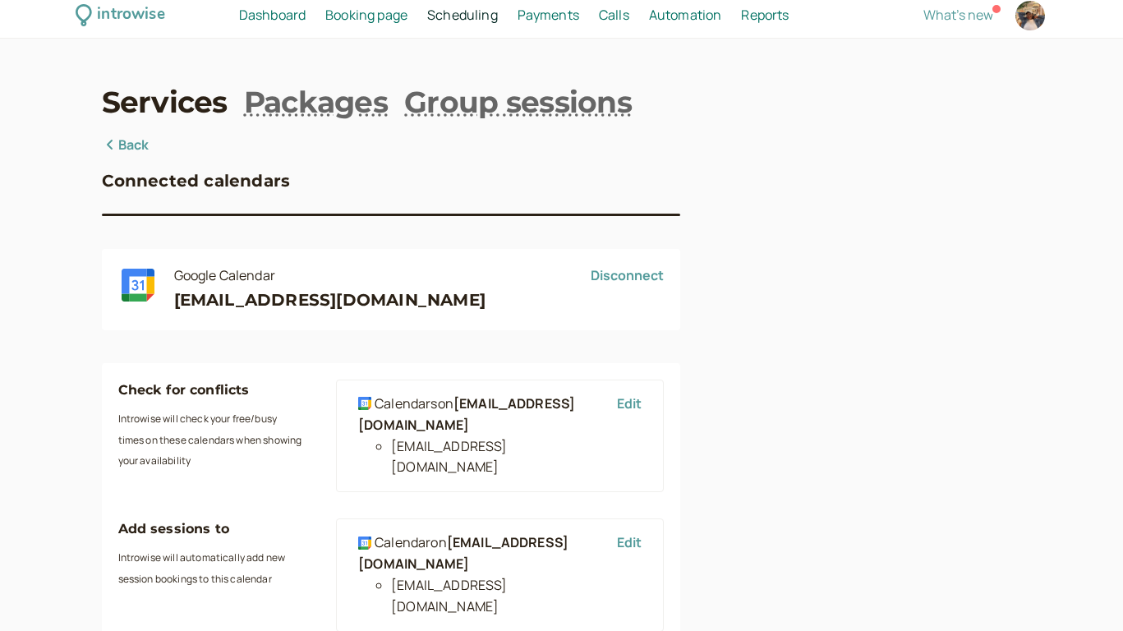
scroll to position [0, 0]
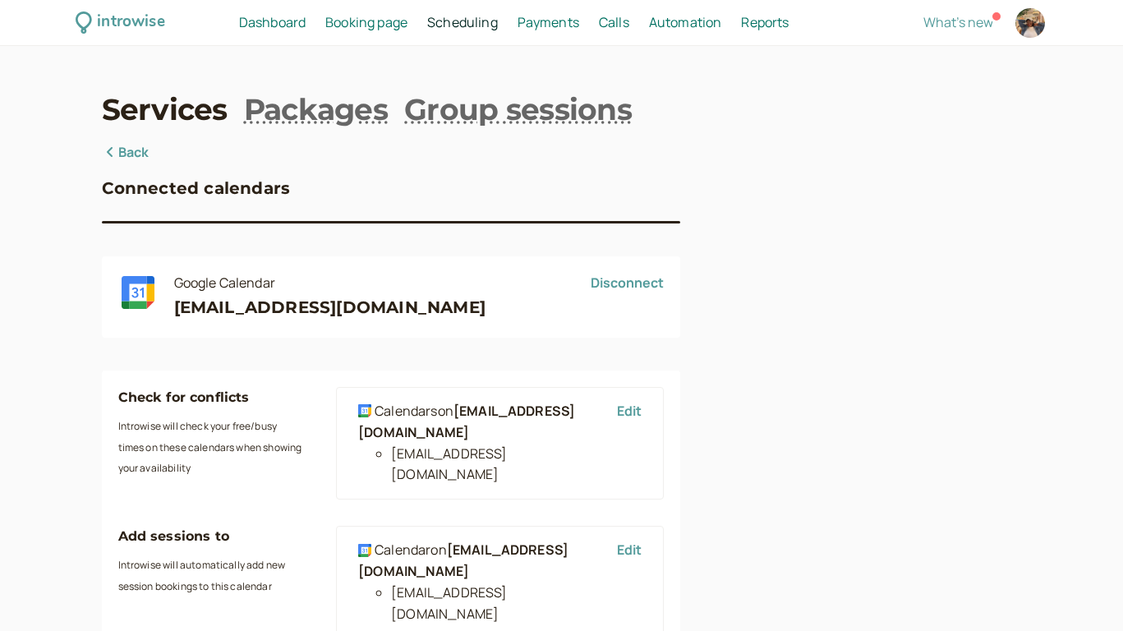
click at [137, 150] on link "Back" at bounding box center [126, 152] width 48 height 21
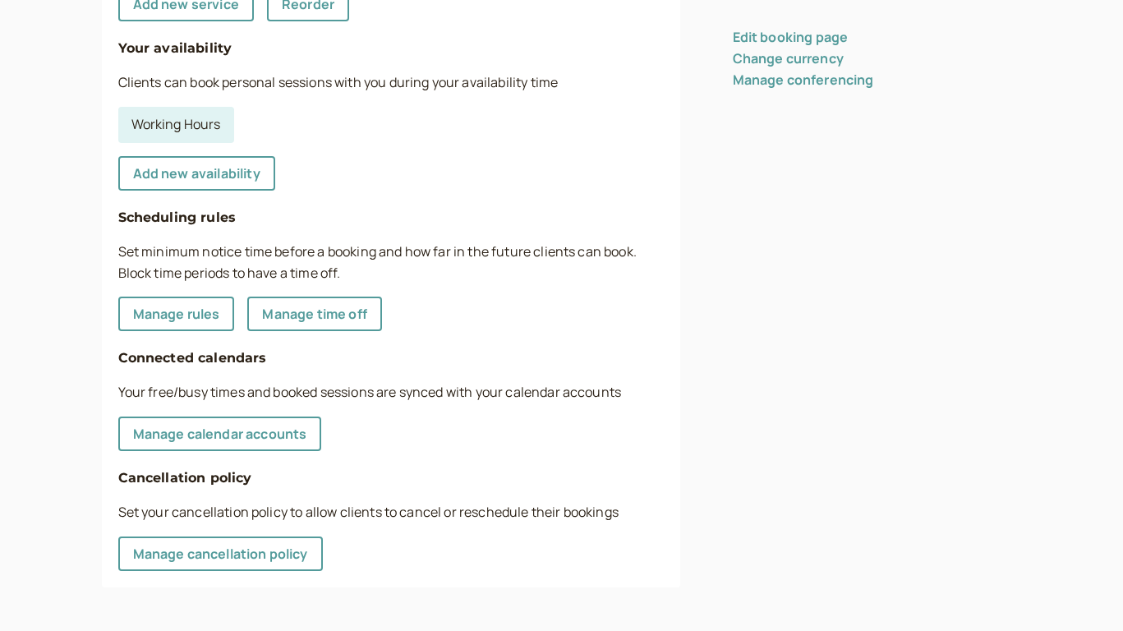
scroll to position [458, 0]
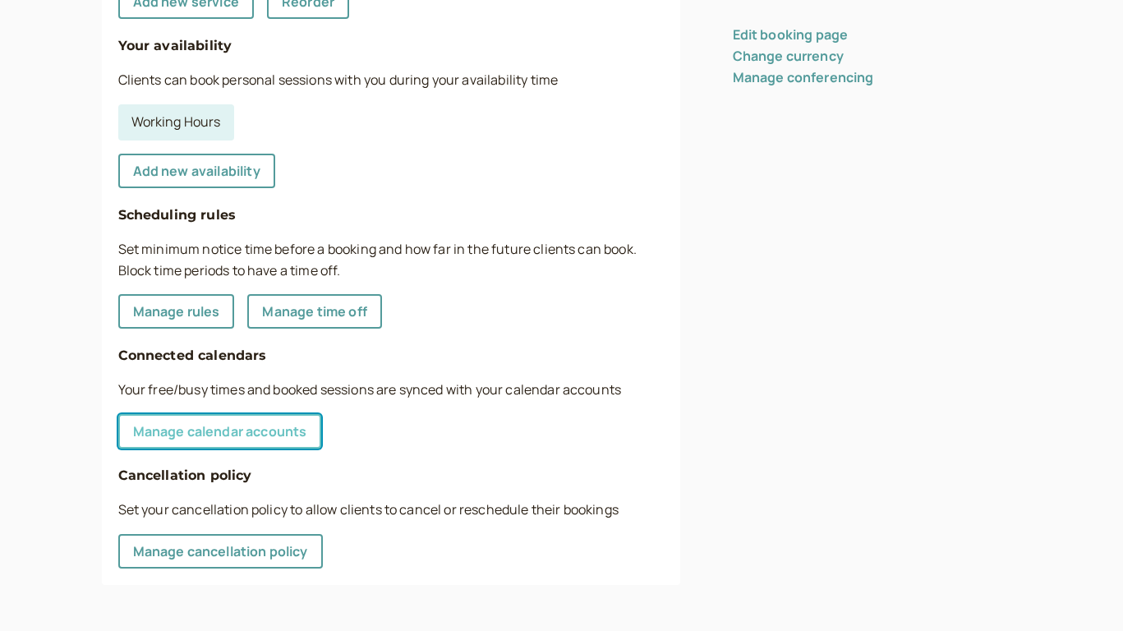
click at [219, 441] on link "Manage calendar accounts" at bounding box center [220, 431] width 204 height 35
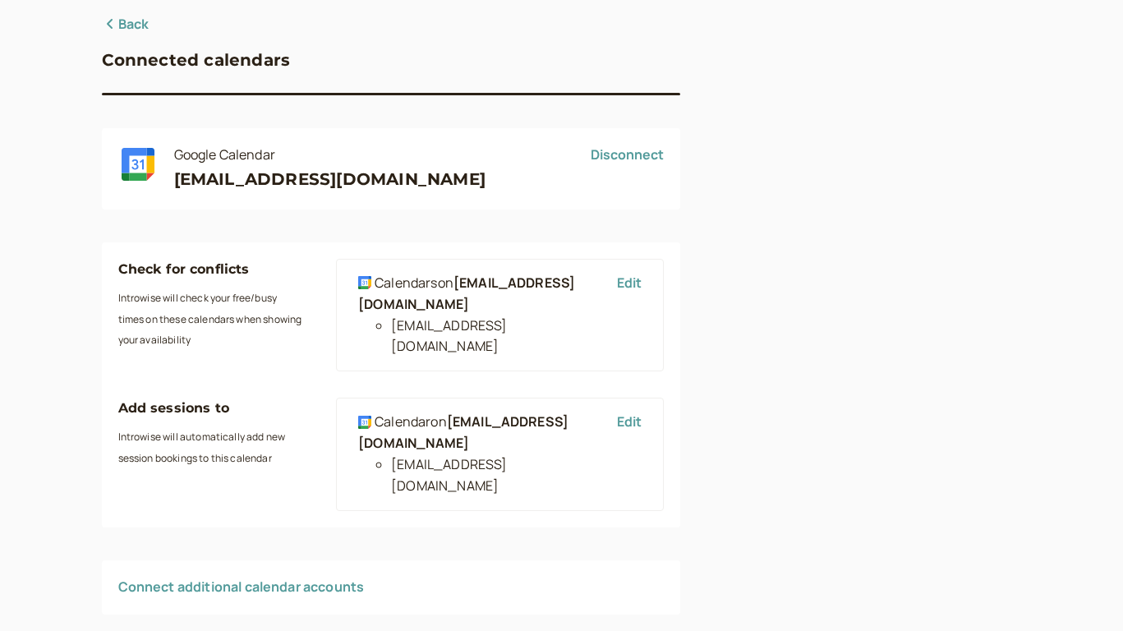
click at [114, 16] on link "Back" at bounding box center [126, 24] width 48 height 21
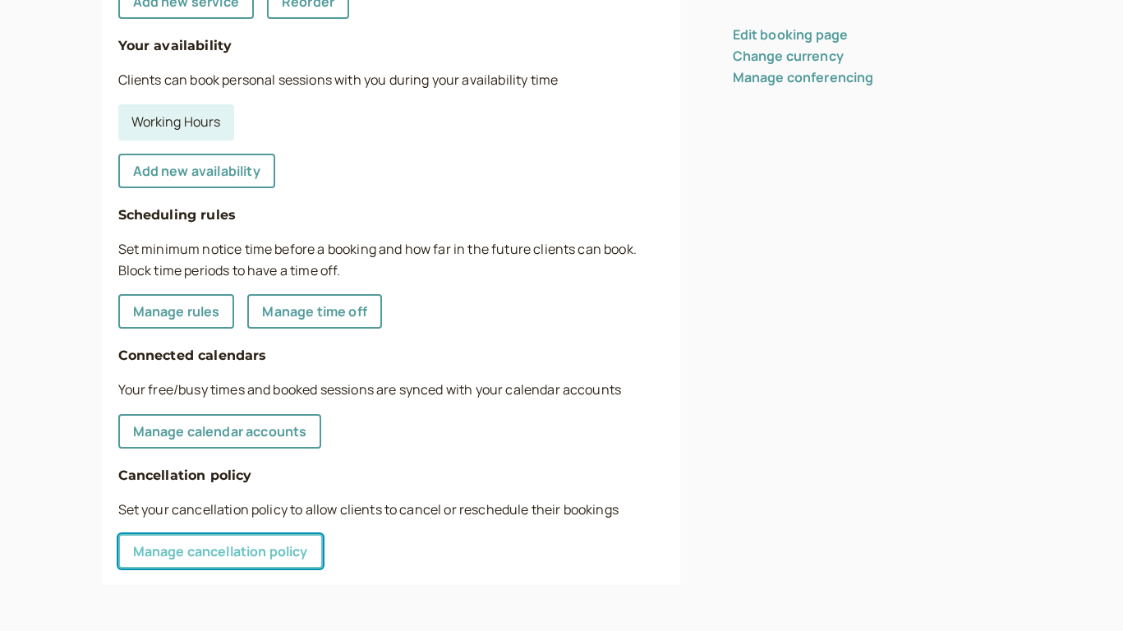
click at [251, 555] on link "Manage cancellation policy" at bounding box center [220, 551] width 205 height 35
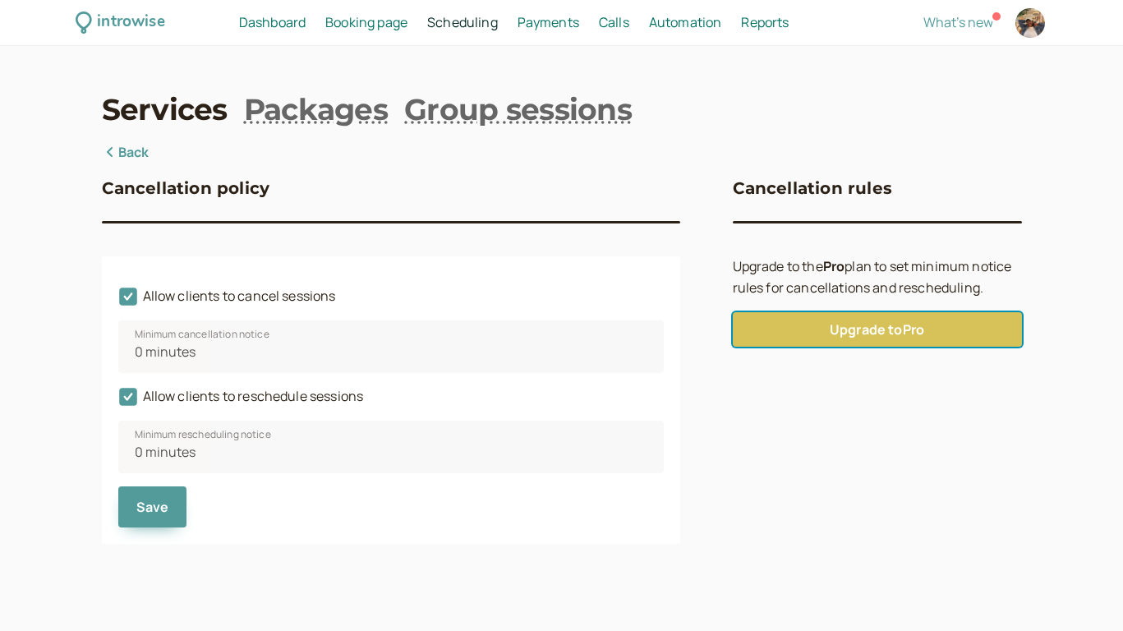
click at [839, 327] on link "Upgrade to Pro" at bounding box center [877, 329] width 289 height 35
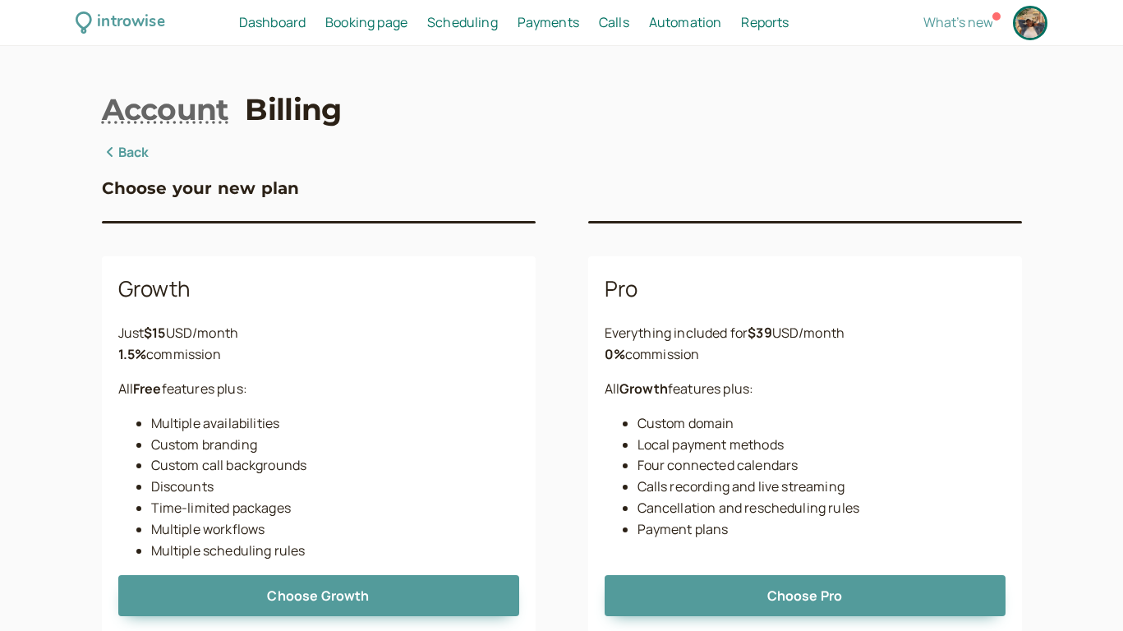
scroll to position [48, 0]
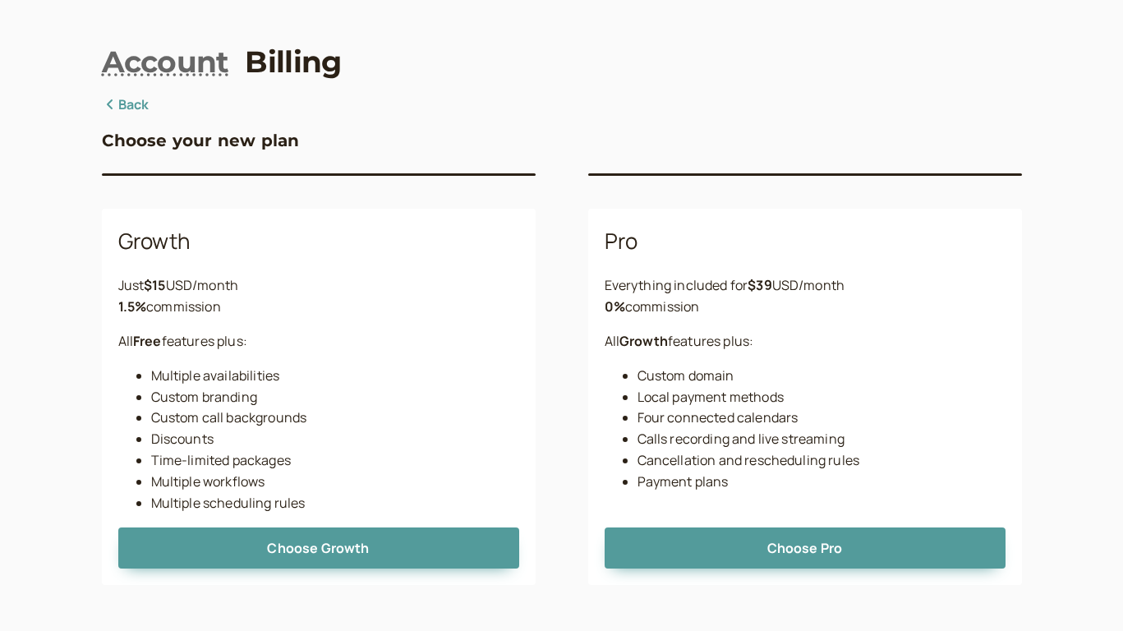
click at [139, 108] on link "Back" at bounding box center [126, 104] width 48 height 21
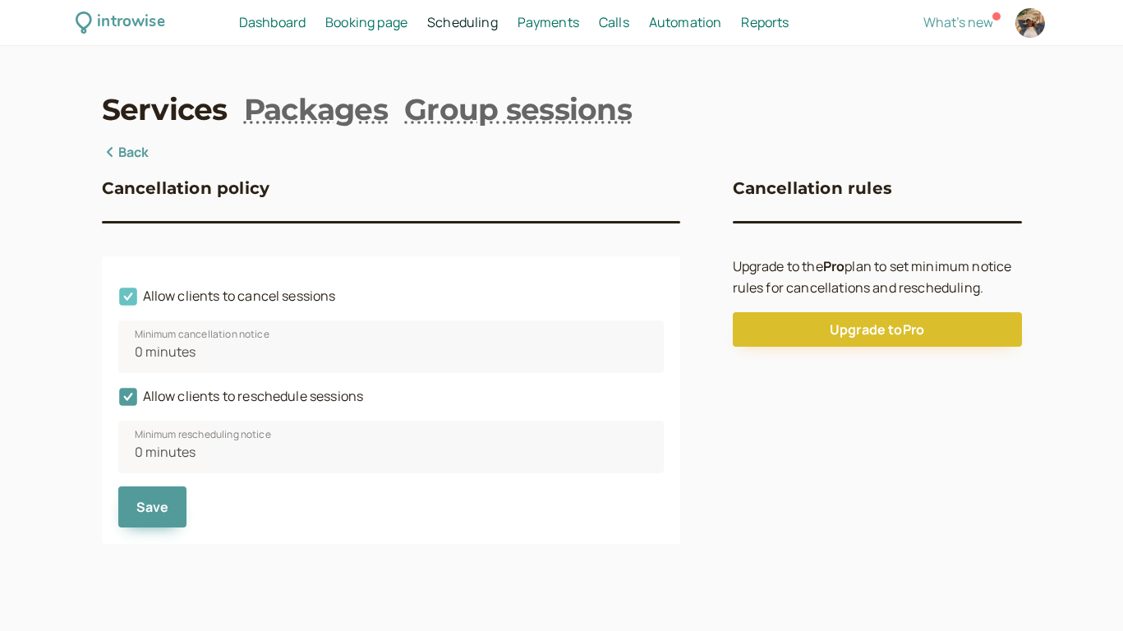
click at [128, 298] on icon at bounding box center [128, 297] width 28 height 28
click at [118, 301] on input "Allow clients to cancel sessions" at bounding box center [118, 301] width 0 height 0
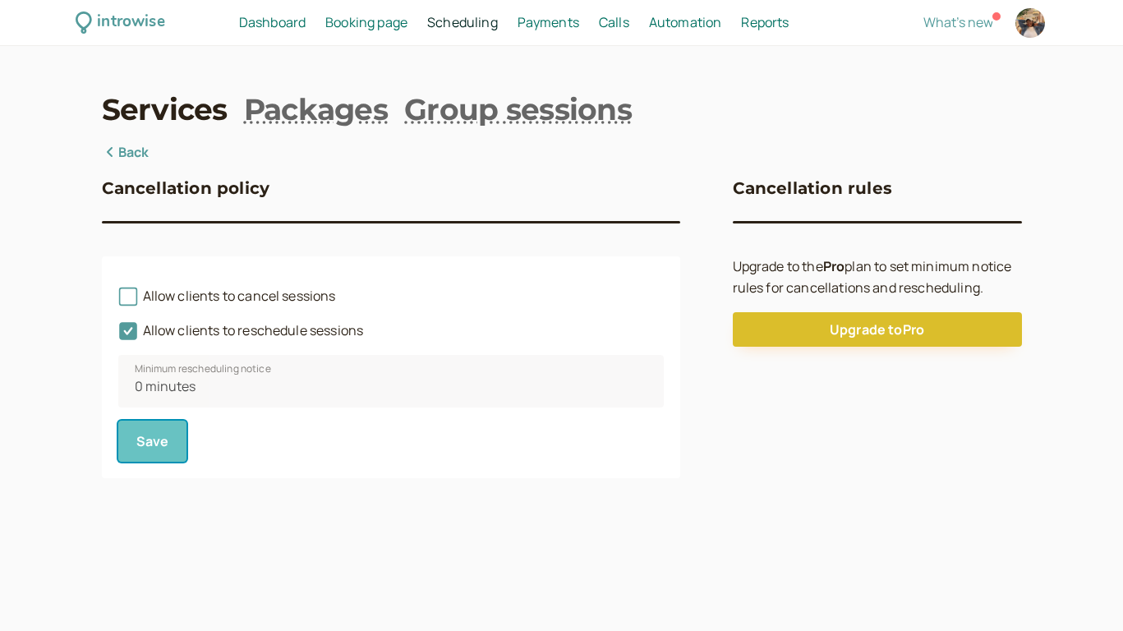
click at [158, 440] on span "Save" at bounding box center [152, 441] width 33 height 18
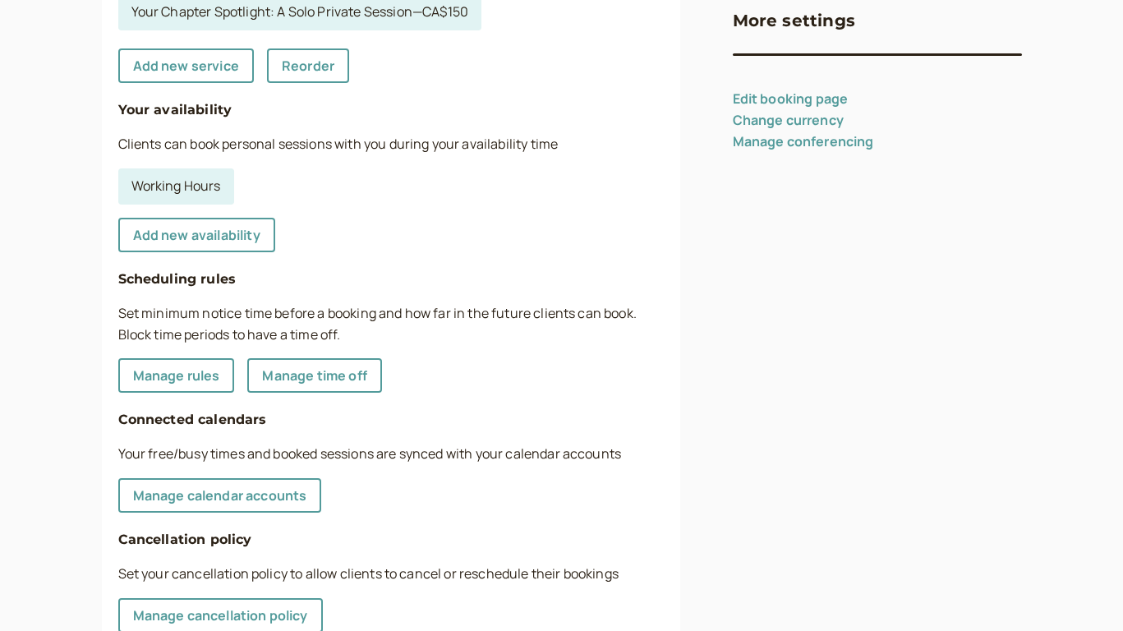
scroll to position [381, 0]
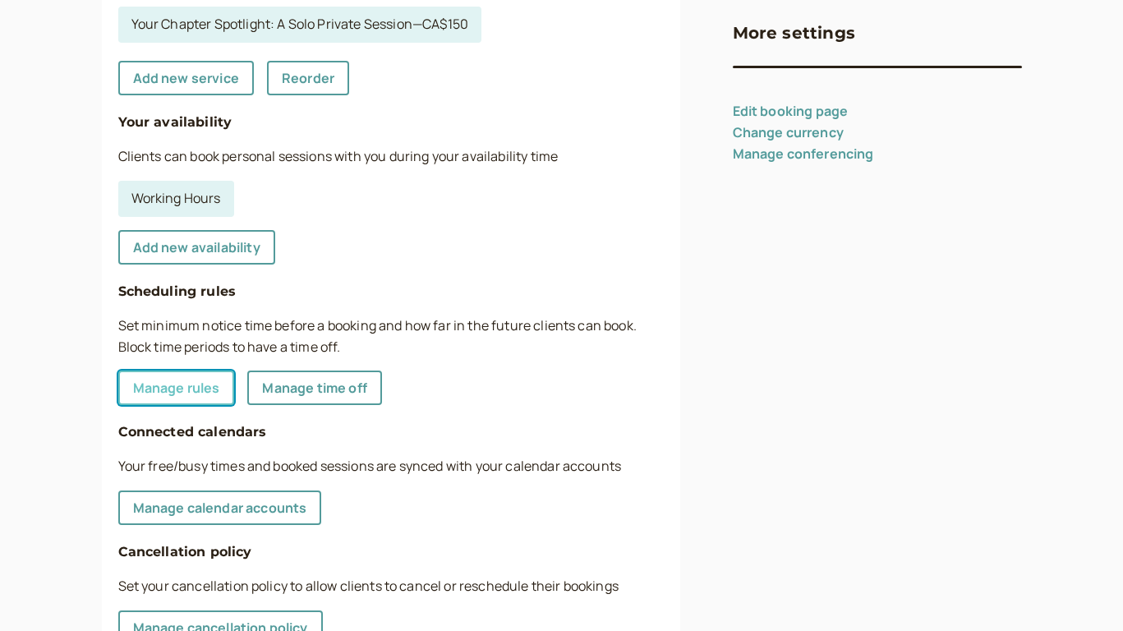
click at [199, 385] on link "Manage rules" at bounding box center [176, 388] width 117 height 35
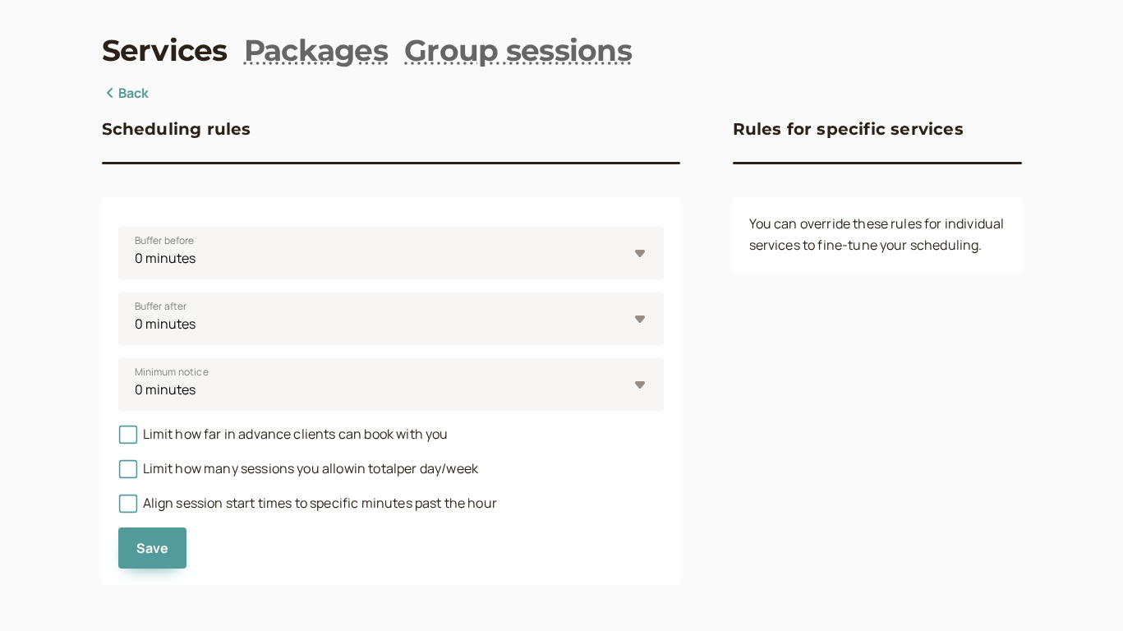
scroll to position [59, 0]
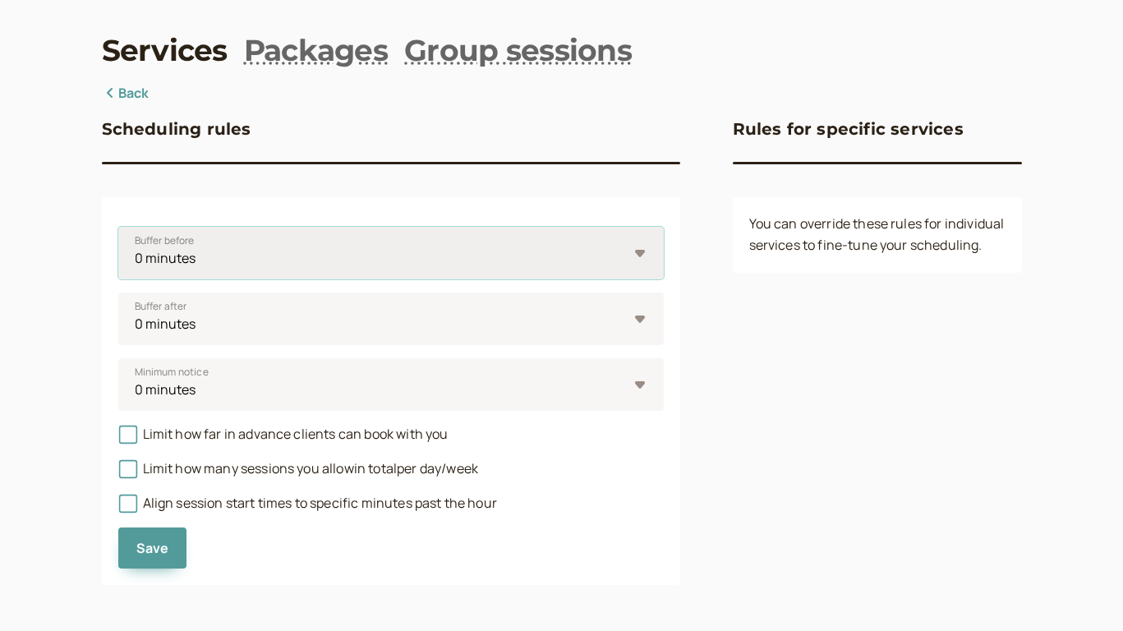
click at [325, 263] on select "0 minutes 5 minutes 10 minutes 15 minutes 30 minutes 45 minutes 1 hour 1.5 hour…" at bounding box center [391, 253] width 546 height 53
click at [118, 227] on select "0 minutes 5 minutes 10 minutes 15 minutes 30 minutes 45 minutes 1 hour 1.5 hour…" at bounding box center [391, 253] width 546 height 53
click at [294, 242] on select "0 minutes 5 minutes 10 minutes 15 minutes 30 minutes 45 minutes 1 hour 1.5 hour…" at bounding box center [391, 253] width 546 height 53
select select "30"
click at [118, 227] on select "0 minutes 5 minutes 10 minutes 15 minutes 30 minutes 45 minutes 1 hour 1.5 hour…" at bounding box center [391, 253] width 546 height 53
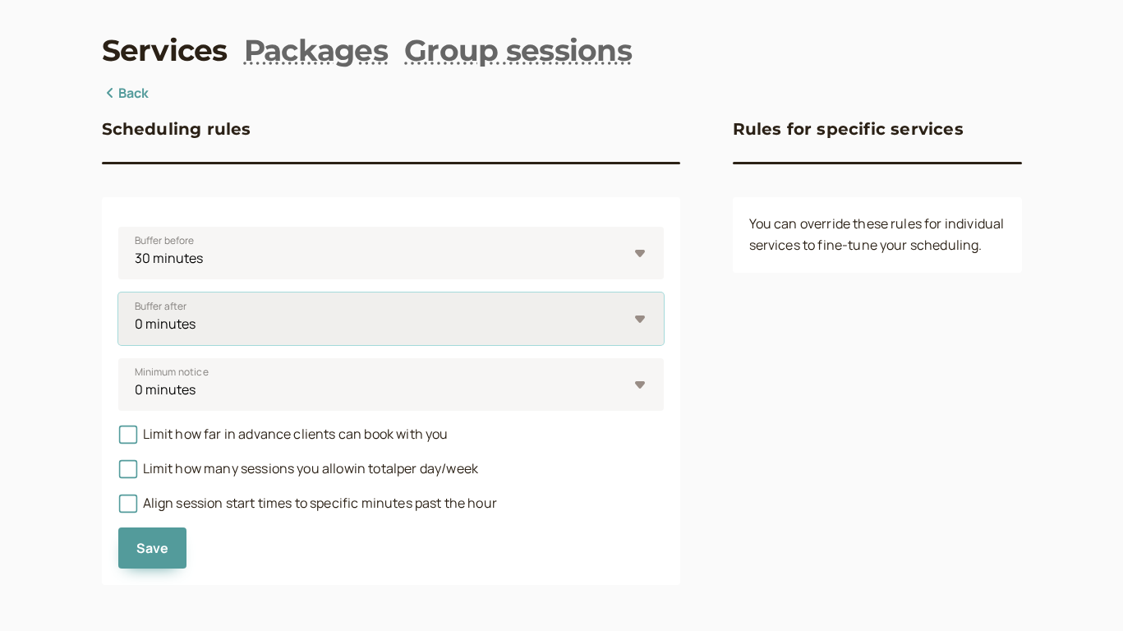
click at [224, 324] on select "0 minutes 5 minutes 10 minutes 15 minutes 30 minutes 45 minutes 1 hour 1.5 hour…" at bounding box center [391, 319] width 546 height 53
select select "30"
click at [118, 293] on select "0 minutes 5 minutes 10 minutes 15 minutes 30 minutes 45 minutes 1 hour 1.5 hour…" at bounding box center [391, 319] width 546 height 53
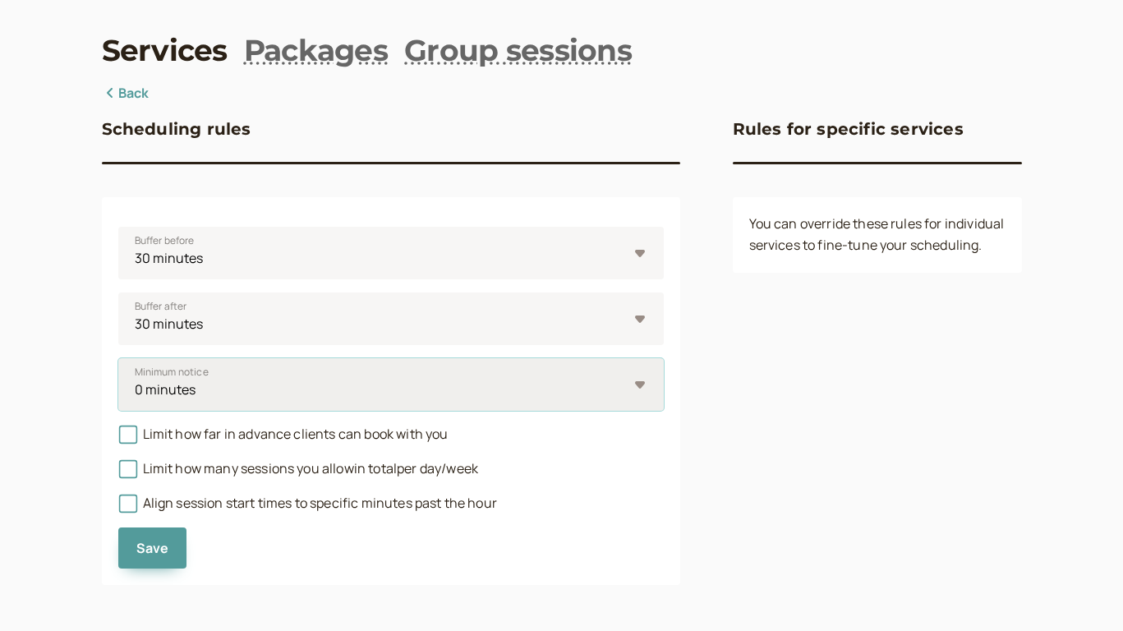
click at [200, 387] on select "0 minutes 5 minutes 10 minutes 15 minutes 30 minutes 45 minutes 1 hour 1.5 hour…" at bounding box center [391, 384] width 546 height 53
select select "60"
click at [118, 358] on select "0 minutes 5 minutes 10 minutes 15 minutes 30 minutes 45 minutes 1 hour 1.5 hour…" at bounding box center [391, 384] width 546 height 53
click at [236, 434] on span "Limit how far in advance clients can book with you" at bounding box center [283, 434] width 330 height 18
click at [118, 439] on input "Limit how far in advance clients can book with you" at bounding box center [118, 439] width 0 height 0
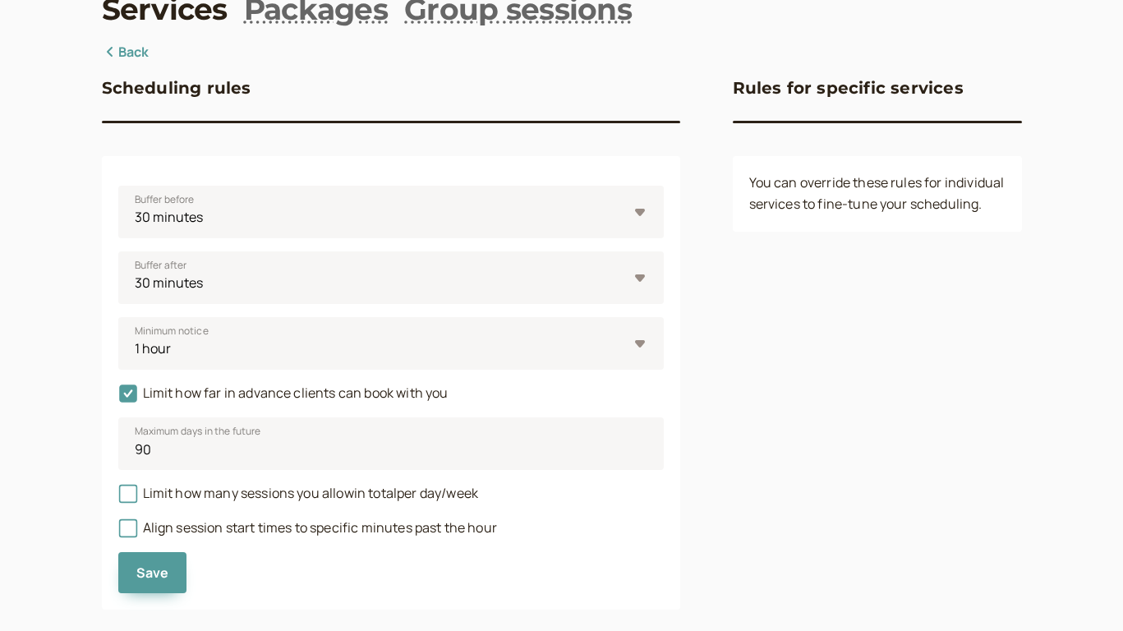
scroll to position [125, 0]
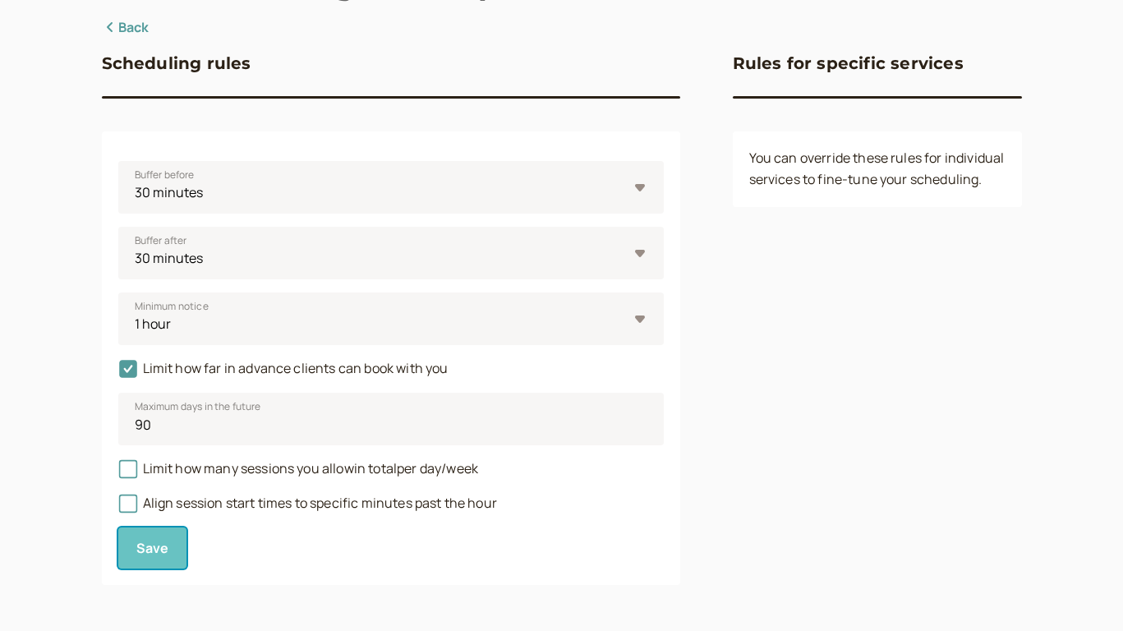
click at [177, 552] on button "Save" at bounding box center [152, 548] width 69 height 41
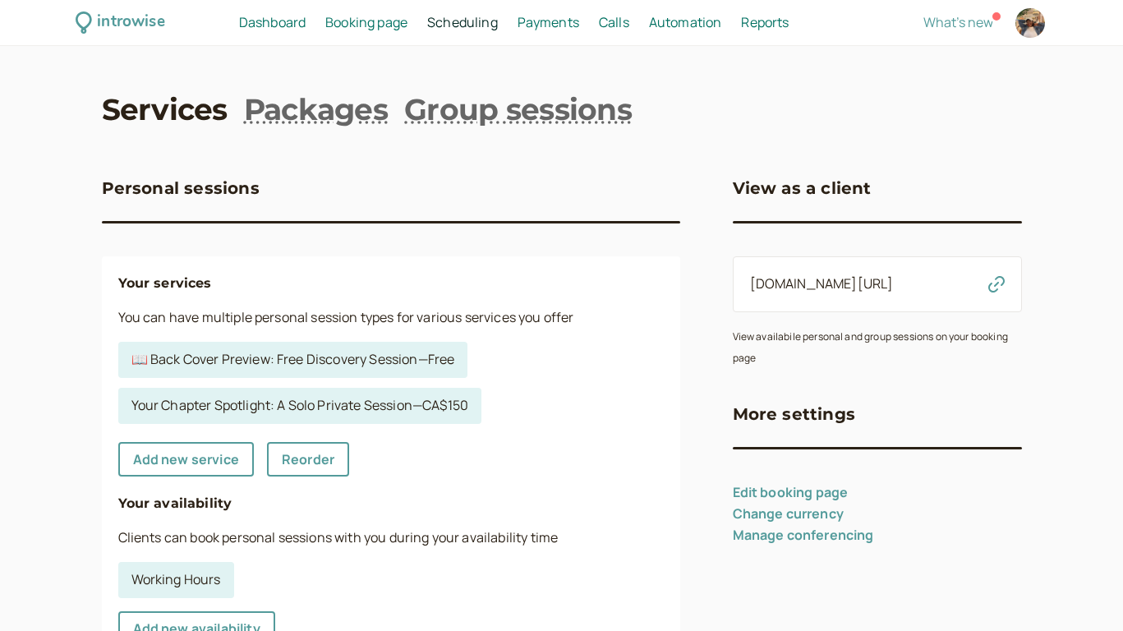
click at [828, 535] on link "Manage conferencing" at bounding box center [803, 535] width 141 height 18
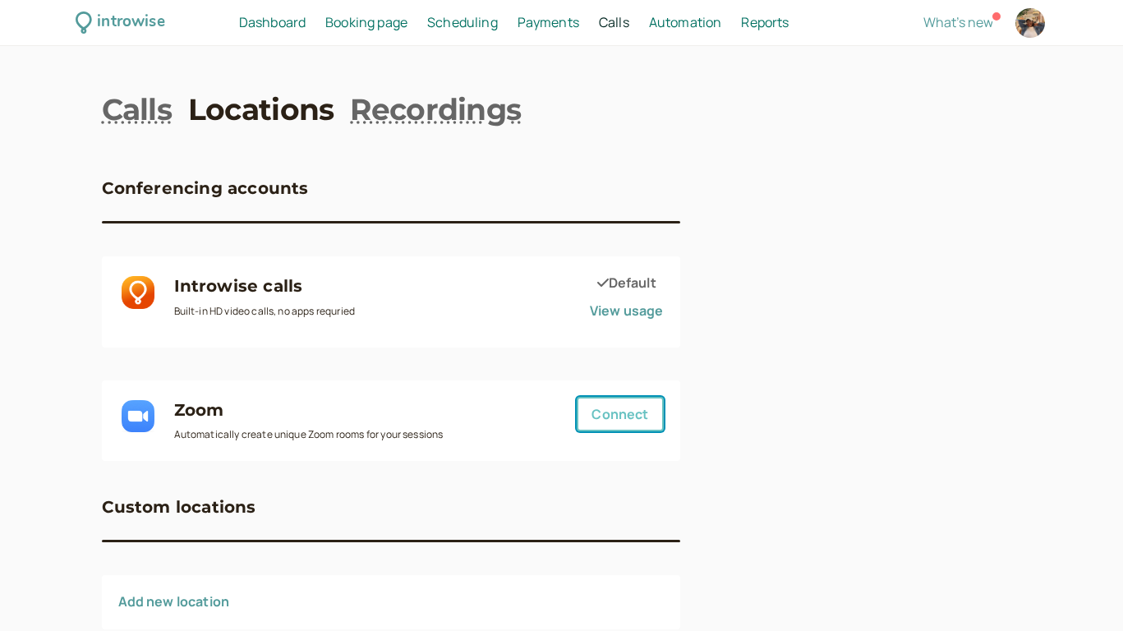
click at [617, 422] on button "Connect" at bounding box center [620, 414] width 86 height 35
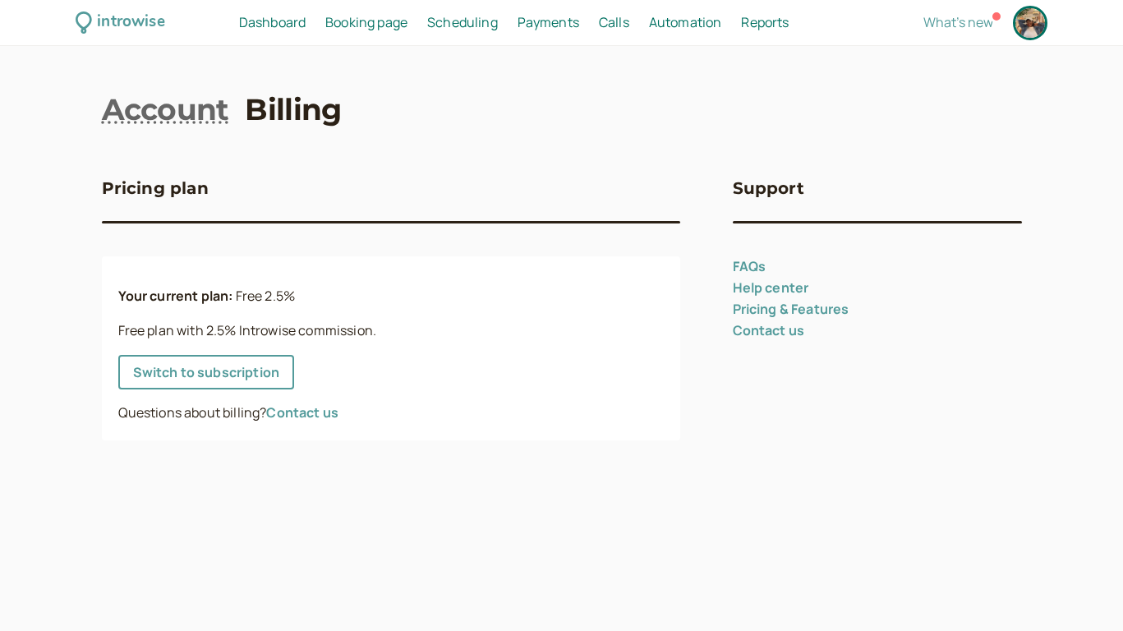
click at [288, 25] on span "Dashboard" at bounding box center [272, 22] width 67 height 18
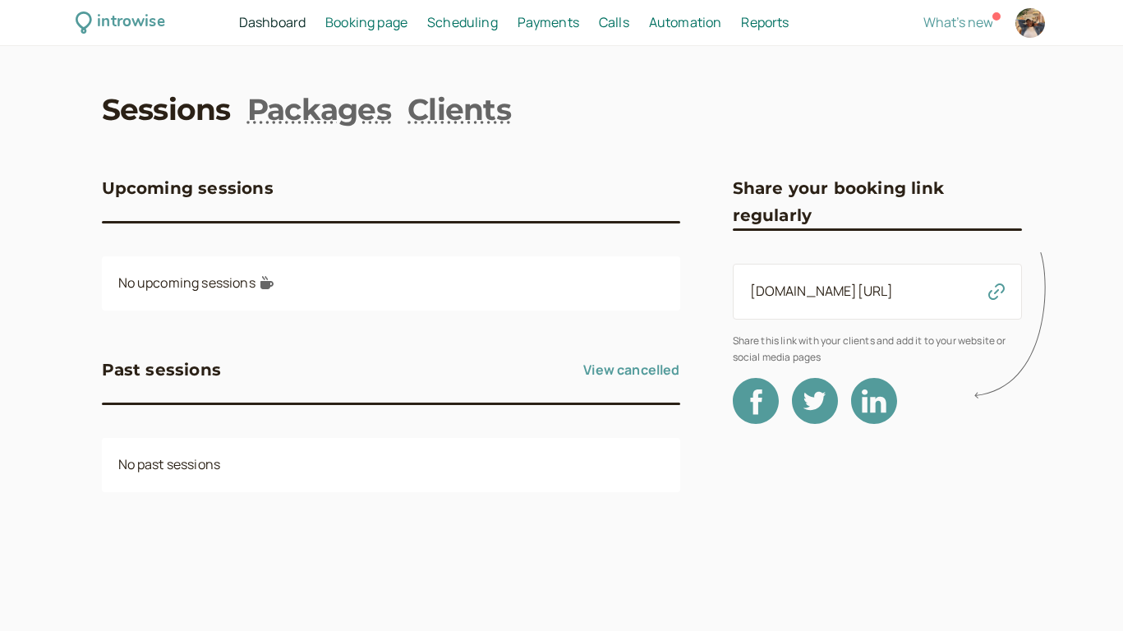
click at [351, 21] on span "Booking page" at bounding box center [366, 22] width 82 height 18
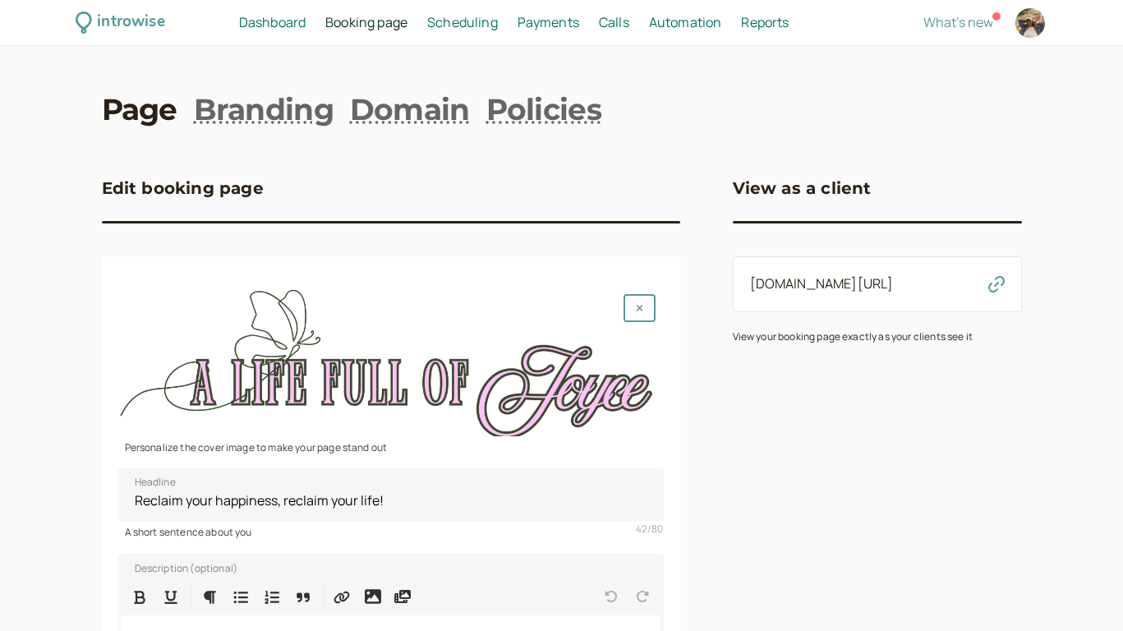
click at [276, 21] on span "Dashboard" at bounding box center [272, 22] width 67 height 18
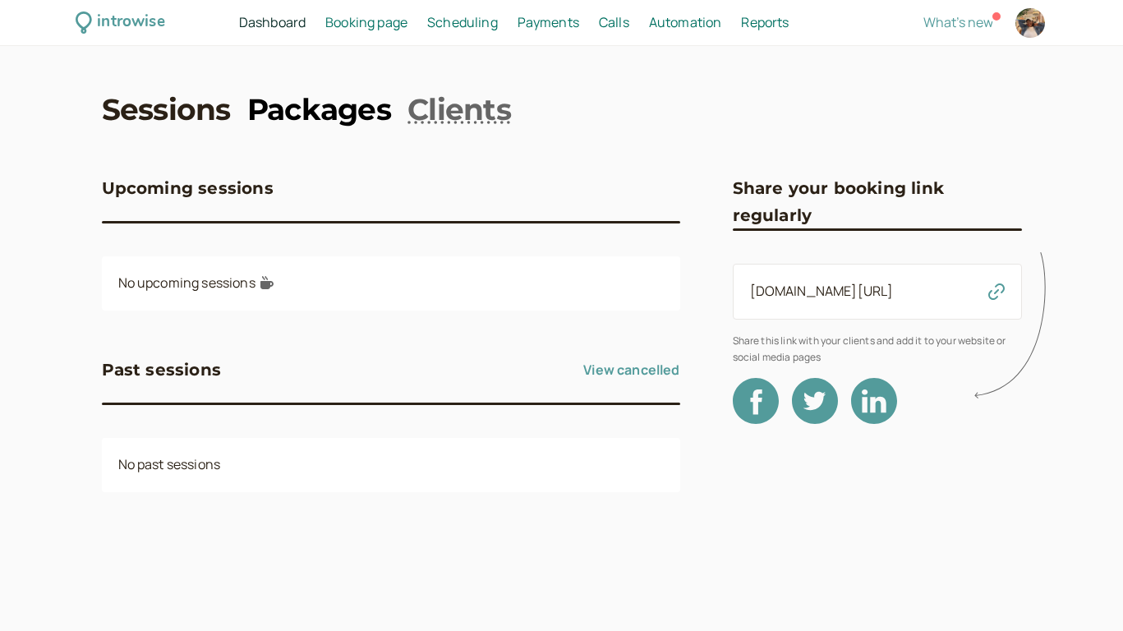
click at [307, 89] on link "Packages" at bounding box center [319, 109] width 144 height 41
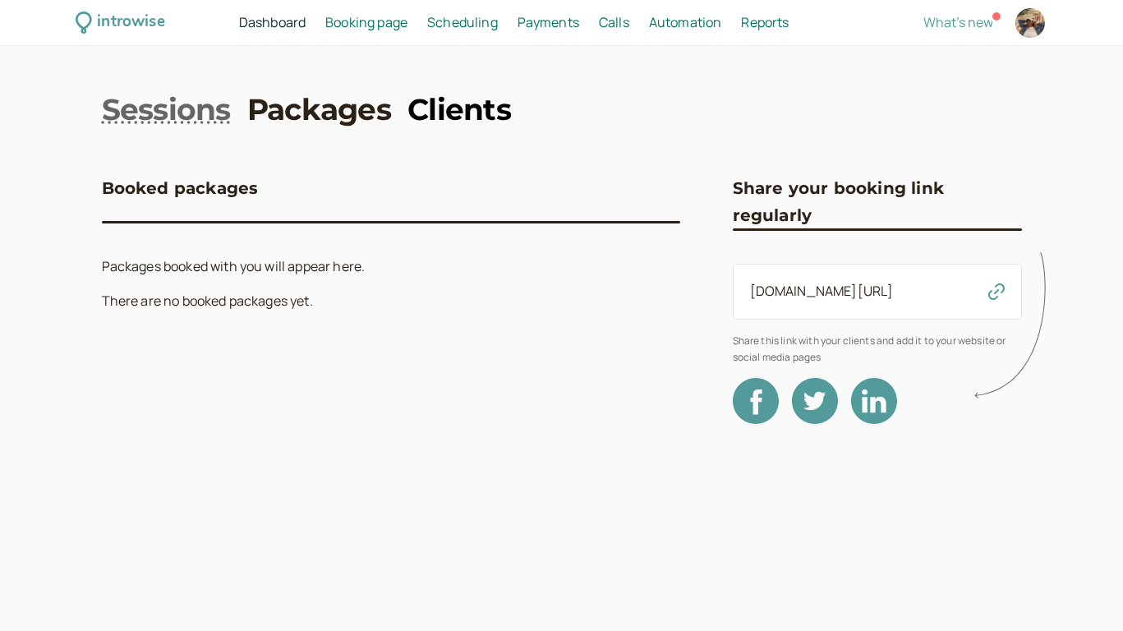
click at [424, 111] on link "Clients" at bounding box center [460, 109] width 104 height 41
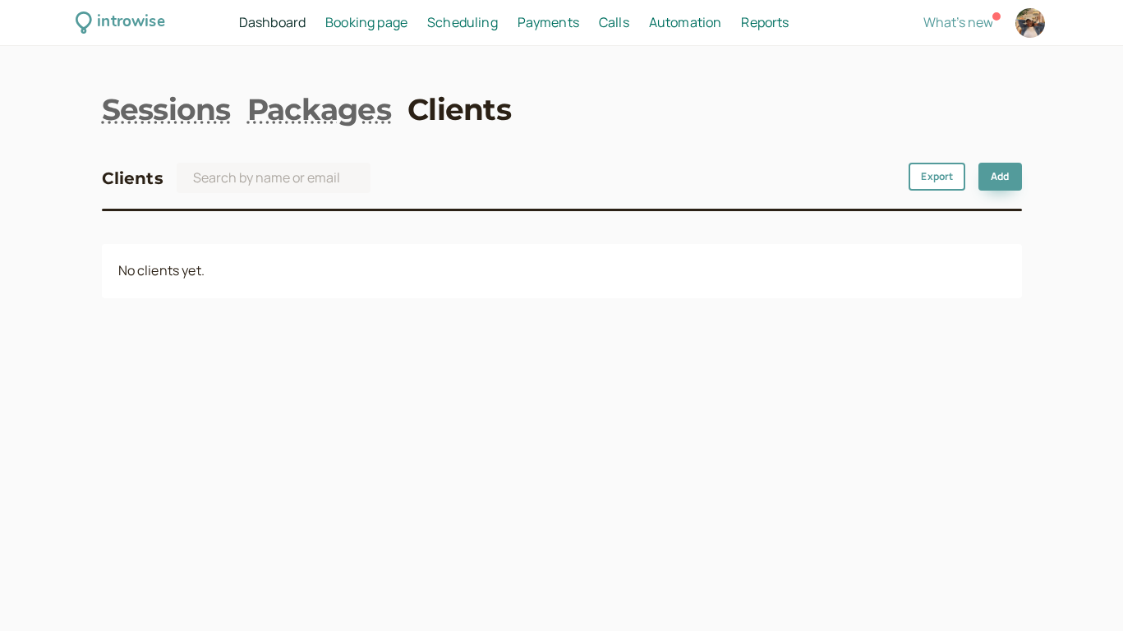
click at [376, 22] on span "Booking page" at bounding box center [366, 22] width 82 height 18
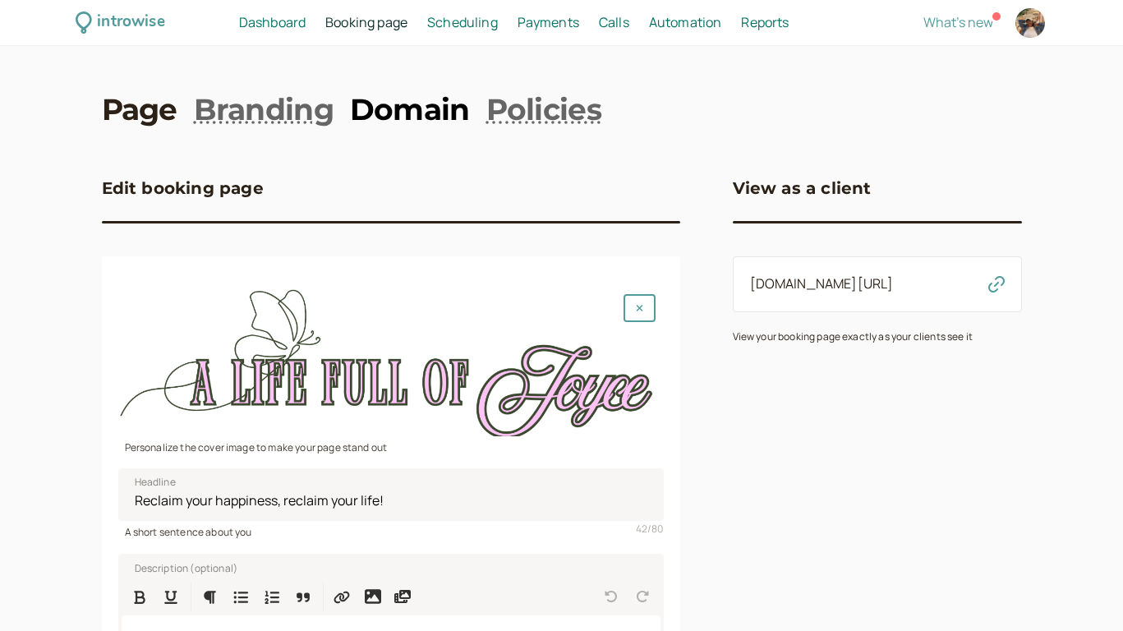
click at [405, 105] on link "Domain" at bounding box center [410, 109] width 120 height 41
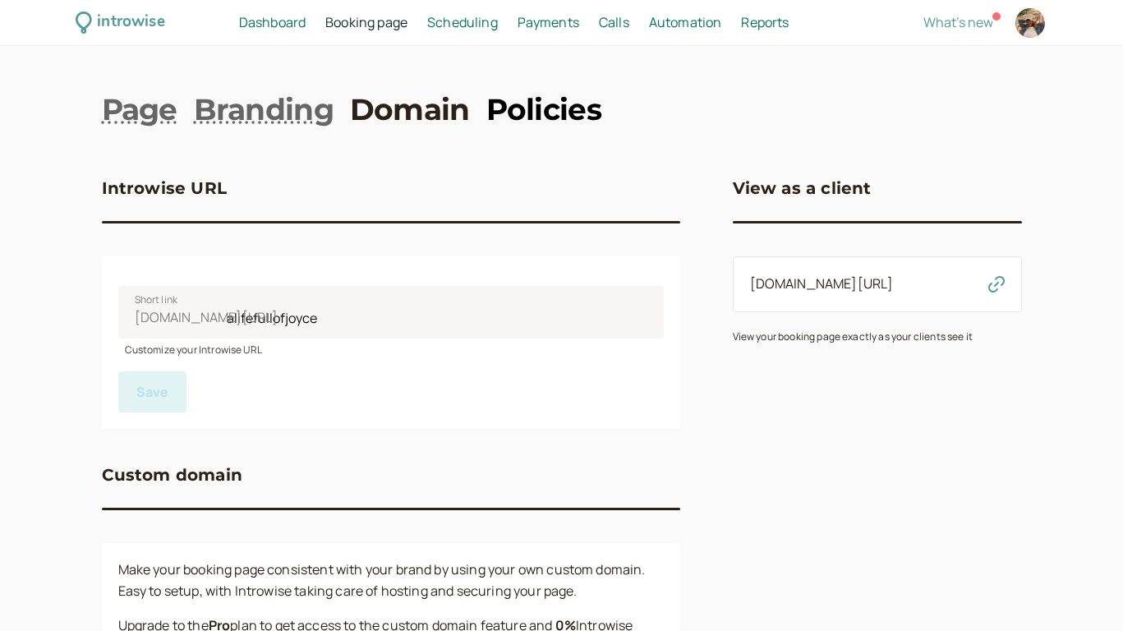
click at [514, 102] on link "Policies" at bounding box center [543, 109] width 115 height 41
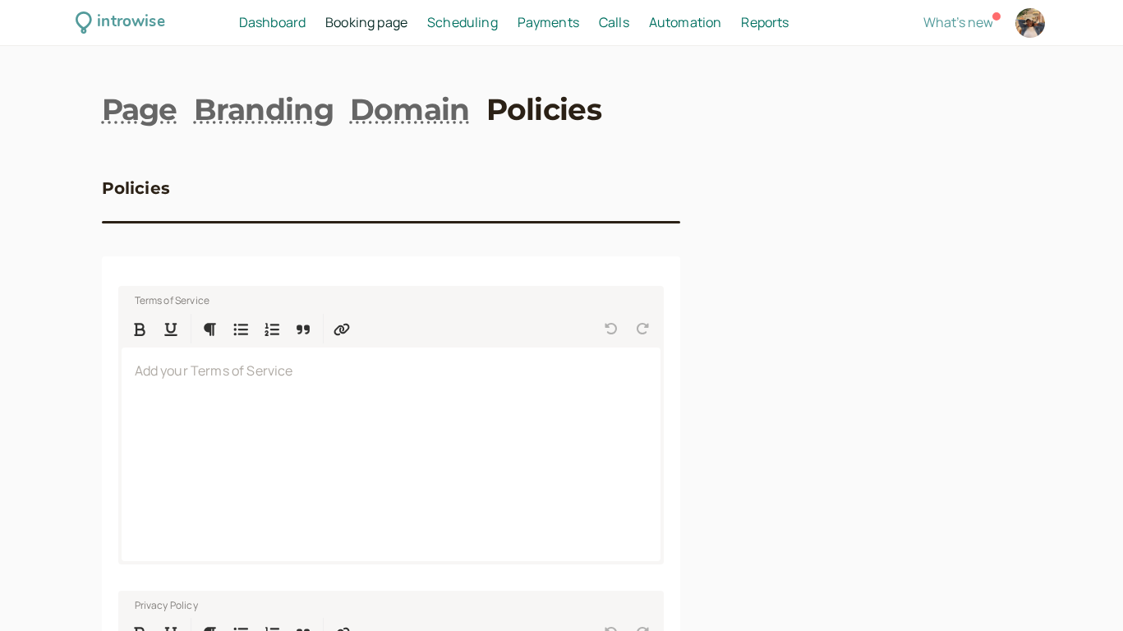
click at [466, 15] on span "Scheduling" at bounding box center [462, 22] width 71 height 18
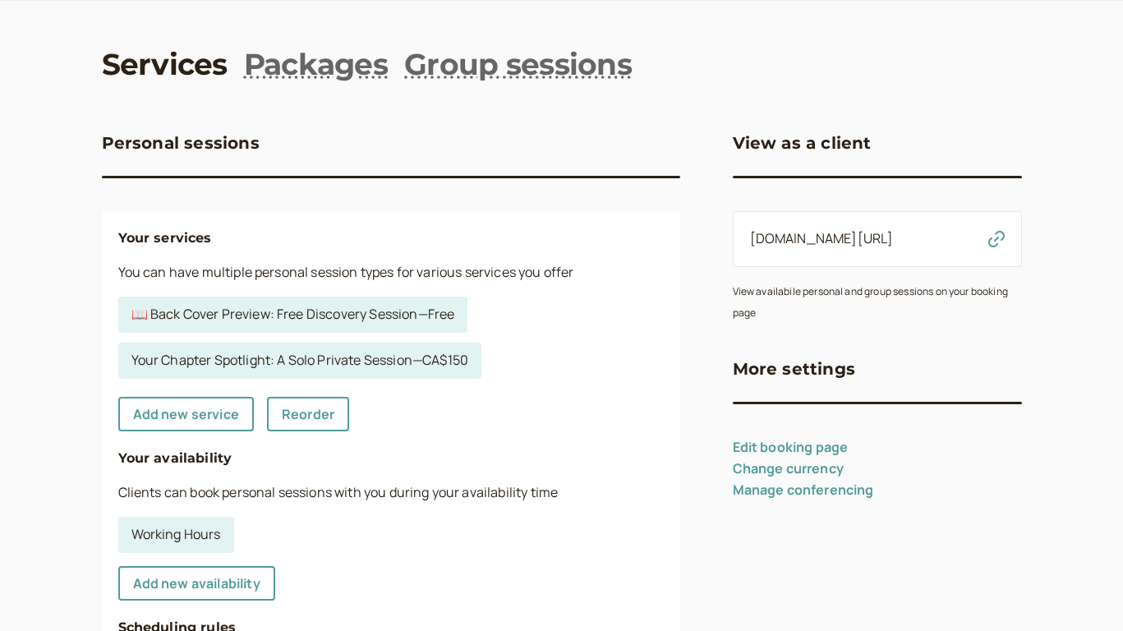
scroll to position [77, 0]
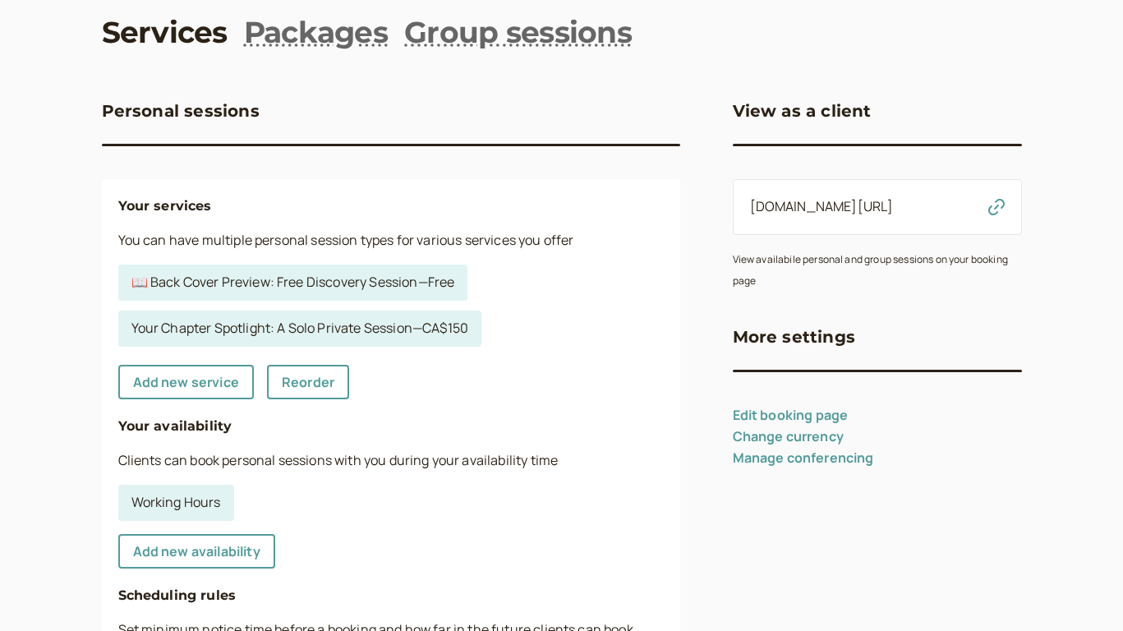
click at [754, 462] on link "Manage conferencing" at bounding box center [803, 458] width 141 height 18
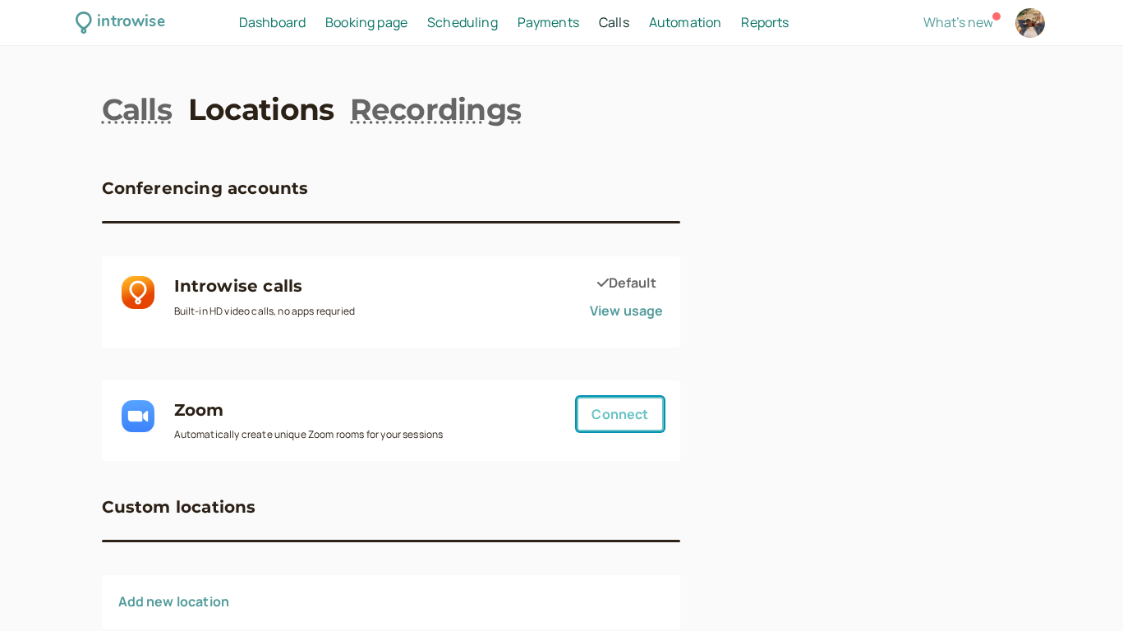
click at [644, 416] on button "Connect" at bounding box center [620, 414] width 86 height 35
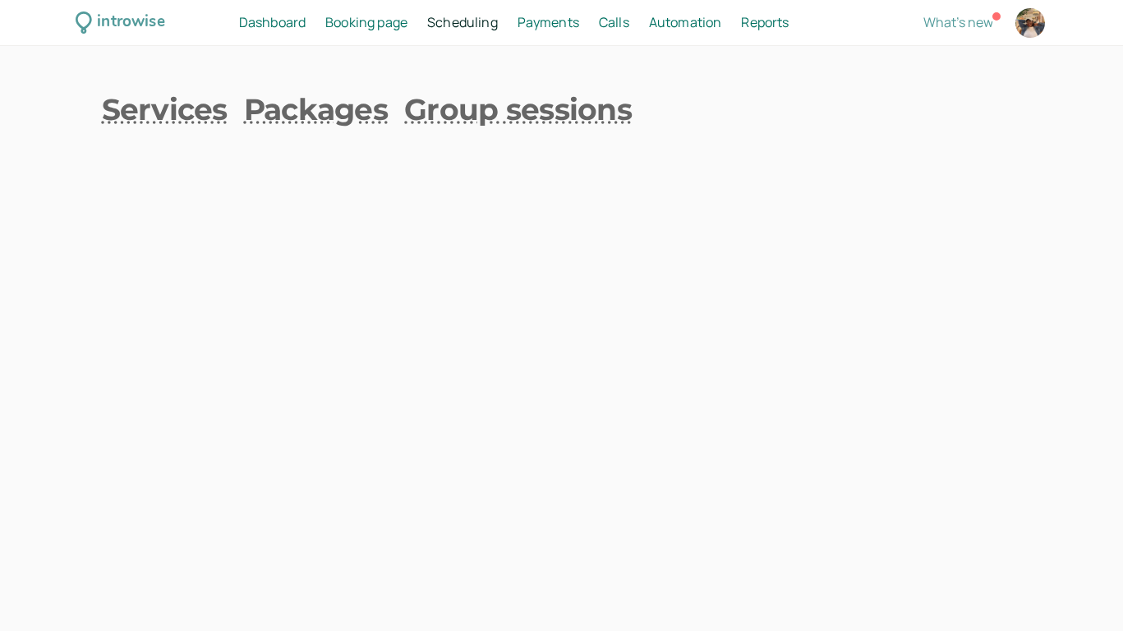
click at [396, 16] on span "Booking page" at bounding box center [366, 22] width 82 height 18
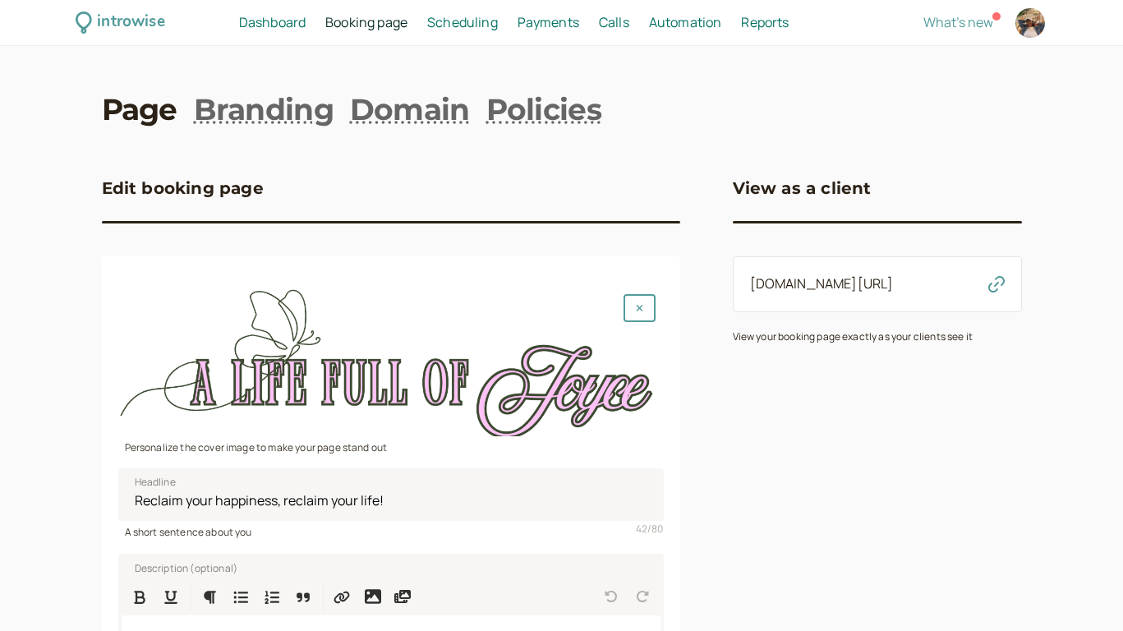
click at [279, 25] on span "Dashboard" at bounding box center [272, 22] width 67 height 18
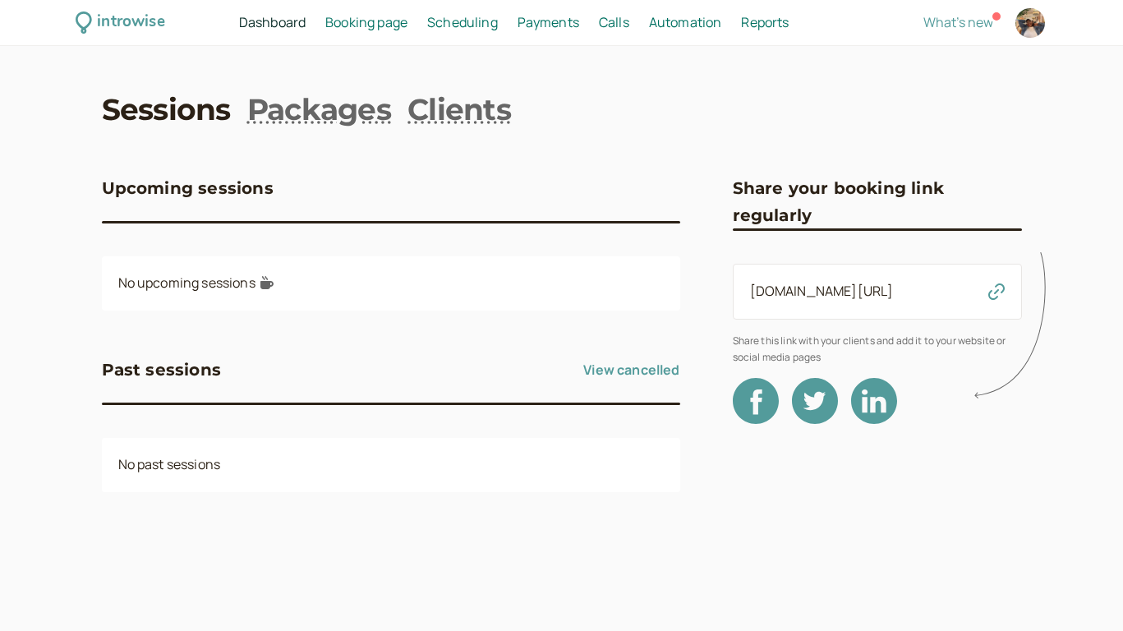
click at [364, 17] on span "Booking page" at bounding box center [366, 22] width 82 height 18
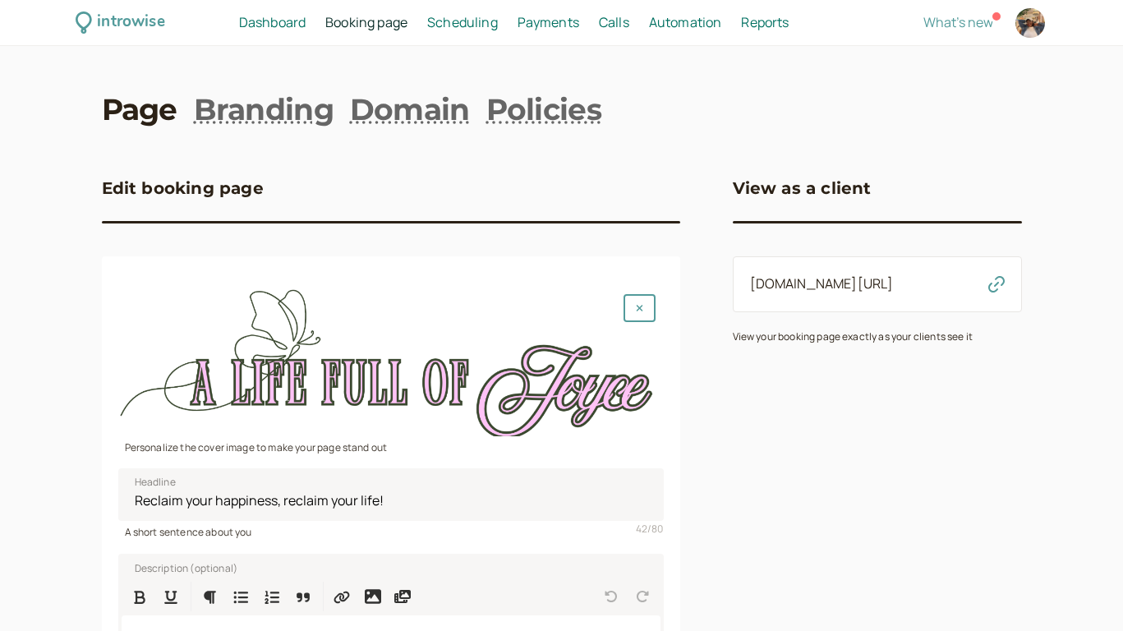
click at [457, 29] on span "Scheduling" at bounding box center [462, 22] width 71 height 18
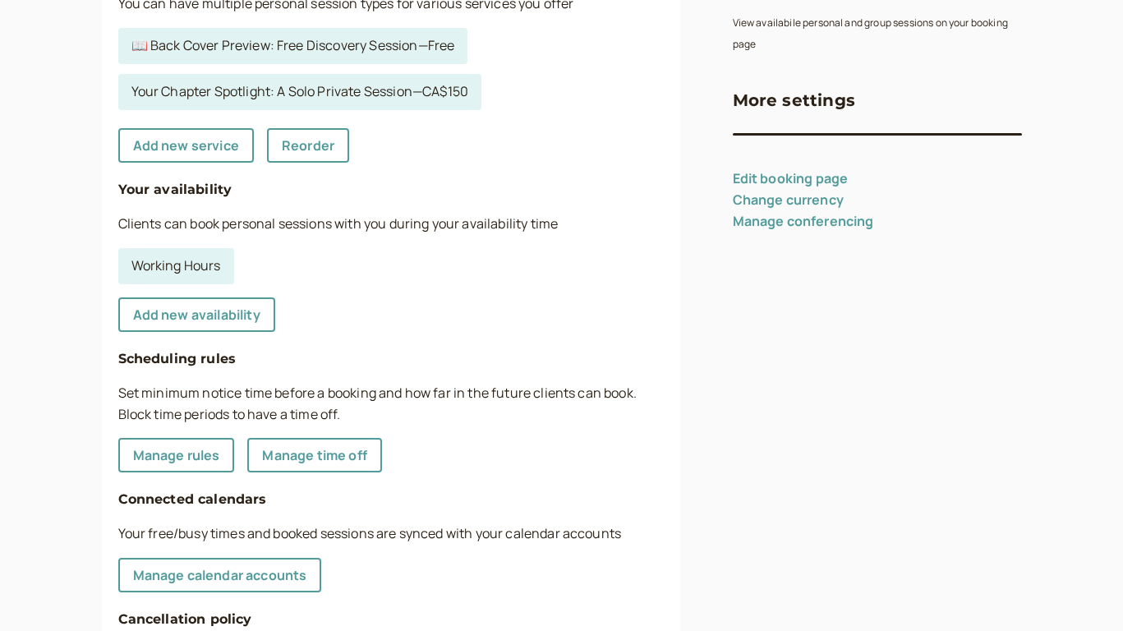
scroll to position [330, 0]
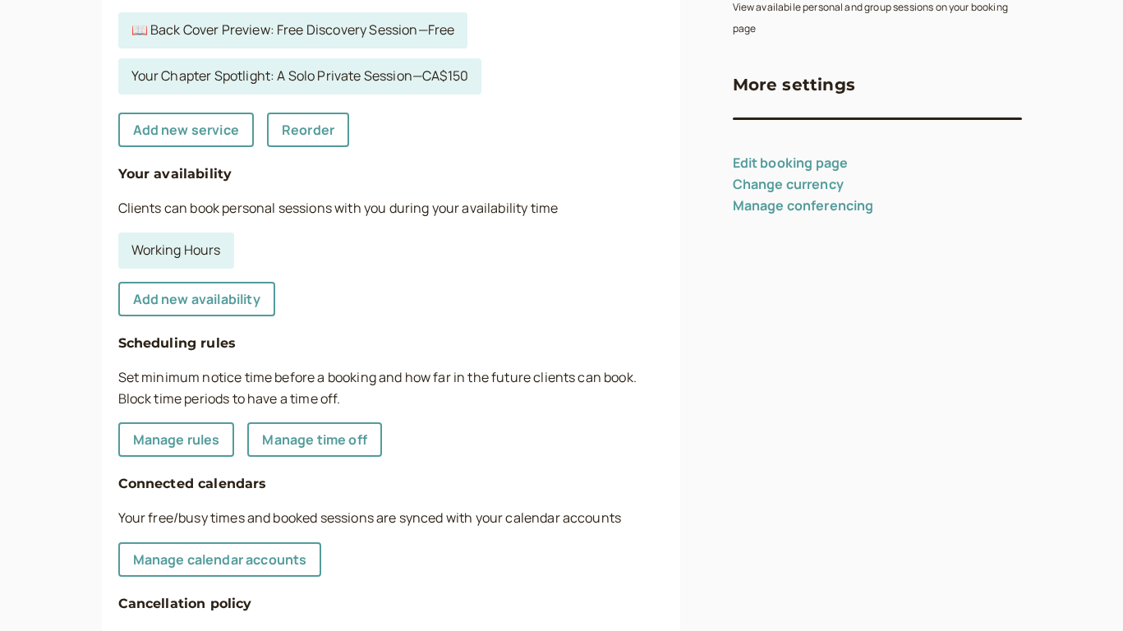
click at [815, 208] on link "Manage conferencing" at bounding box center [803, 205] width 141 height 18
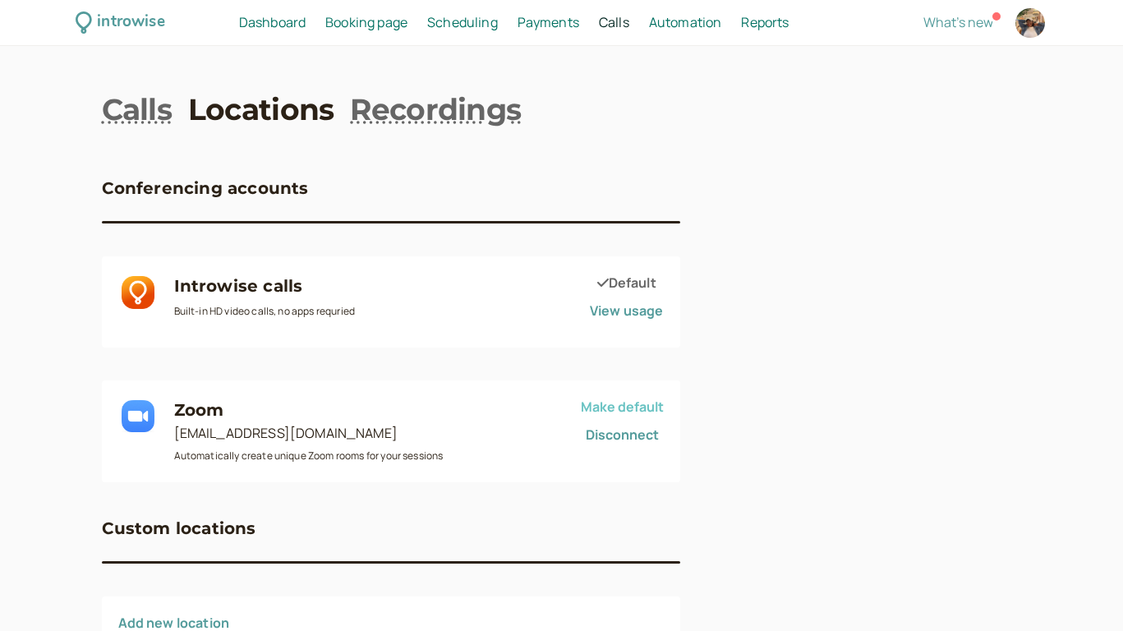
click at [637, 404] on span "Make default" at bounding box center [622, 407] width 83 height 18
click at [491, 112] on link "Recordings" at bounding box center [435, 109] width 171 height 41
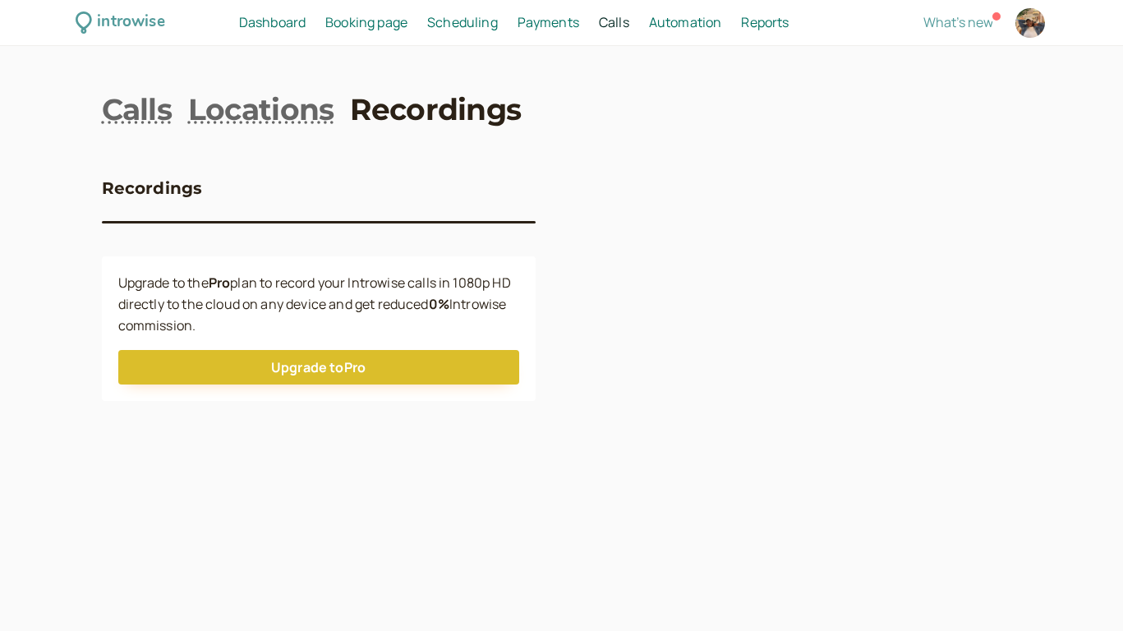
click at [682, 19] on span "Automation" at bounding box center [685, 22] width 73 height 18
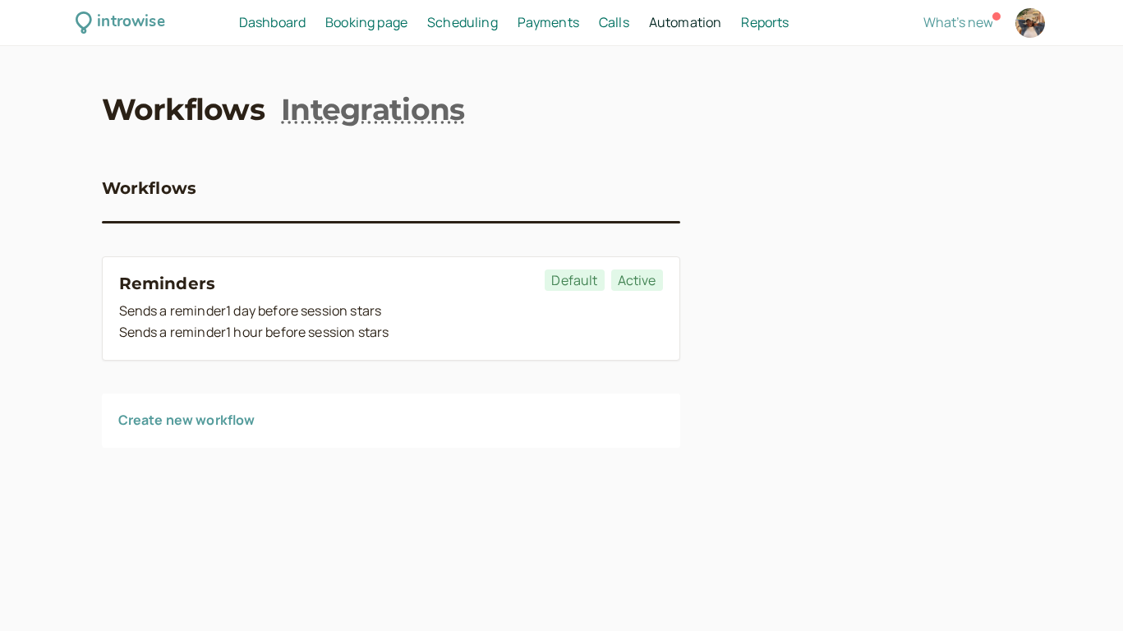
click at [746, 19] on span "Reports" at bounding box center [765, 22] width 48 height 18
select select "last30Days"
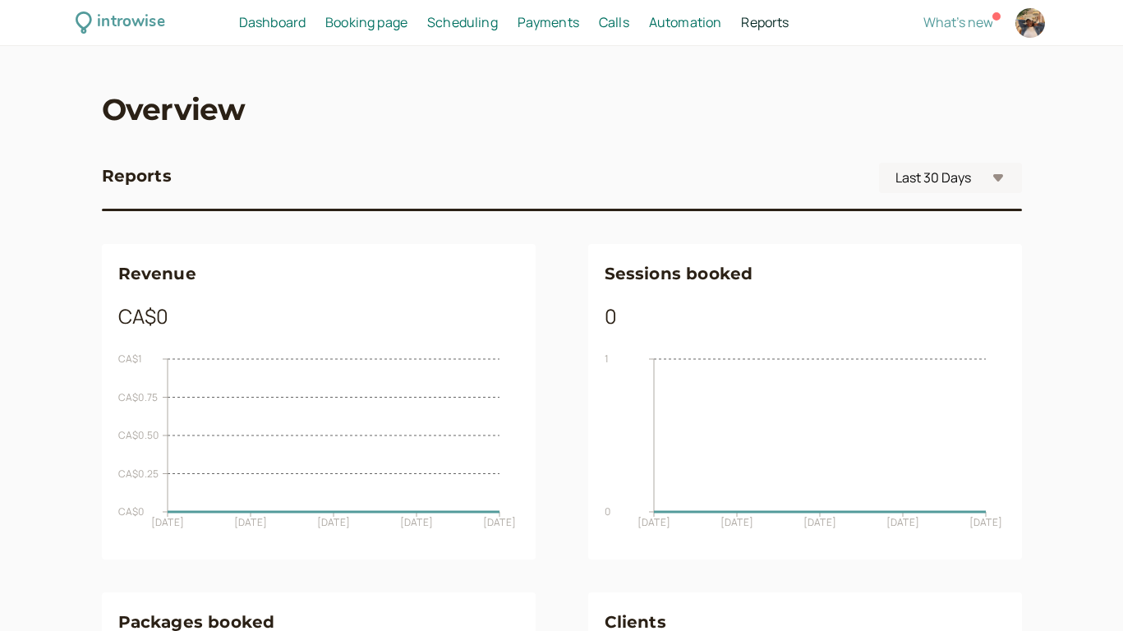
click at [286, 31] on link "Dashboard Dashboard" at bounding box center [272, 22] width 67 height 21
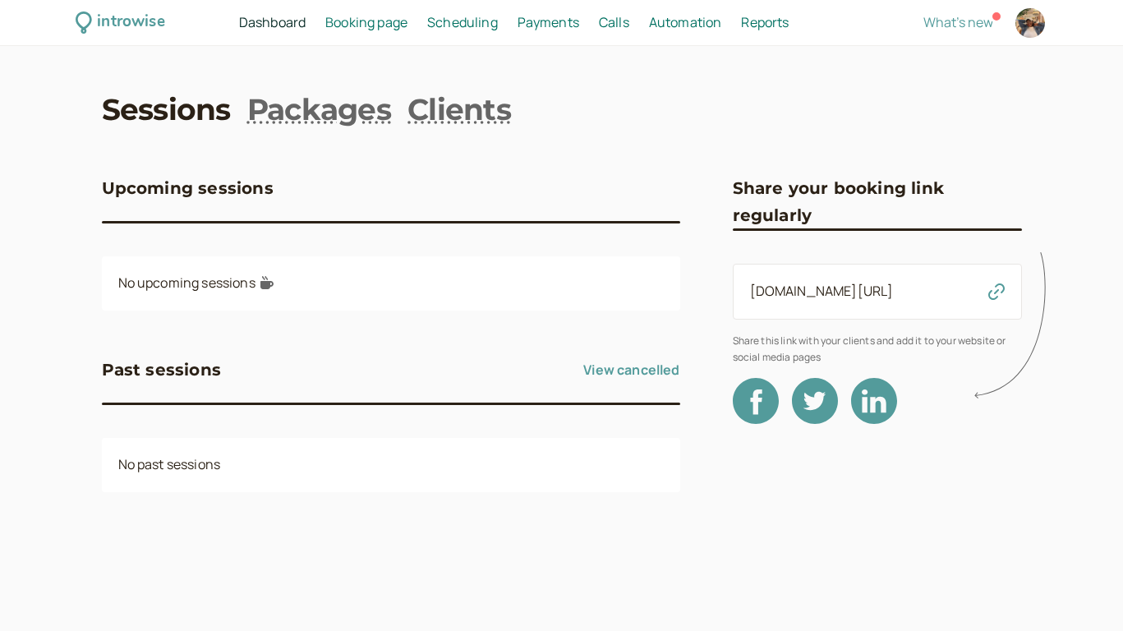
click at [994, 290] on icon at bounding box center [1014, 326] width 81 height 163
click at [996, 289] on icon at bounding box center [1014, 326] width 81 height 163
click at [996, 291] on icon at bounding box center [1014, 326] width 81 height 163
click at [894, 287] on link "[DOMAIN_NAME][URL]" at bounding box center [822, 291] width 144 height 18
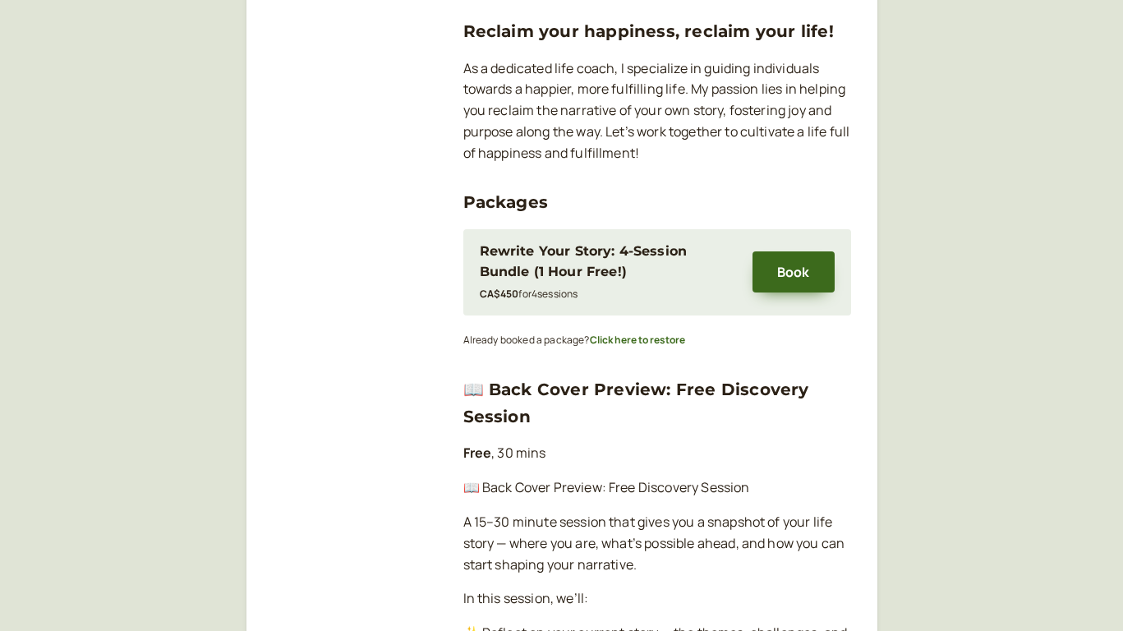
scroll to position [278, 0]
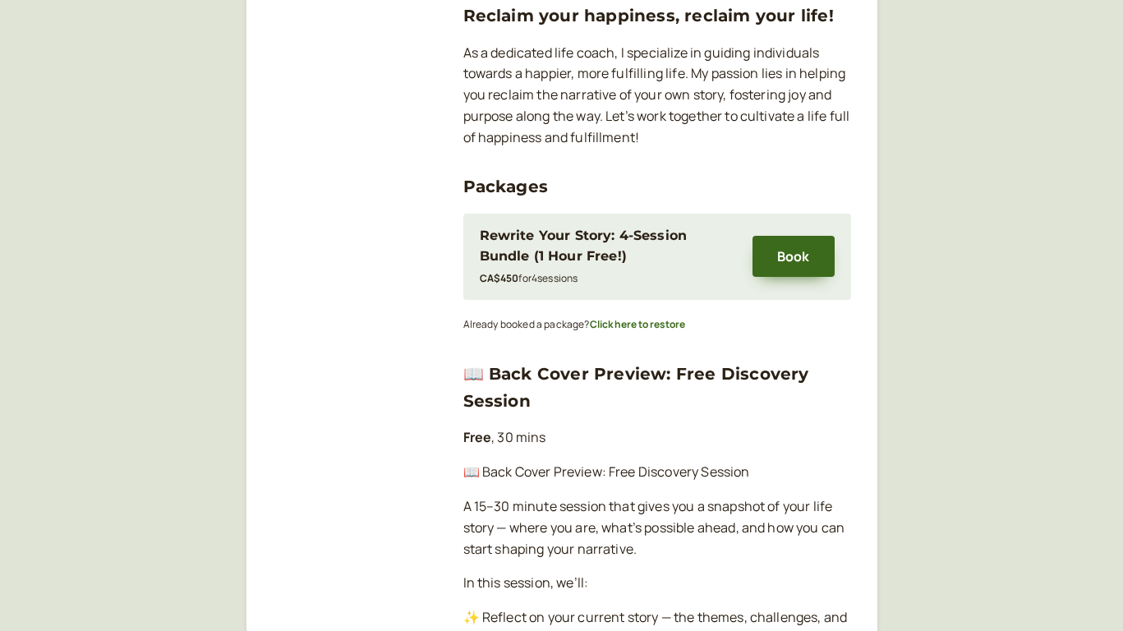
click at [675, 267] on div "CA$450 for 4 session s" at bounding box center [608, 277] width 256 height 21
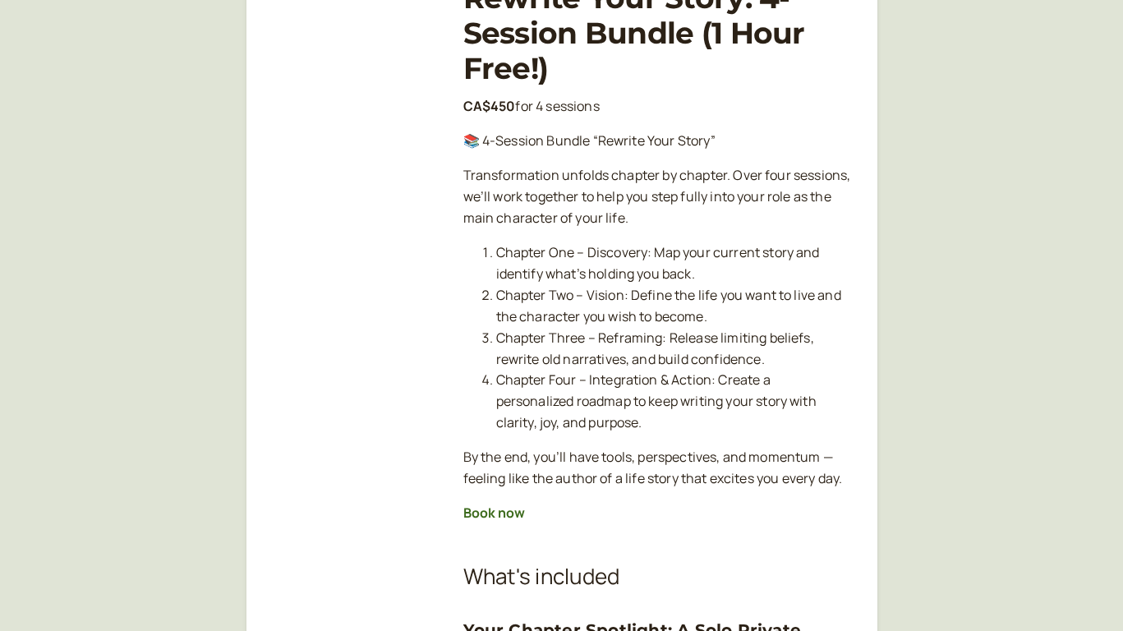
scroll to position [267, 0]
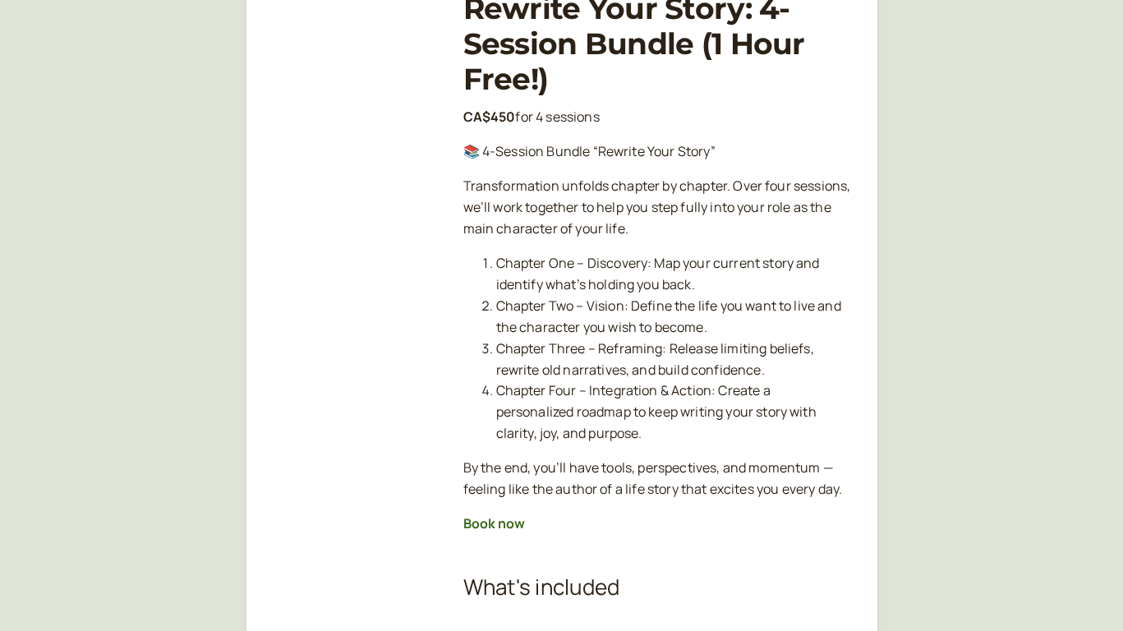
click at [545, 157] on p "📚 4-Session Bundle “Rewrite Your Story”" at bounding box center [657, 151] width 388 height 21
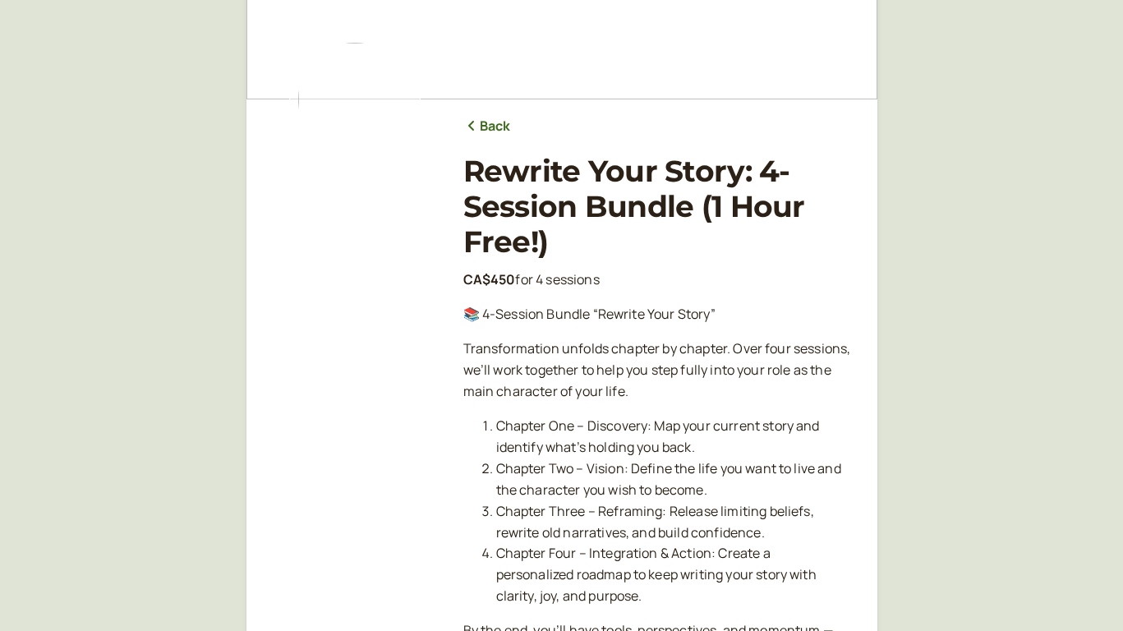
scroll to position [0, 0]
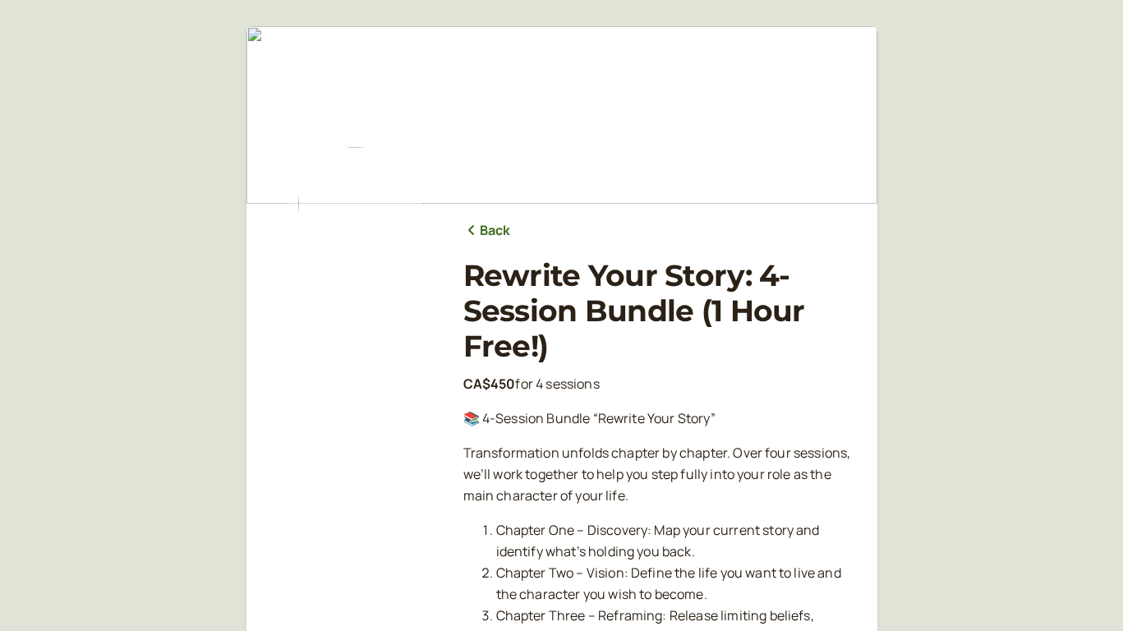
click at [489, 237] on link "Back" at bounding box center [487, 230] width 48 height 21
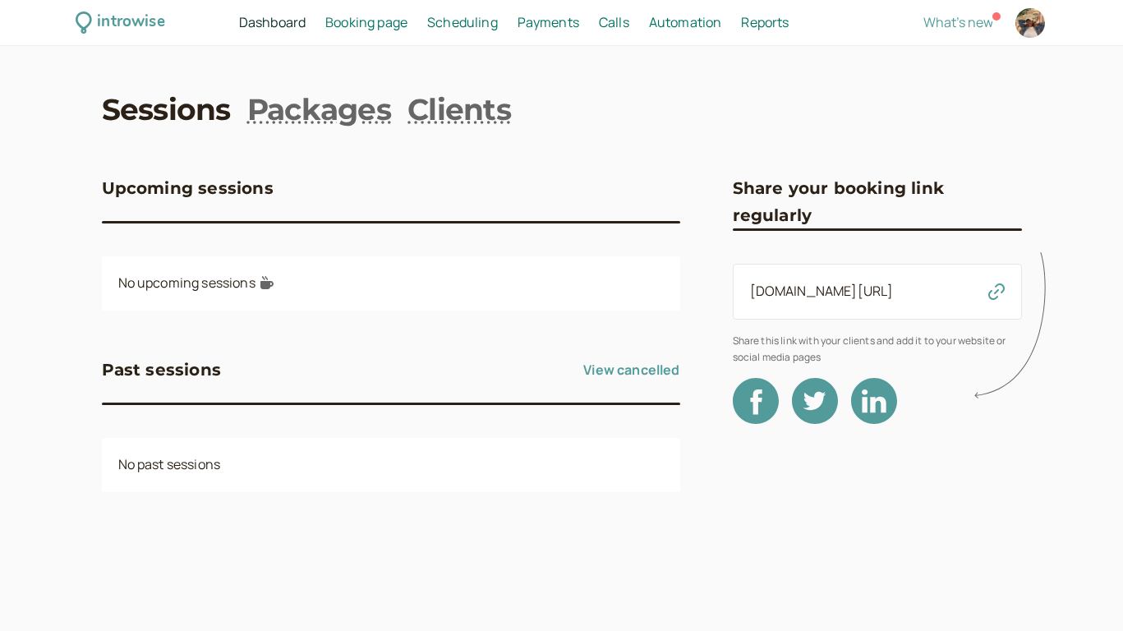
click at [346, 18] on span "Booking page" at bounding box center [366, 22] width 82 height 18
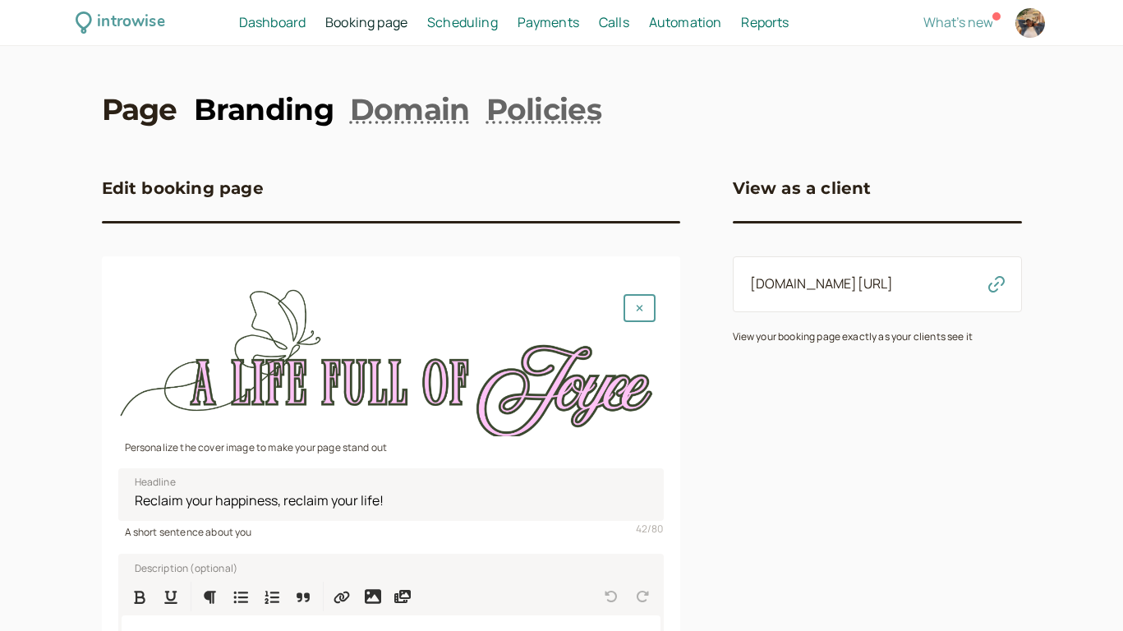
click at [297, 106] on link "Branding" at bounding box center [264, 109] width 140 height 41
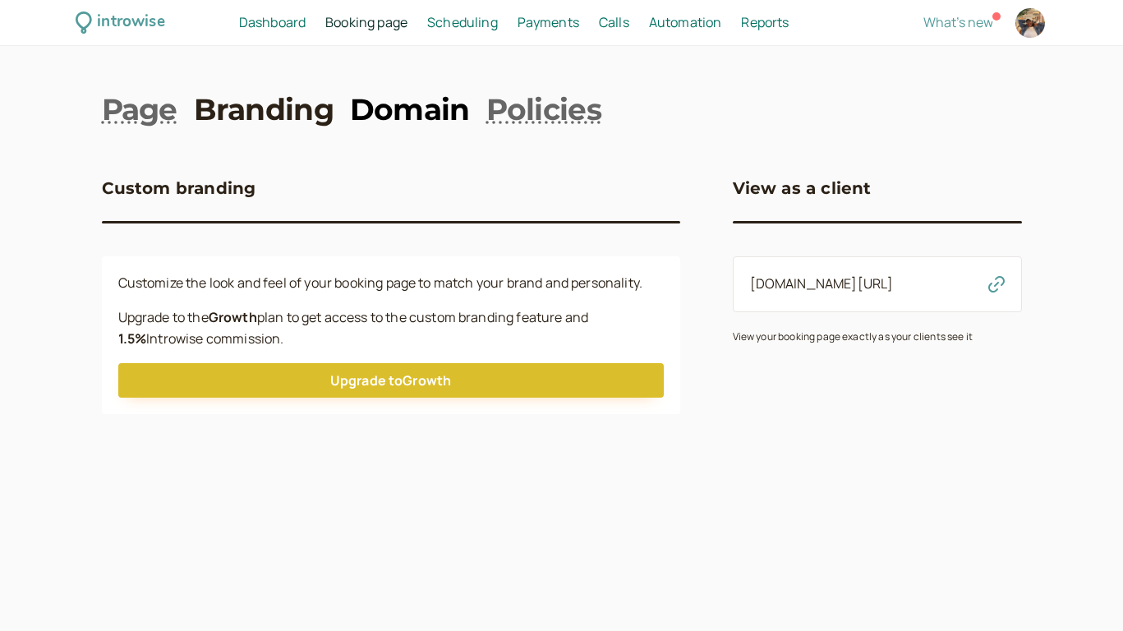
click at [386, 122] on link "Domain" at bounding box center [410, 109] width 120 height 41
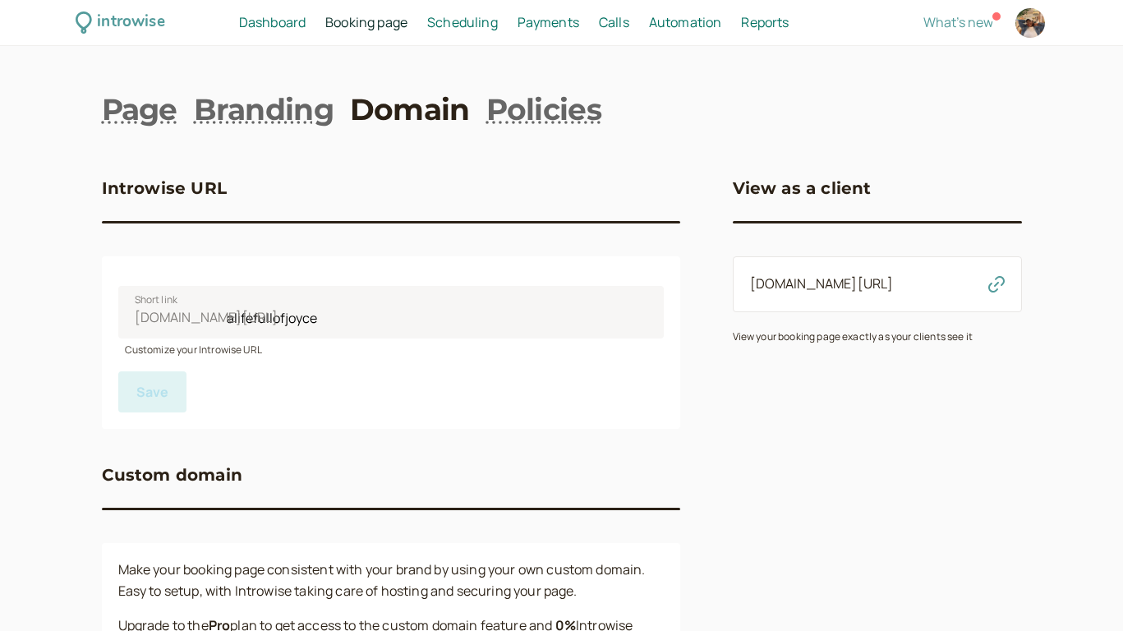
click at [477, 22] on span "Scheduling" at bounding box center [462, 22] width 71 height 18
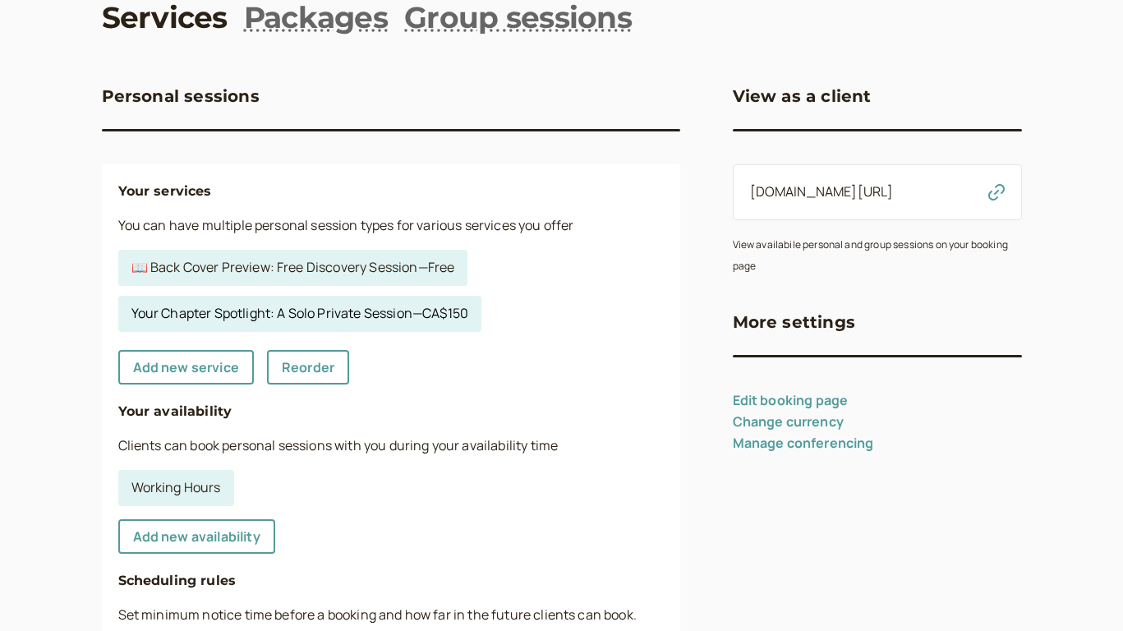
scroll to position [100, 0]
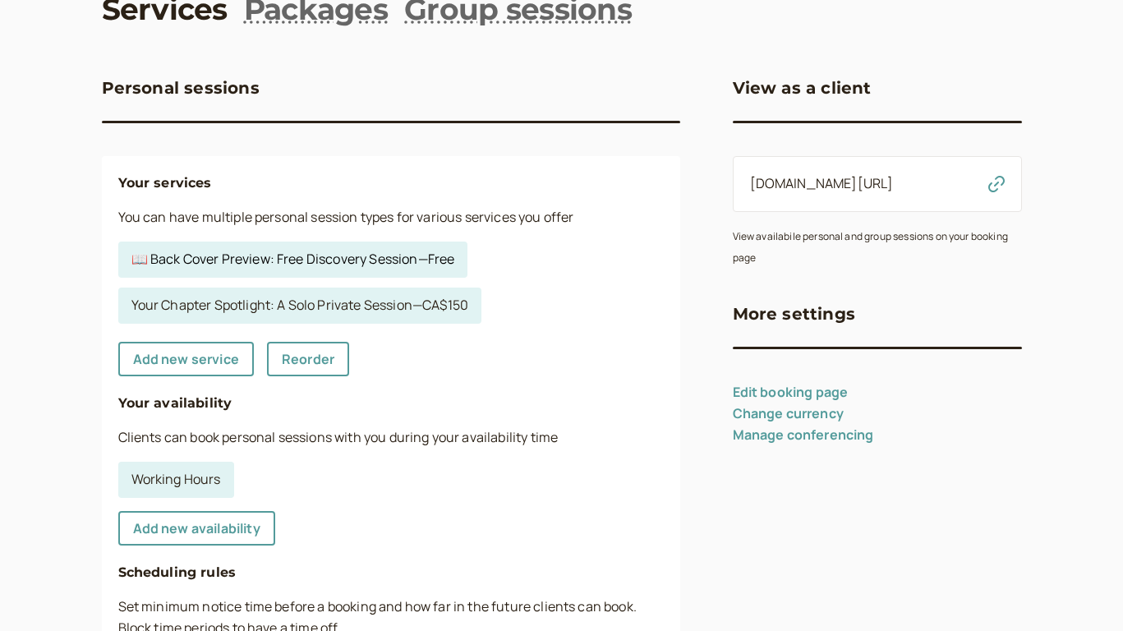
click at [322, 267] on link "📖 Back Cover Preview: Free Discovery Session — Free" at bounding box center [293, 260] width 350 height 36
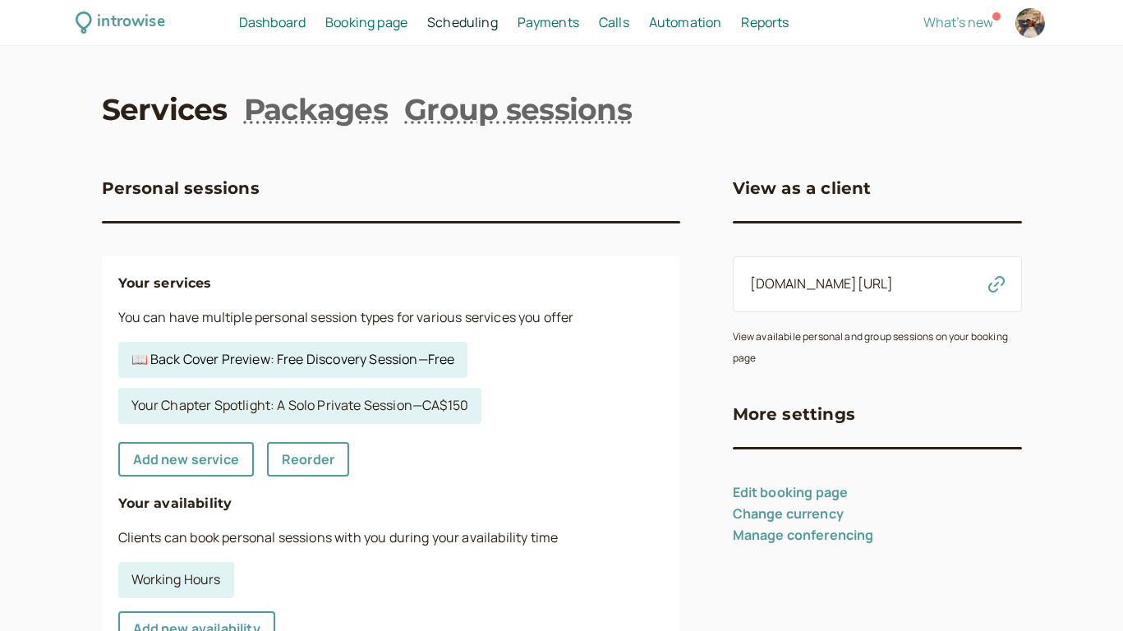
select select "30"
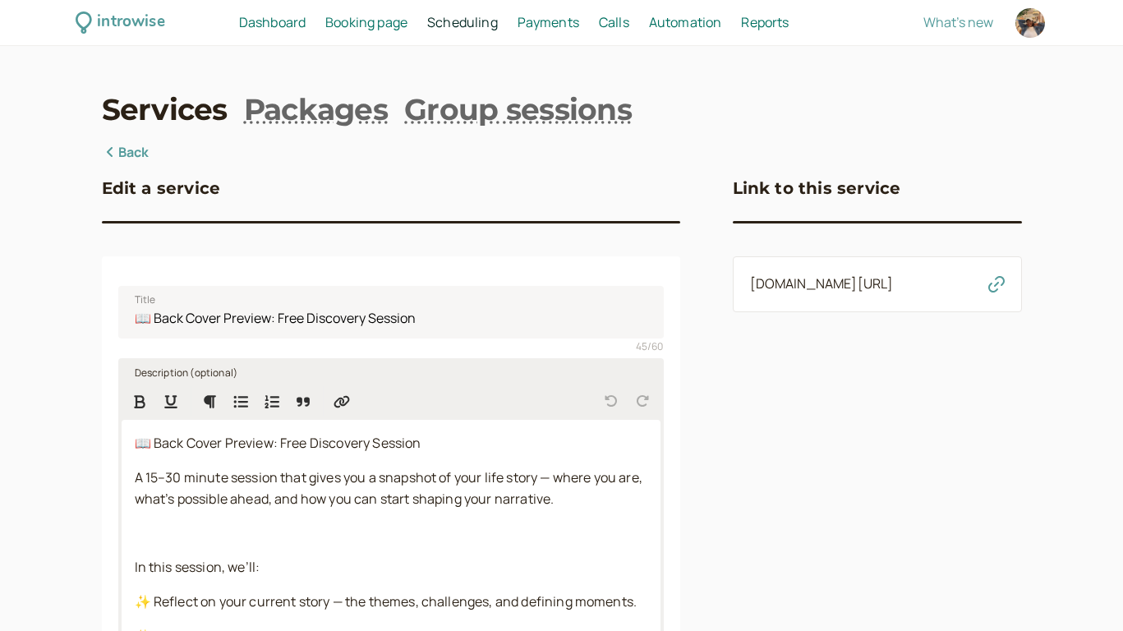
click at [226, 445] on span "📖 Back Cover Preview: Free Discovery Session" at bounding box center [278, 443] width 287 height 18
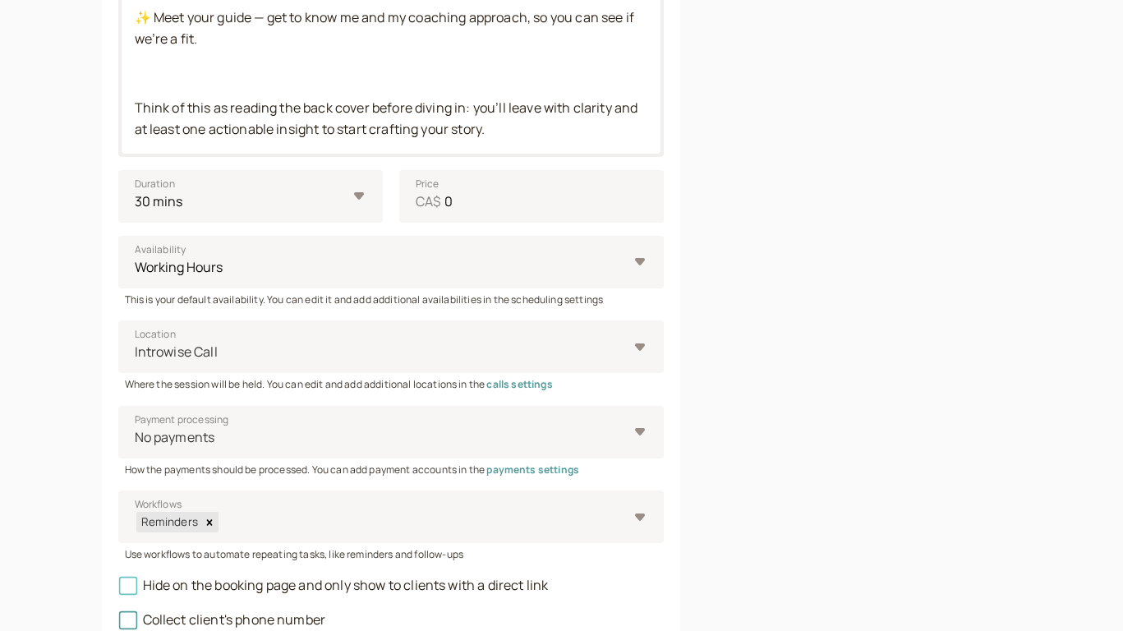
scroll to position [770, 0]
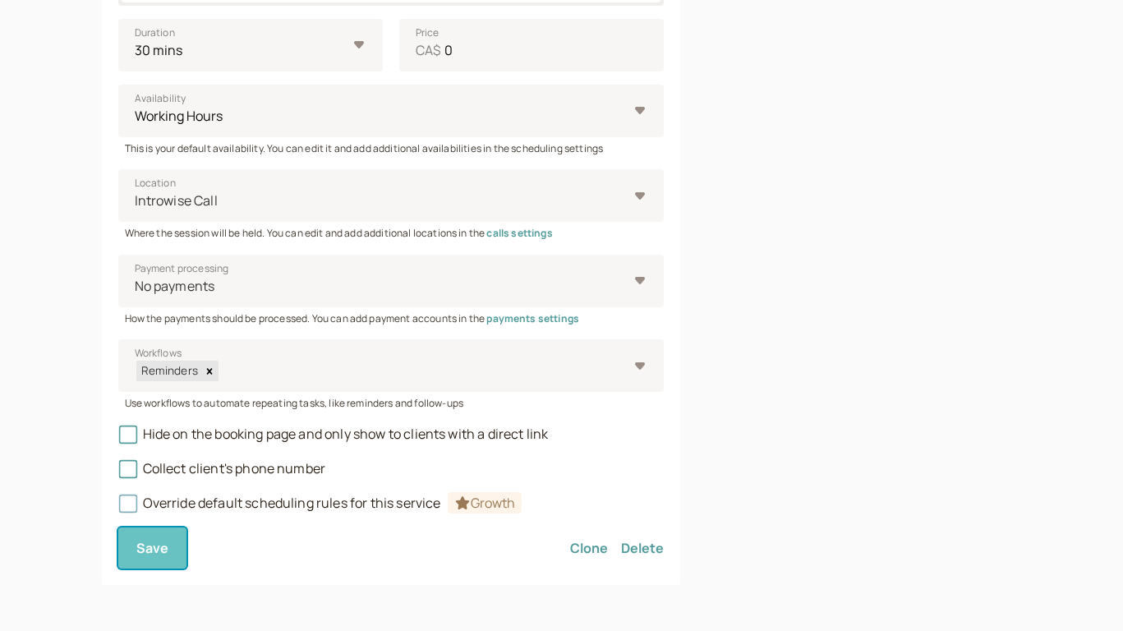
click at [143, 557] on button "Save" at bounding box center [152, 548] width 69 height 41
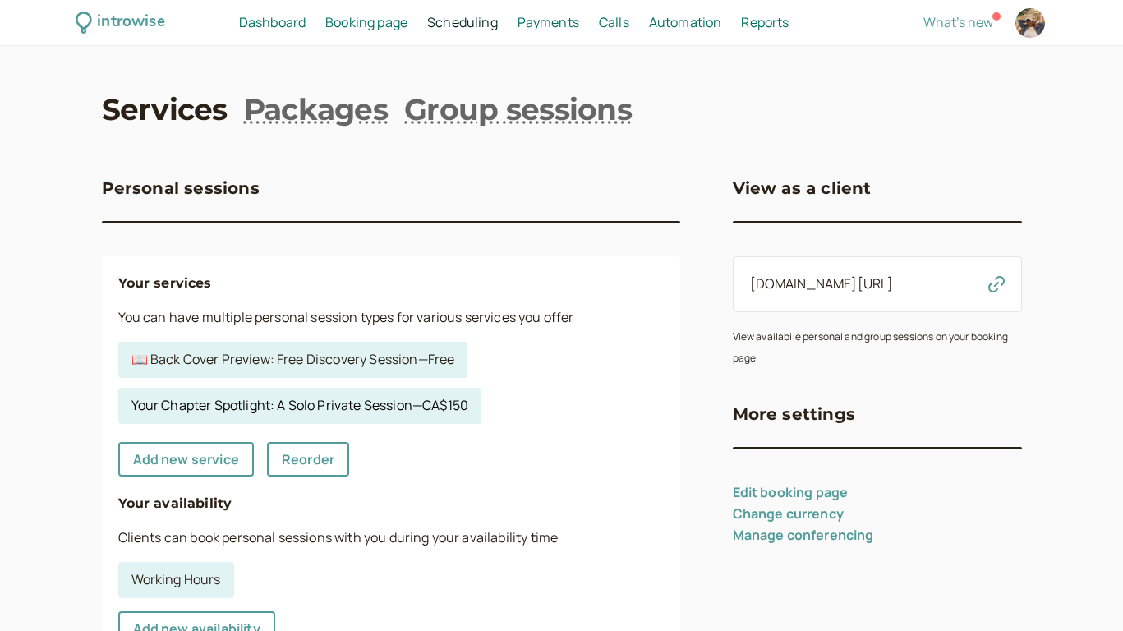
click at [352, 413] on link "Your Chapter Spotlight: A Solo Private Session — CA$150" at bounding box center [300, 406] width 364 height 36
select select "60"
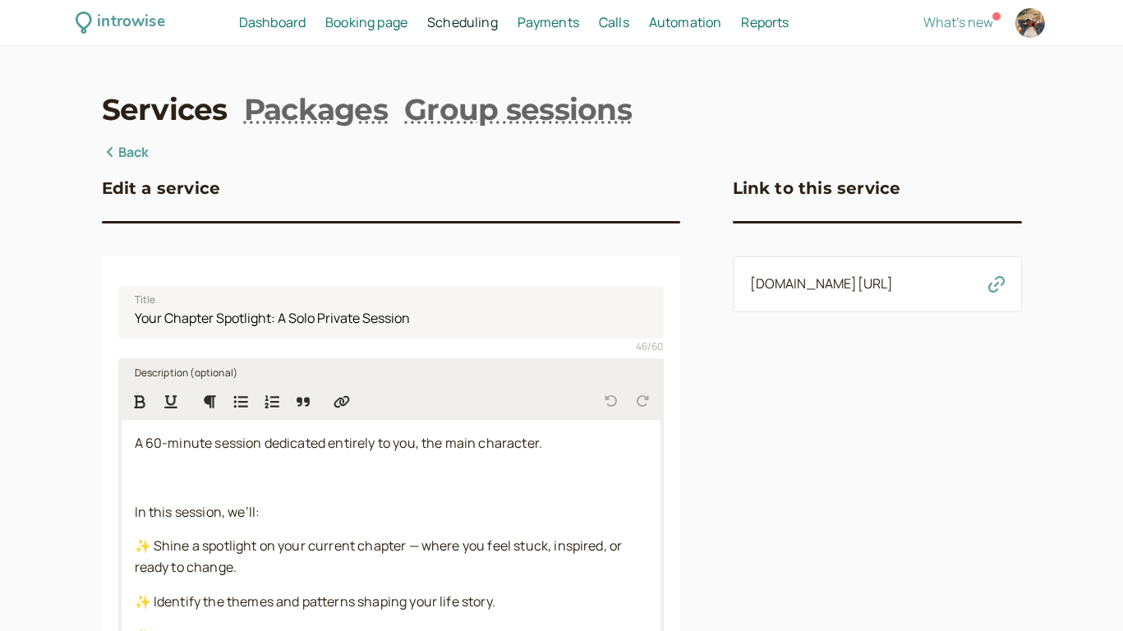
click at [251, 486] on p at bounding box center [391, 478] width 513 height 21
click at [310, 113] on link "Packages" at bounding box center [316, 109] width 144 height 41
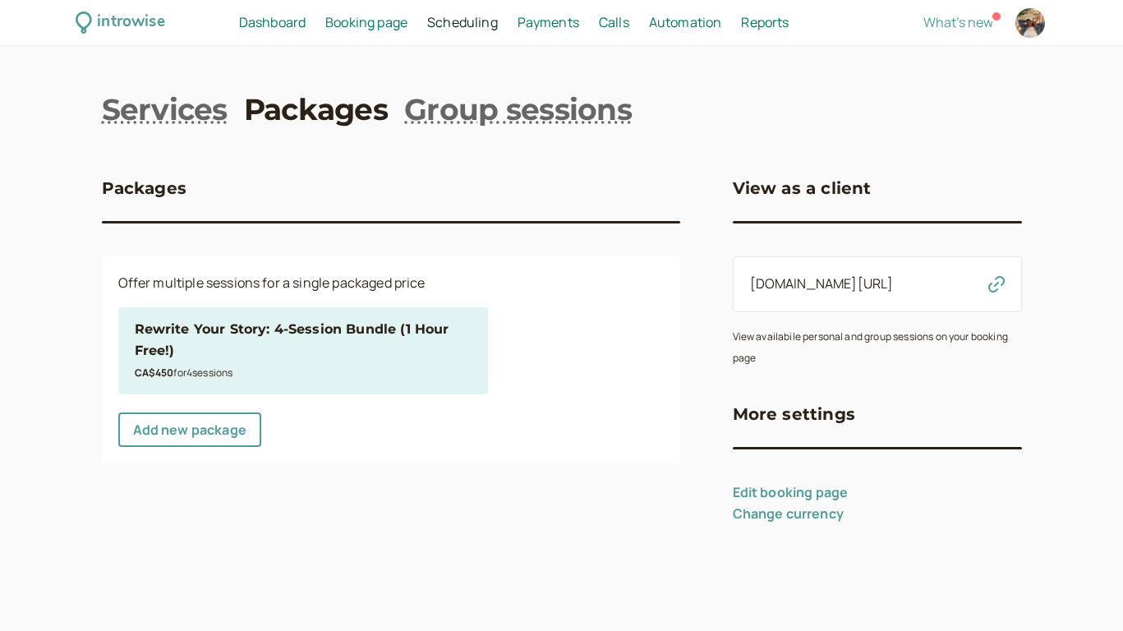
click at [219, 370] on small "CA$450 for 4 session s" at bounding box center [184, 373] width 99 height 14
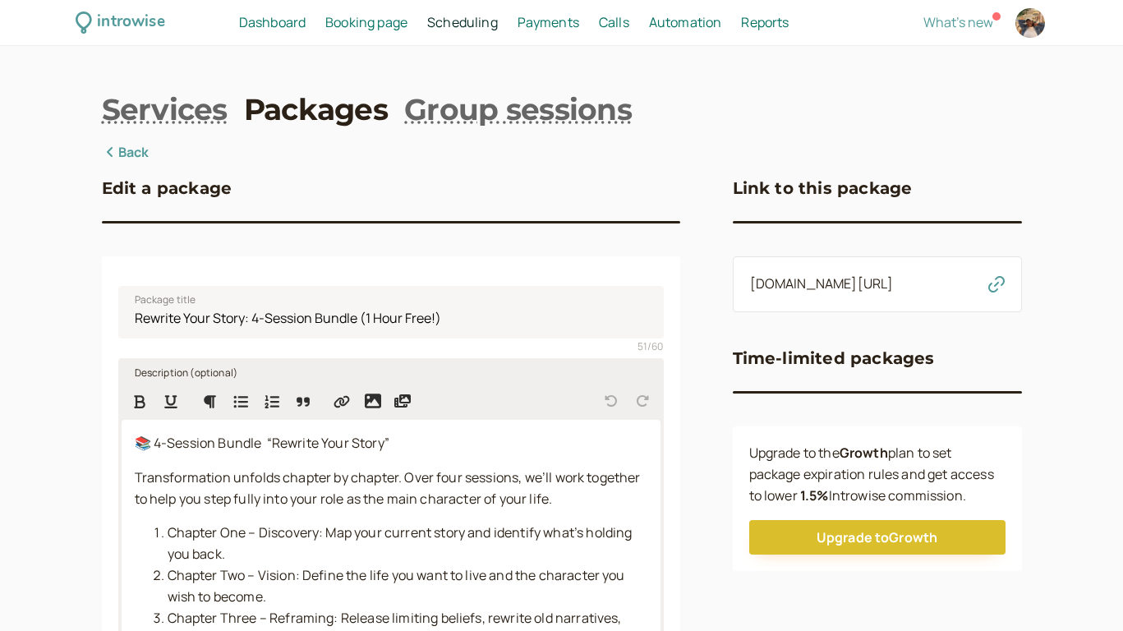
click at [187, 454] on p "📚 4-Session Bundle “Rewrite Your Story”" at bounding box center [391, 443] width 513 height 21
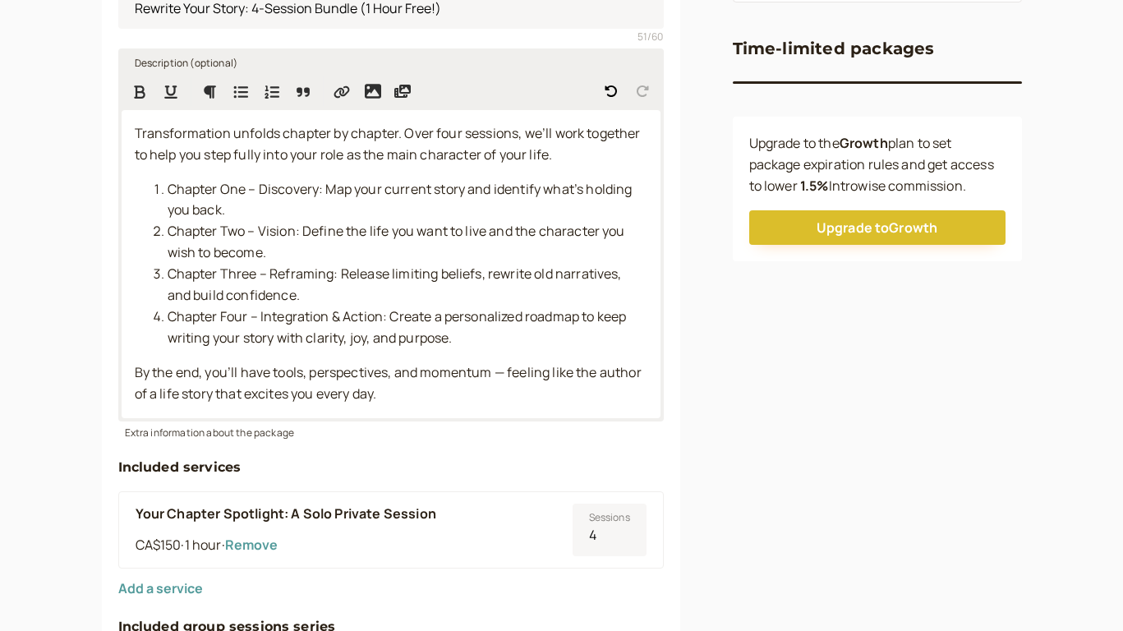
scroll to position [300, 0]
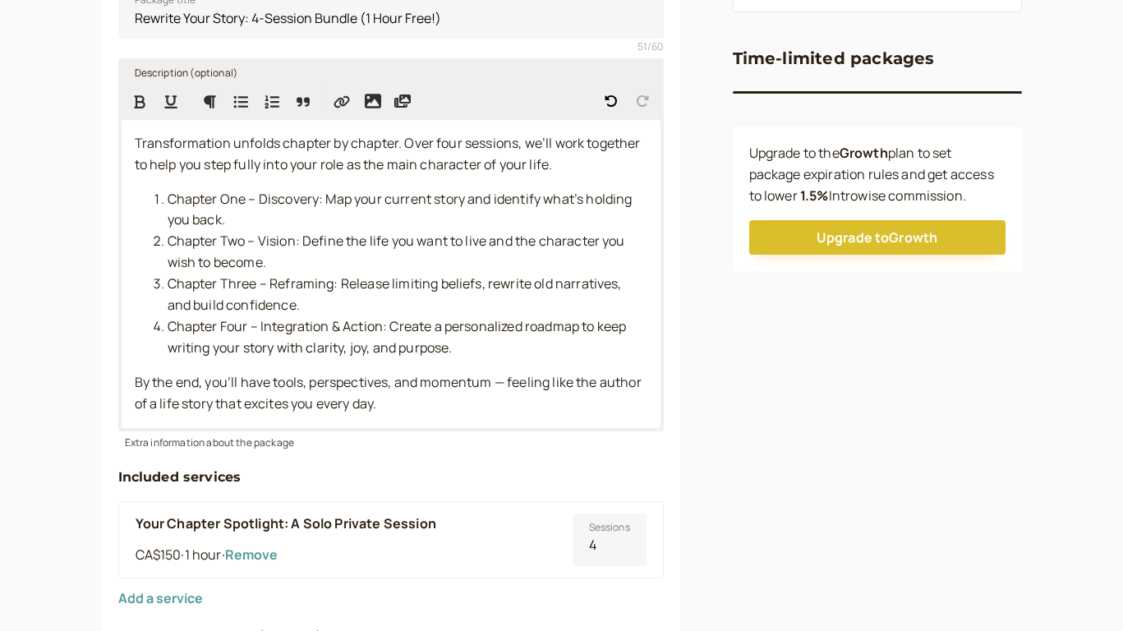
click at [268, 145] on span "Transformation unfolds chapter by chapter. Over four sessions, we’ll work toget…" at bounding box center [389, 153] width 509 height 39
click at [250, 145] on span "Chapter by chapter. Over four sessions, we’ll work together to help you step fu…" at bounding box center [380, 153] width 491 height 39
click at [266, 142] on span "Chapter by chapter Transformation. Over four sessions, we’ll work together to h…" at bounding box center [388, 153] width 506 height 39
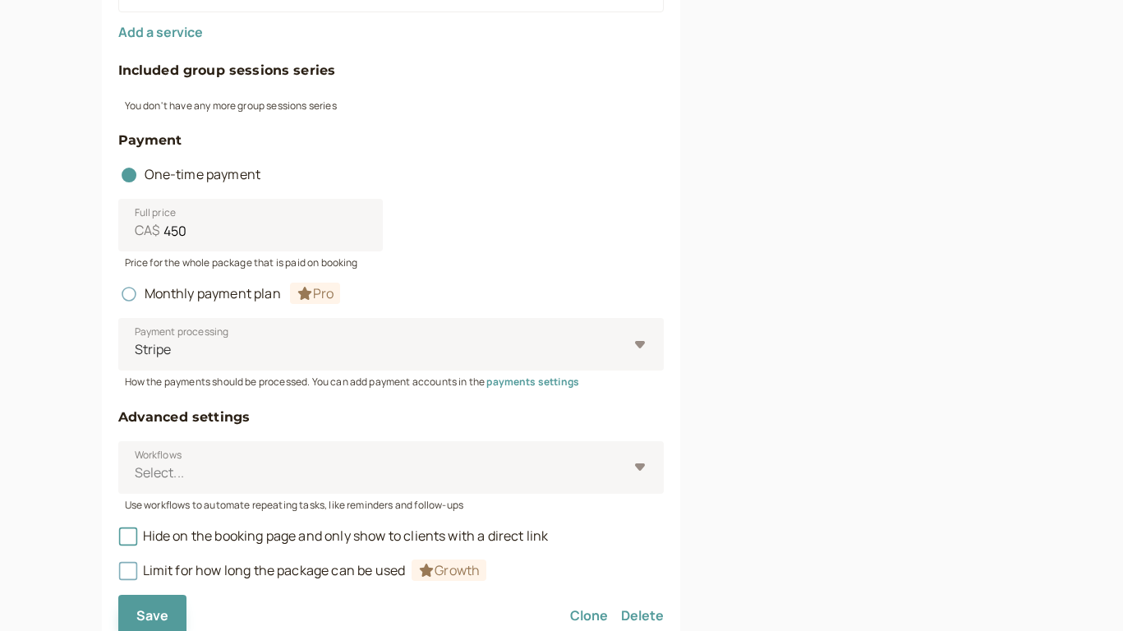
scroll to position [933, 0]
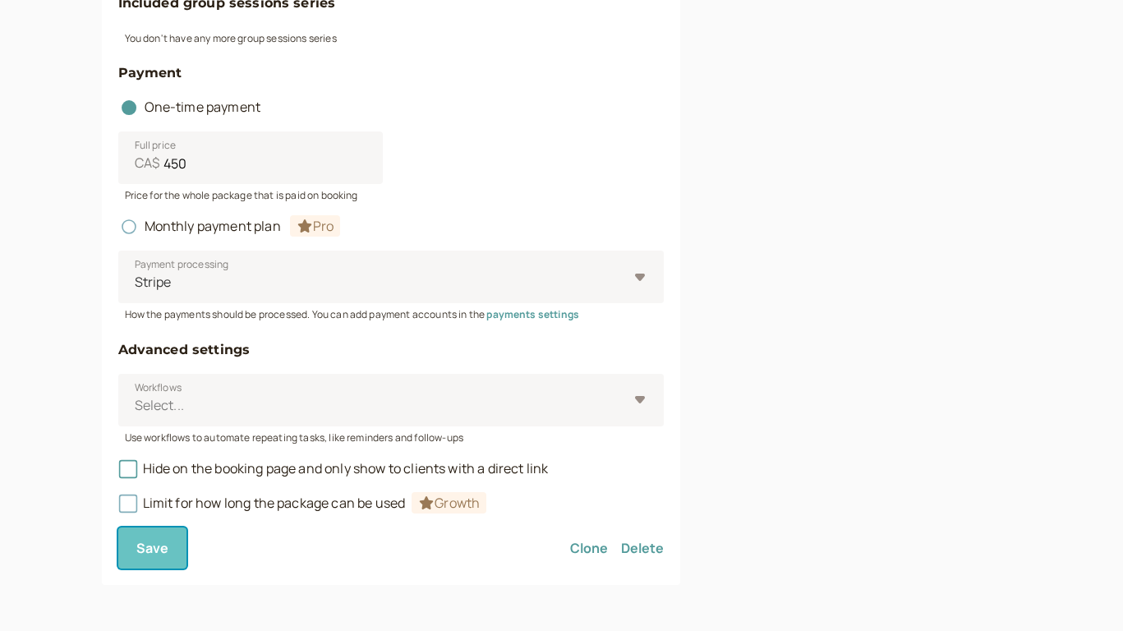
click at [178, 553] on button "Save" at bounding box center [152, 548] width 69 height 41
